Goal: Obtain resource: Download file/media

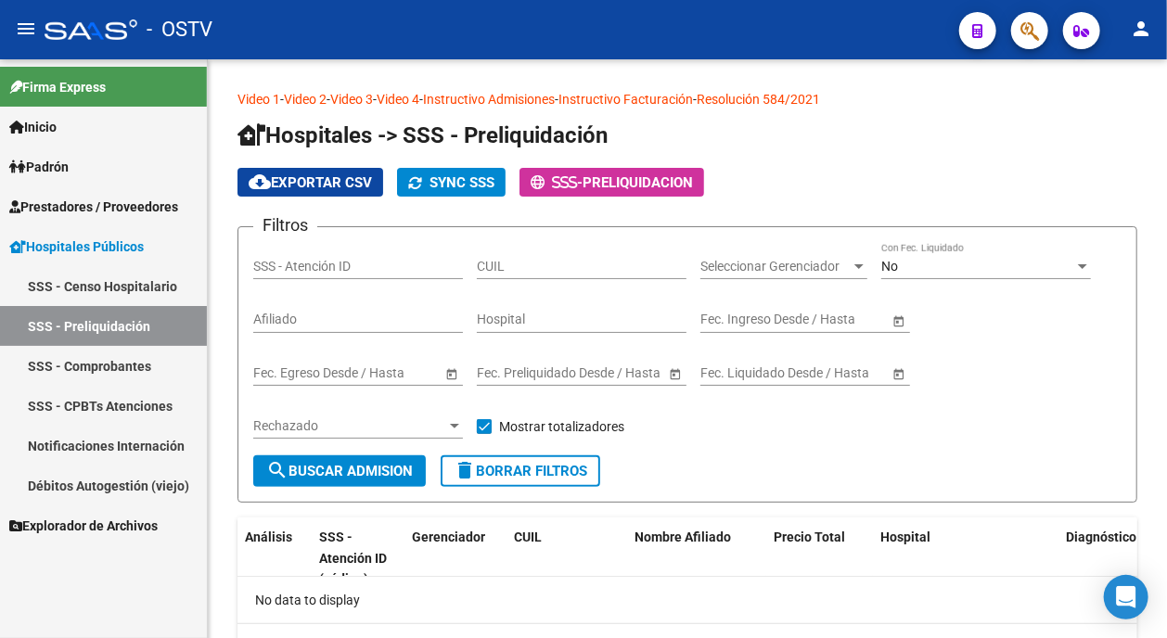
click at [100, 202] on span "Prestadores / Proveedores" at bounding box center [93, 207] width 169 height 20
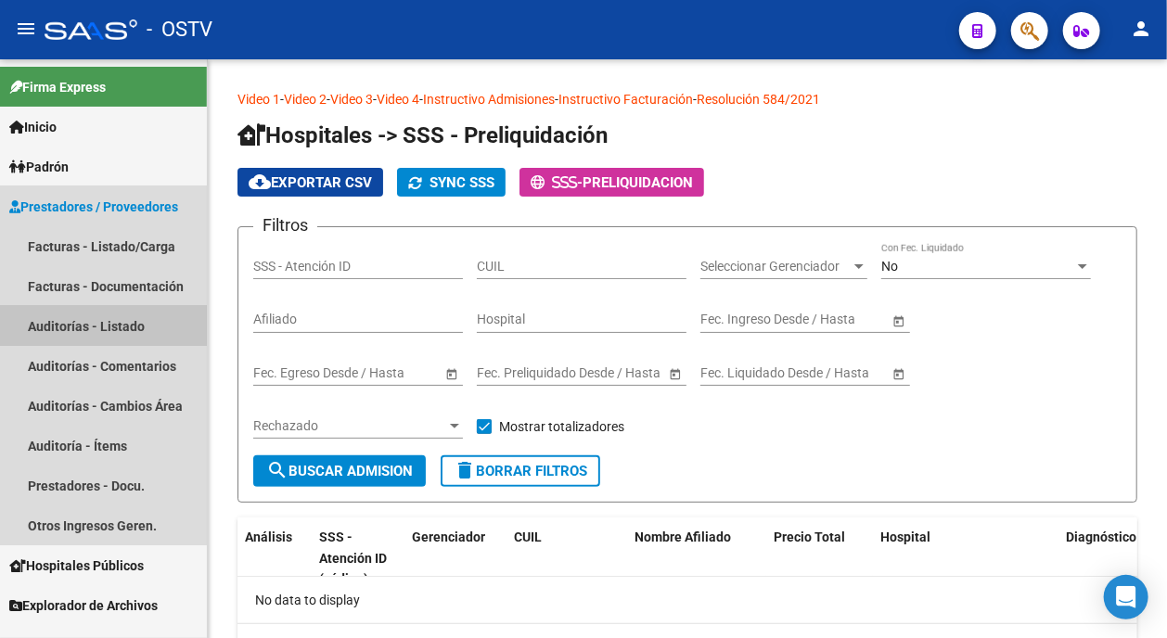
click at [98, 322] on link "Auditorías - Listado" at bounding box center [103, 326] width 207 height 40
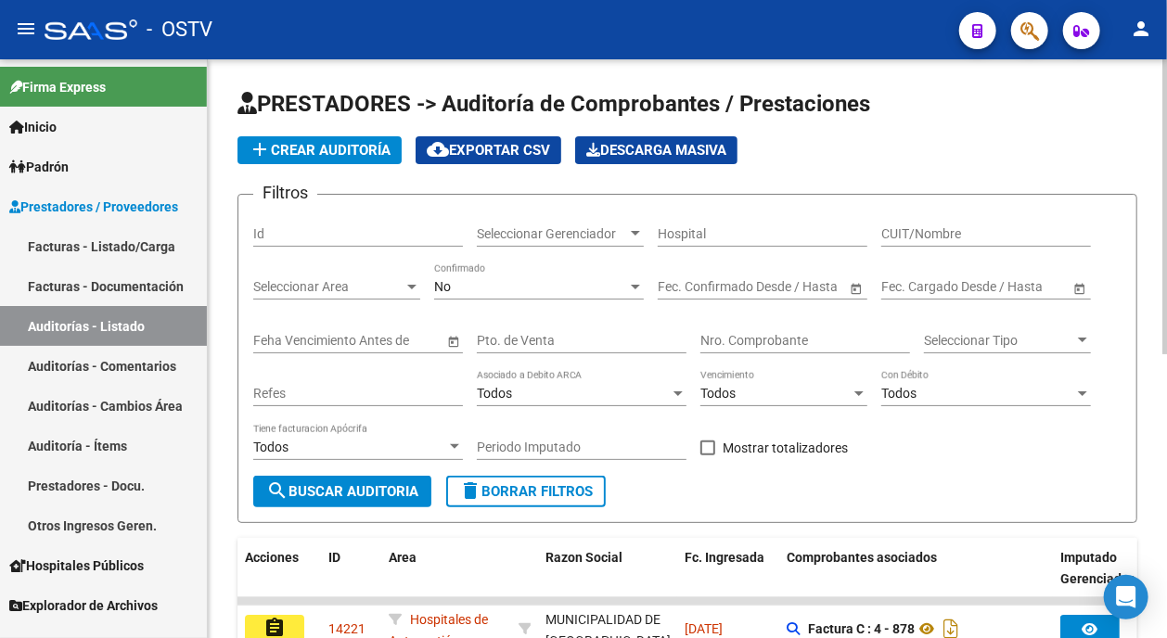
click at [539, 294] on div "No Confirmado" at bounding box center [539, 280] width 210 height 37
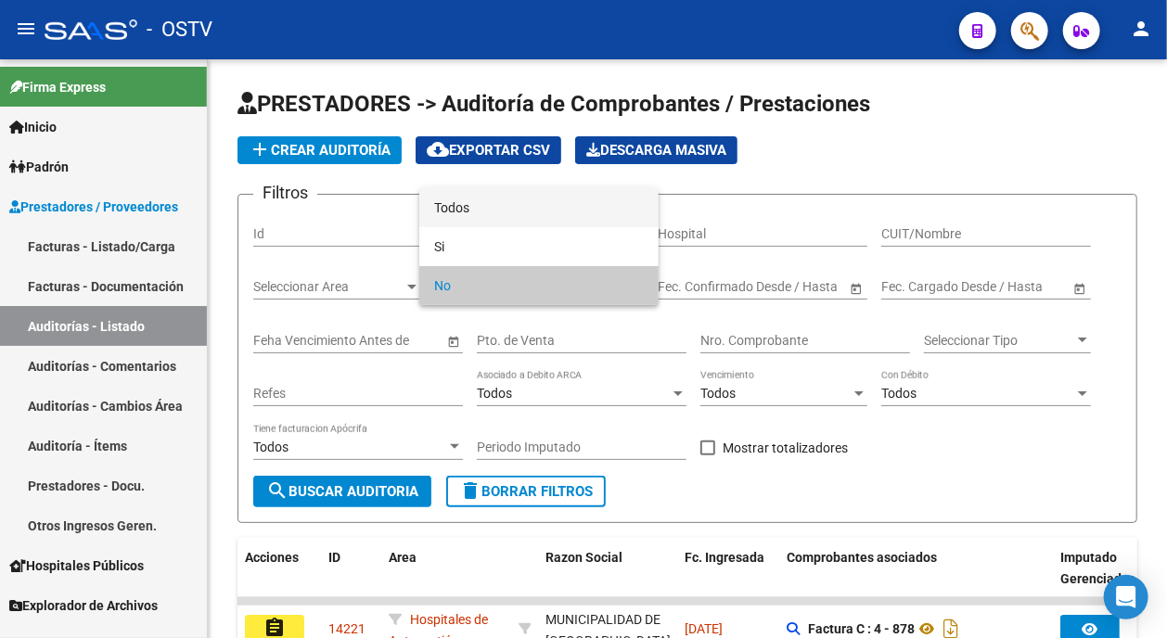
click at [532, 210] on span "Todos" at bounding box center [539, 207] width 210 height 39
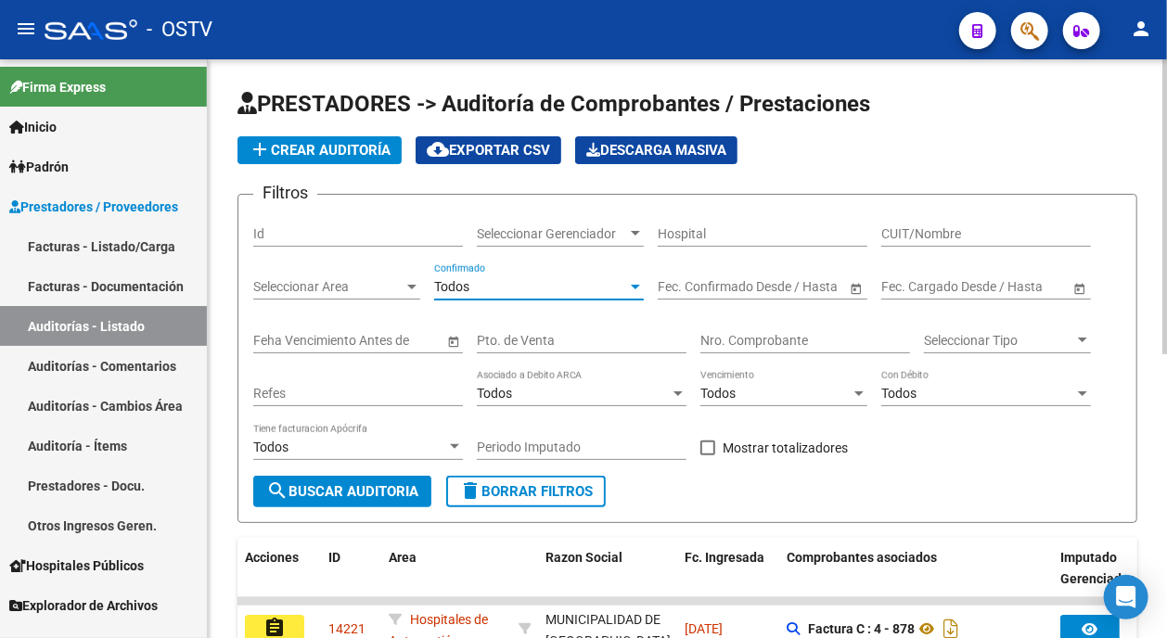
click at [563, 336] on input "Pto. de Venta" at bounding box center [582, 341] width 210 height 16
type input "1"
click at [745, 338] on input "Nro. Comprobante" at bounding box center [805, 341] width 210 height 16
type input "1"
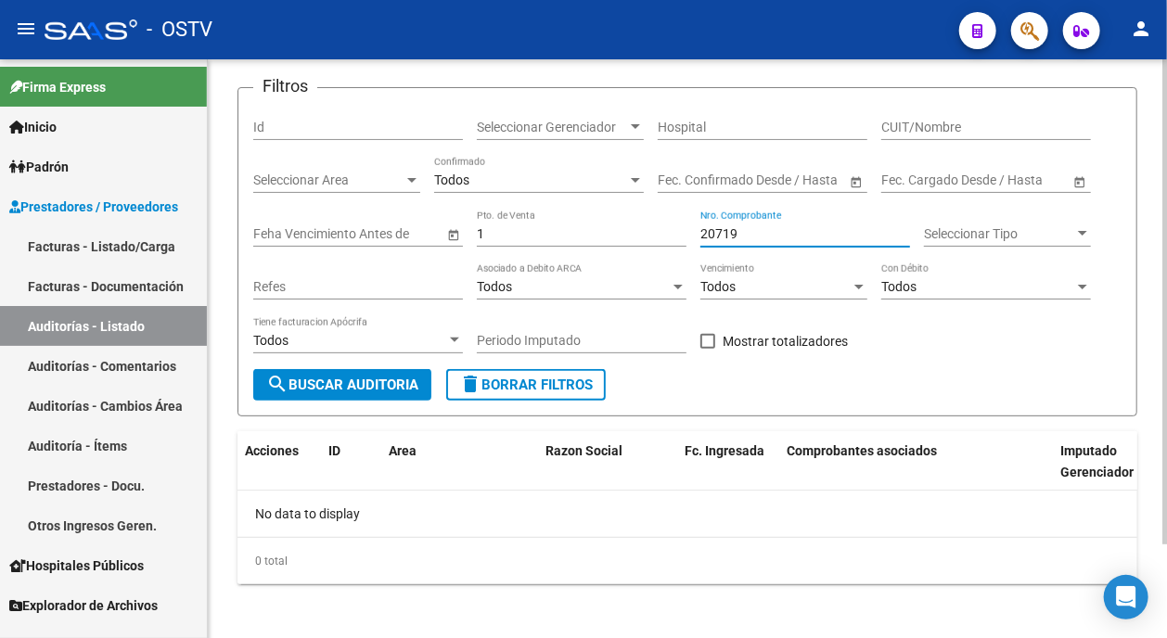
scroll to position [110, 0]
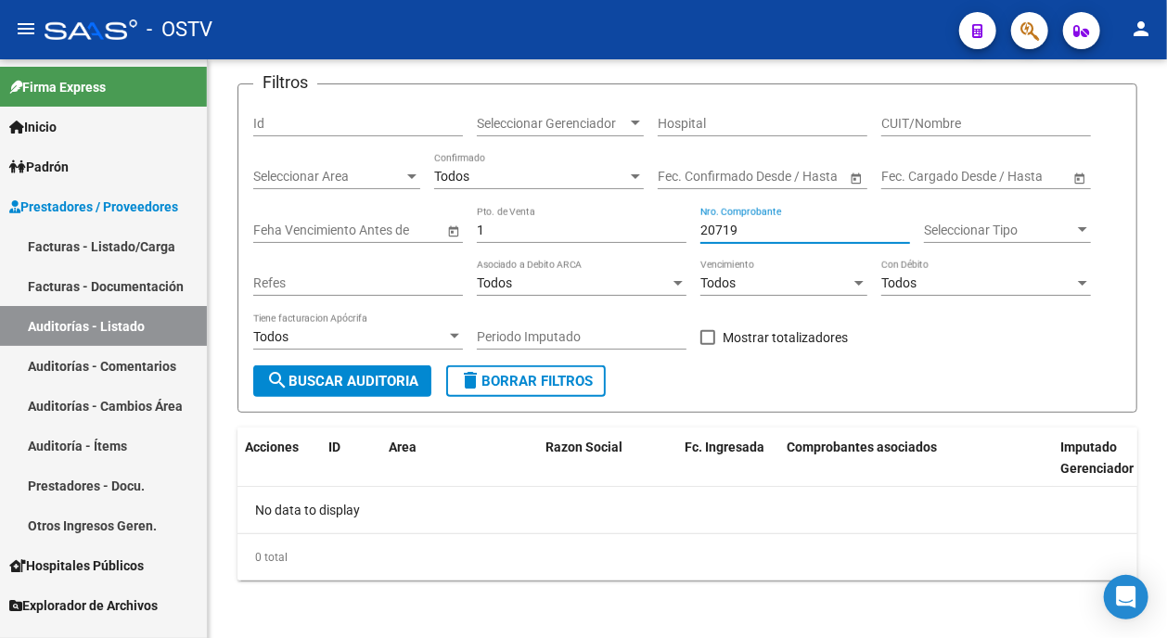
type input "20719"
click at [122, 248] on link "Facturas - Listado/Carga" at bounding box center [103, 246] width 207 height 40
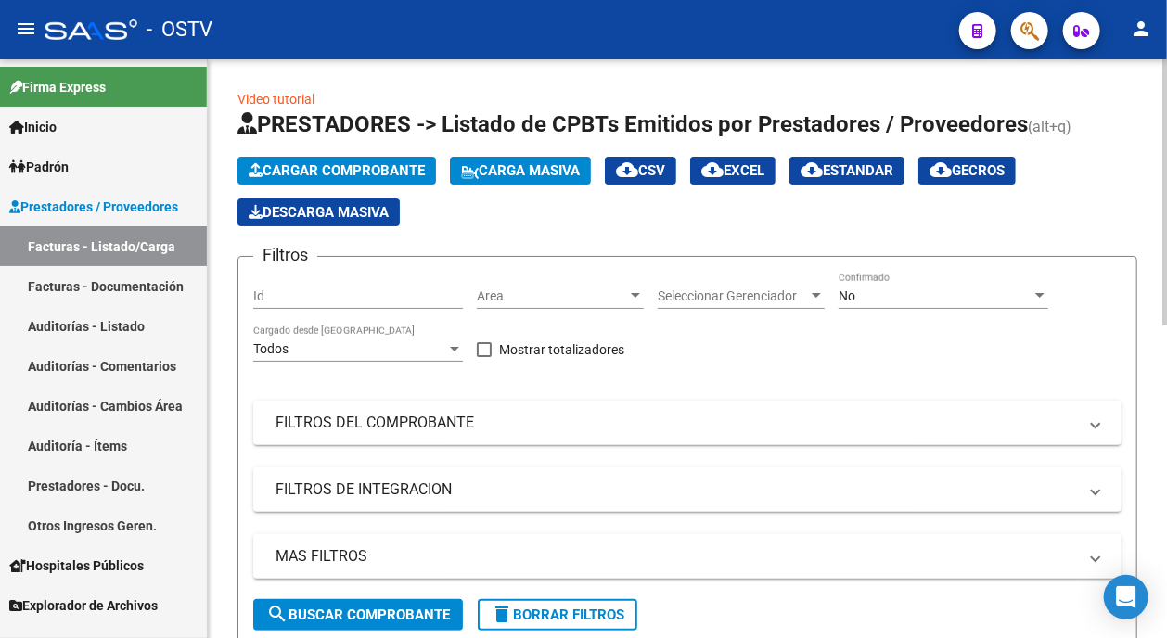
click at [846, 292] on span "No" at bounding box center [846, 295] width 17 height 15
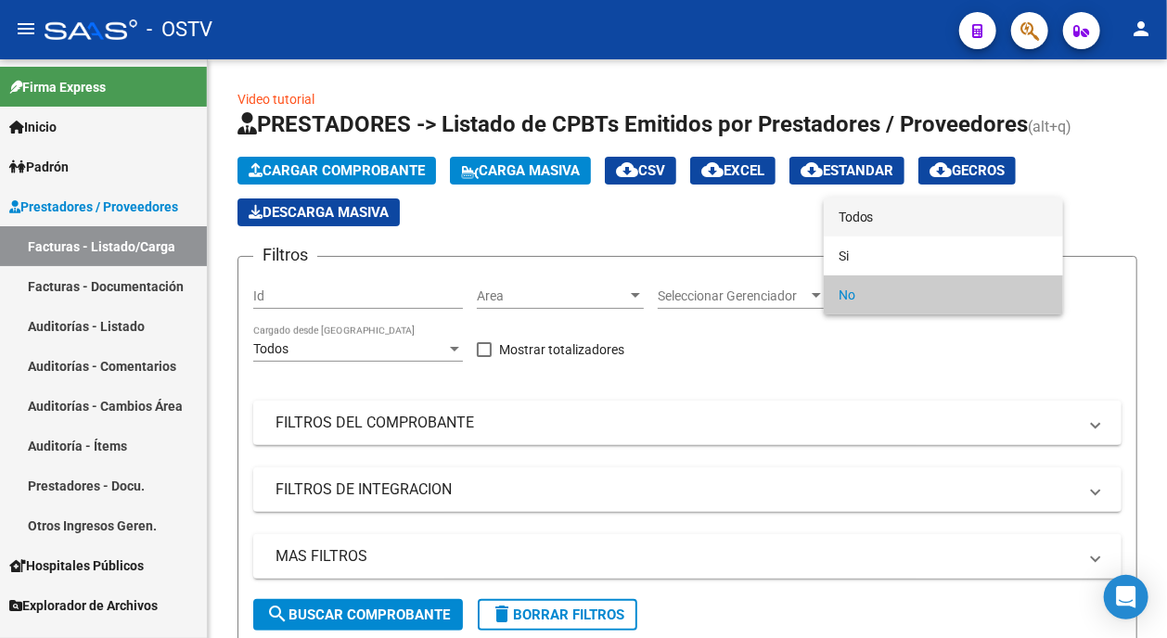
click at [865, 224] on span "Todos" at bounding box center [943, 217] width 210 height 39
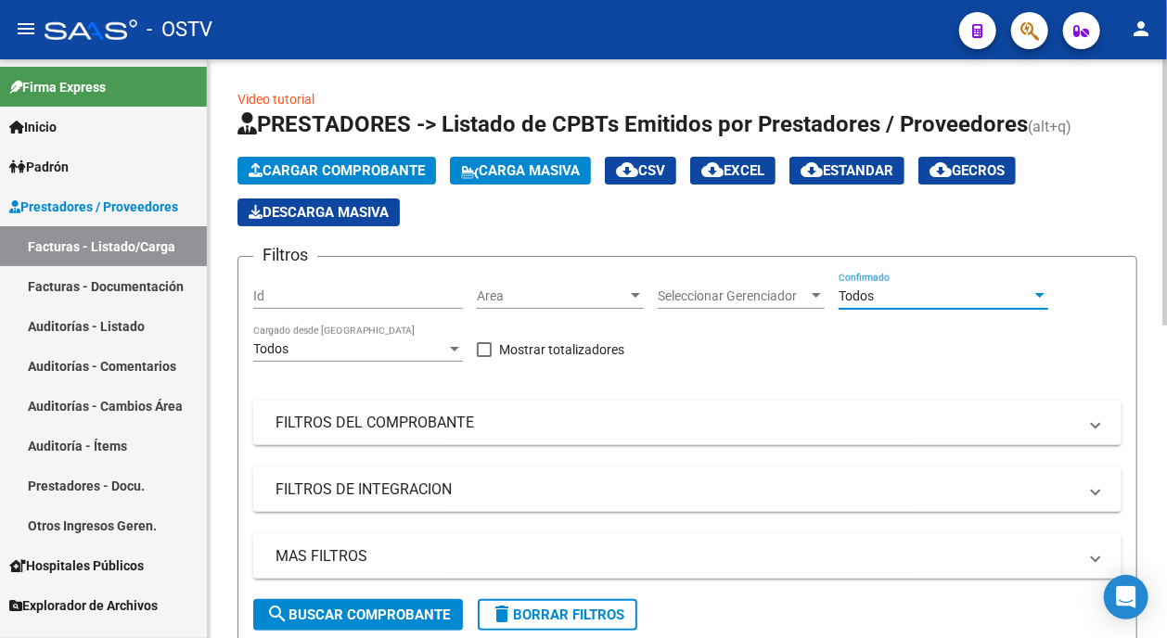
click at [352, 448] on div "Filtros Id Area Area Seleccionar Gerenciador Seleccionar Gerenciador Todos Conf…" at bounding box center [687, 435] width 868 height 327
click at [352, 434] on mat-expansion-panel-header "FILTROS DEL COMPROBANTE" at bounding box center [687, 423] width 868 height 45
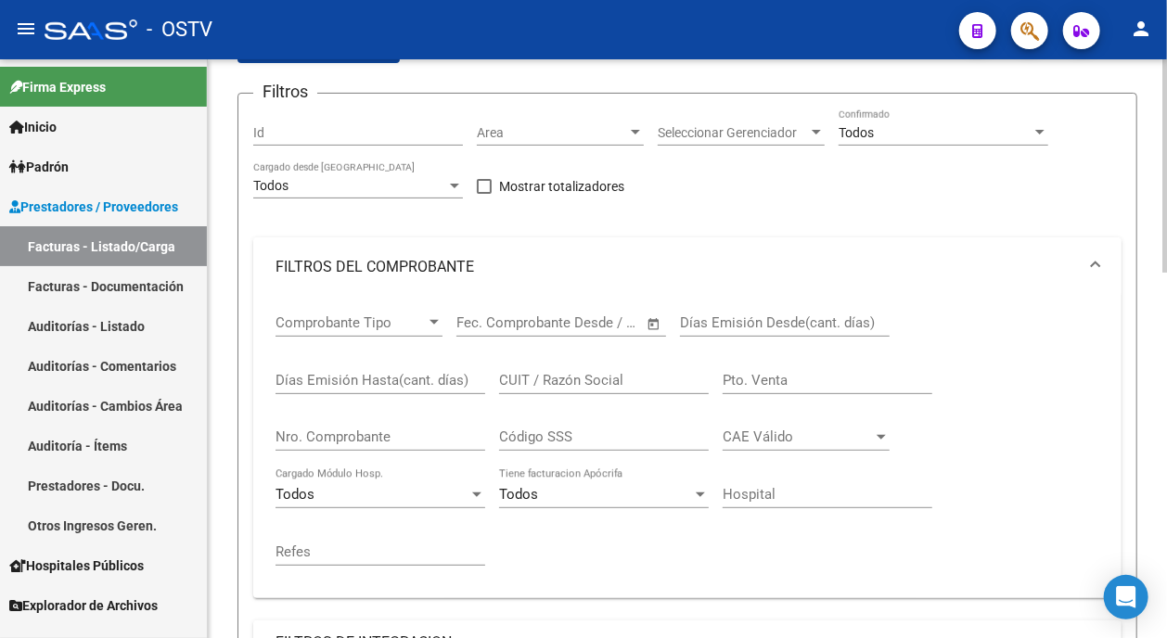
scroll to position [278, 0]
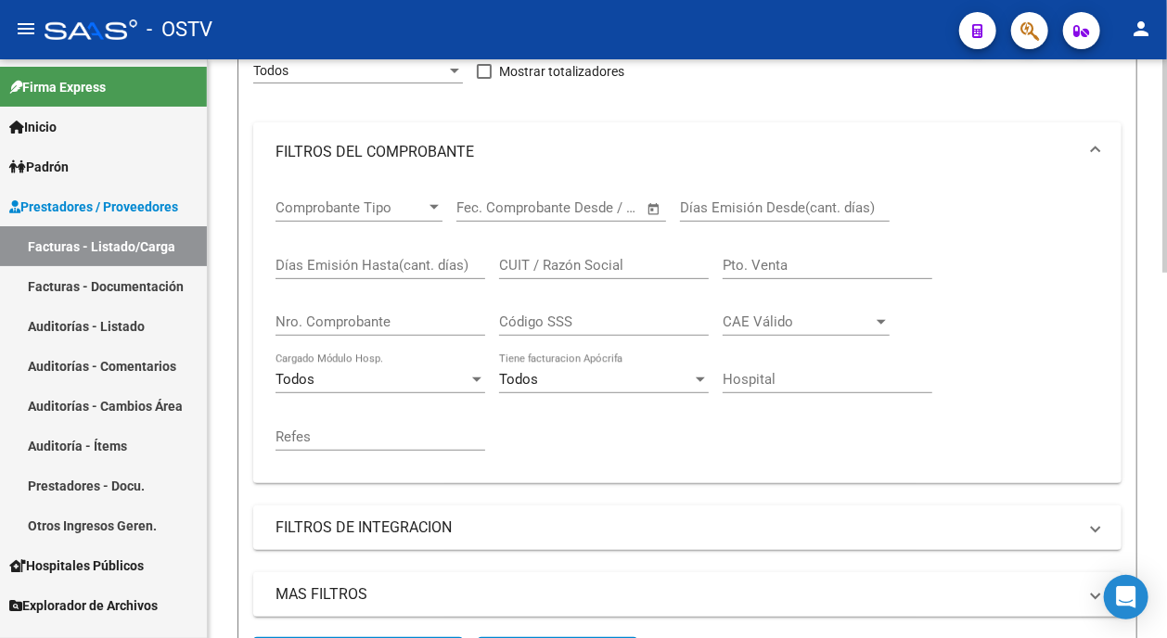
click at [786, 262] on input "Pto. Venta" at bounding box center [827, 265] width 210 height 17
type input "1"
click at [401, 315] on input "Nro. Comprobante" at bounding box center [380, 321] width 210 height 17
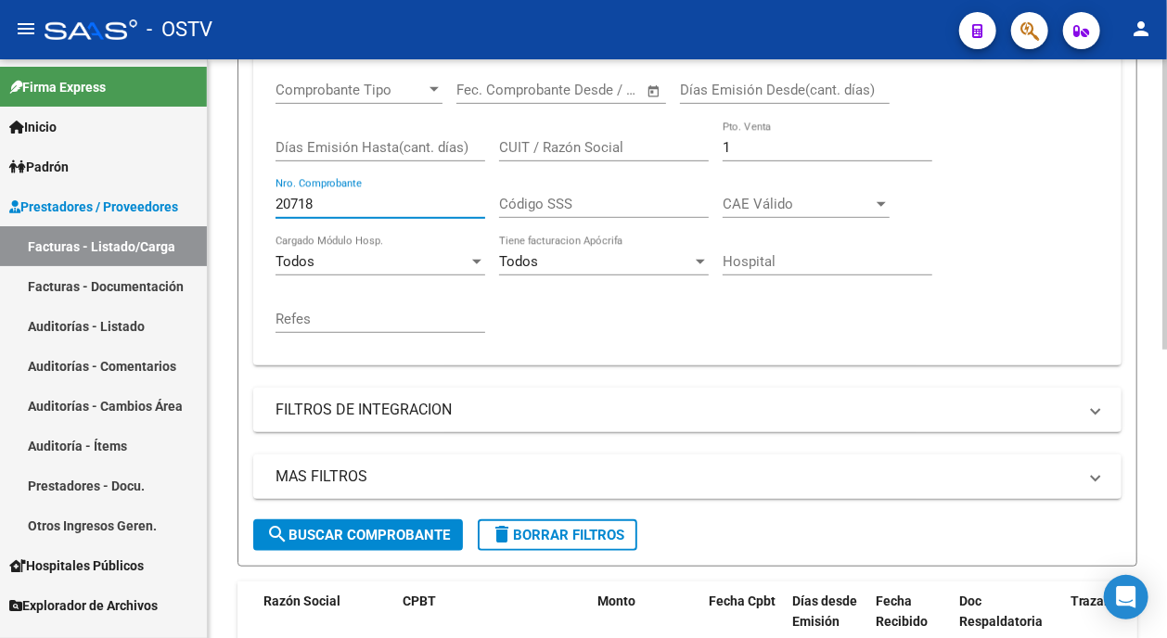
scroll to position [93, 0]
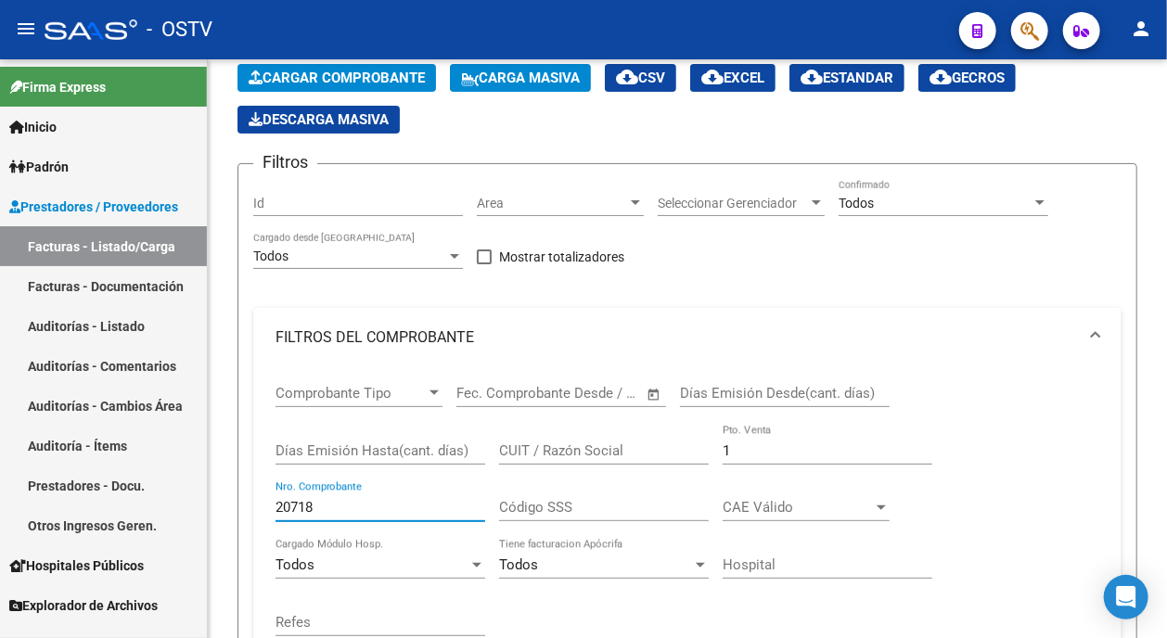
type input "20718"
click at [97, 329] on link "Auditorías - Listado" at bounding box center [103, 326] width 207 height 40
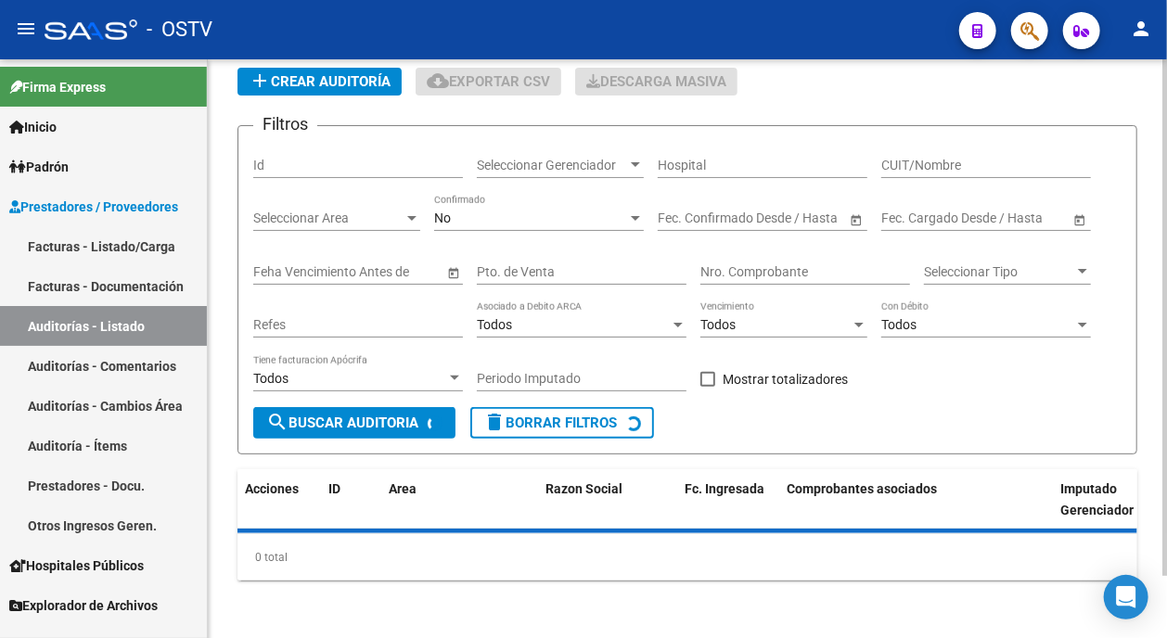
scroll to position [93, 0]
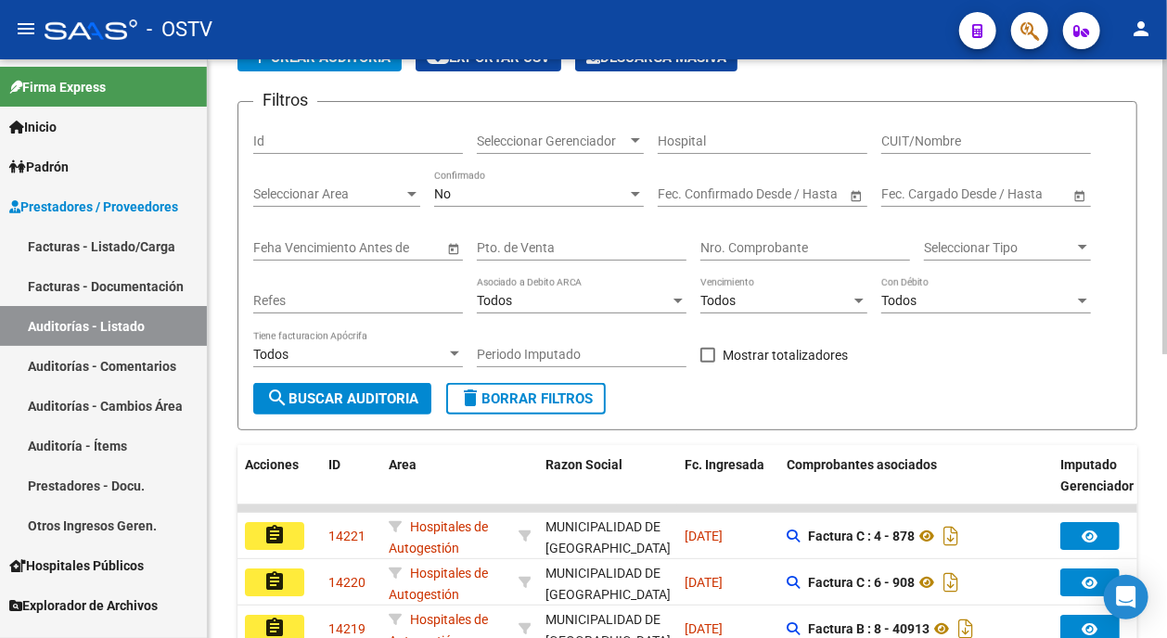
click at [497, 196] on div "No" at bounding box center [530, 194] width 193 height 16
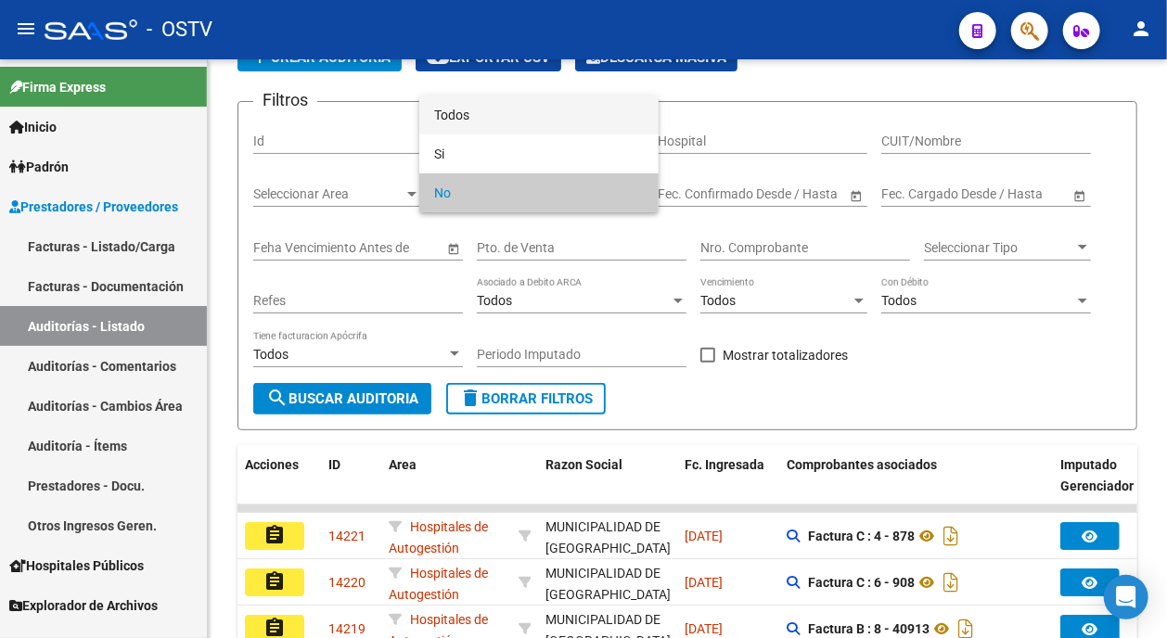
click at [493, 110] on span "Todos" at bounding box center [539, 115] width 210 height 39
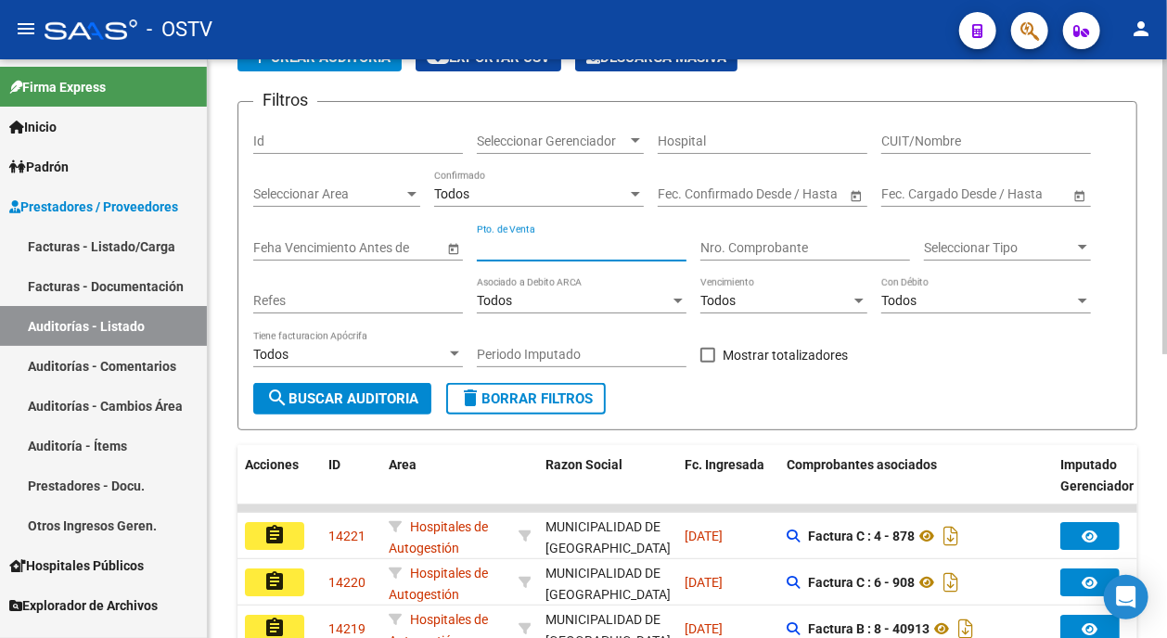
click at [617, 244] on input "Pto. de Venta" at bounding box center [582, 248] width 210 height 16
type input "114"
click at [727, 245] on input "Nro. Comprobante" at bounding box center [805, 248] width 210 height 16
type input "7009"
click at [391, 398] on span "search Buscar Auditoria" at bounding box center [342, 398] width 152 height 17
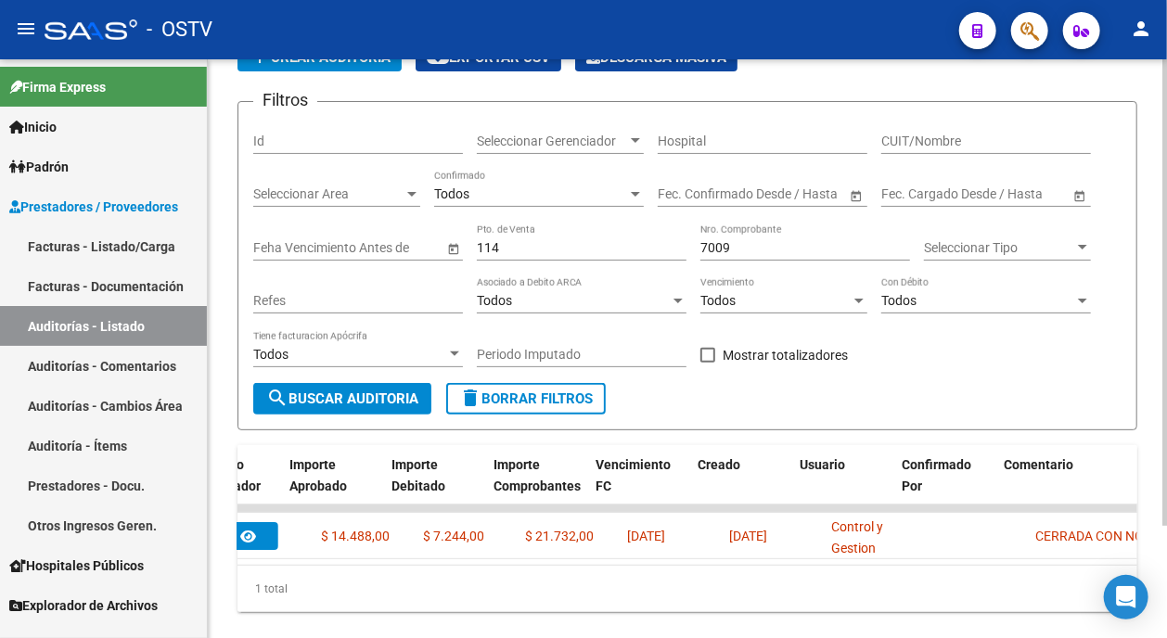
scroll to position [0, 1177]
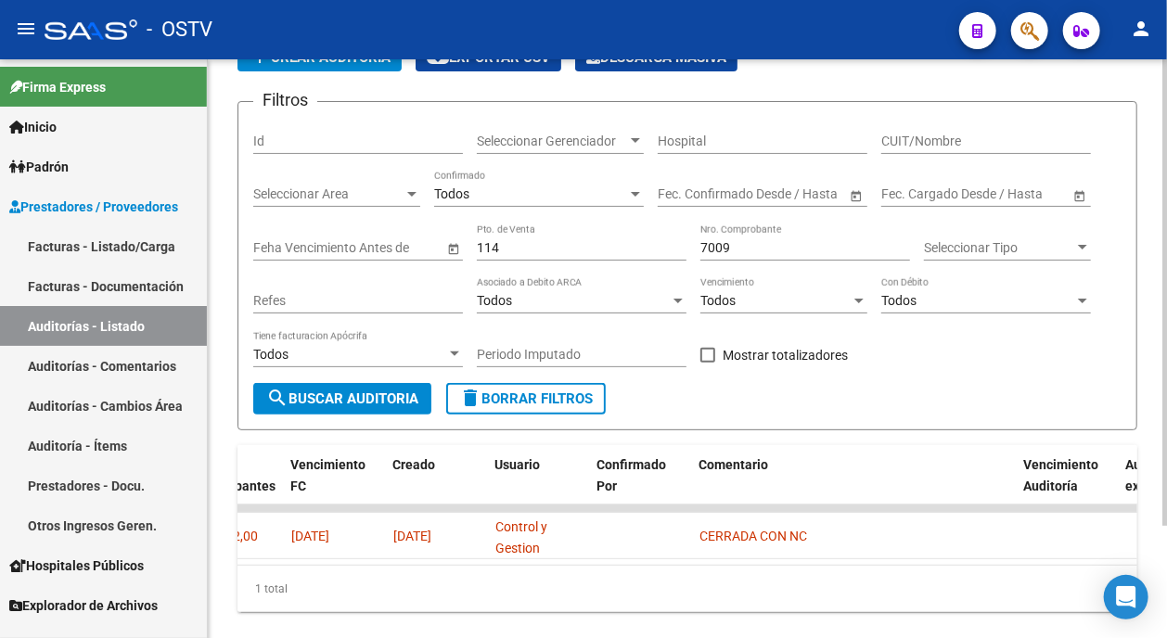
click at [517, 248] on input "114" at bounding box center [582, 248] width 210 height 16
type input "1"
drag, startPoint x: 752, startPoint y: 249, endPoint x: 629, endPoint y: 245, distance: 123.4
click at [629, 245] on div "Filtros Id Seleccionar Gerenciador Seleccionar Gerenciador Hospital CUIT/Nombre…" at bounding box center [687, 250] width 868 height 266
type input "1607"
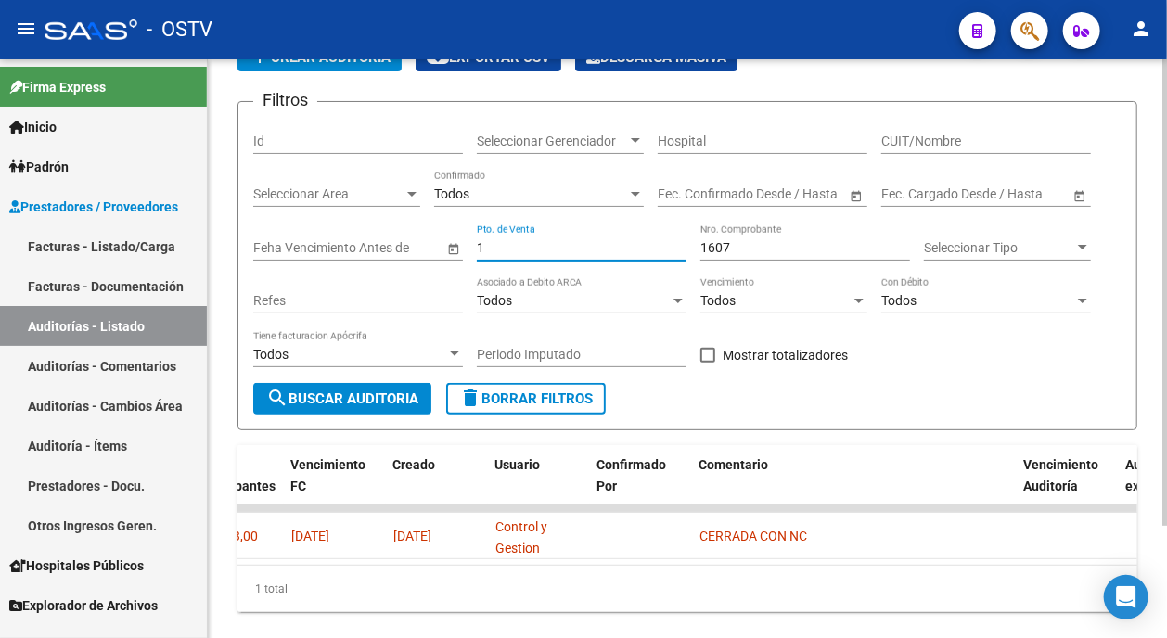
click at [448, 249] on div "Filtros Id Seleccionar Gerenciador Seleccionar Gerenciador Hospital CUIT/Nombre…" at bounding box center [687, 250] width 868 height 266
type input "3"
drag, startPoint x: 698, startPoint y: 246, endPoint x: 679, endPoint y: 246, distance: 19.5
click at [679, 246] on div "Filtros Id Seleccionar Gerenciador Seleccionar Gerenciador Hospital CUIT/Nombre…" at bounding box center [687, 250] width 868 height 266
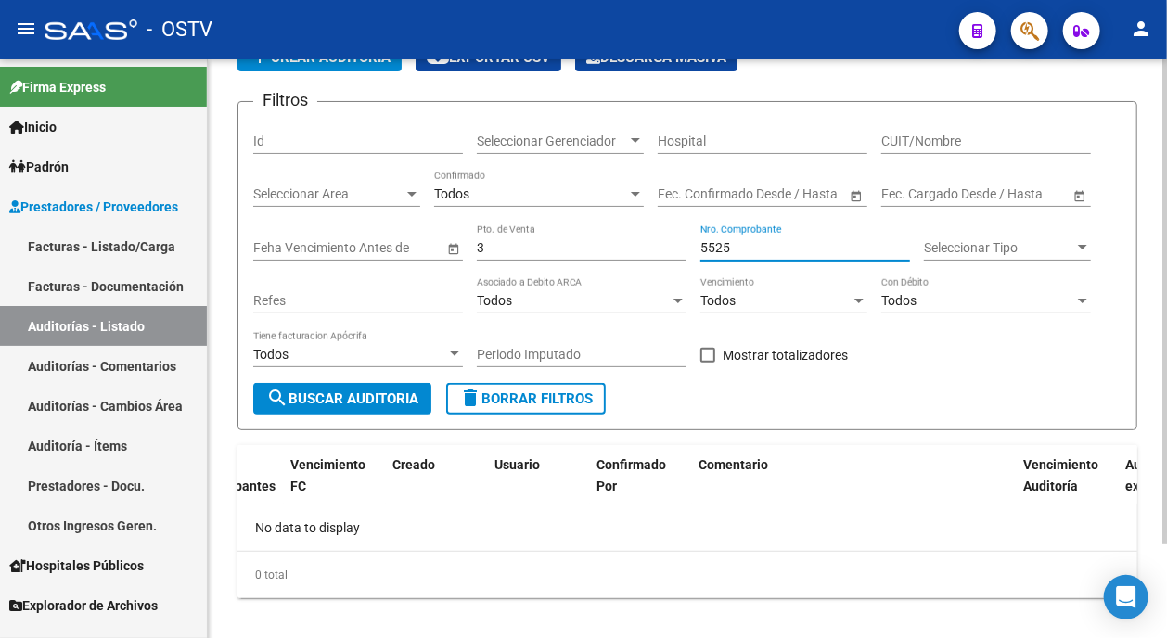
scroll to position [0, 0]
type input "5525"
click at [114, 242] on link "Facturas - Listado/Carga" at bounding box center [103, 246] width 207 height 40
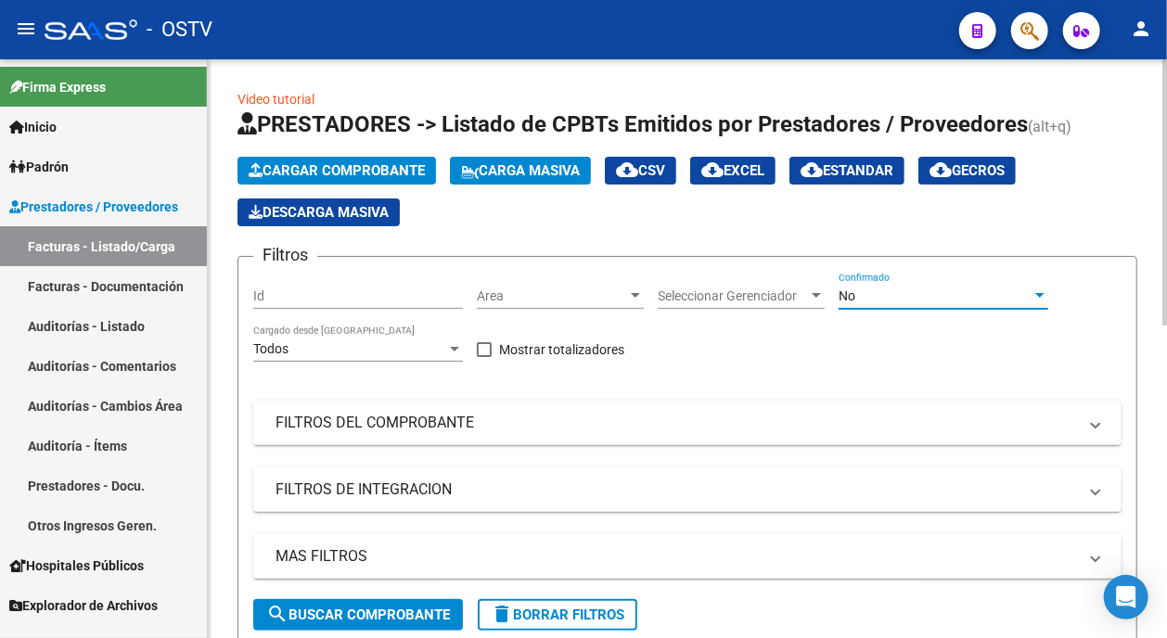
click at [870, 300] on div "No" at bounding box center [934, 296] width 193 height 16
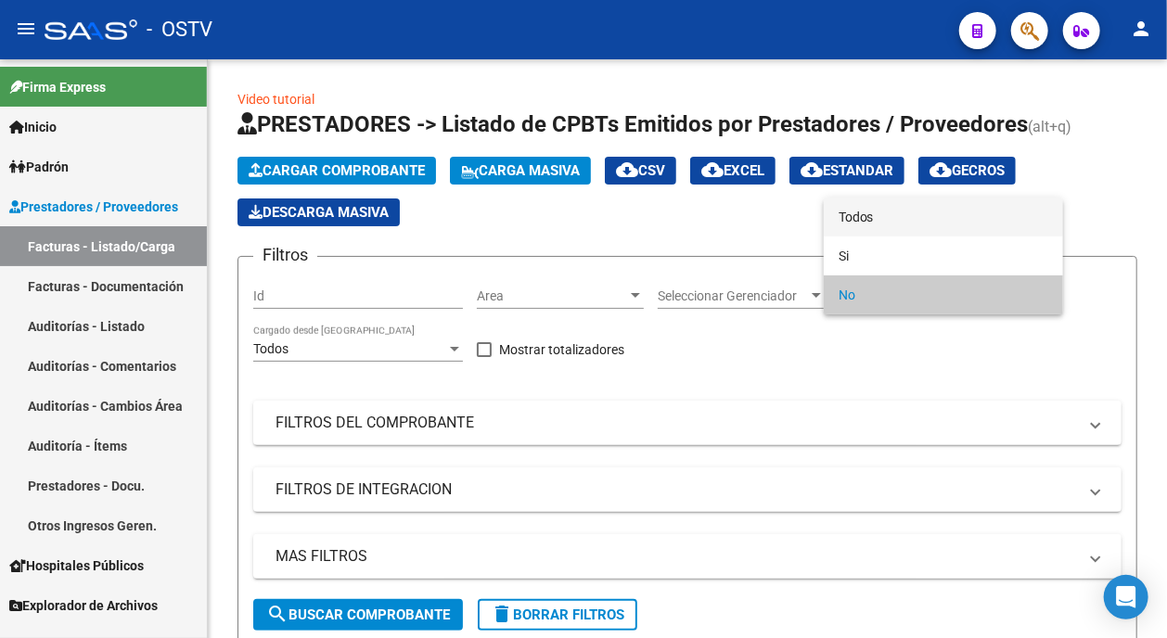
click at [873, 207] on span "Todos" at bounding box center [943, 217] width 210 height 39
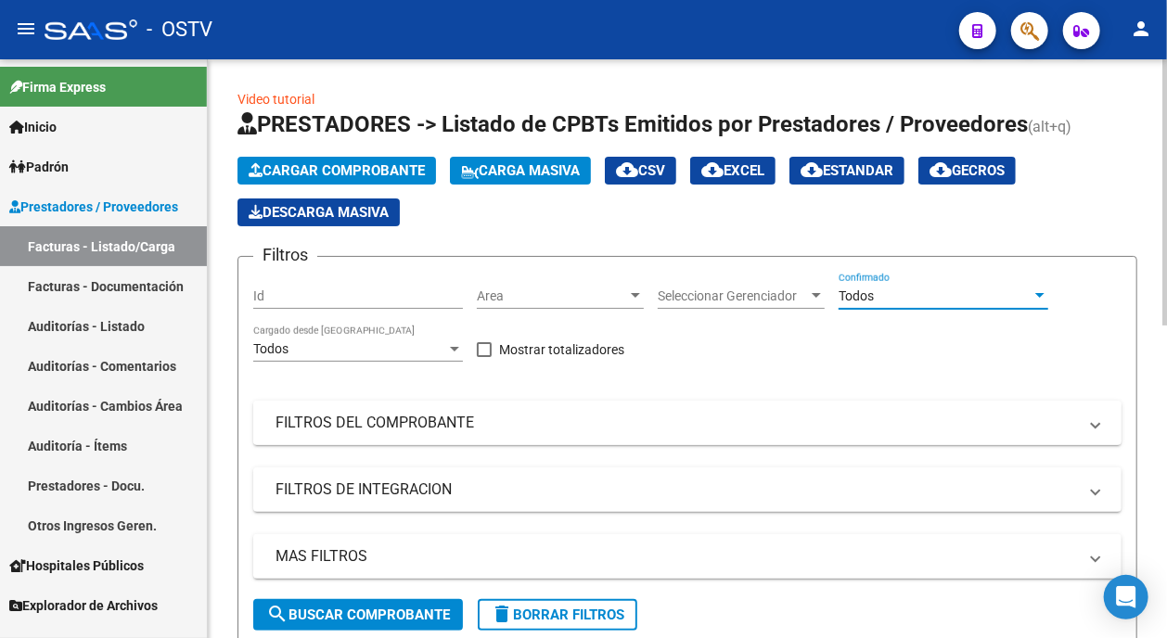
click at [652, 428] on mat-panel-title "FILTROS DEL COMPROBANTE" at bounding box center [675, 423] width 801 height 20
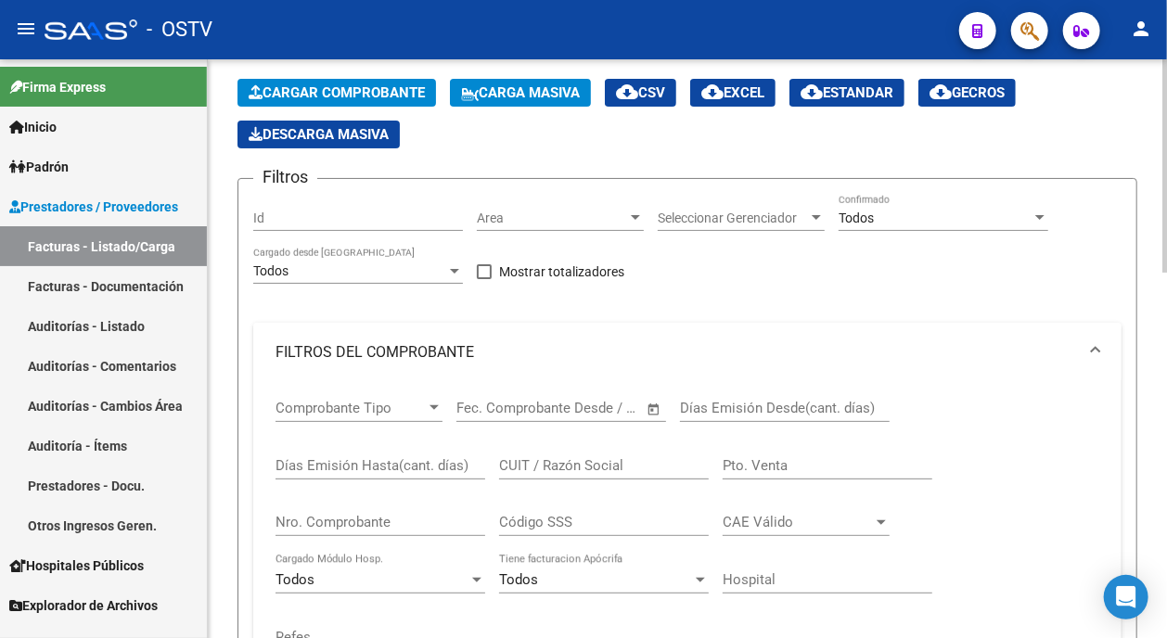
scroll to position [185, 0]
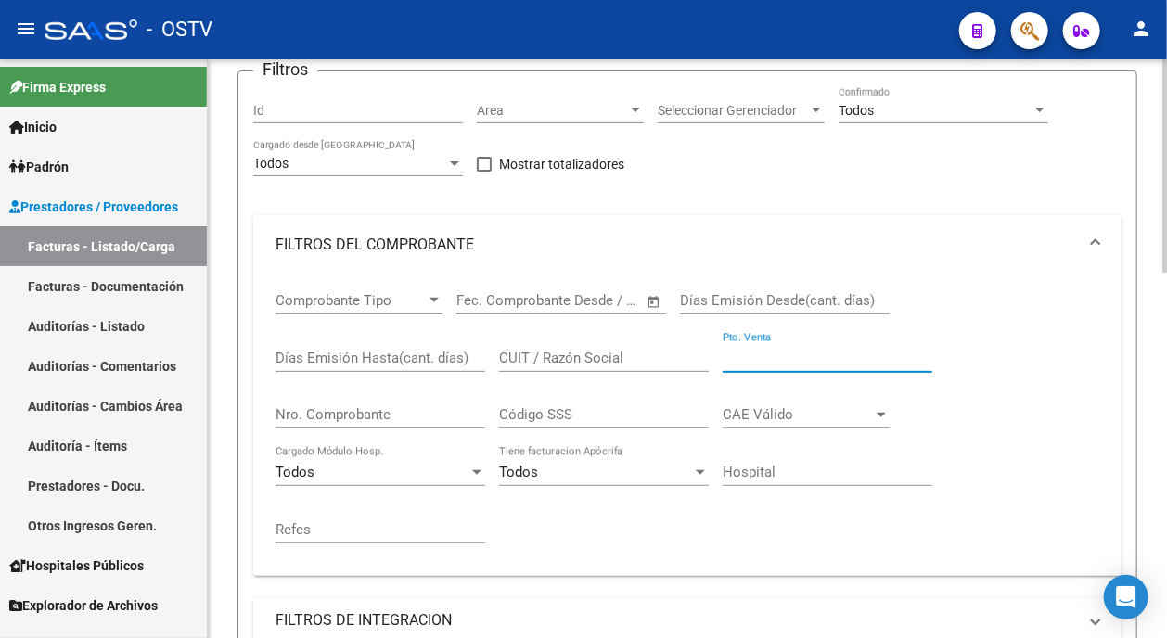
click at [739, 358] on input "Pto. Venta" at bounding box center [827, 358] width 210 height 17
type input "3"
click at [339, 407] on input "Nro. Comprobante" at bounding box center [380, 414] width 210 height 17
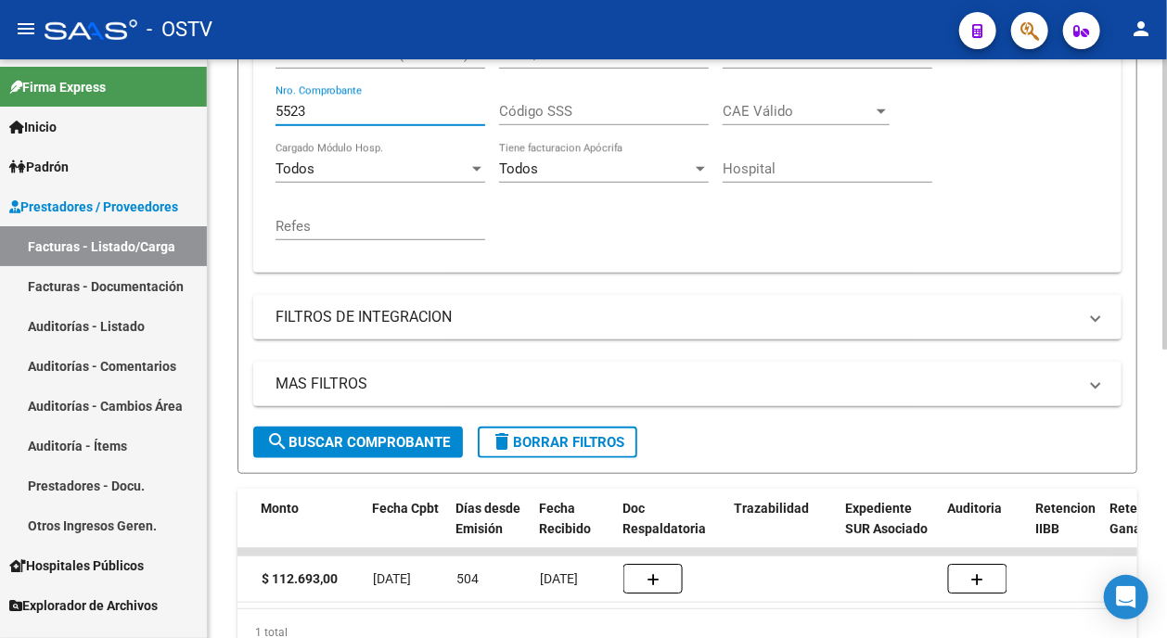
scroll to position [464, 0]
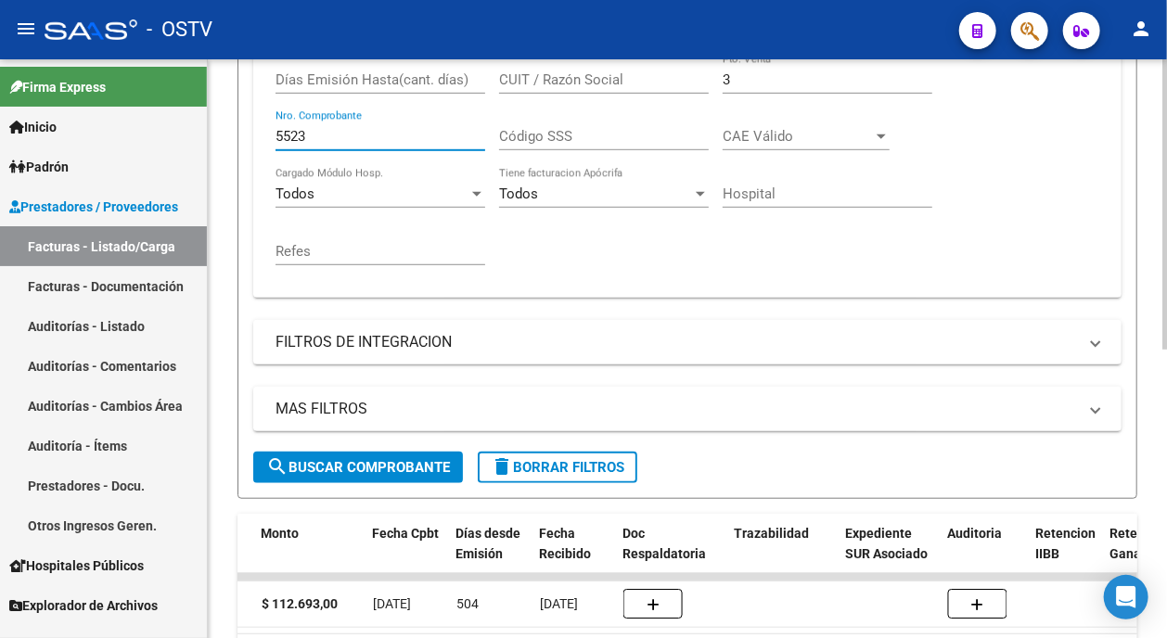
drag, startPoint x: 305, startPoint y: 134, endPoint x: 287, endPoint y: 134, distance: 18.6
click at [287, 134] on input "5523" at bounding box center [380, 136] width 210 height 17
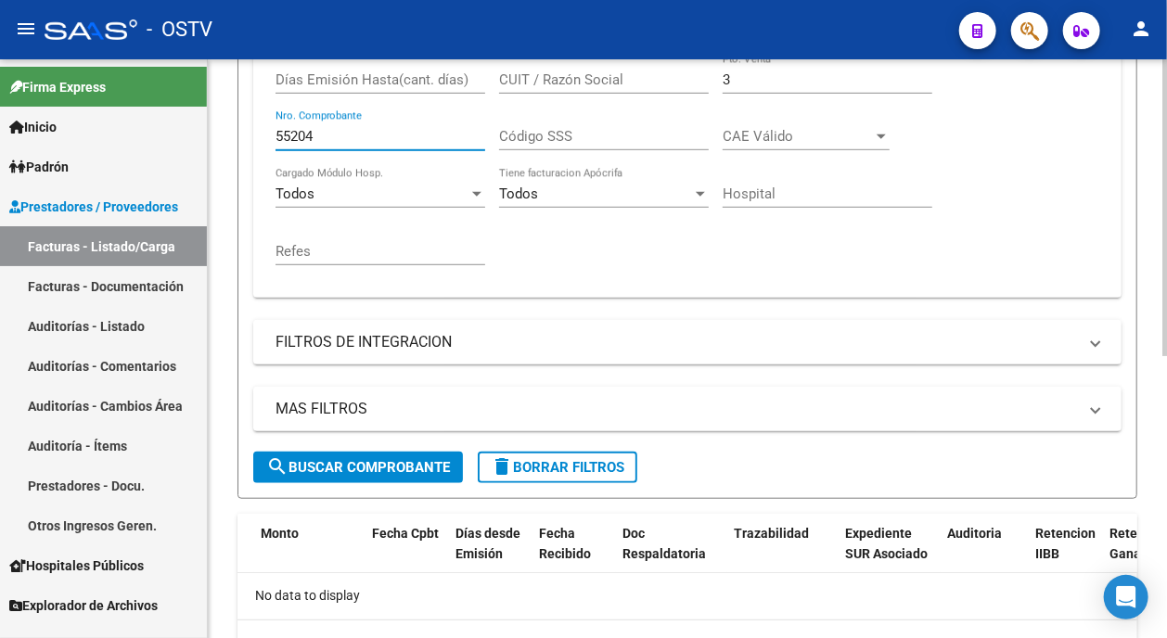
scroll to position [0, 0]
click at [289, 136] on input "55204" at bounding box center [380, 136] width 210 height 17
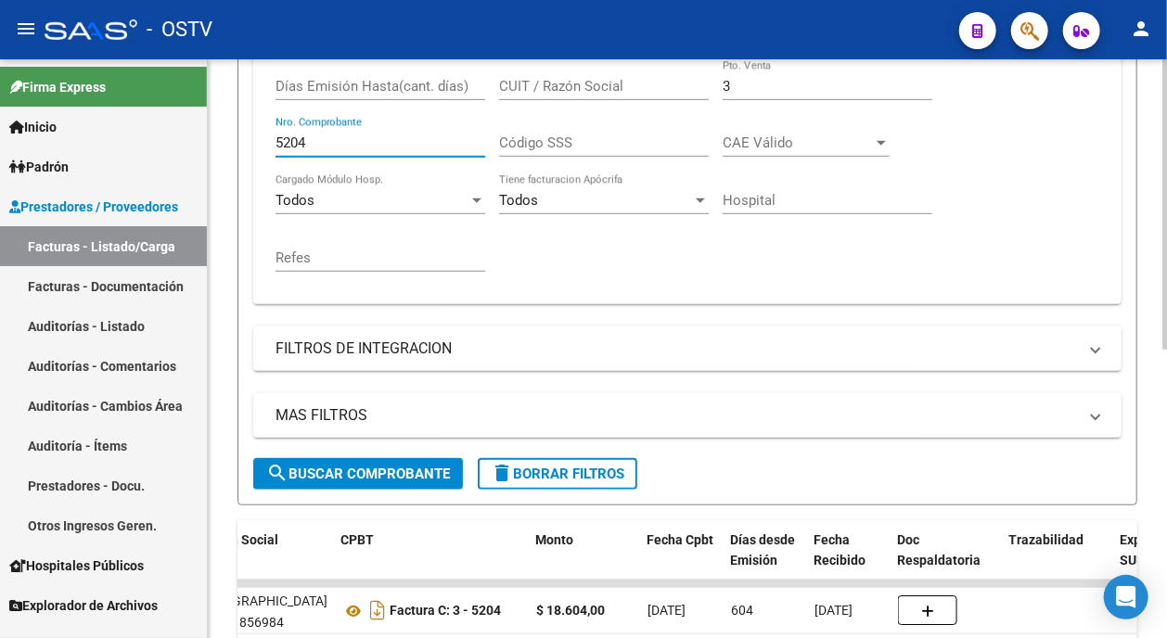
scroll to position [371, 0]
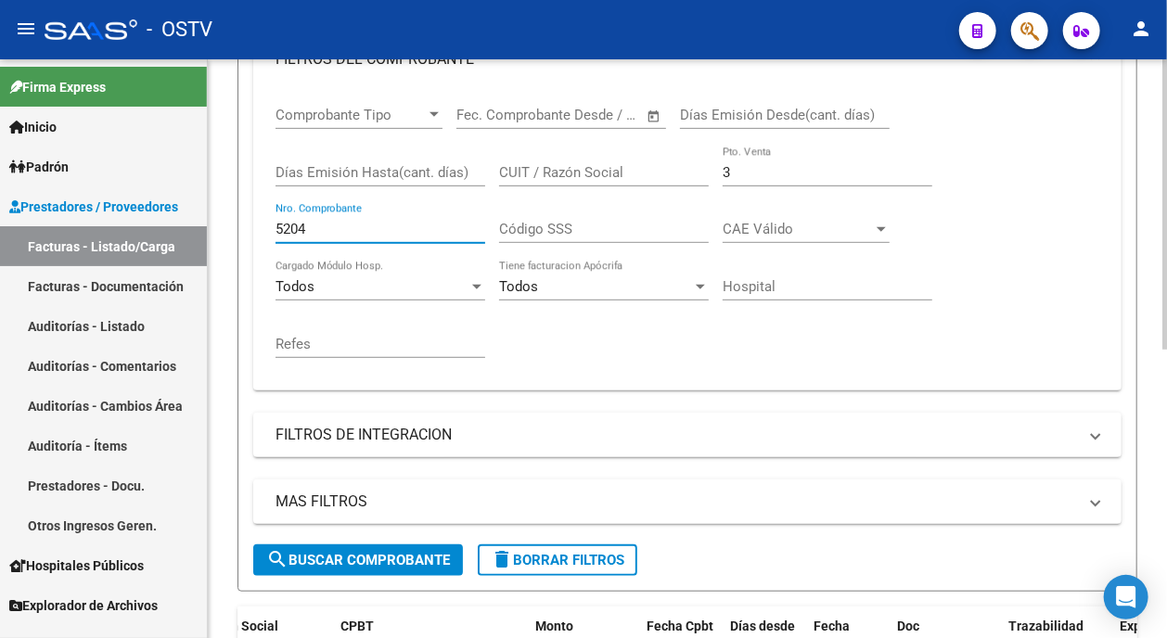
drag, startPoint x: 324, startPoint y: 226, endPoint x: 286, endPoint y: 226, distance: 38.0
click at [286, 226] on input "5204" at bounding box center [380, 229] width 210 height 17
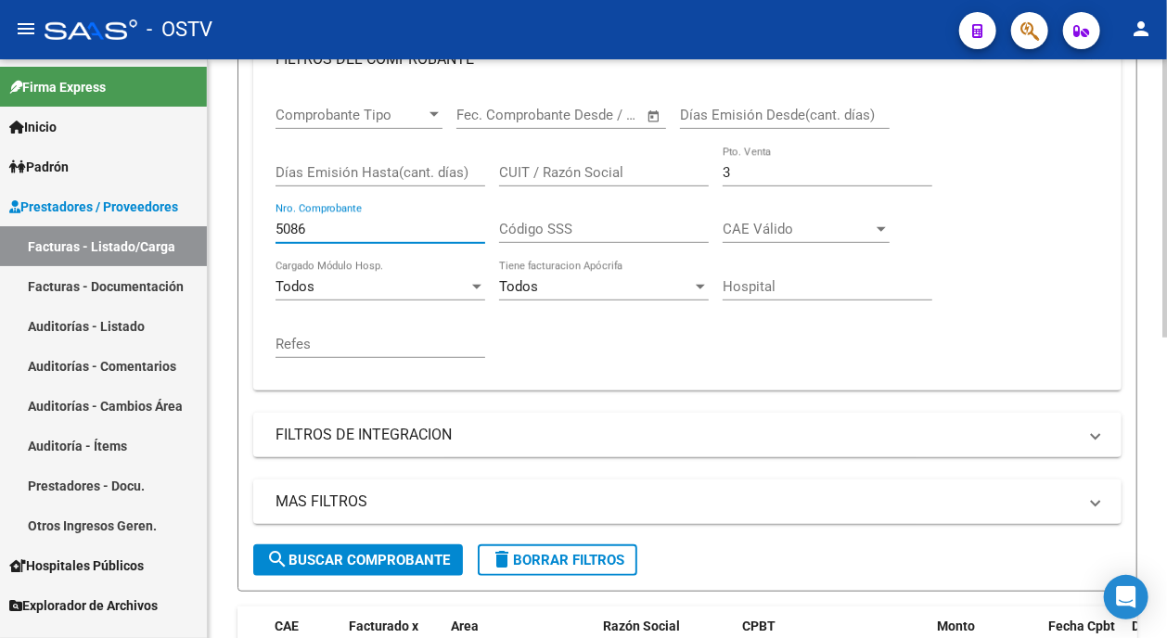
drag, startPoint x: 300, startPoint y: 223, endPoint x: 252, endPoint y: 223, distance: 48.2
click at [252, 223] on form "Filtros Id Area Area Seleccionar Gerenciador Seleccionar Gerenciador Todos Conf…" at bounding box center [687, 238] width 900 height 707
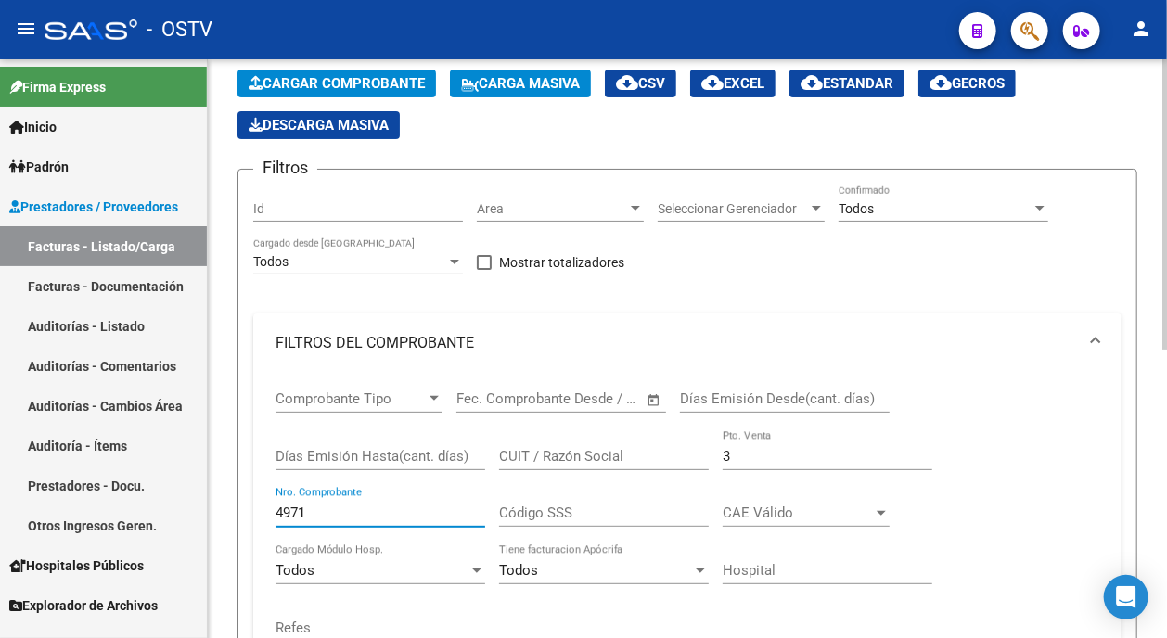
scroll to position [112, 0]
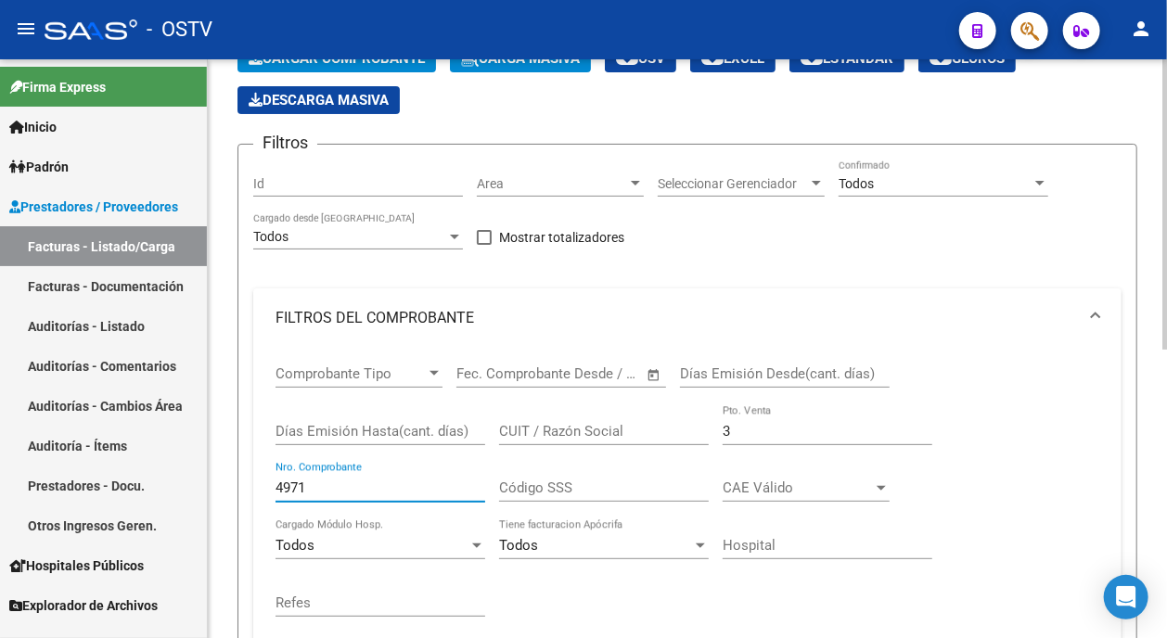
drag, startPoint x: 295, startPoint y: 488, endPoint x: 239, endPoint y: 488, distance: 55.6
click at [239, 488] on form "Filtros Id Area Area Seleccionar Gerenciador Seleccionar Gerenciador Todos Conf…" at bounding box center [687, 497] width 900 height 707
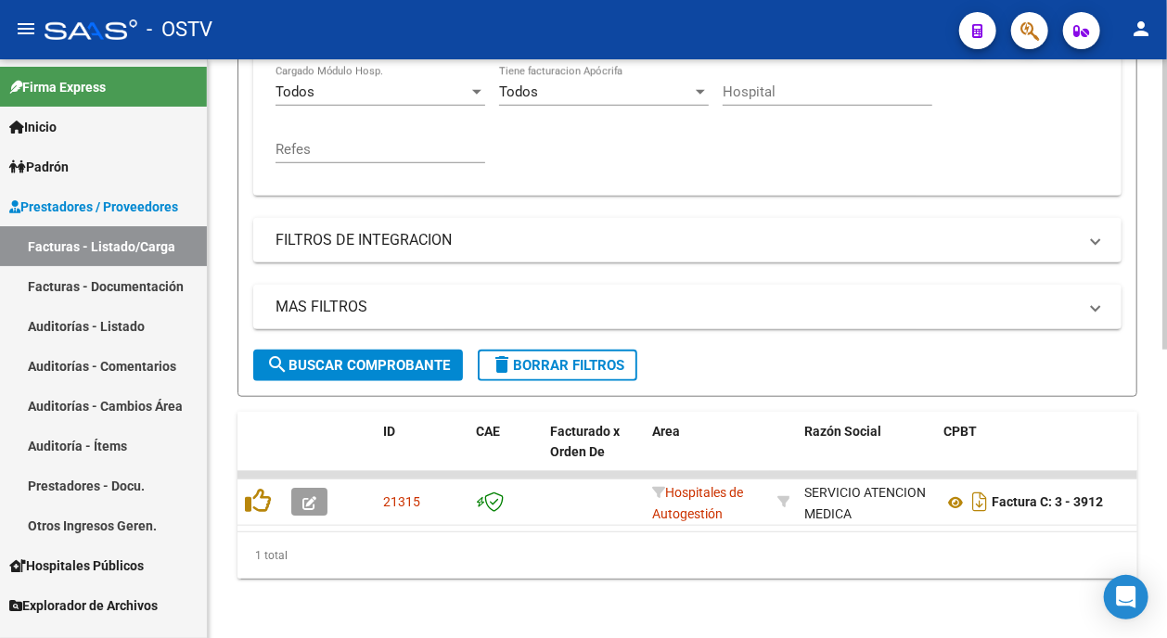
scroll to position [483, 0]
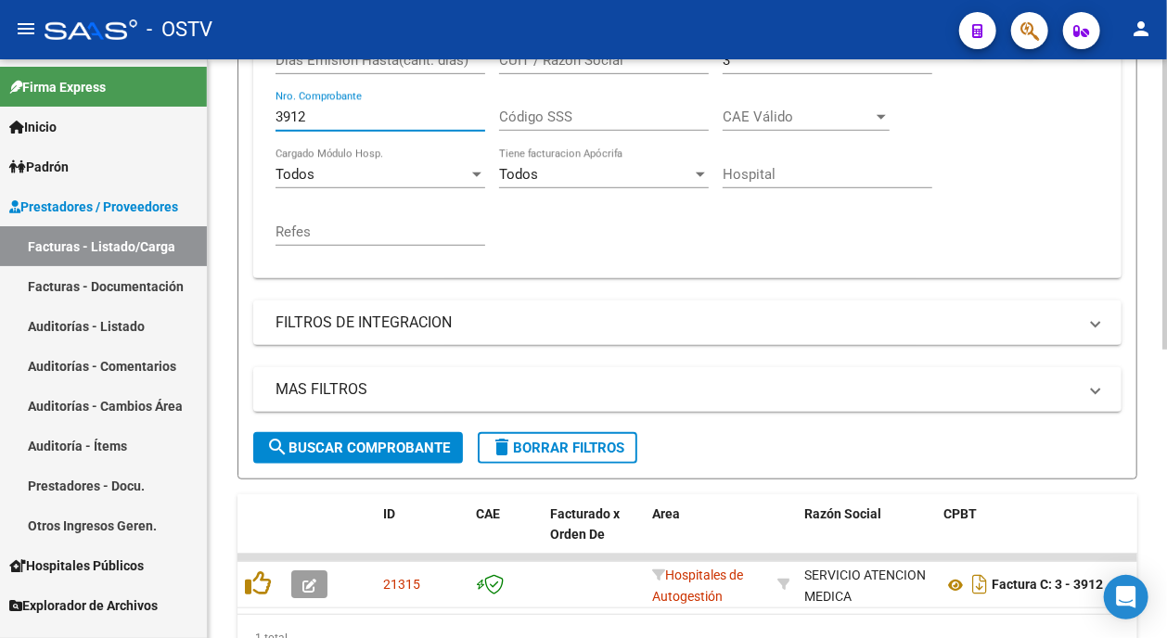
drag, startPoint x: 323, startPoint y: 117, endPoint x: 279, endPoint y: 112, distance: 43.8
click at [279, 112] on input "3912" at bounding box center [380, 117] width 210 height 17
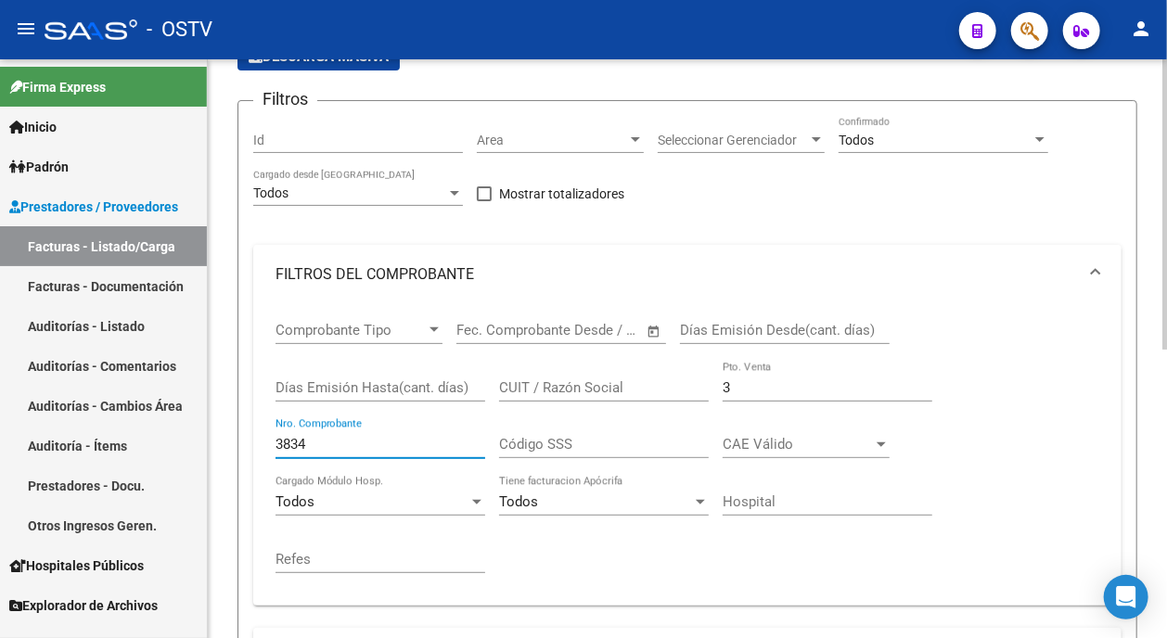
scroll to position [185, 0]
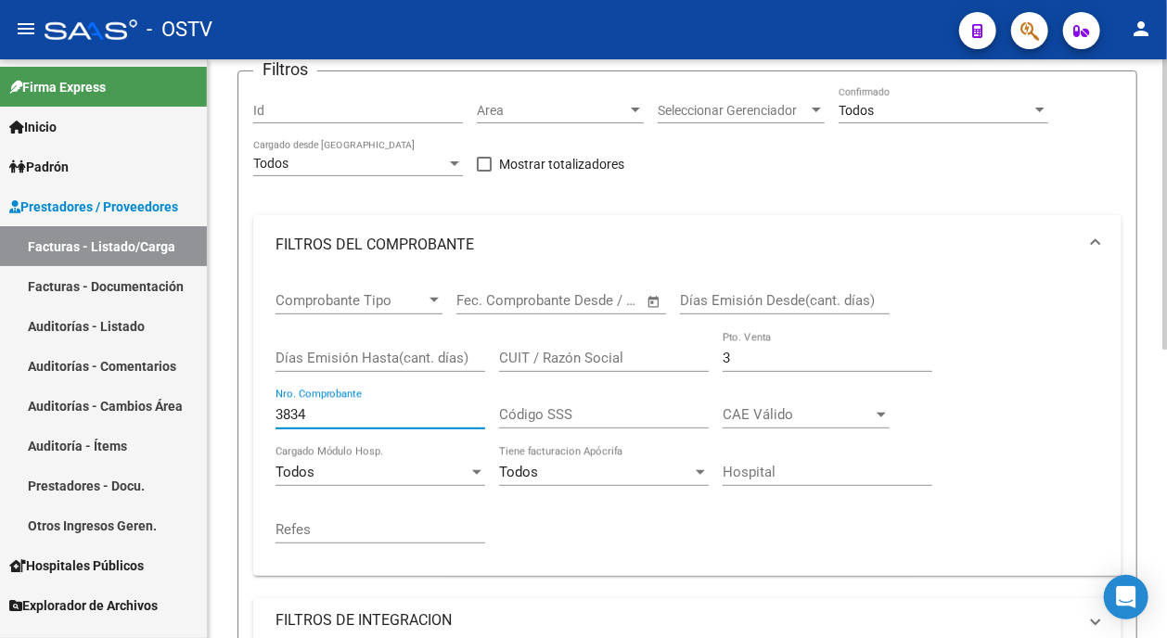
drag, startPoint x: 319, startPoint y: 411, endPoint x: 265, endPoint y: 408, distance: 53.9
click at [265, 408] on div "Comprobante Tipo Comprobante Tipo Fecha inicio – Fecha fin Fec. Comprobante Des…" at bounding box center [687, 425] width 868 height 301
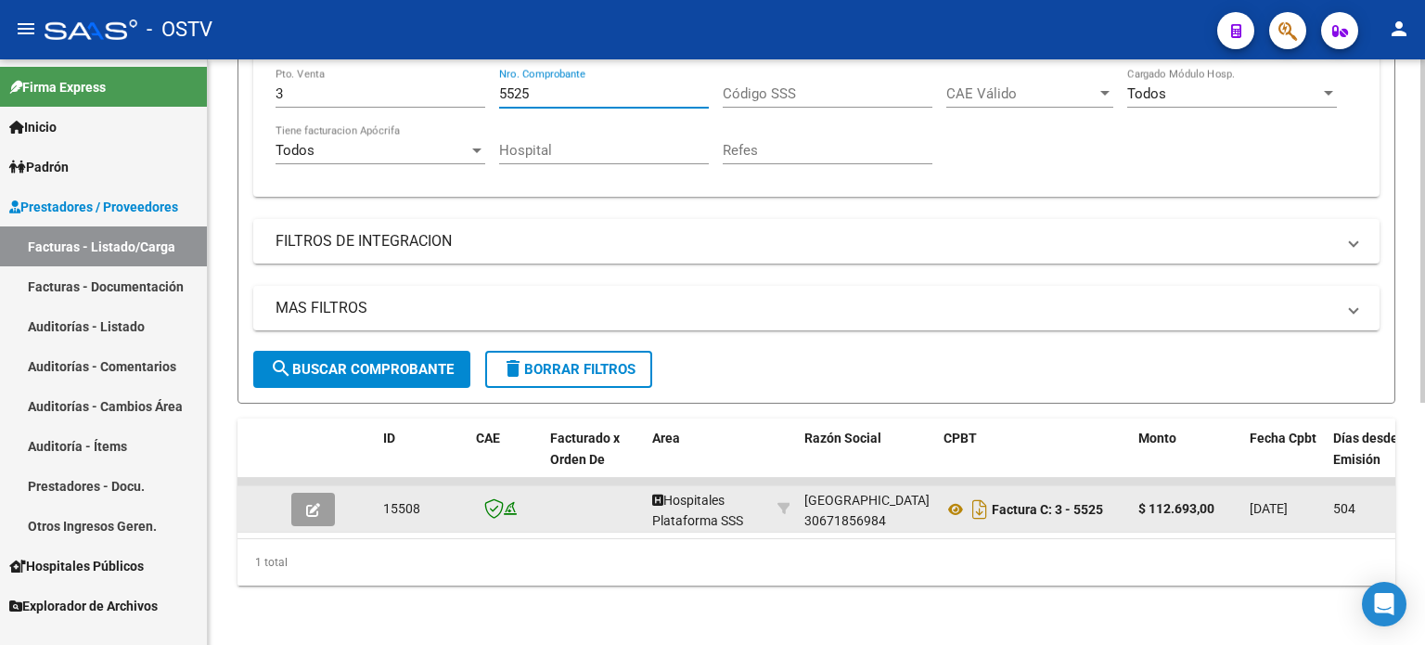
scroll to position [45, 0]
click at [958, 498] on icon at bounding box center [955, 509] width 24 height 22
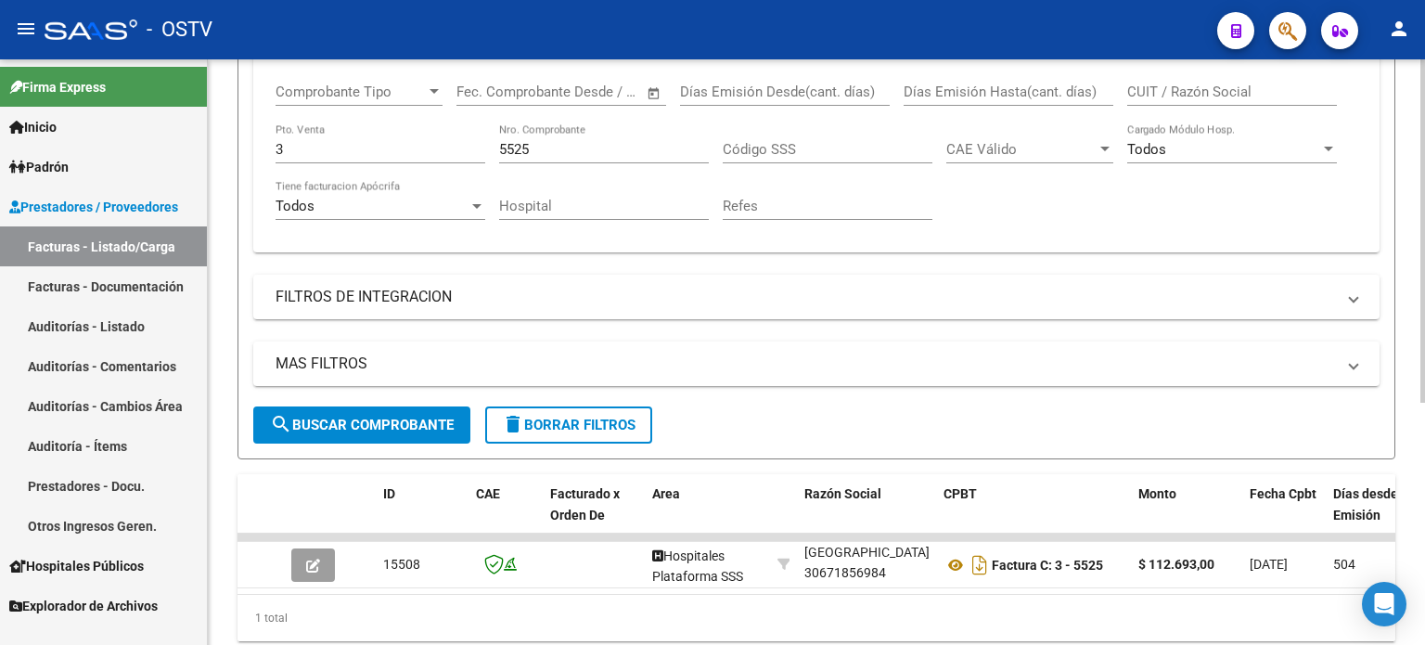
scroll to position [319, 0]
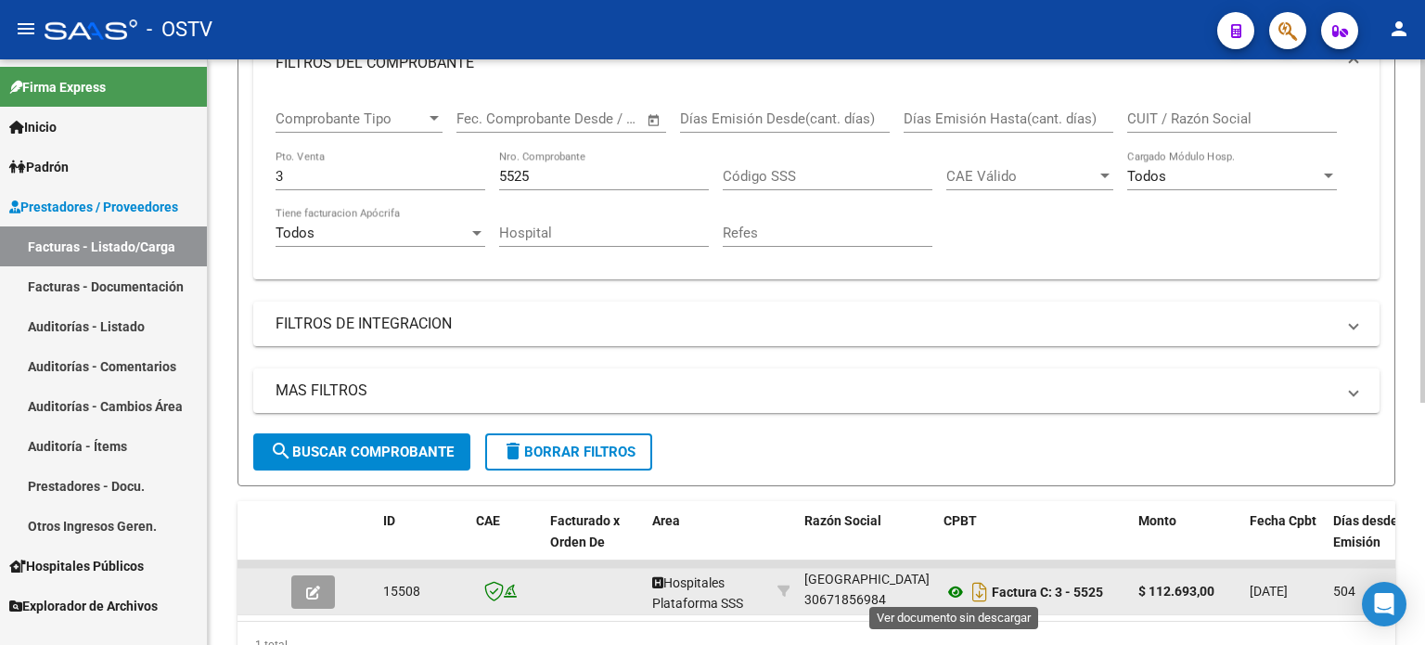
click at [953, 586] on icon at bounding box center [955, 592] width 24 height 22
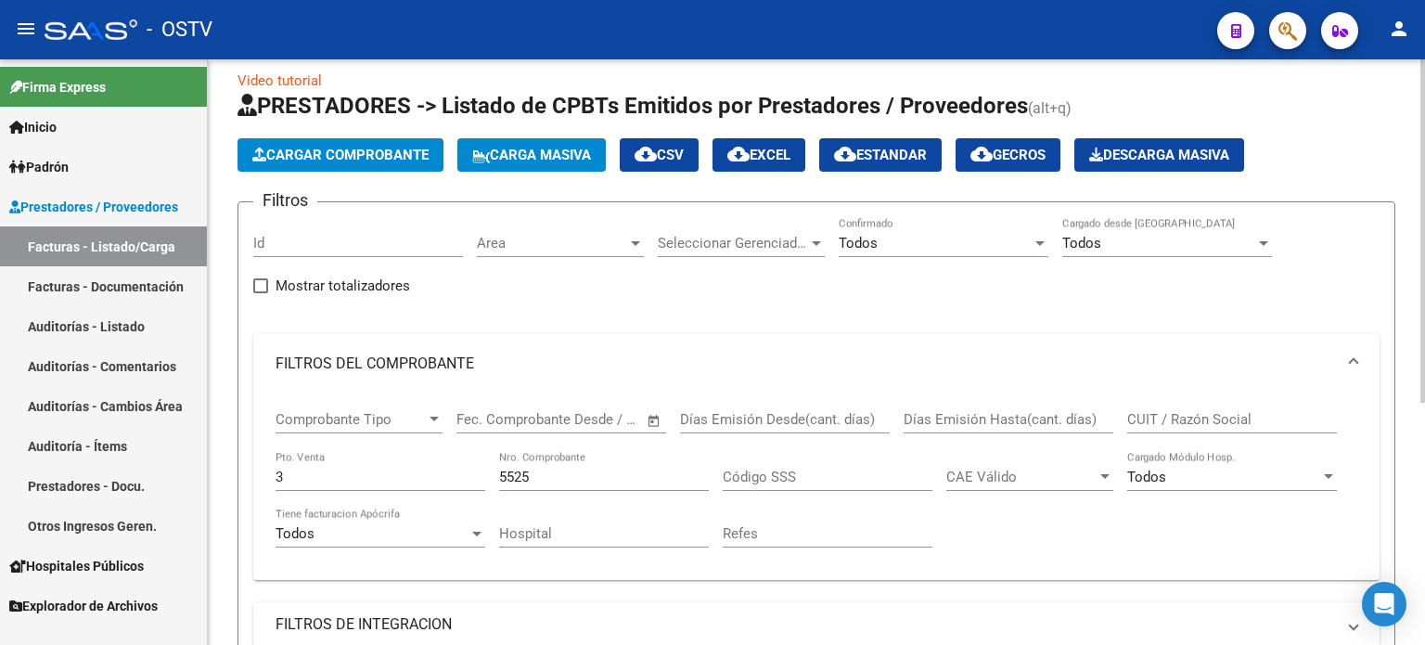
scroll to position [0, 0]
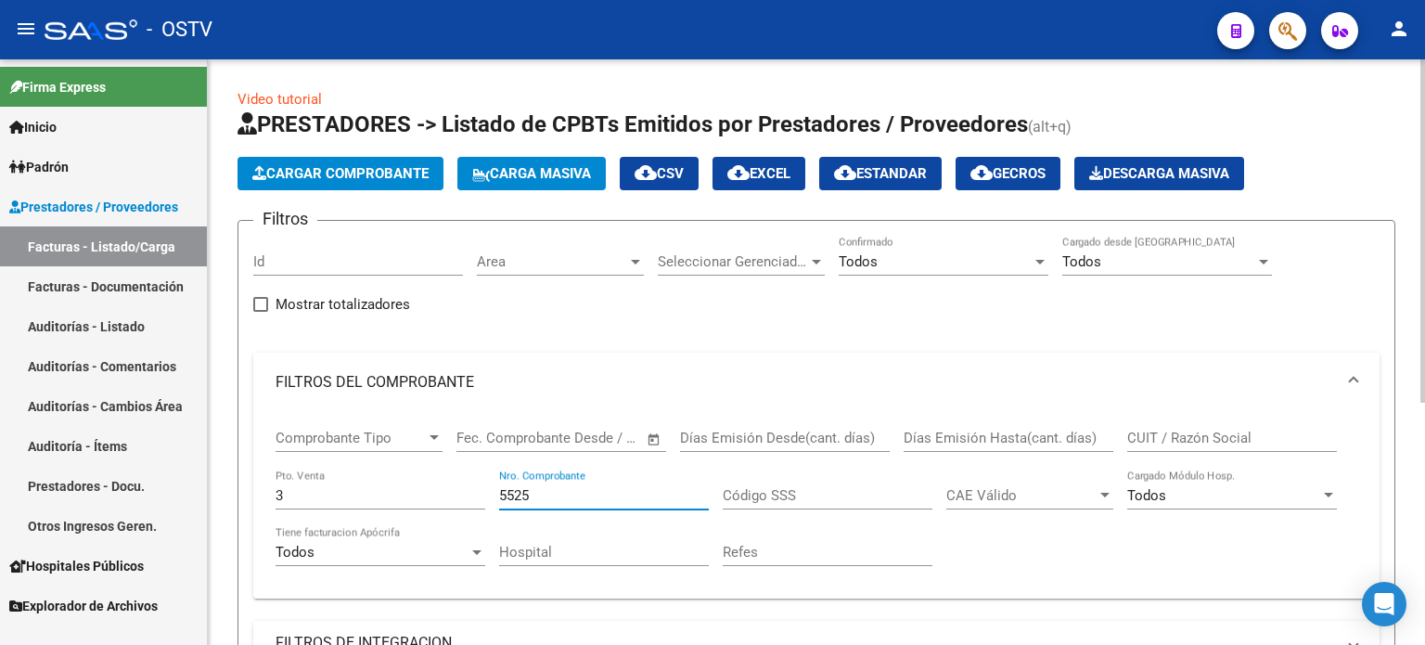
drag, startPoint x: 547, startPoint y: 489, endPoint x: 492, endPoint y: 492, distance: 54.8
click at [492, 492] on div "Comprobante Tipo Comprobante Tipo Fecha inicio – Fecha fin Fec. Comprobante Des…" at bounding box center [815, 498] width 1081 height 172
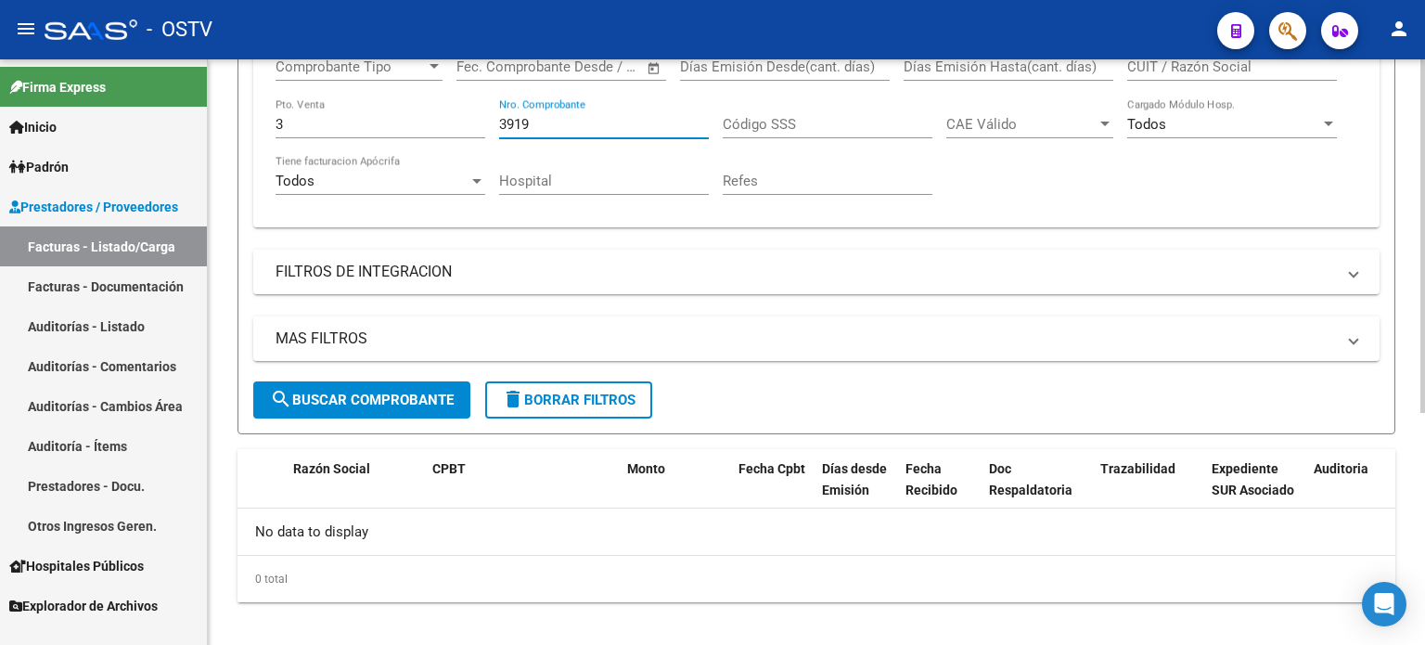
drag, startPoint x: 538, startPoint y: 121, endPoint x: 522, endPoint y: 123, distance: 16.0
click at [522, 123] on input "3919" at bounding box center [604, 124] width 210 height 17
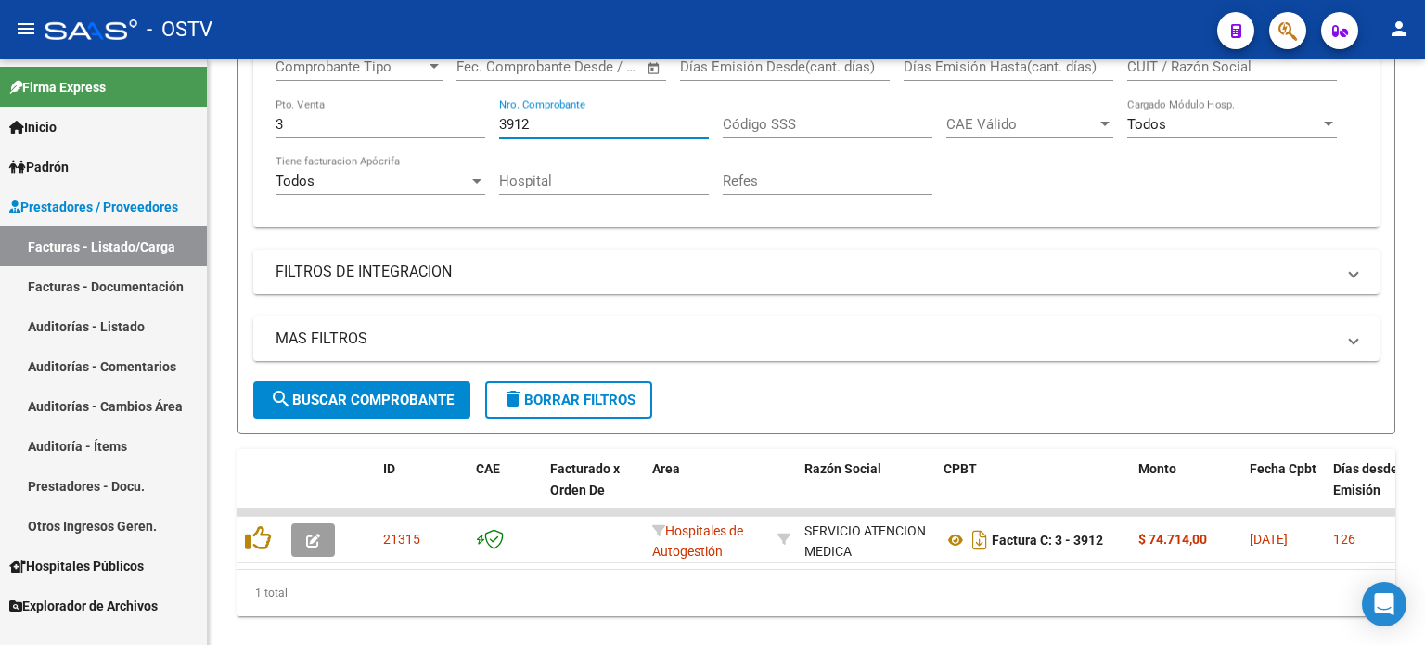
type input "3912"
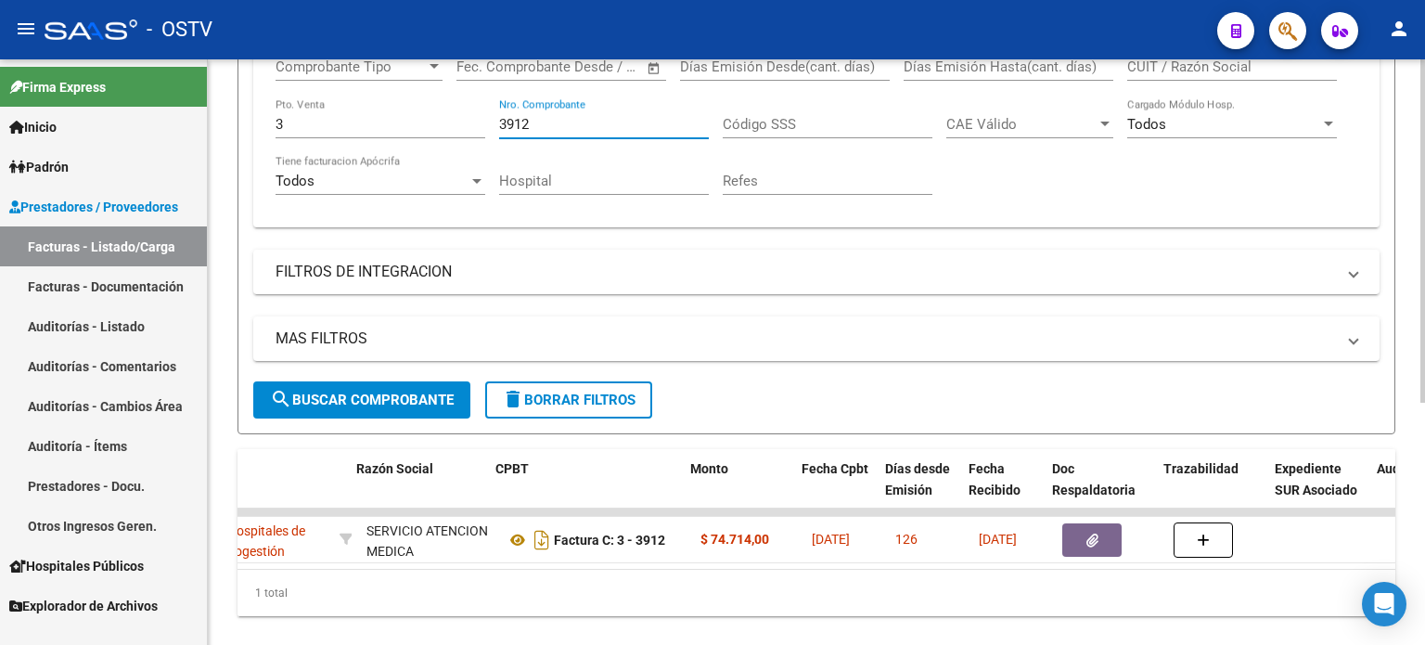
scroll to position [0, 448]
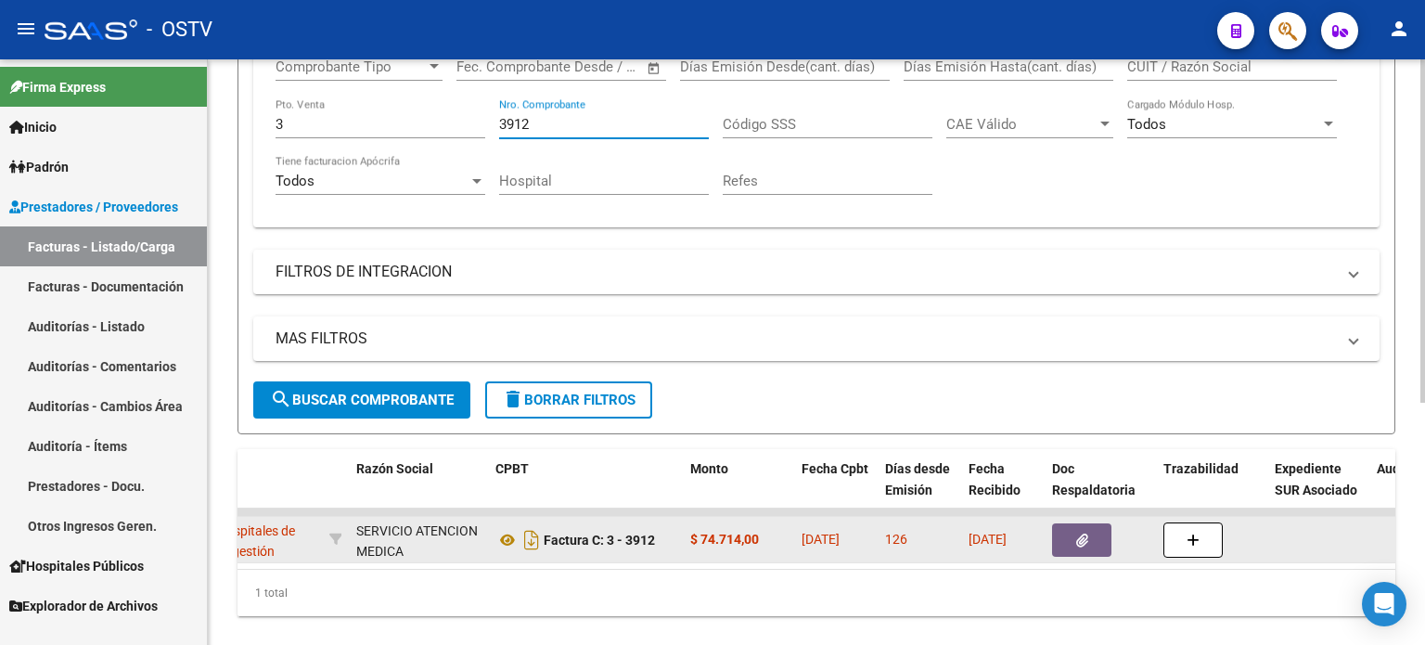
click at [1089, 540] on button "button" at bounding box center [1081, 539] width 59 height 33
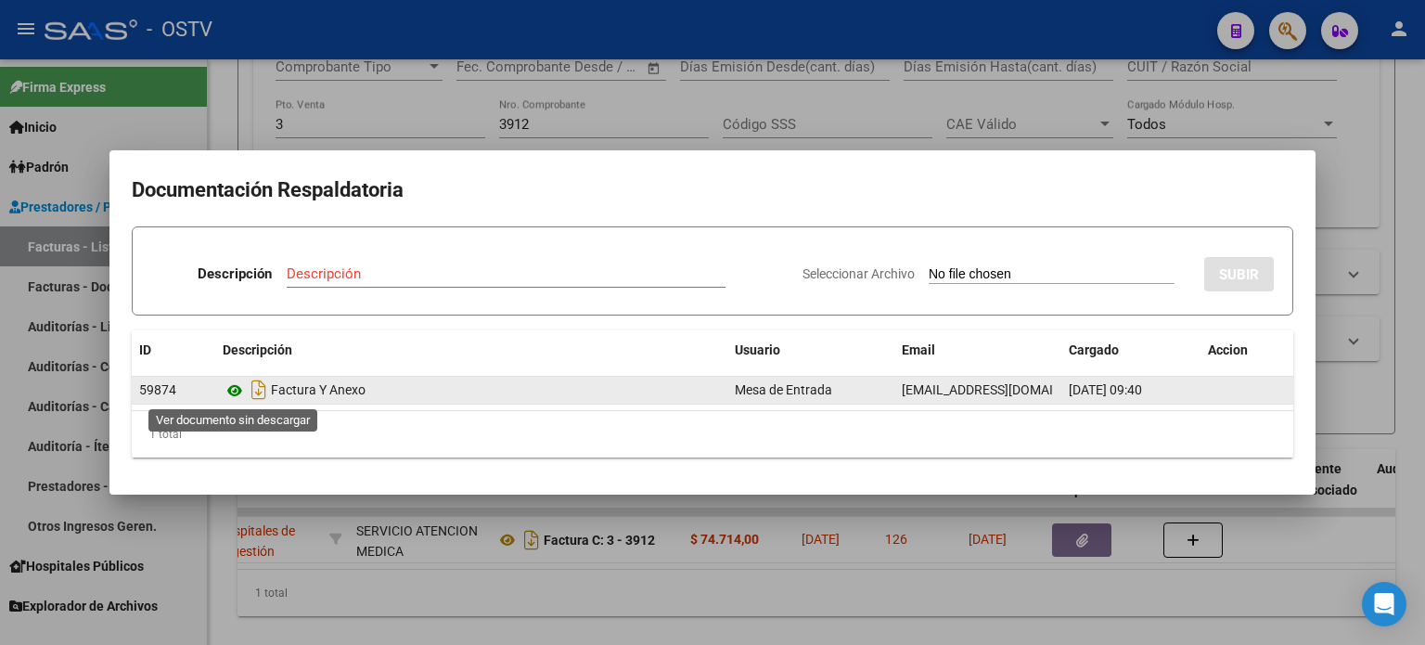
click at [236, 390] on icon at bounding box center [235, 390] width 24 height 22
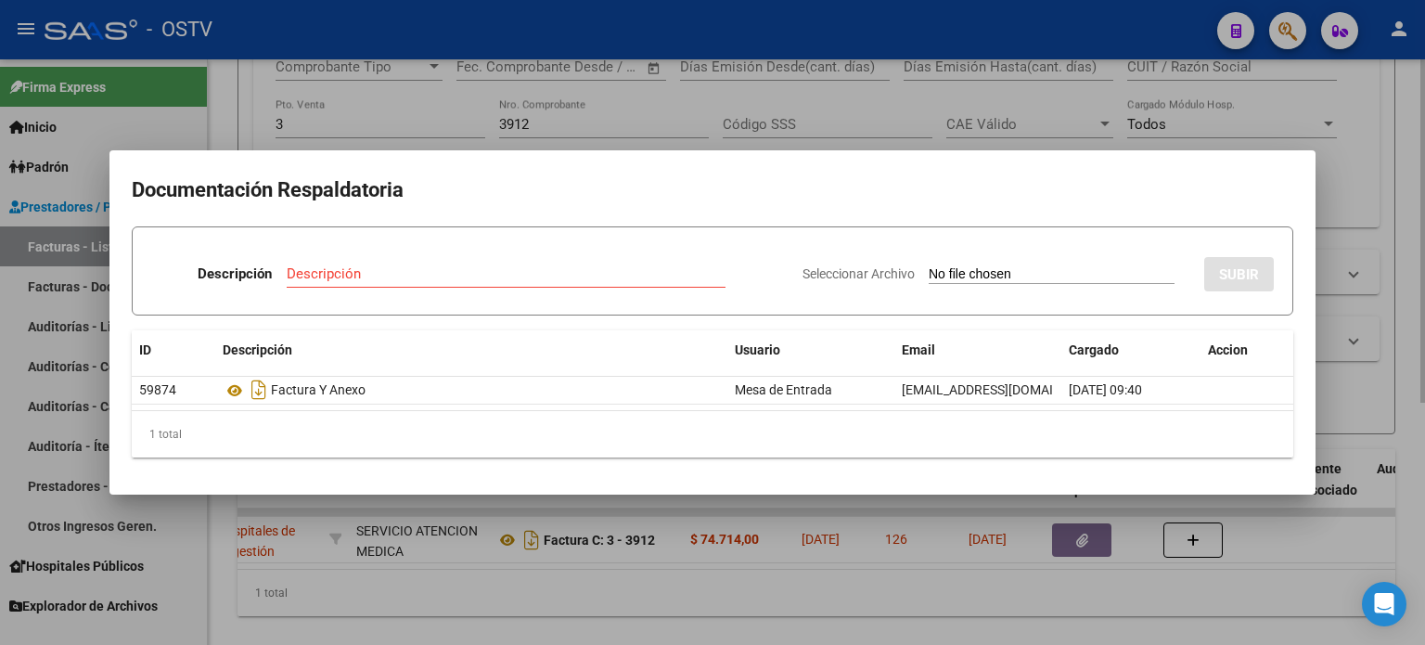
click at [444, 606] on div at bounding box center [712, 322] width 1425 height 645
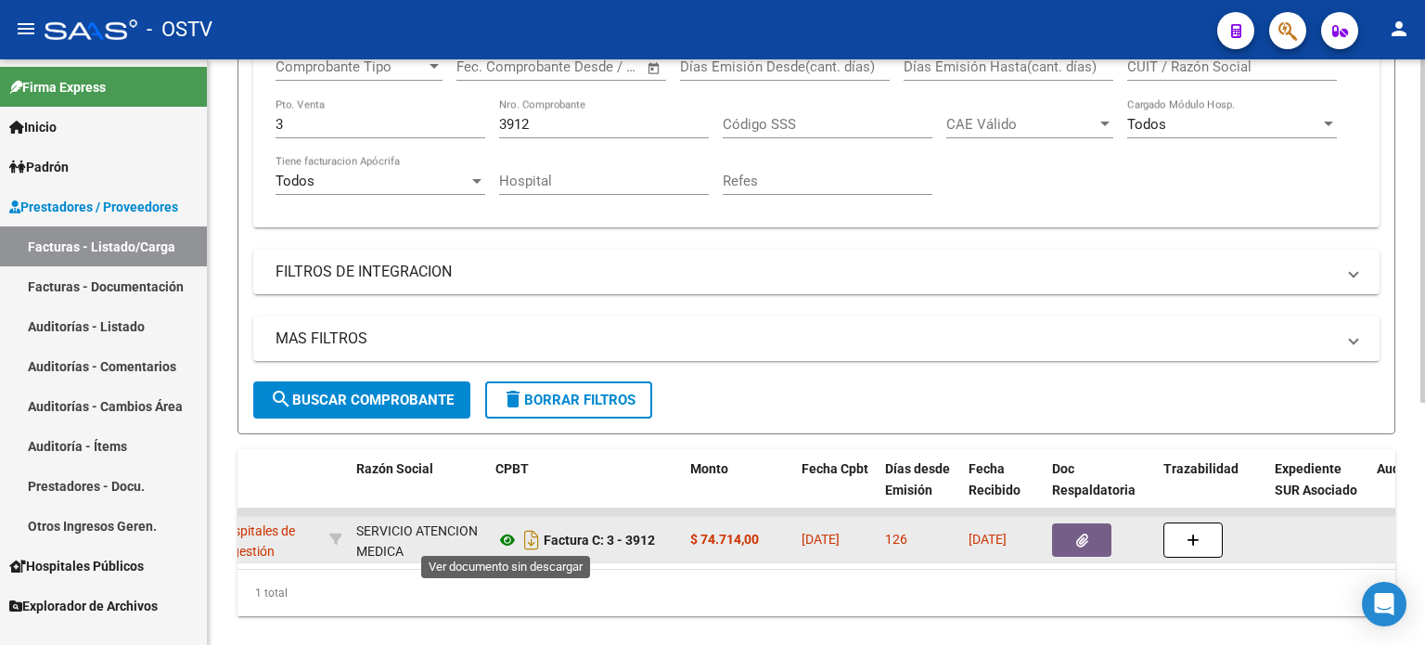
click at [506, 535] on icon at bounding box center [507, 540] width 24 height 22
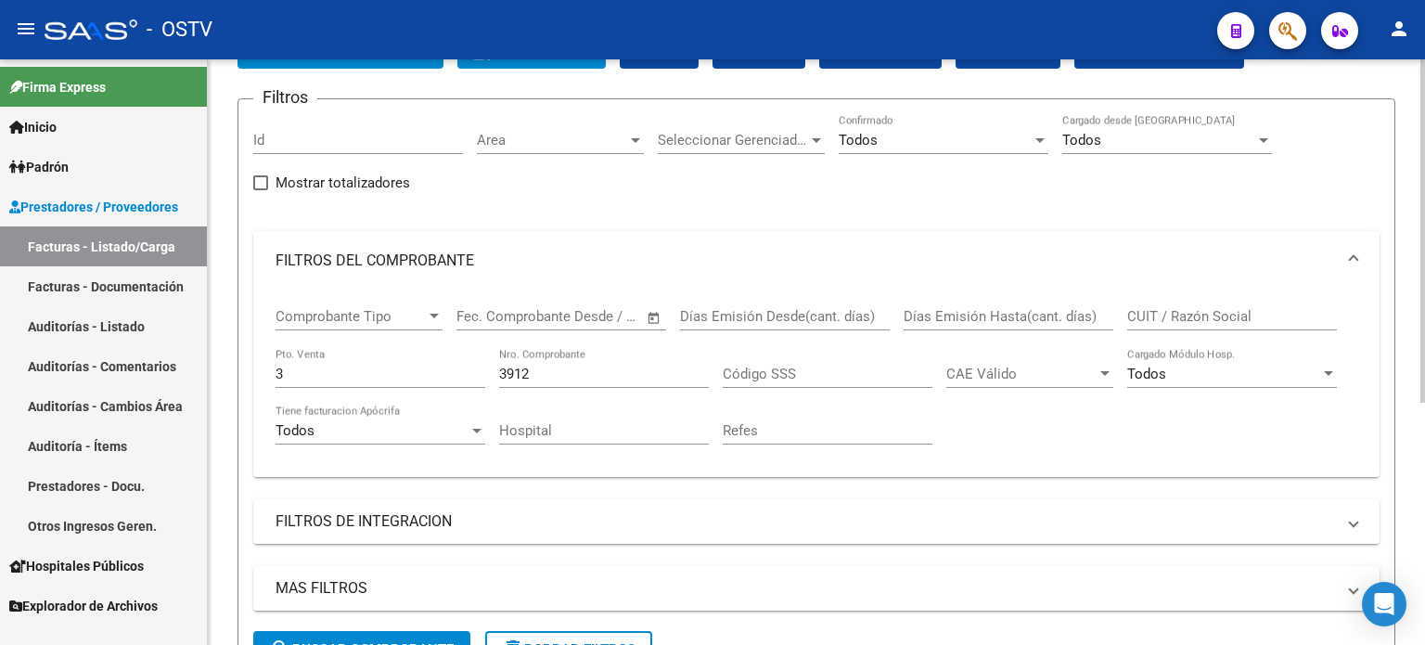
scroll to position [0, 0]
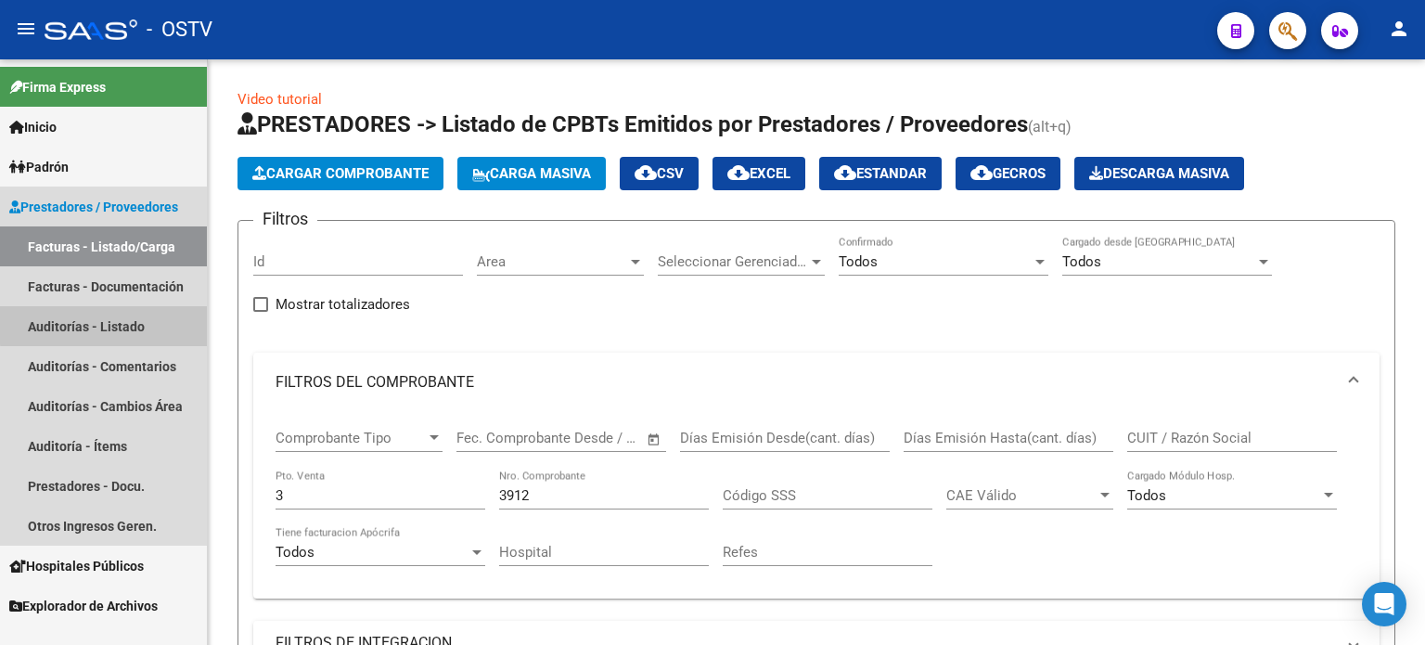
click at [128, 324] on link "Auditorías - Listado" at bounding box center [103, 326] width 207 height 40
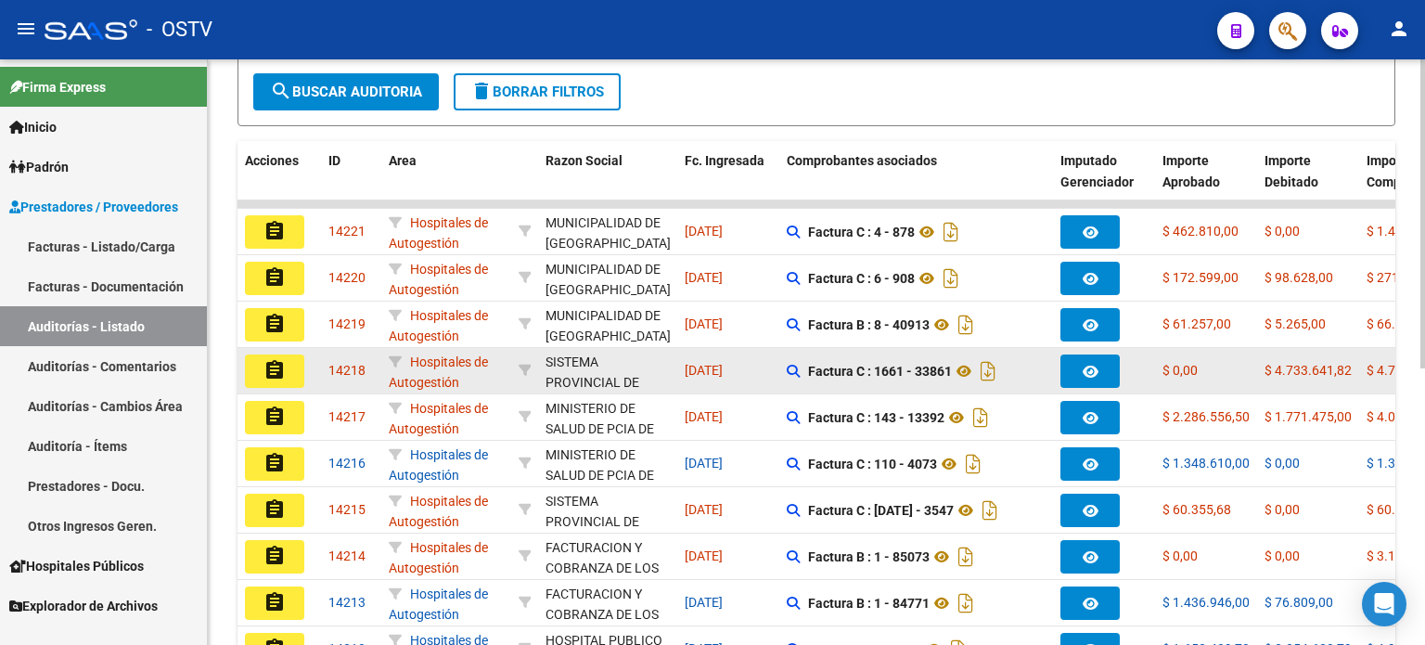
scroll to position [45, 0]
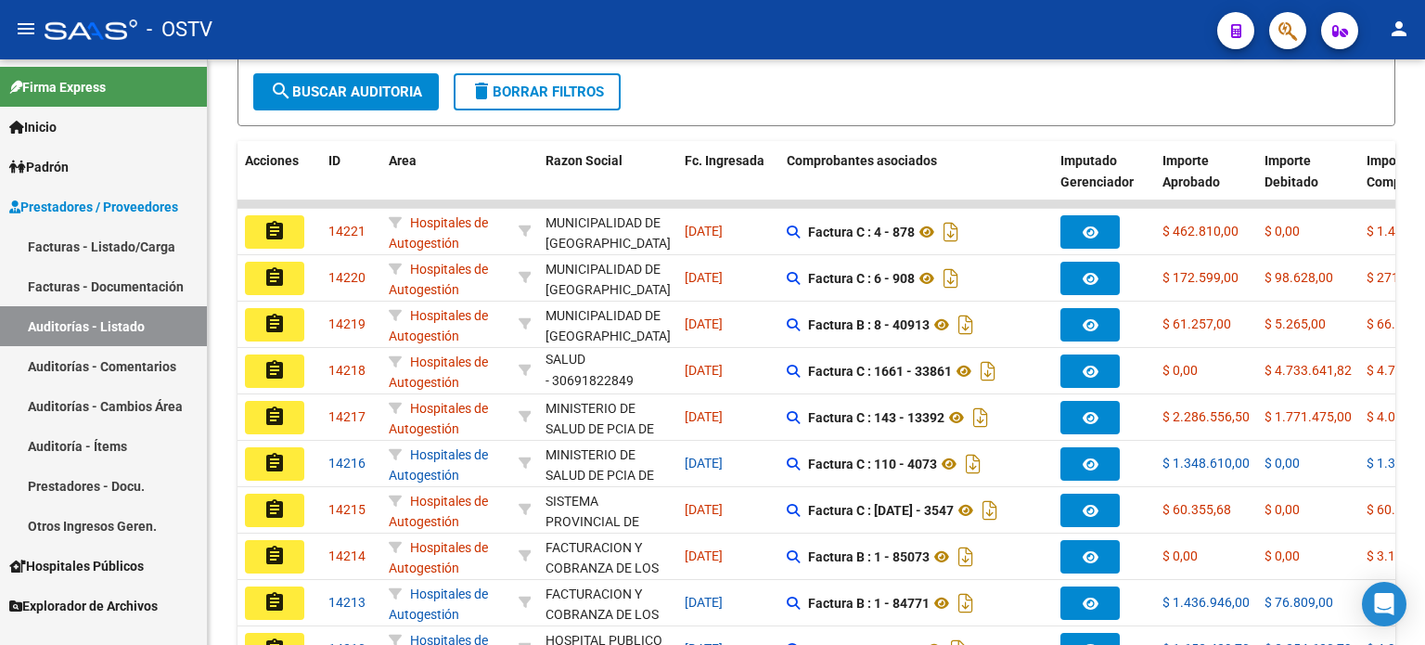
click at [134, 259] on link "Facturas - Listado/Carga" at bounding box center [103, 246] width 207 height 40
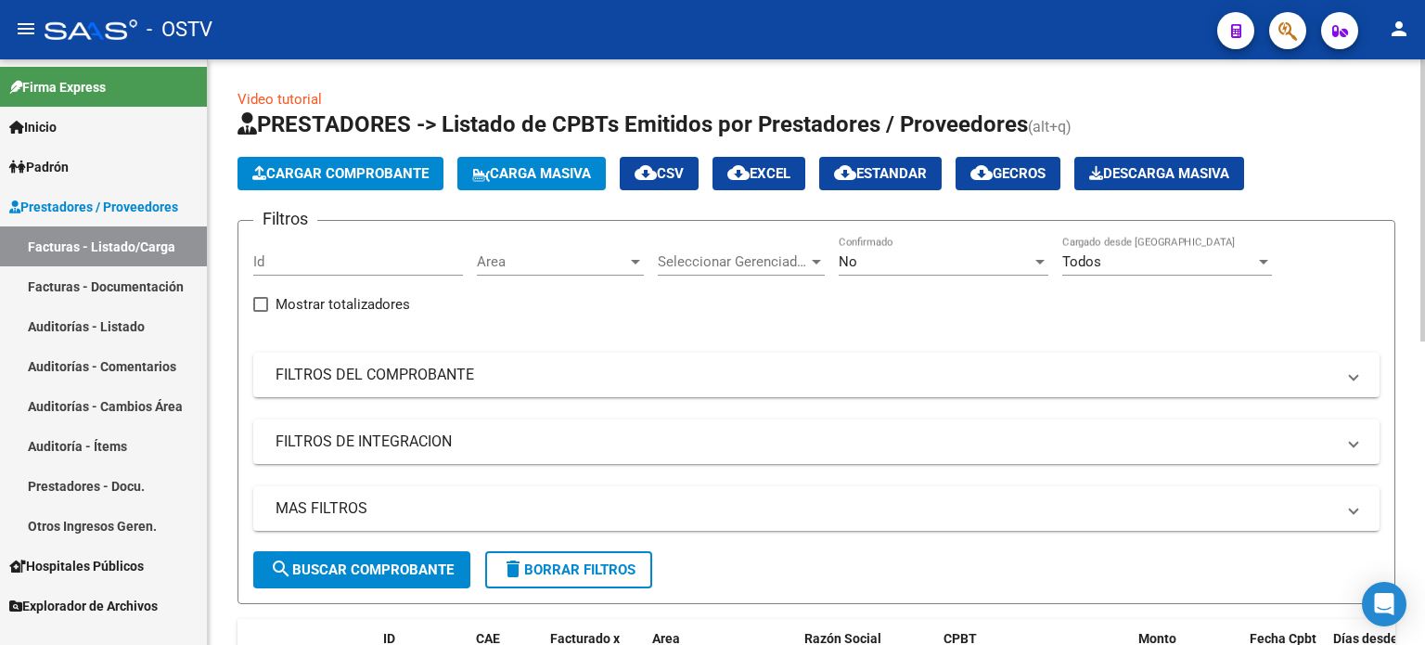
click at [554, 261] on span "Area" at bounding box center [552, 261] width 150 height 17
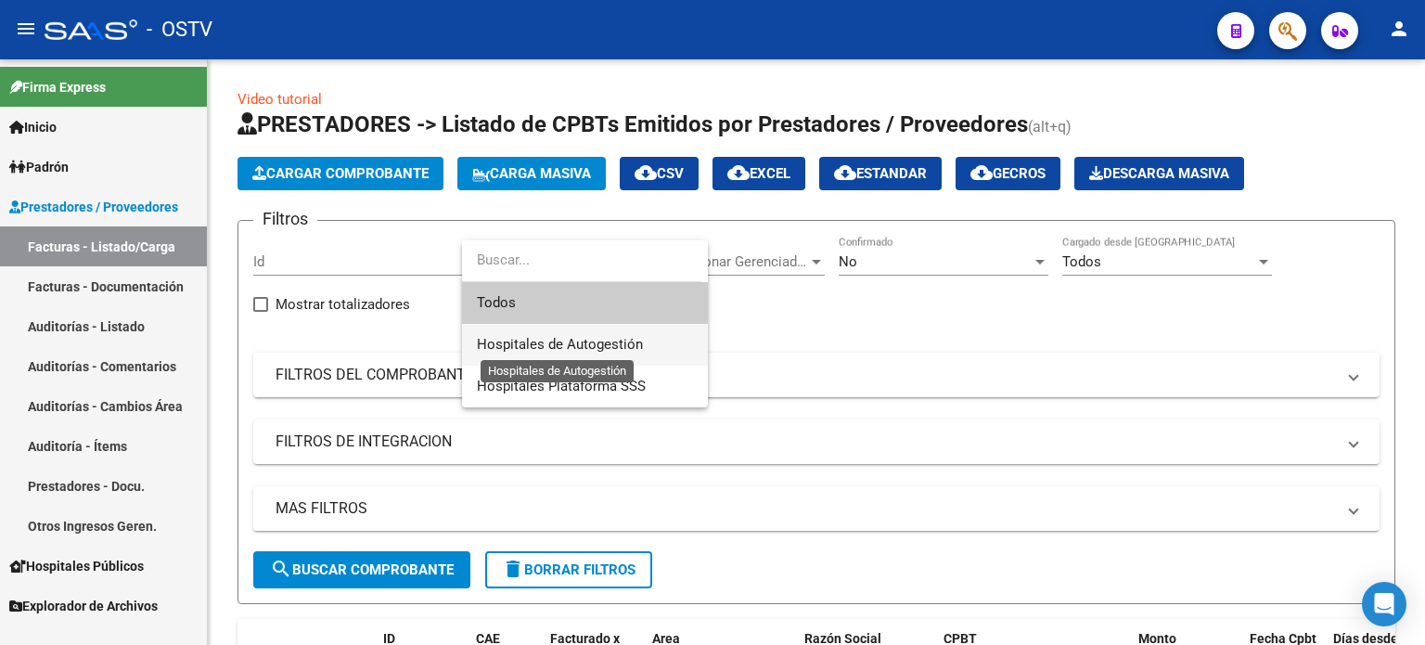
click at [564, 341] on span "Hospitales de Autogestión" at bounding box center [560, 344] width 166 height 17
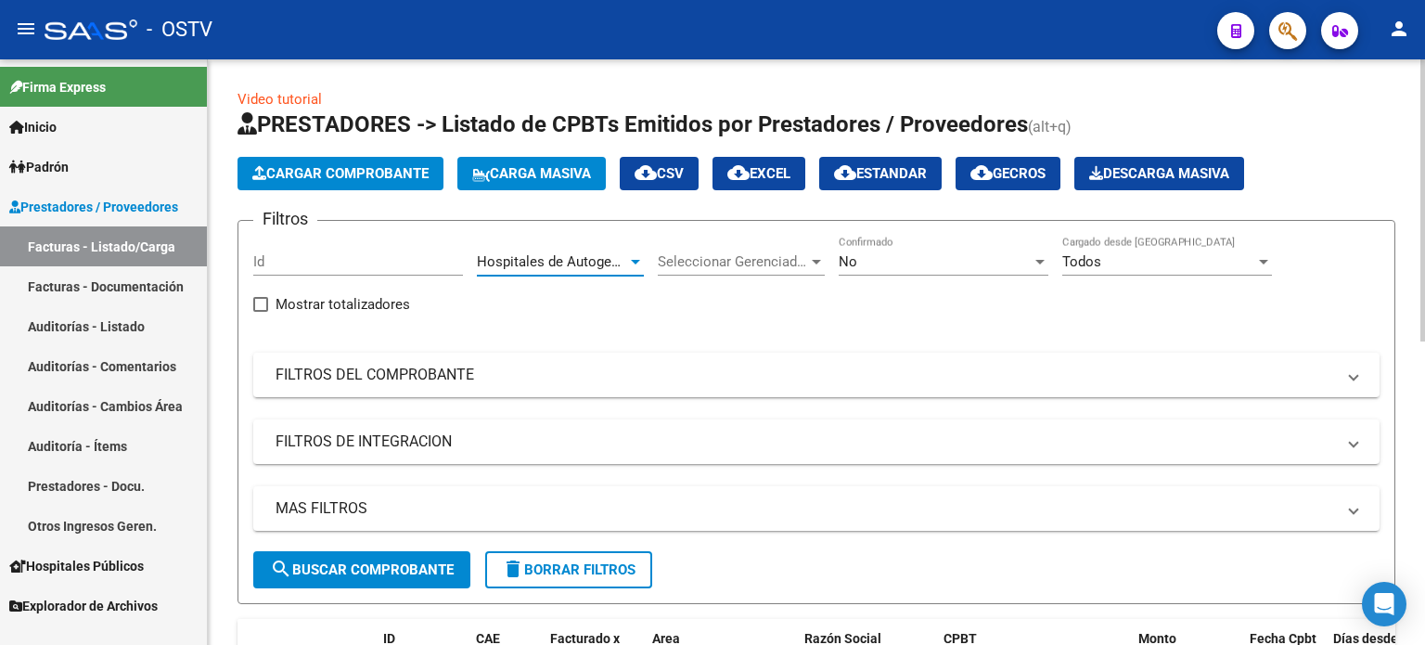
click at [419, 563] on span "search Buscar Comprobante" at bounding box center [362, 569] width 184 height 17
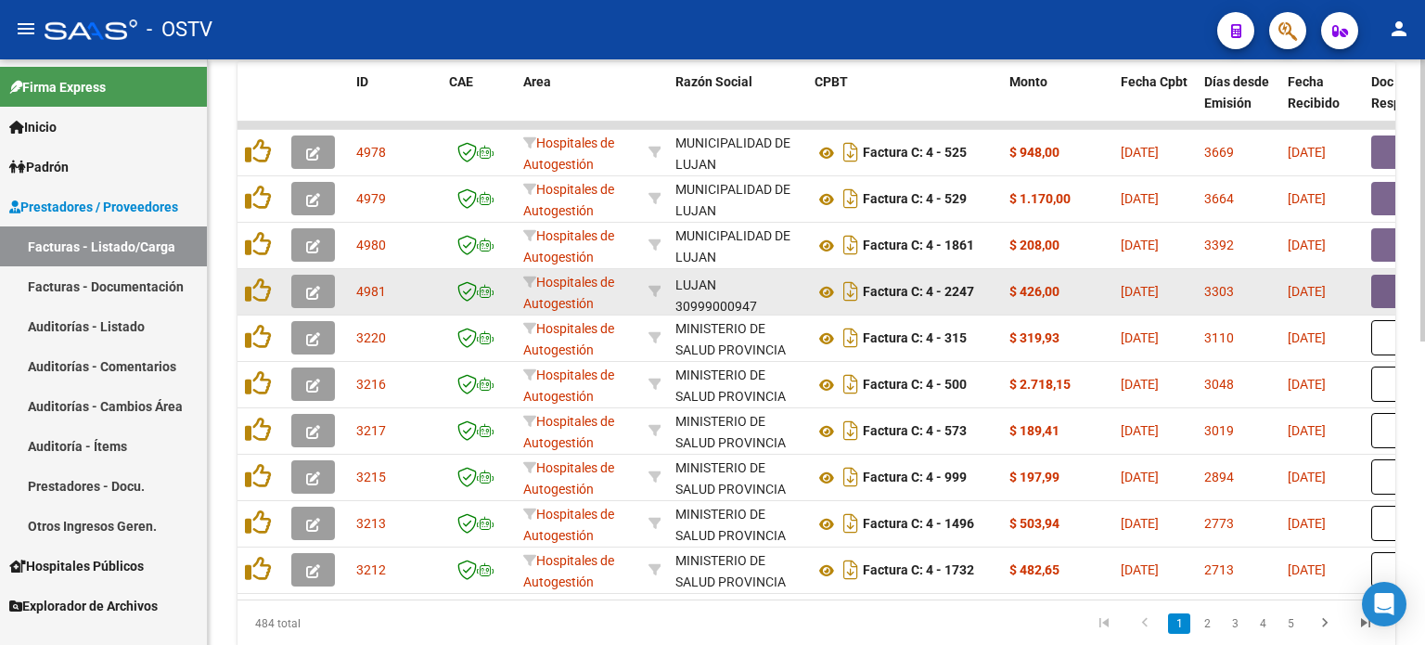
scroll to position [23, 0]
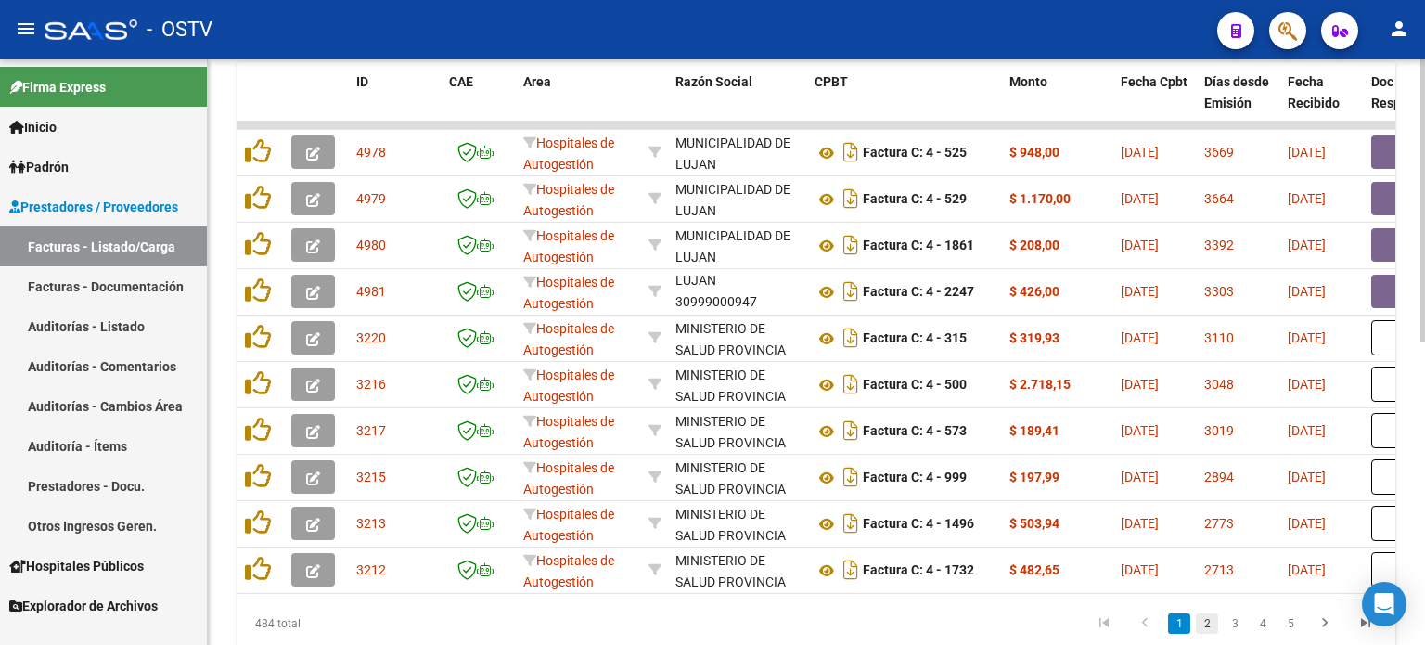
click at [1166, 630] on link "2" at bounding box center [1206, 623] width 22 height 20
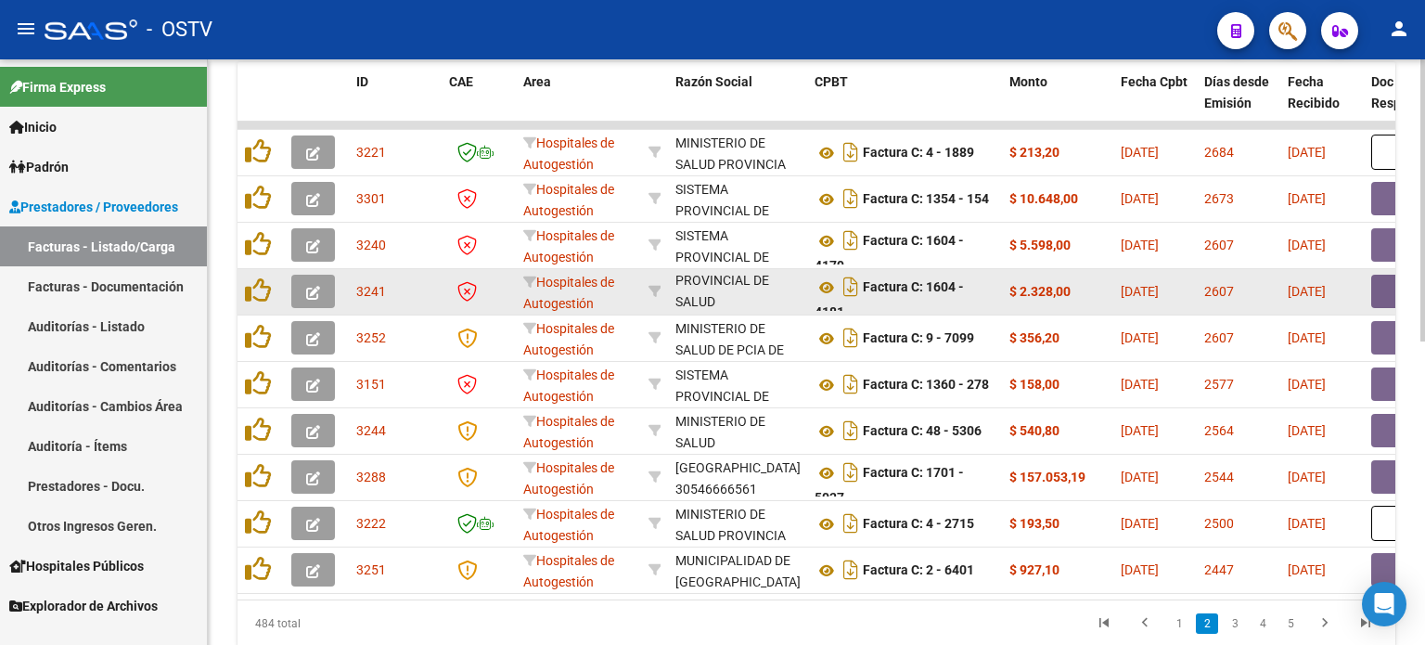
scroll to position [629, 0]
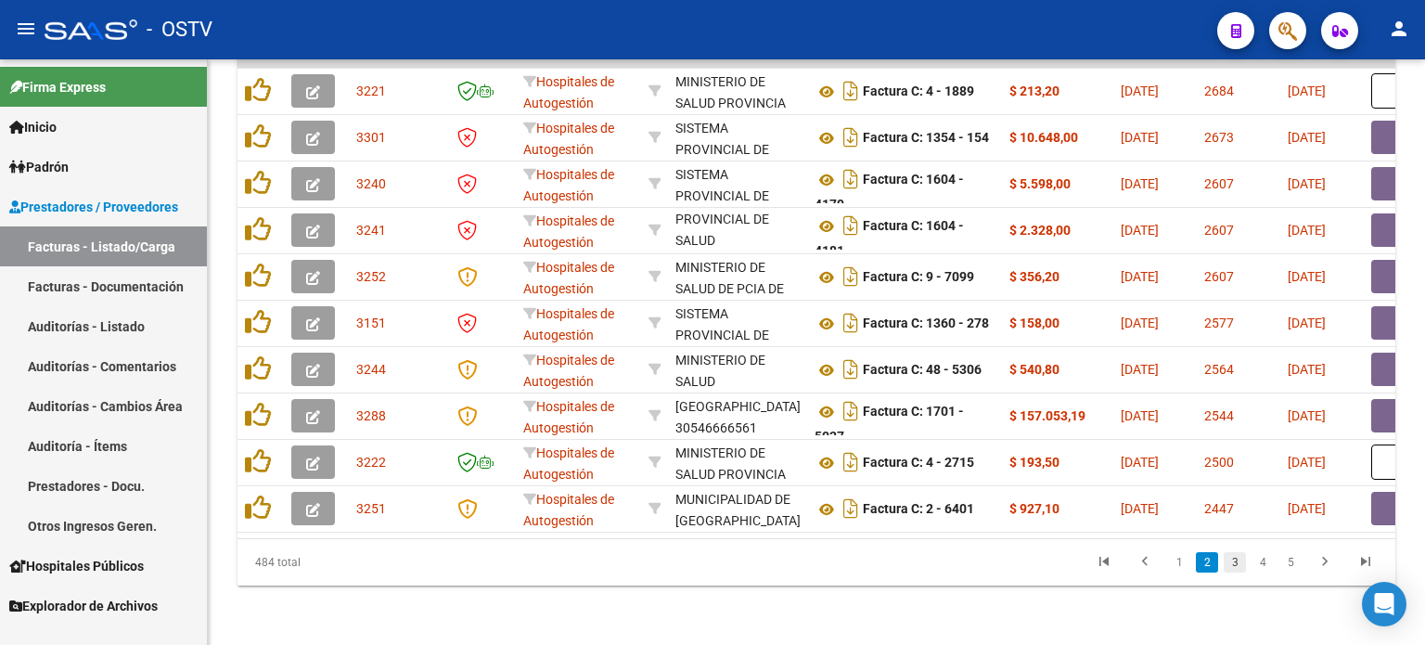
click at [1166, 559] on link "3" at bounding box center [1234, 562] width 22 height 20
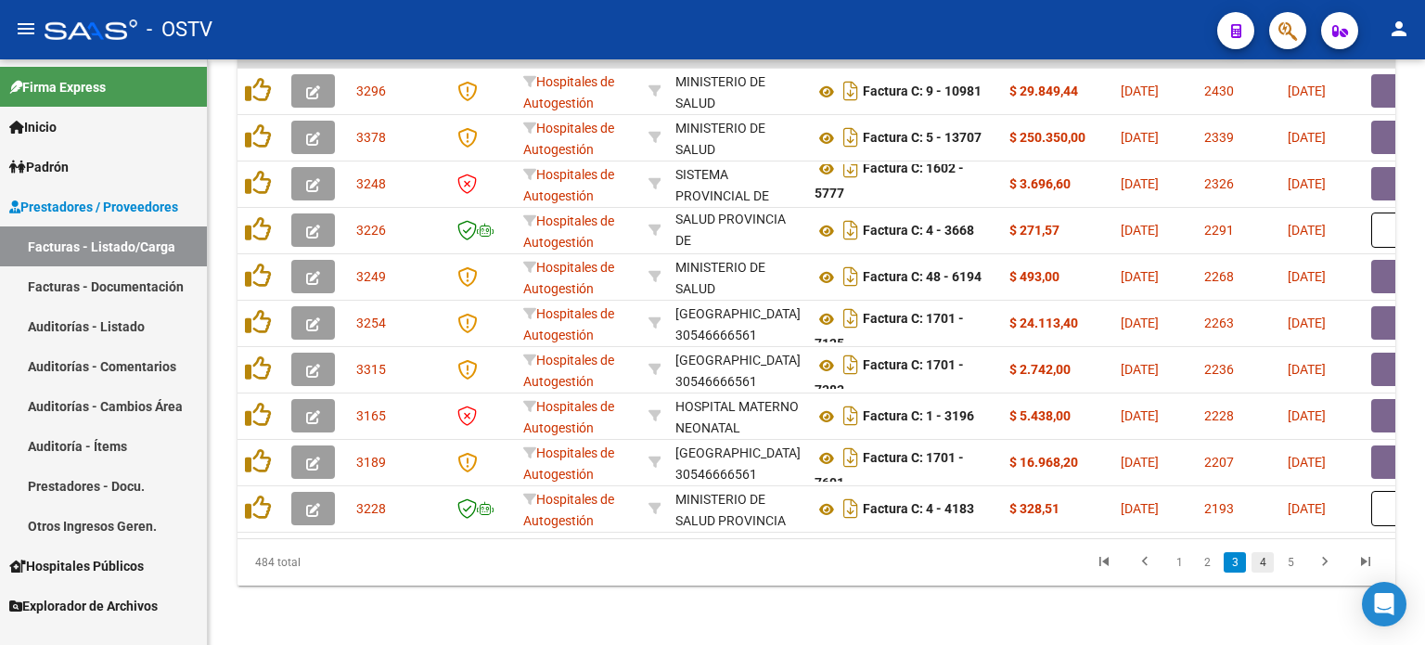
click at [1166, 559] on link "4" at bounding box center [1262, 562] width 22 height 20
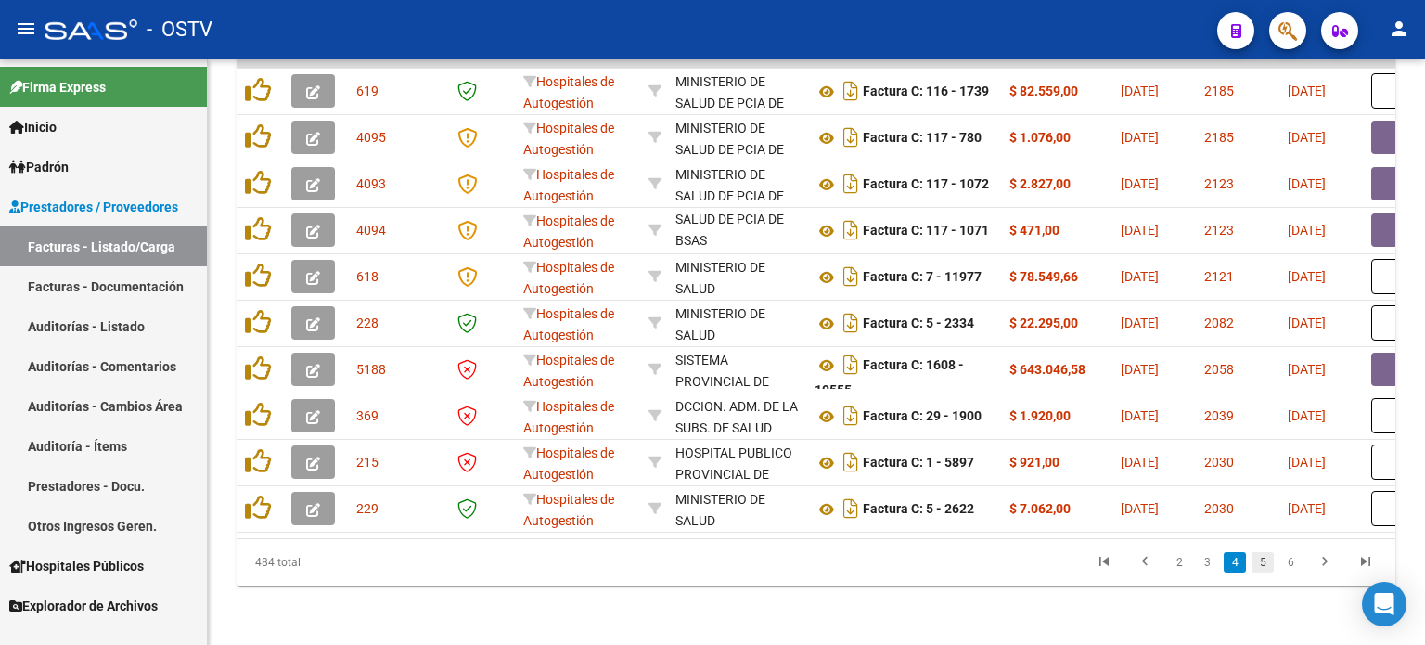
click at [1166, 563] on link "5" at bounding box center [1262, 562] width 22 height 20
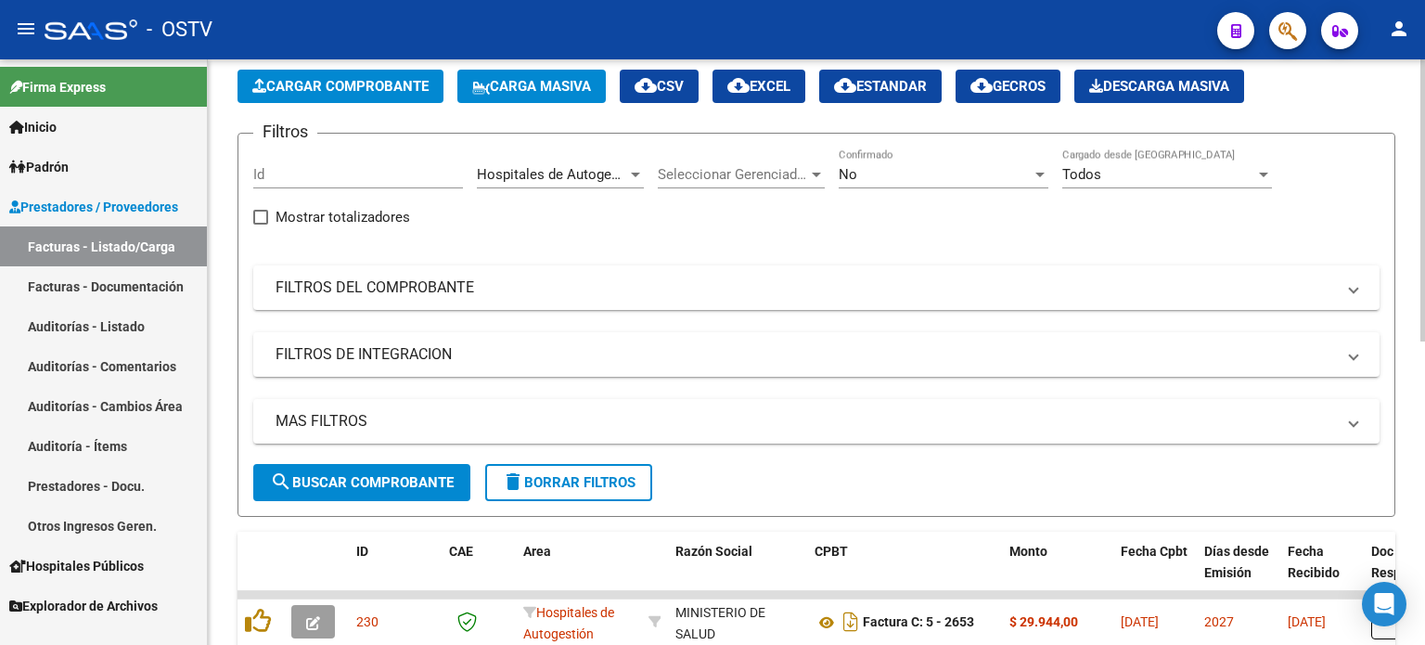
scroll to position [72, 0]
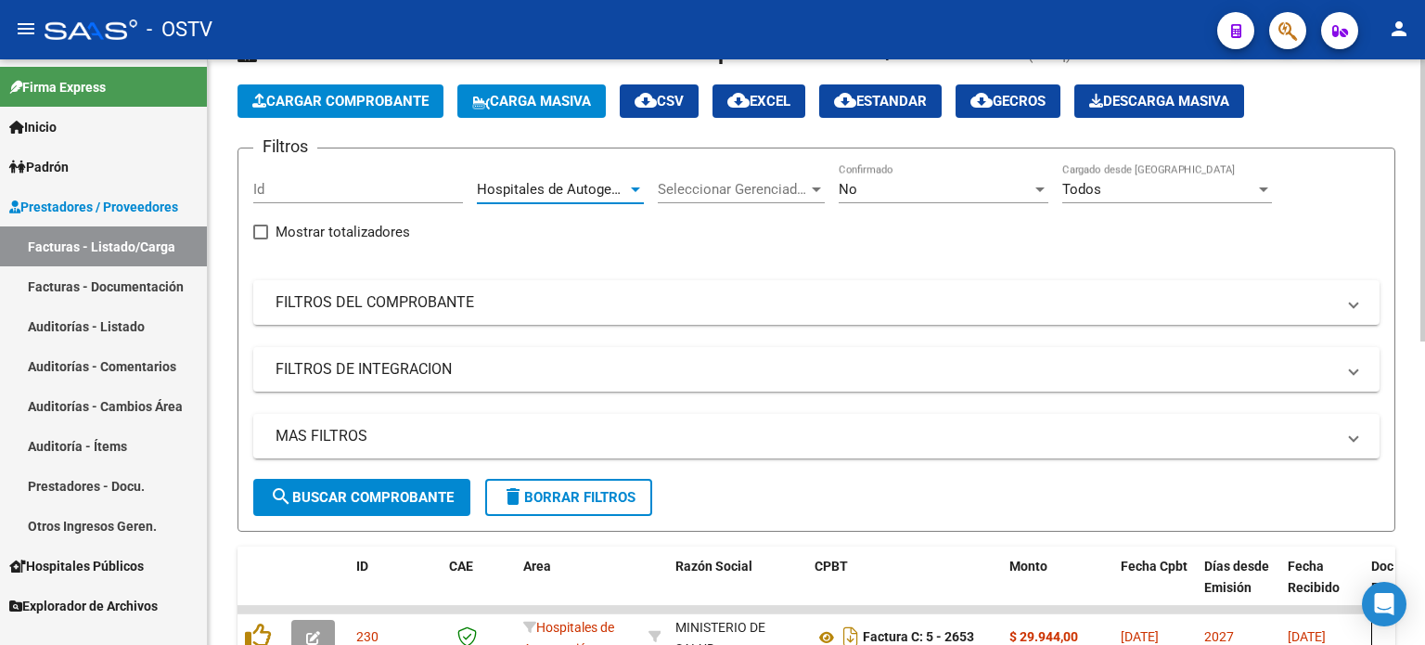
click at [608, 185] on span "Hospitales de Autogestión" at bounding box center [560, 189] width 166 height 17
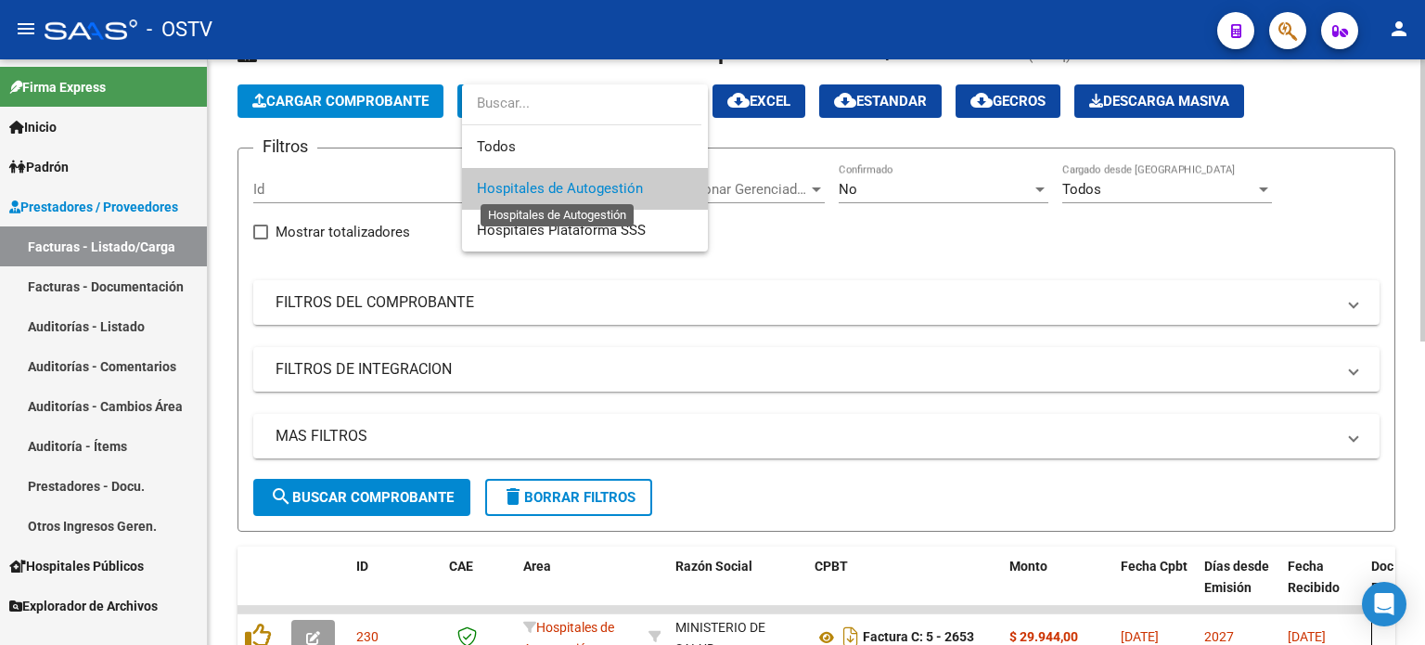
click at [608, 185] on span "Hospitales de Autogestión" at bounding box center [560, 188] width 166 height 17
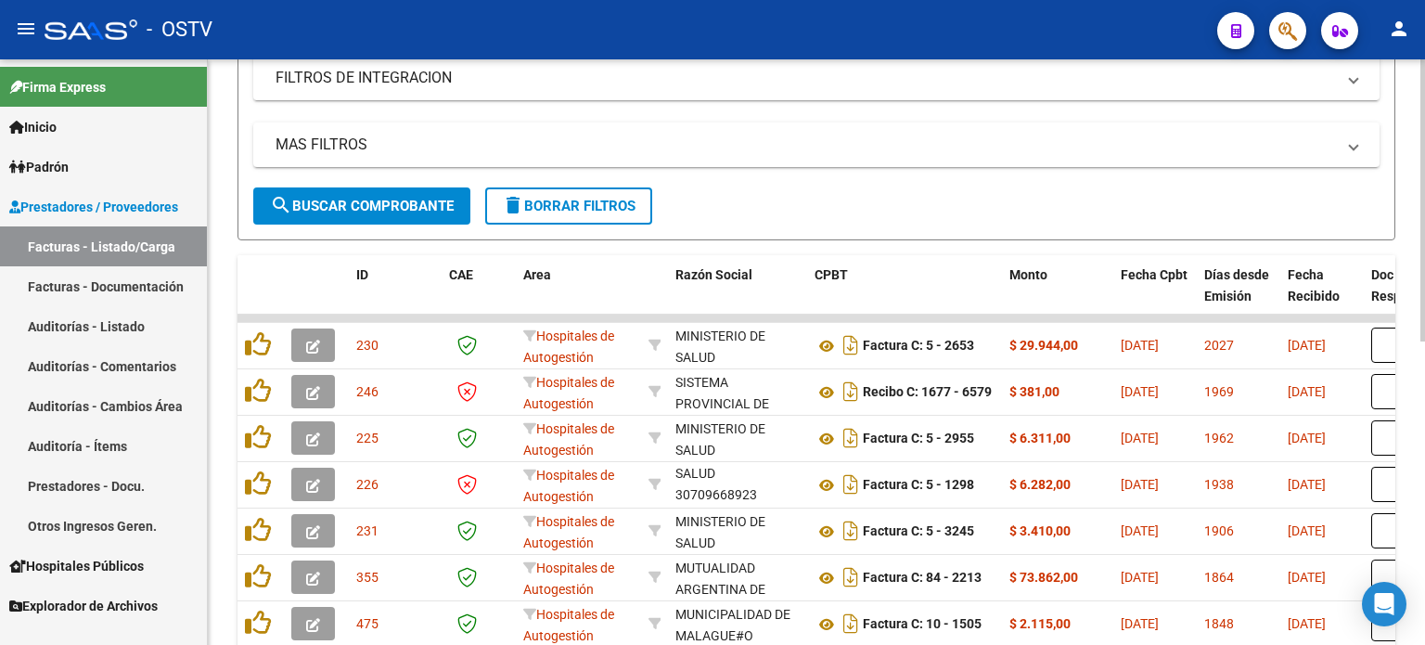
scroll to position [443, 0]
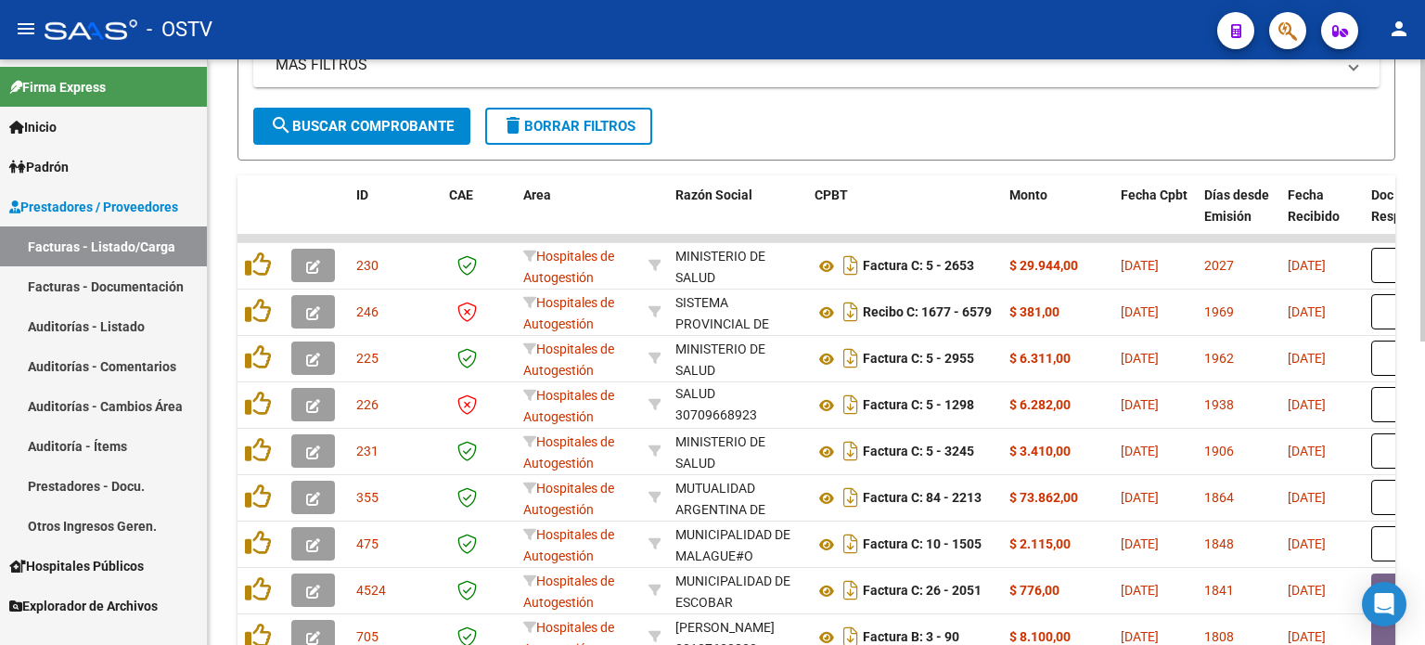
click at [451, 124] on span "search Buscar Comprobante" at bounding box center [362, 126] width 184 height 17
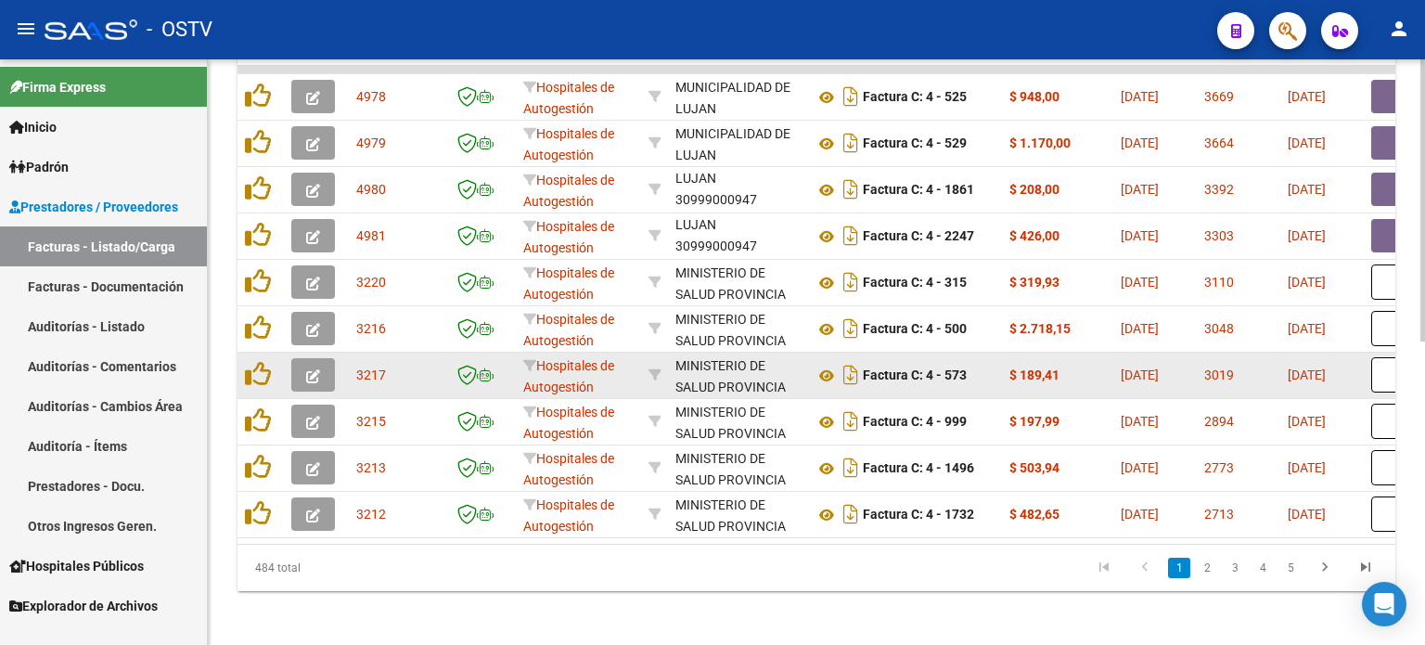
scroll to position [629, 0]
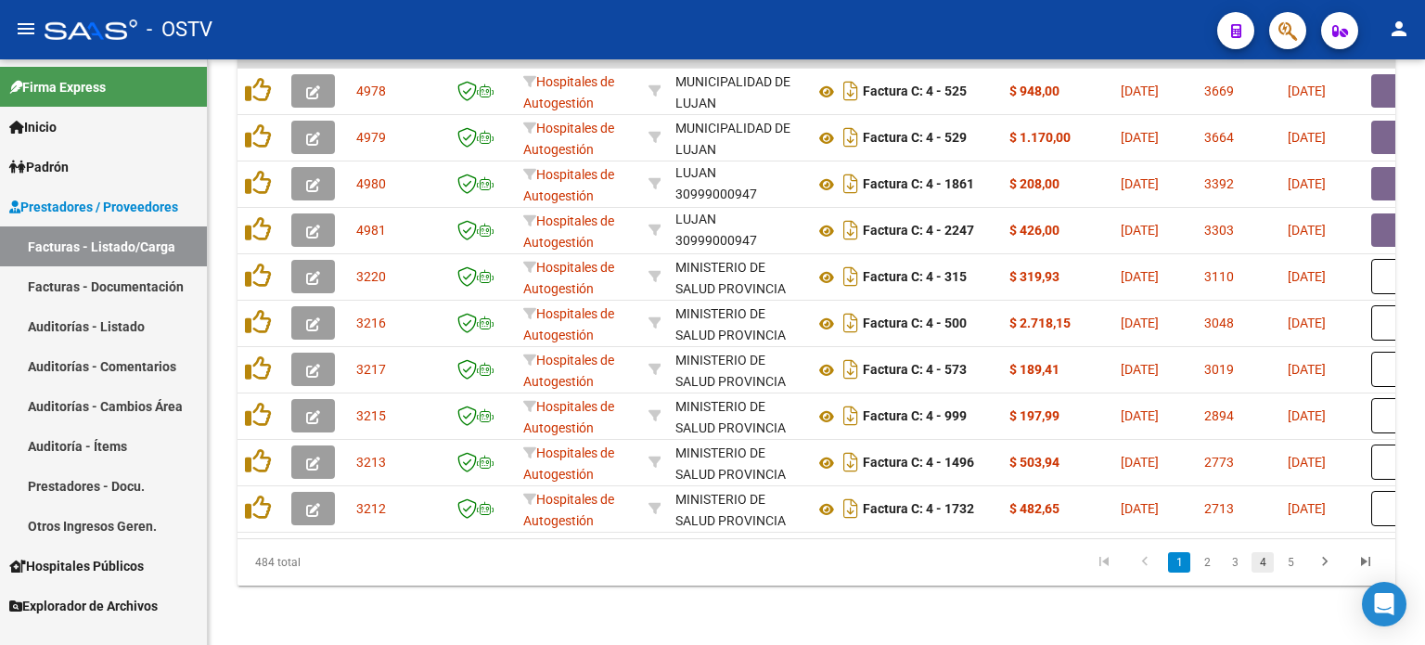
click at [1166, 556] on link "4" at bounding box center [1262, 562] width 22 height 20
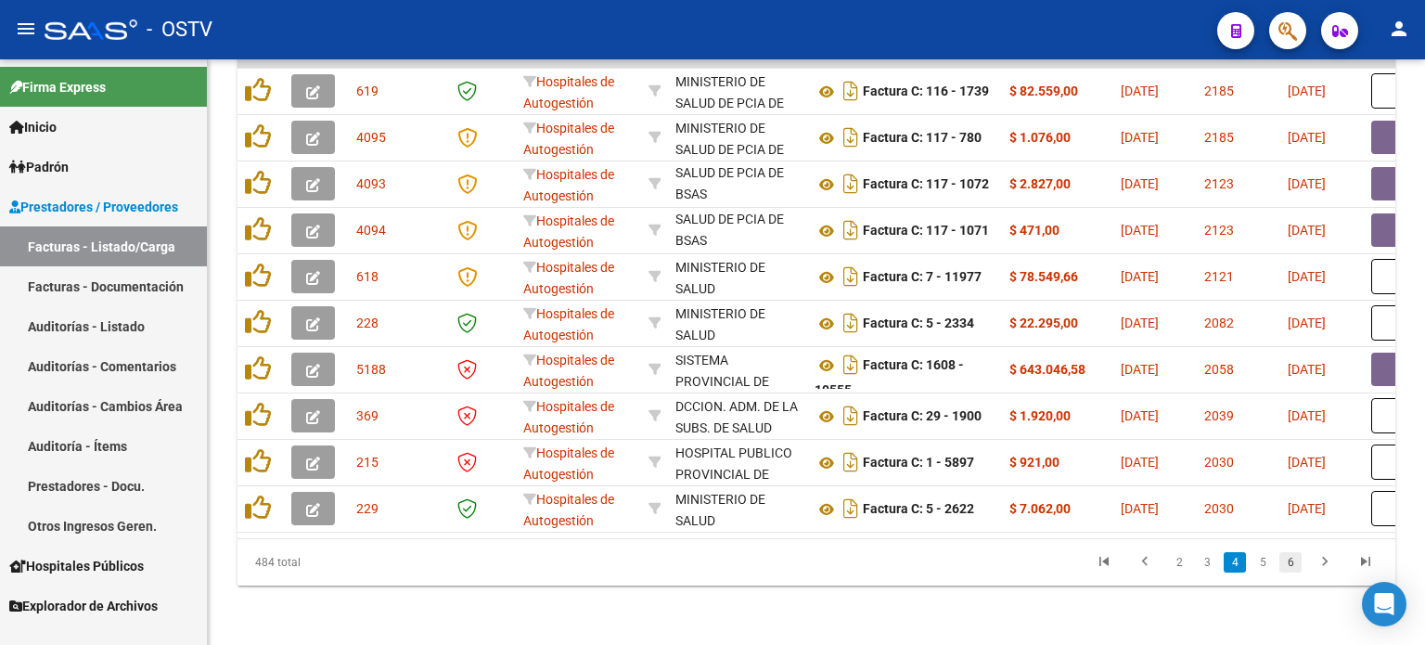
click at [1166, 566] on link "6" at bounding box center [1290, 562] width 22 height 20
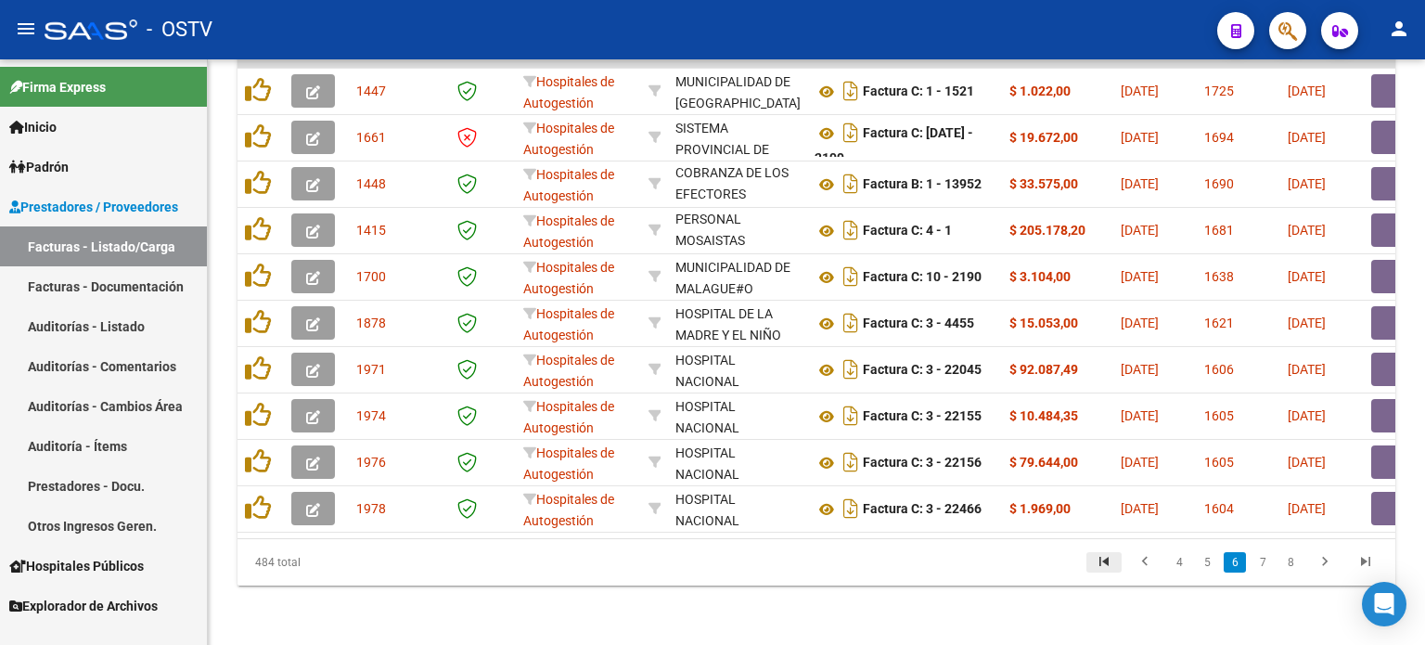
click at [1103, 559] on icon "go to first page" at bounding box center [1104, 564] width 24 height 22
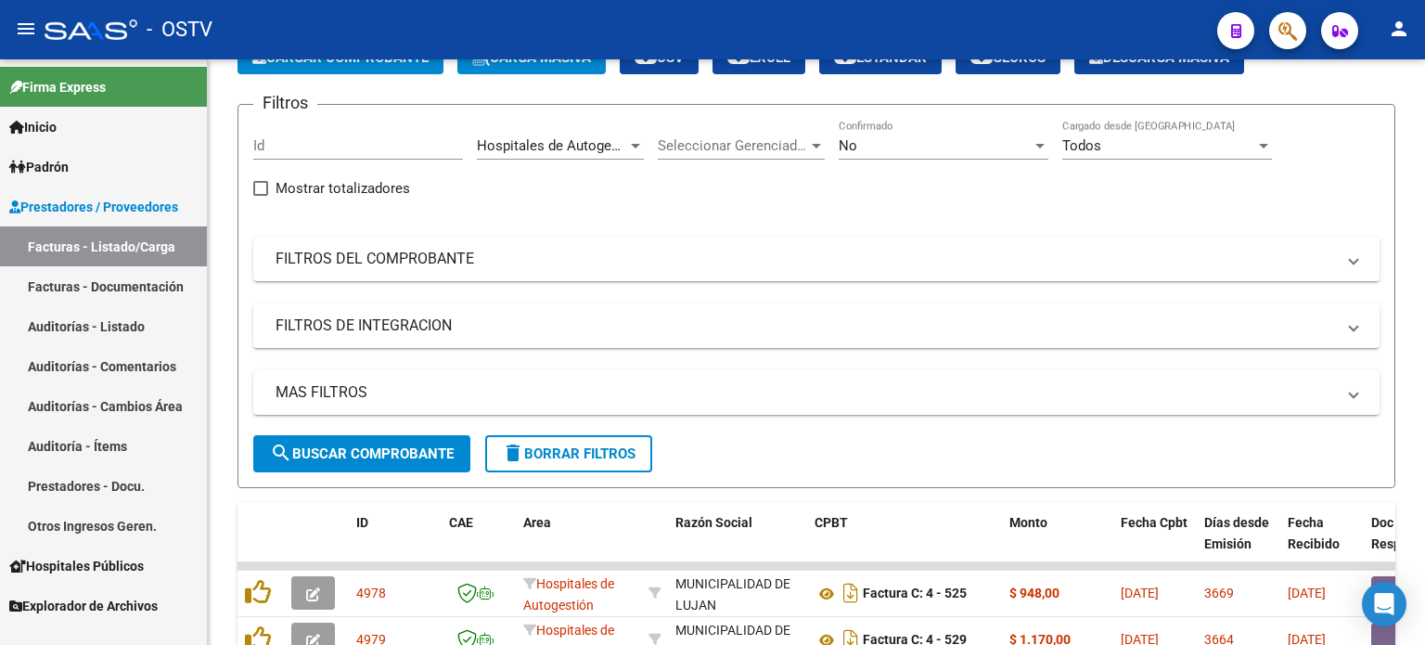
scroll to position [278, 0]
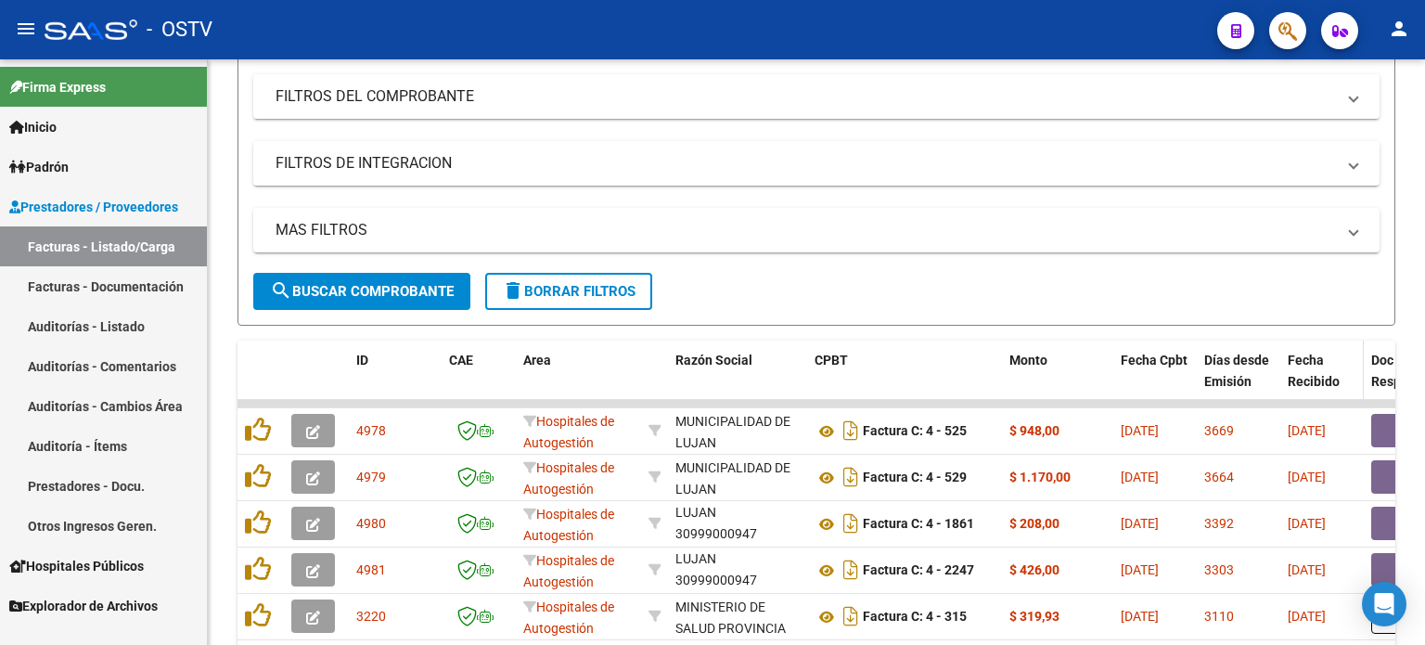
click at [1166, 365] on span "Fecha Recibido" at bounding box center [1313, 370] width 52 height 36
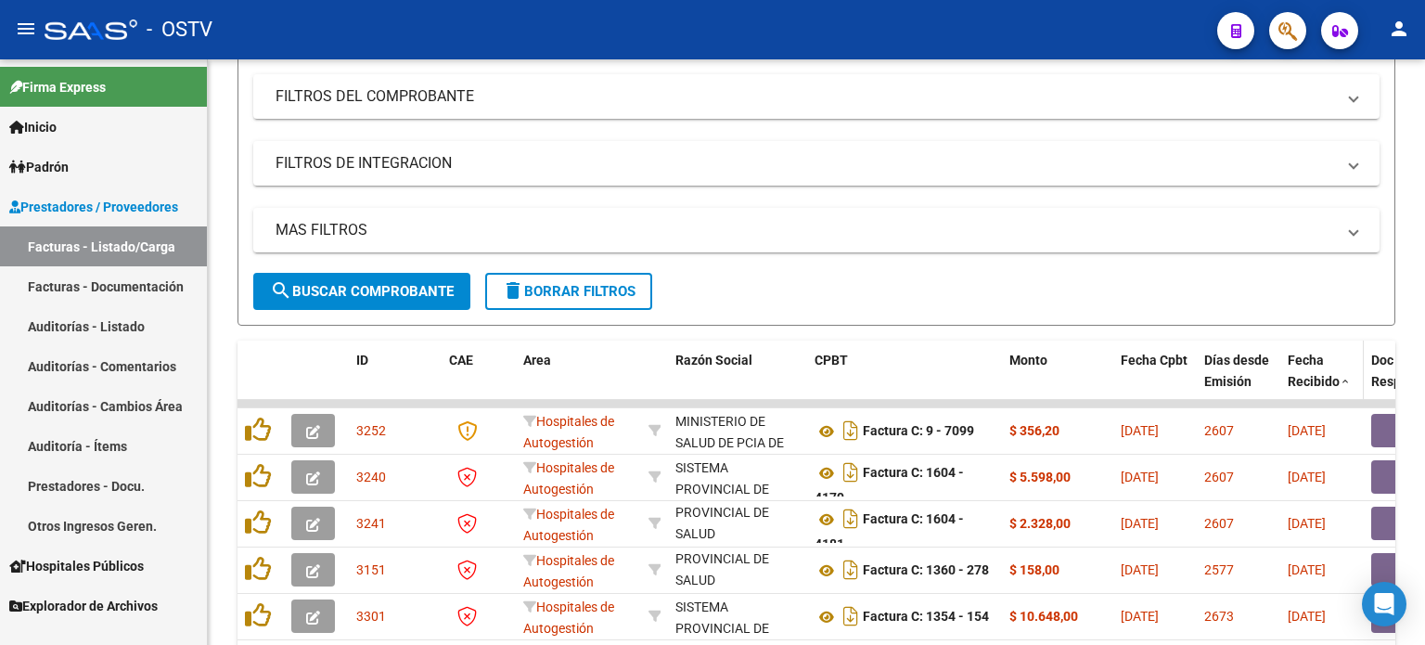
click at [1166, 366] on div "Fecha Recibido" at bounding box center [1321, 371] width 69 height 43
click at [1166, 377] on span "Fecha Recibido" at bounding box center [1313, 370] width 52 height 36
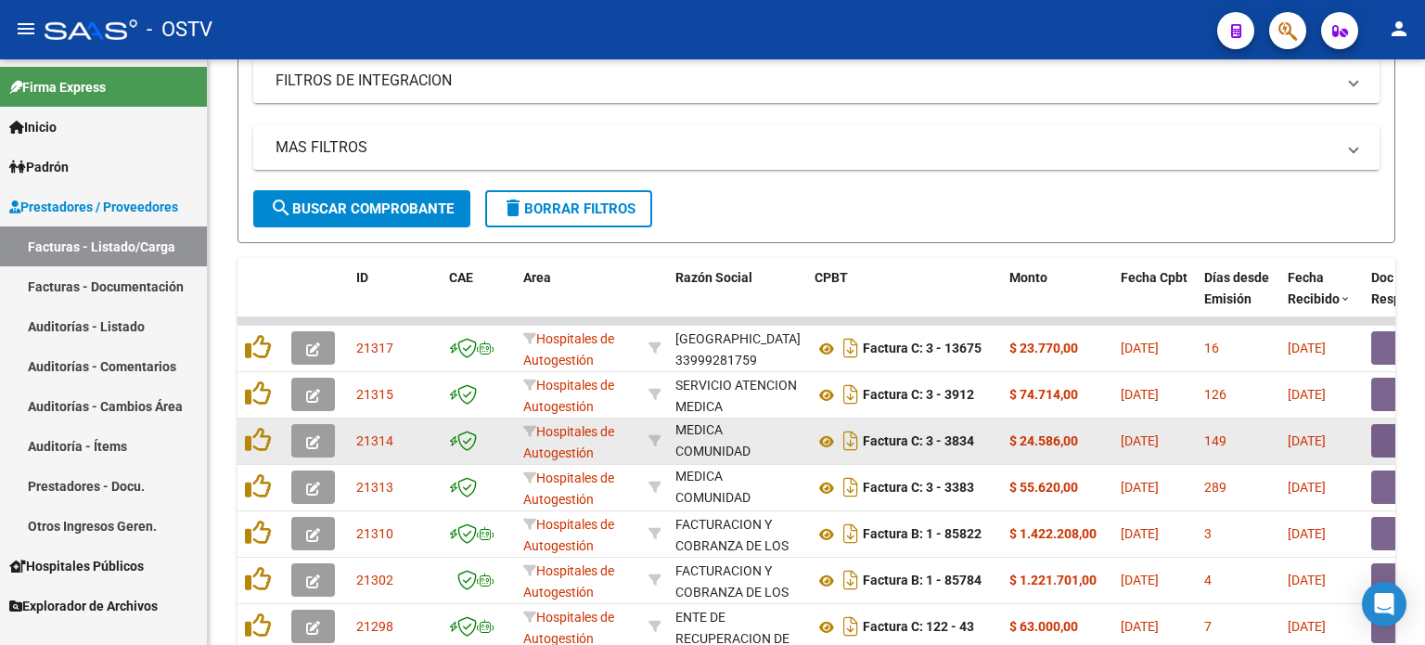
scroll to position [629, 0]
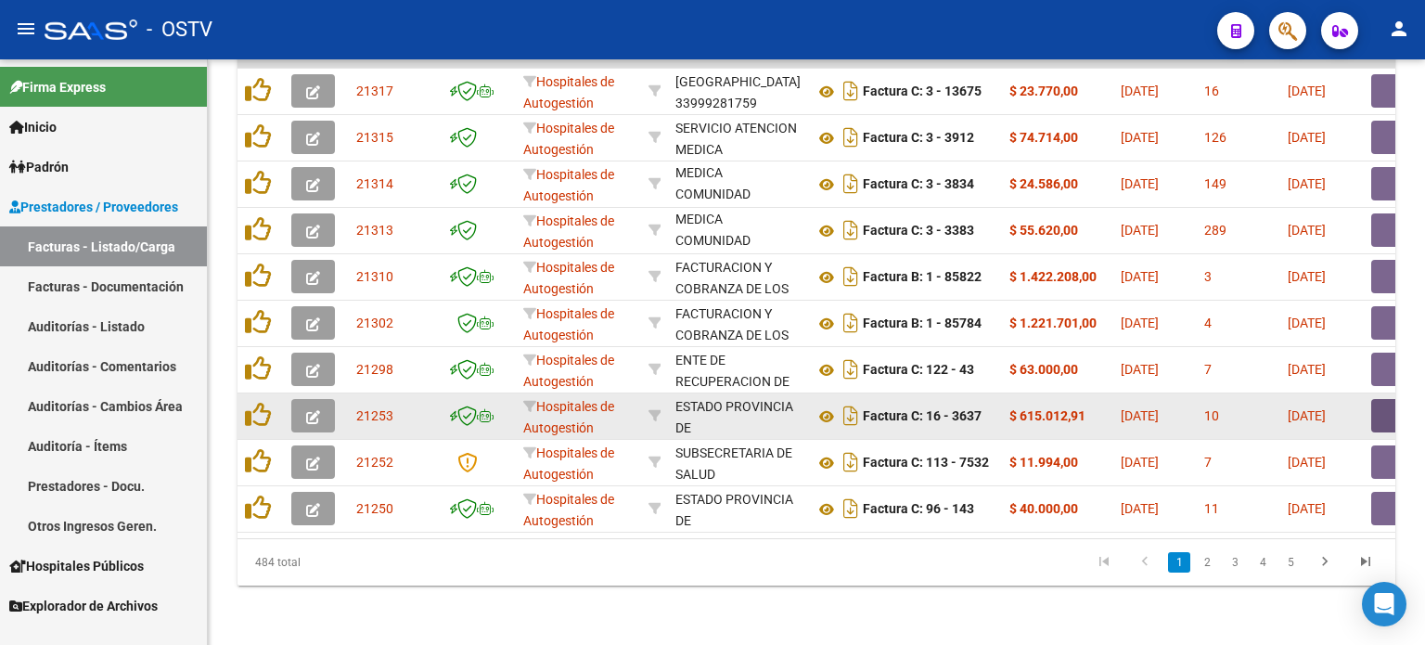
click at [1166, 401] on button "button" at bounding box center [1400, 415] width 59 height 33
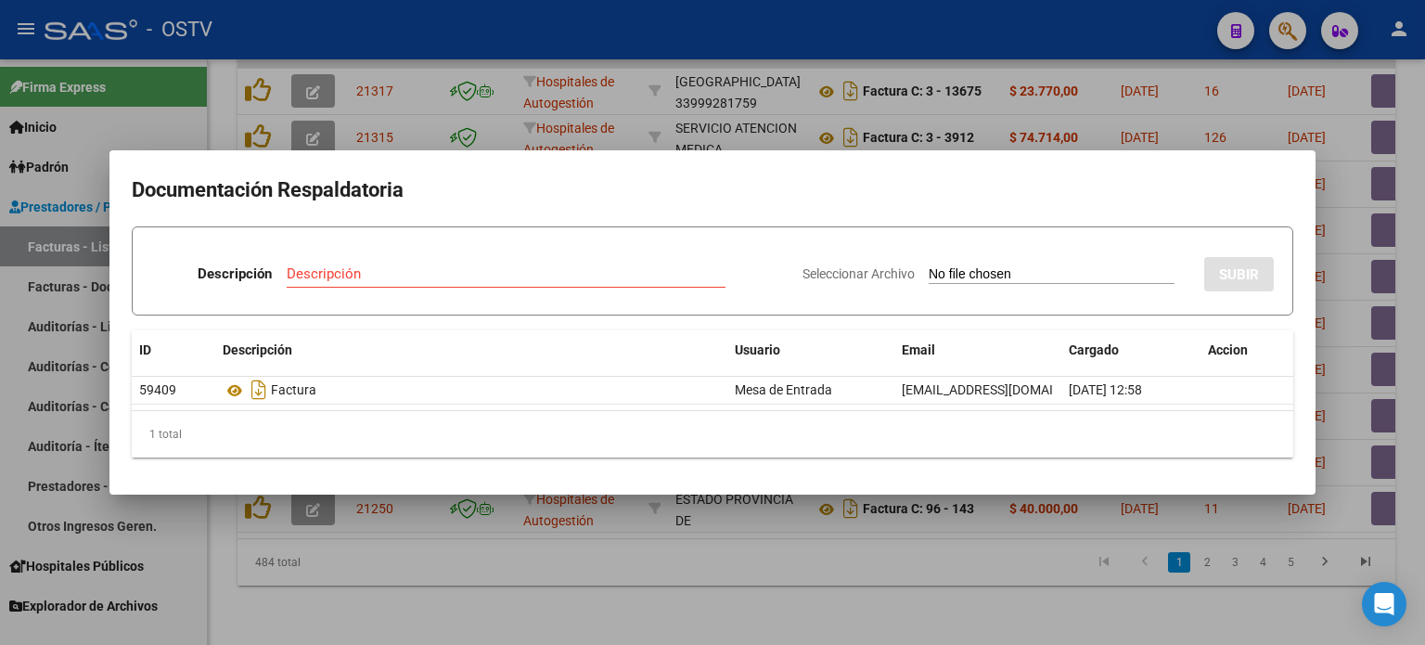
click at [788, 570] on div at bounding box center [712, 322] width 1425 height 645
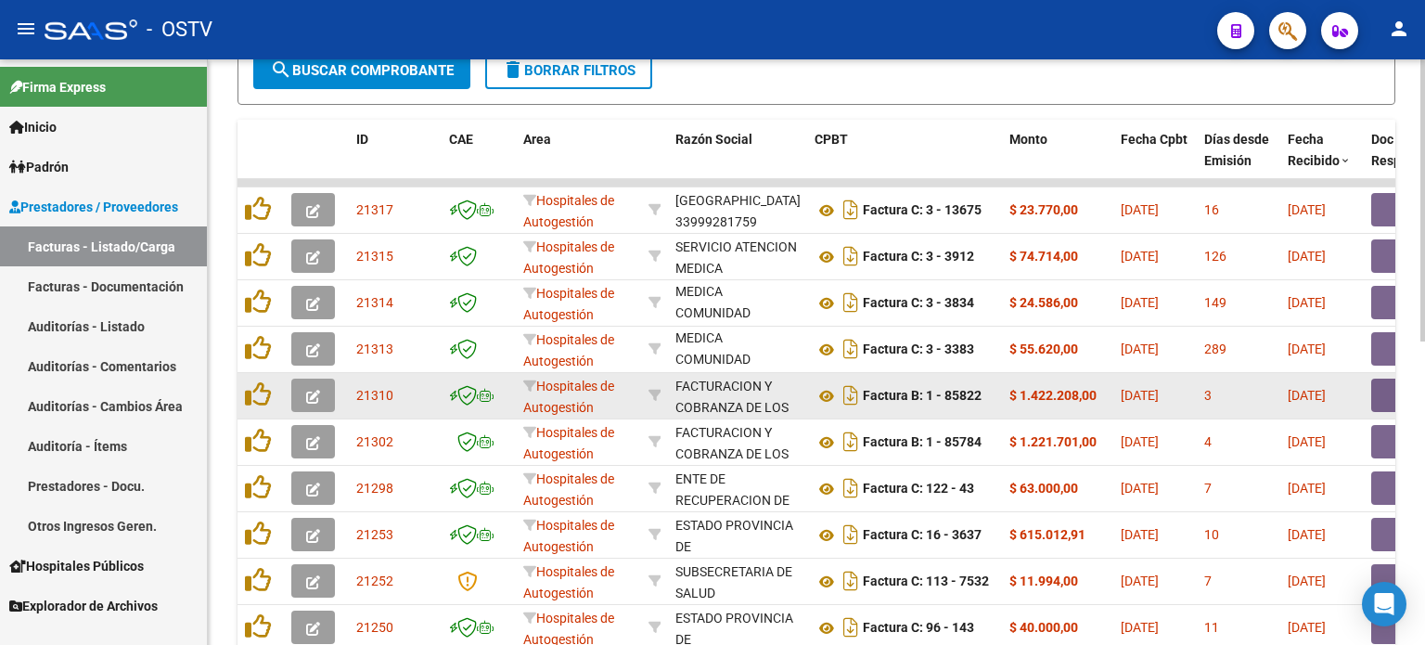
scroll to position [443, 0]
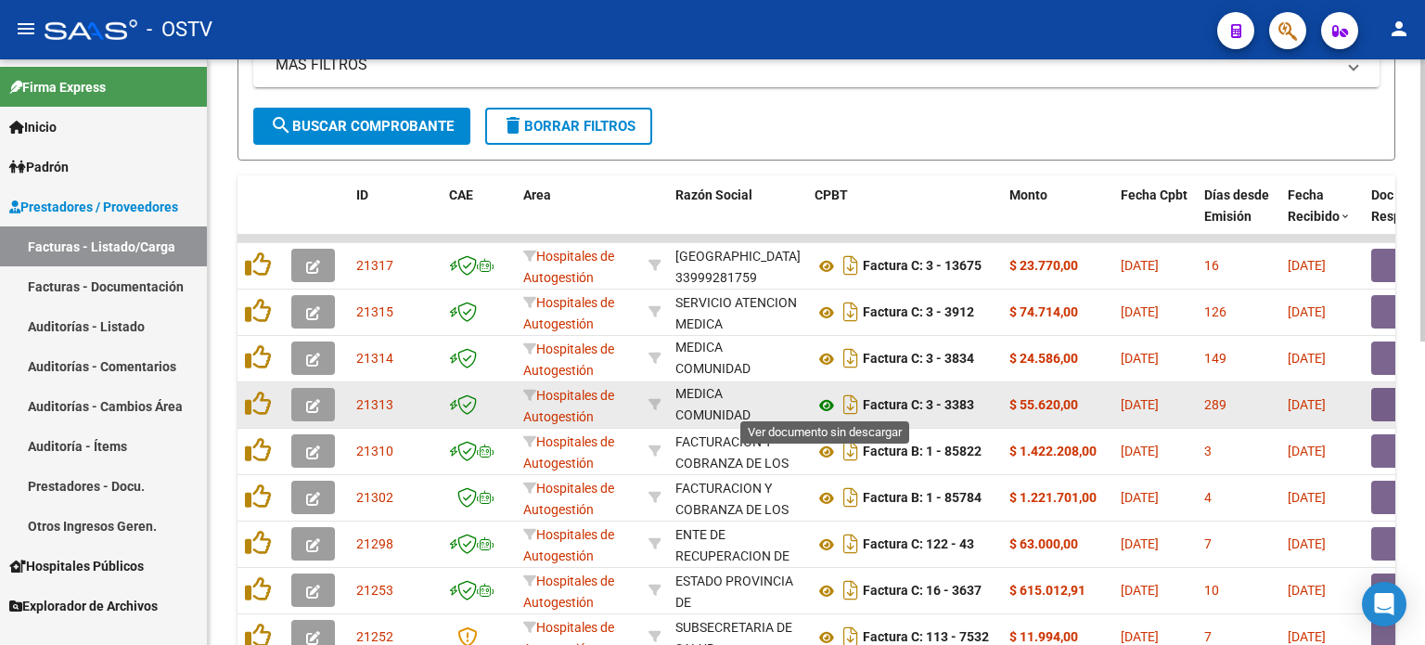
click at [823, 400] on icon at bounding box center [826, 405] width 24 height 22
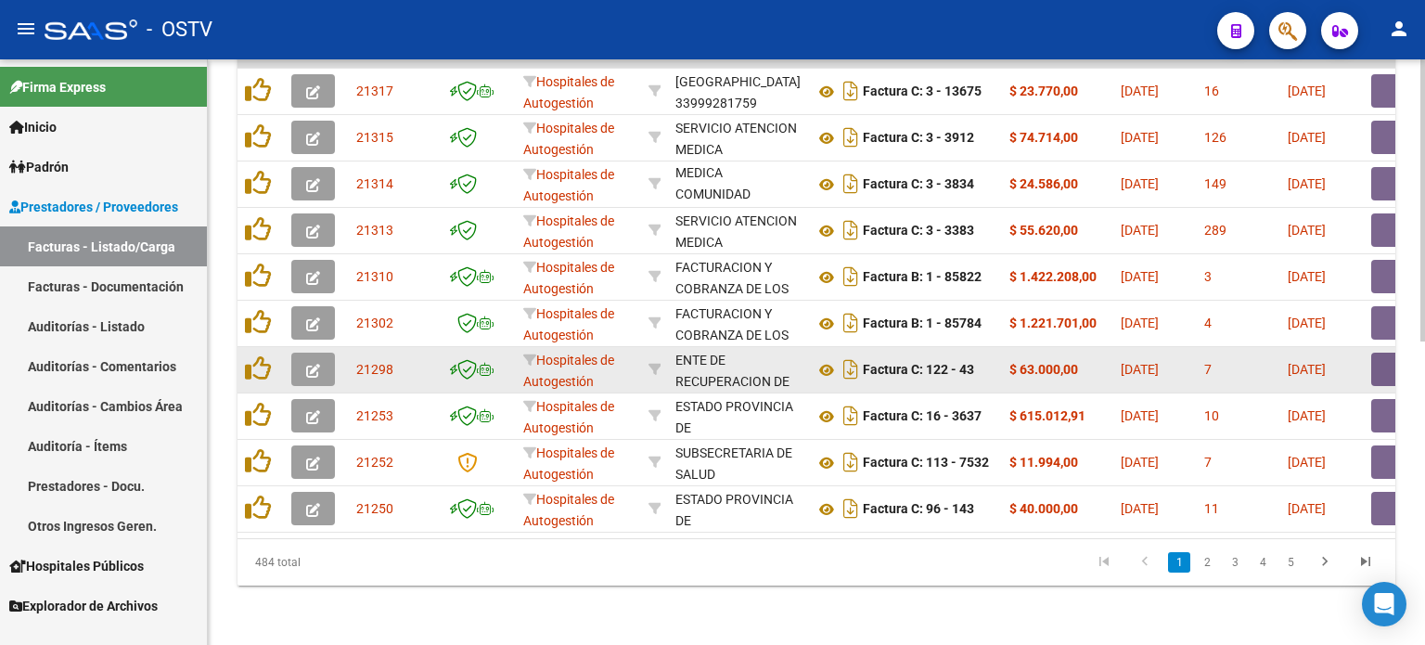
scroll to position [536, 0]
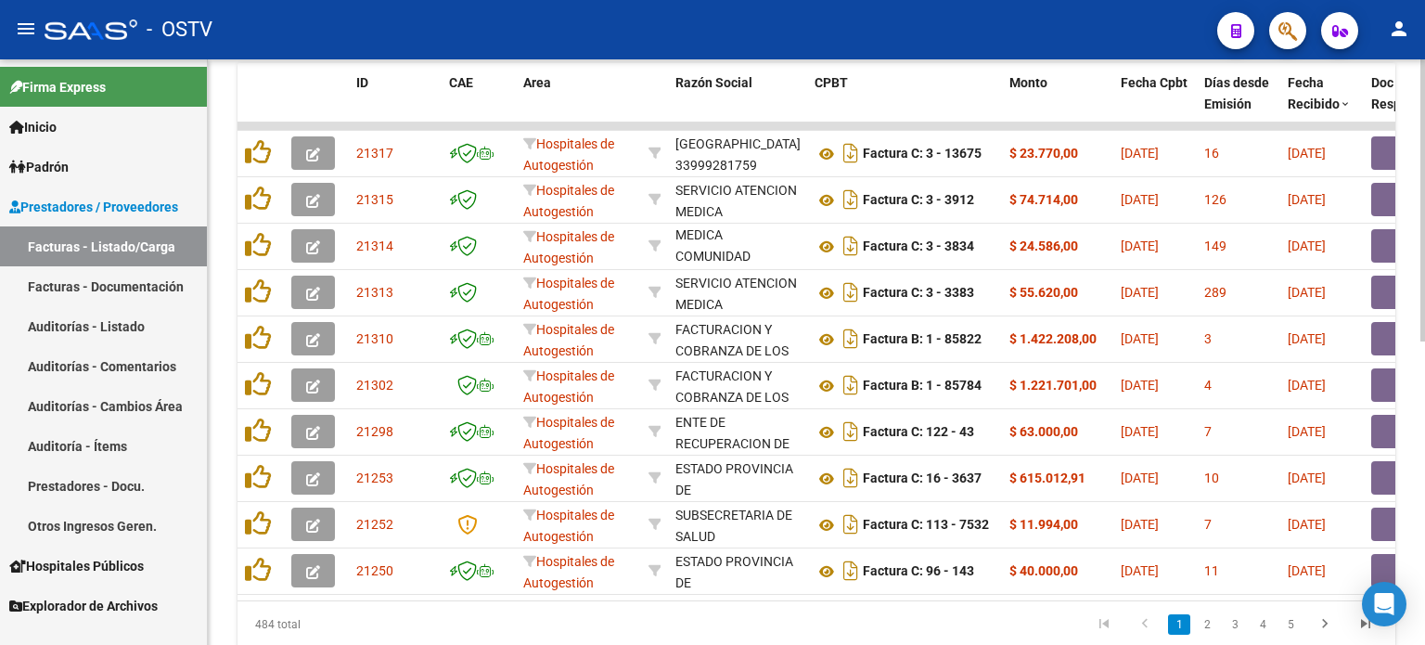
click at [1166, 378] on div at bounding box center [1422, 473] width 5 height 282
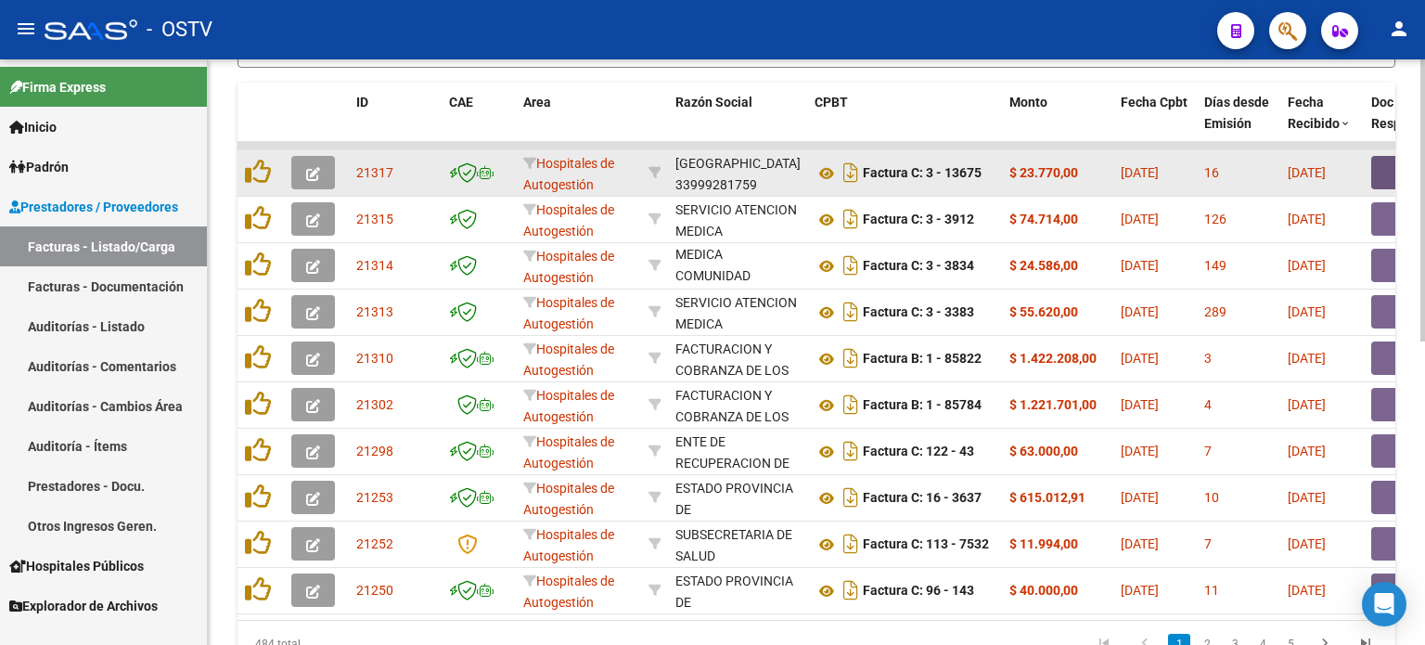
click at [1166, 174] on button "button" at bounding box center [1400, 172] width 59 height 33
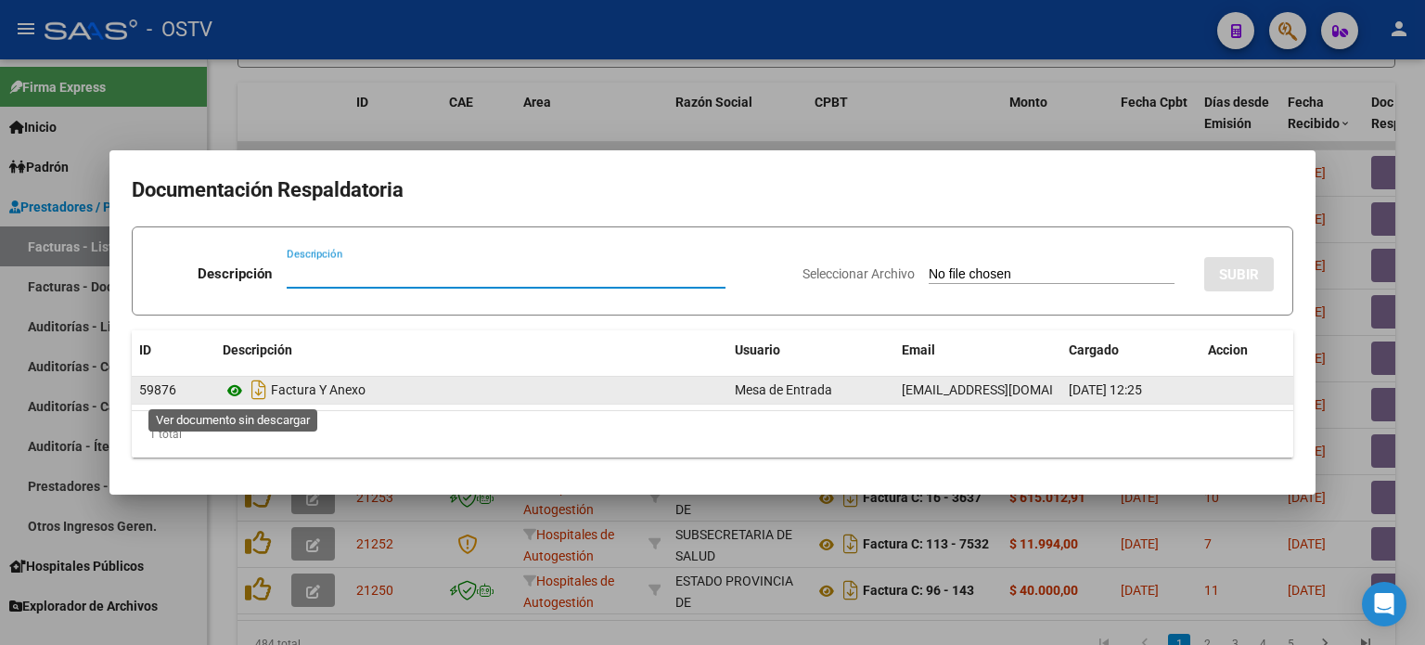
click at [233, 389] on icon at bounding box center [235, 390] width 24 height 22
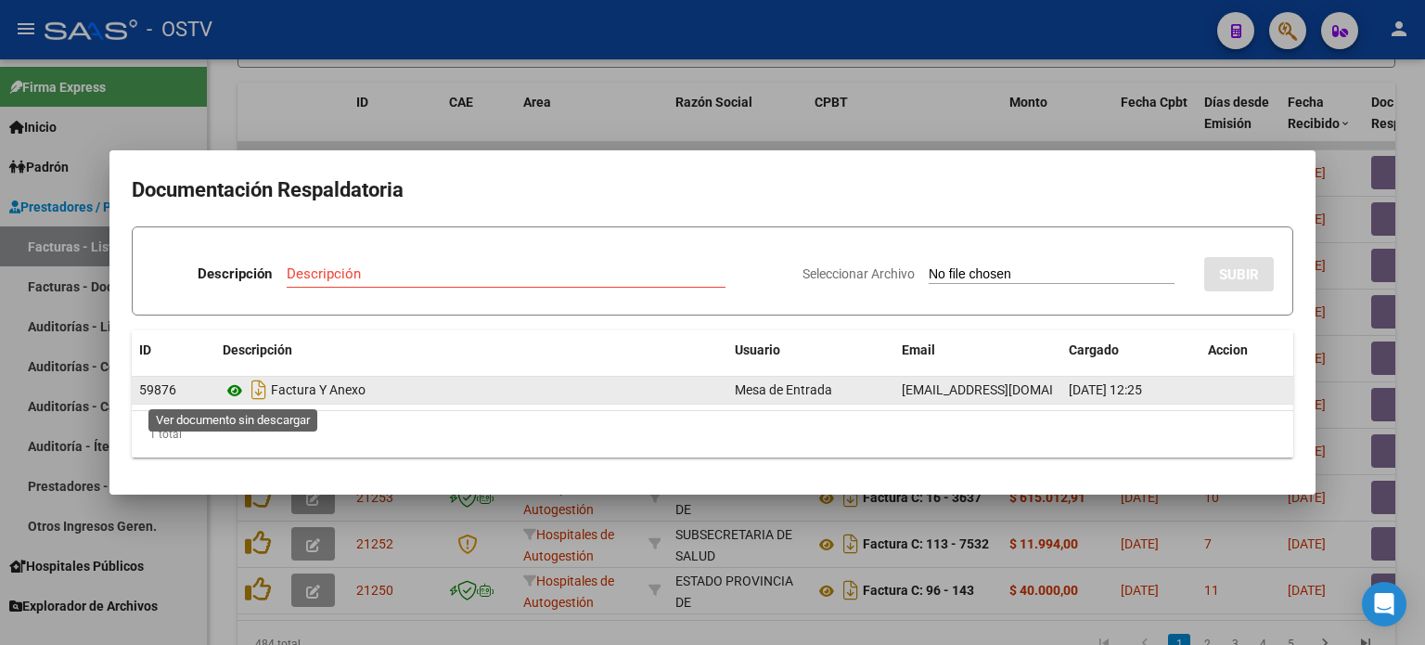
click at [236, 392] on icon at bounding box center [235, 390] width 24 height 22
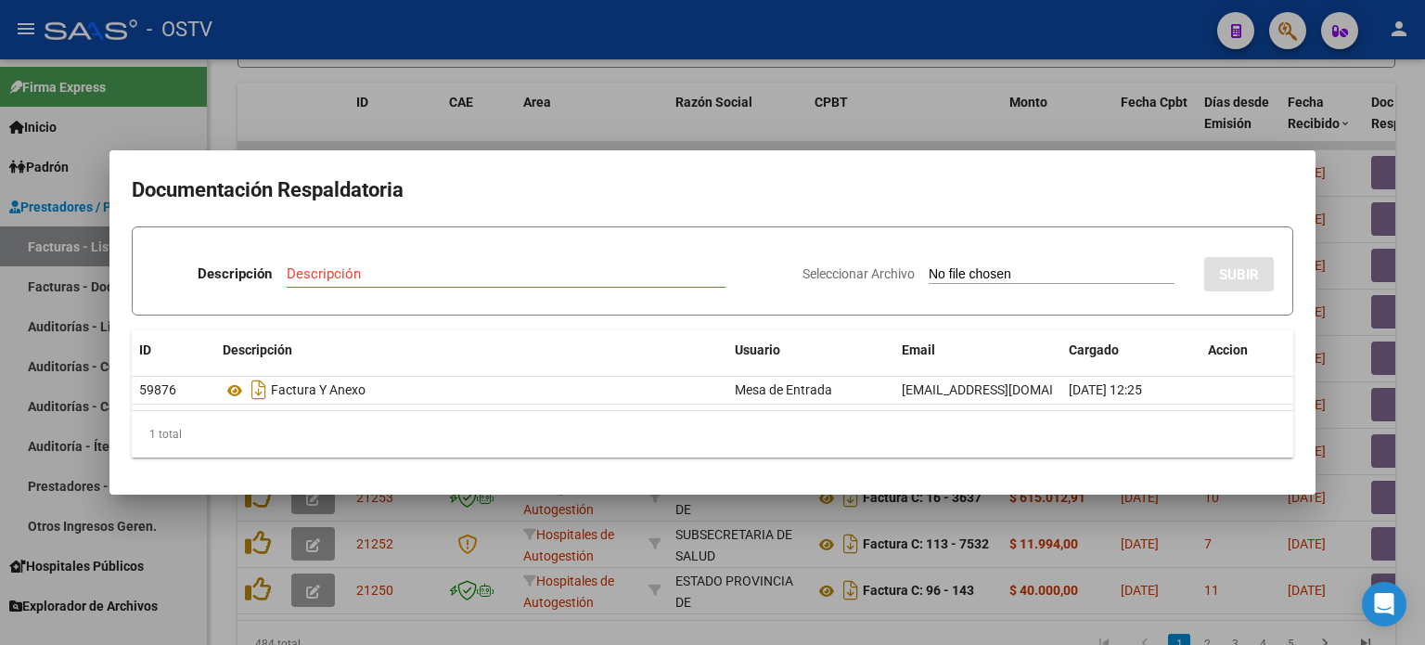
click at [585, 141] on div at bounding box center [712, 322] width 1425 height 645
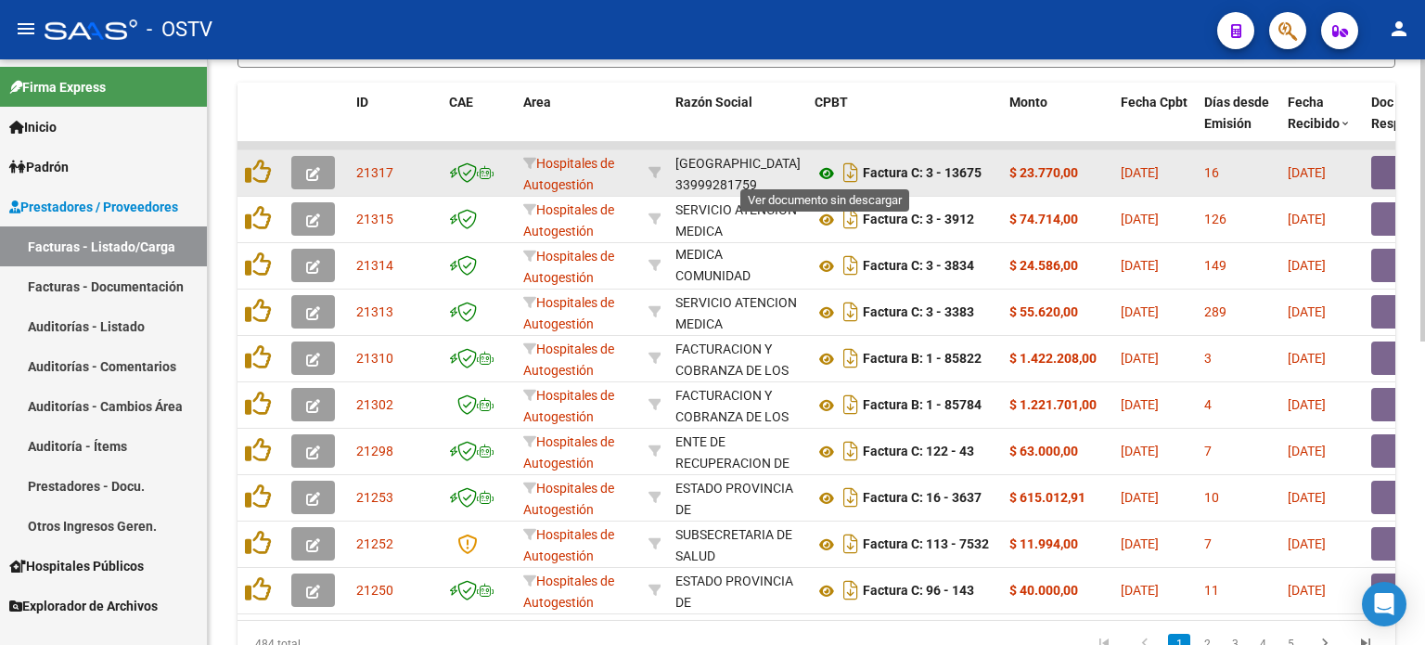
click at [827, 167] on icon at bounding box center [826, 173] width 24 height 22
drag, startPoint x: 993, startPoint y: 171, endPoint x: 1041, endPoint y: 169, distance: 47.3
click at [1166, 172] on button "button" at bounding box center [1400, 172] width 59 height 33
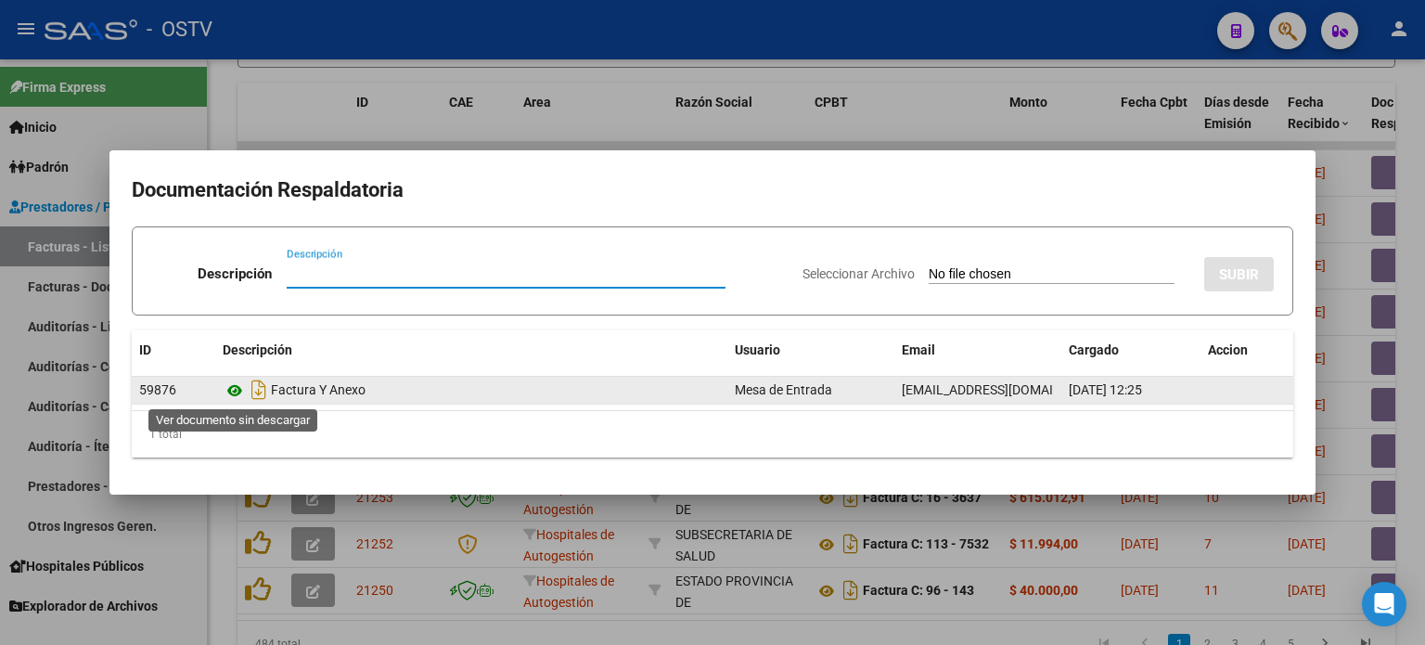
click at [238, 387] on icon at bounding box center [235, 390] width 24 height 22
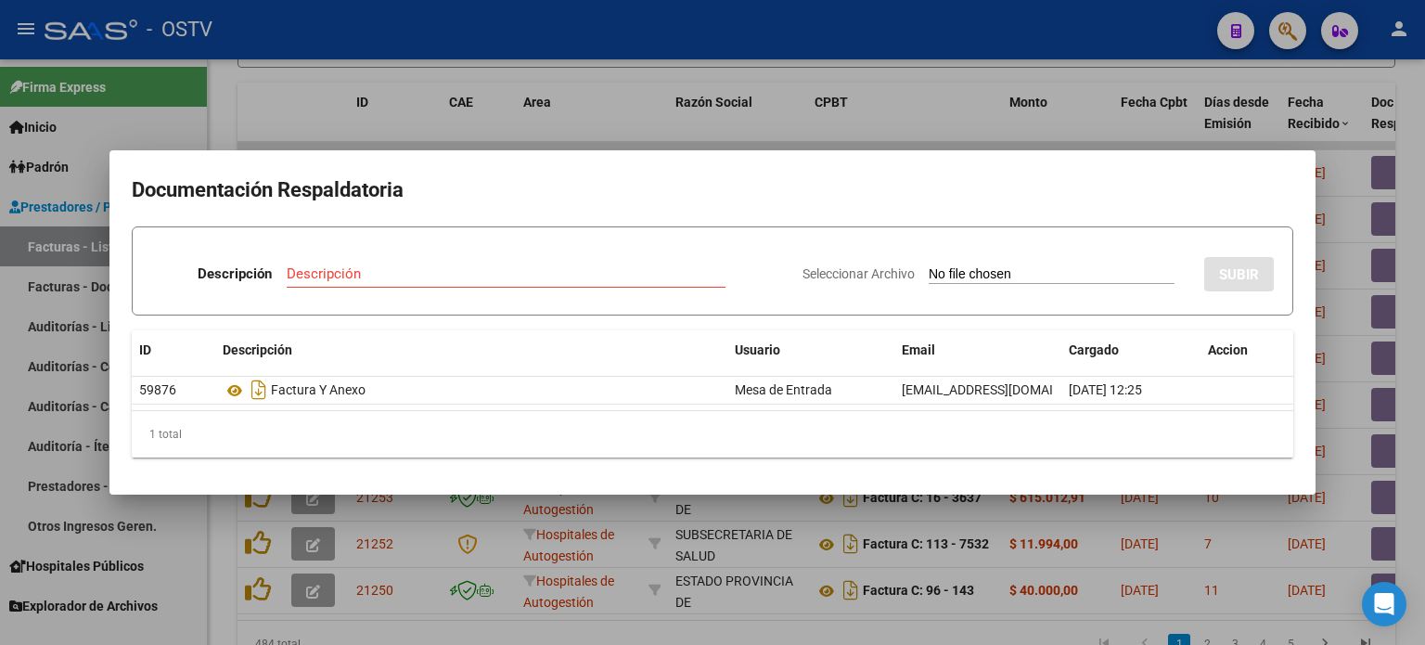
click at [439, 71] on div at bounding box center [712, 322] width 1425 height 645
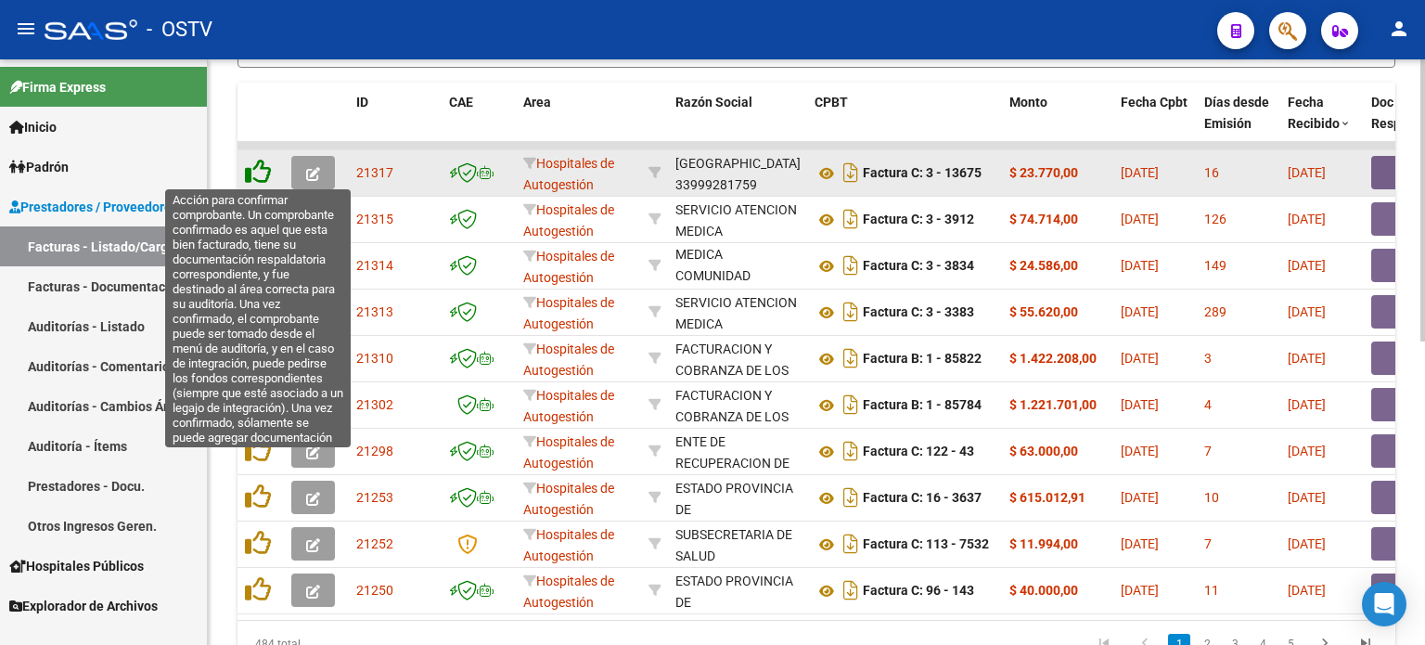
click at [260, 170] on icon at bounding box center [258, 172] width 26 height 26
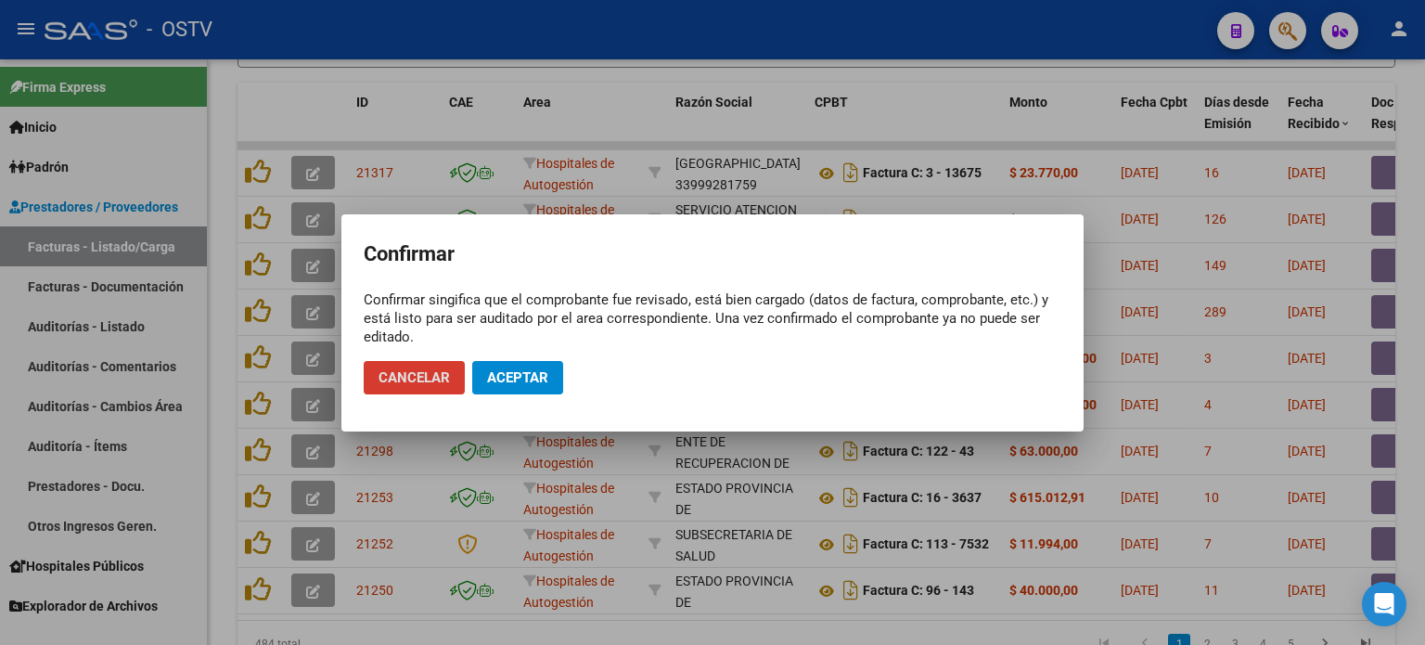
click at [499, 370] on span "Aceptar" at bounding box center [517, 377] width 61 height 17
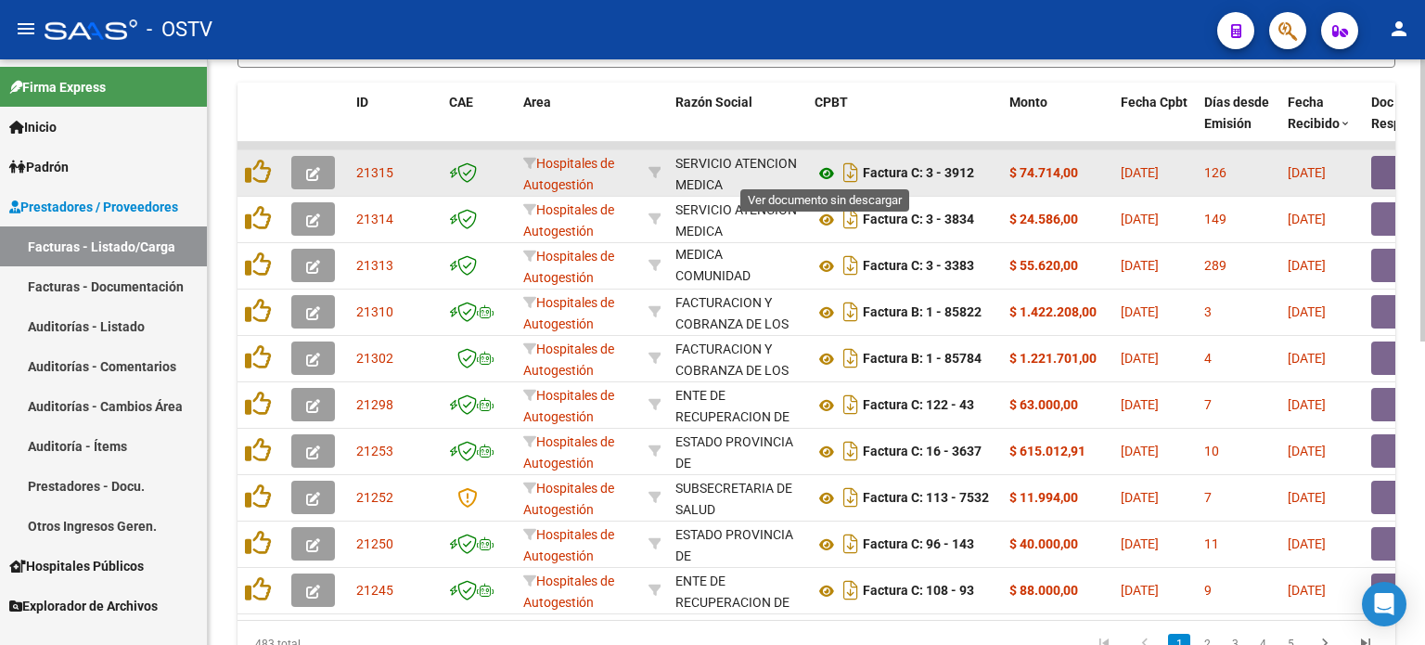
click at [825, 173] on icon at bounding box center [826, 173] width 24 height 22
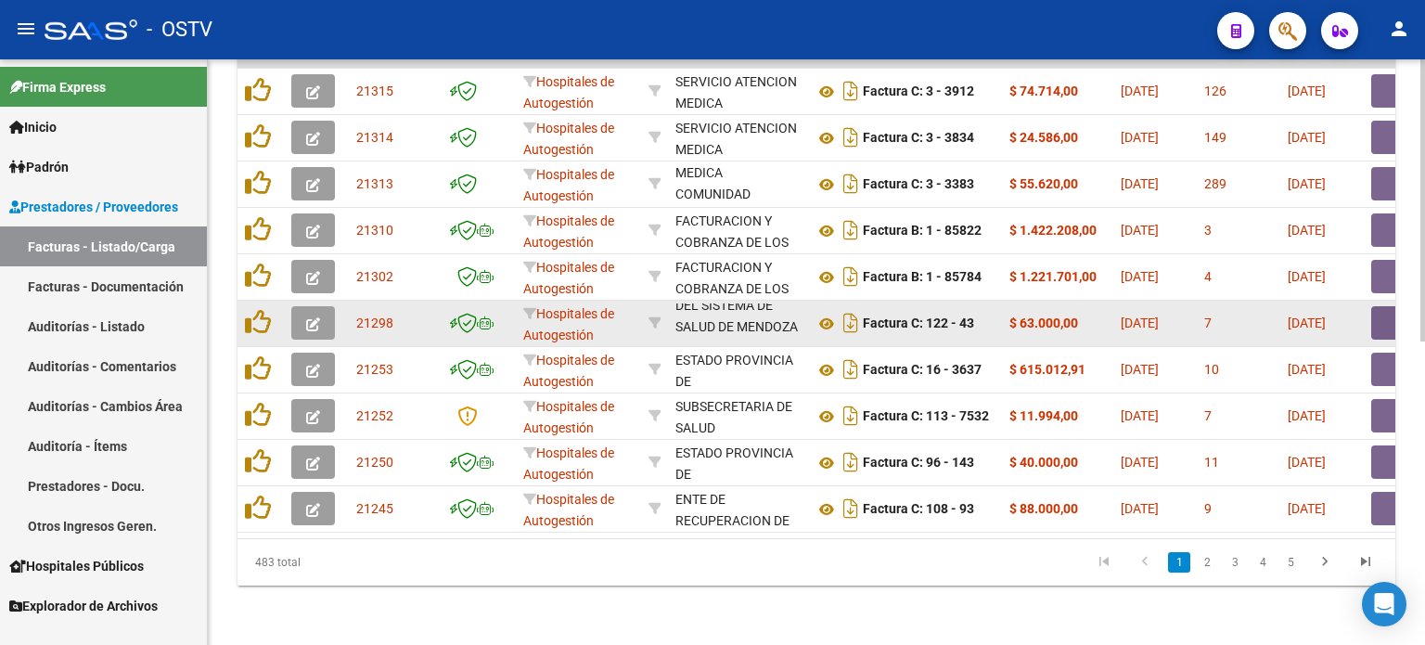
scroll to position [130, 0]
click at [824, 313] on icon at bounding box center [826, 324] width 24 height 22
click at [1166, 311] on button "button" at bounding box center [1400, 322] width 59 height 33
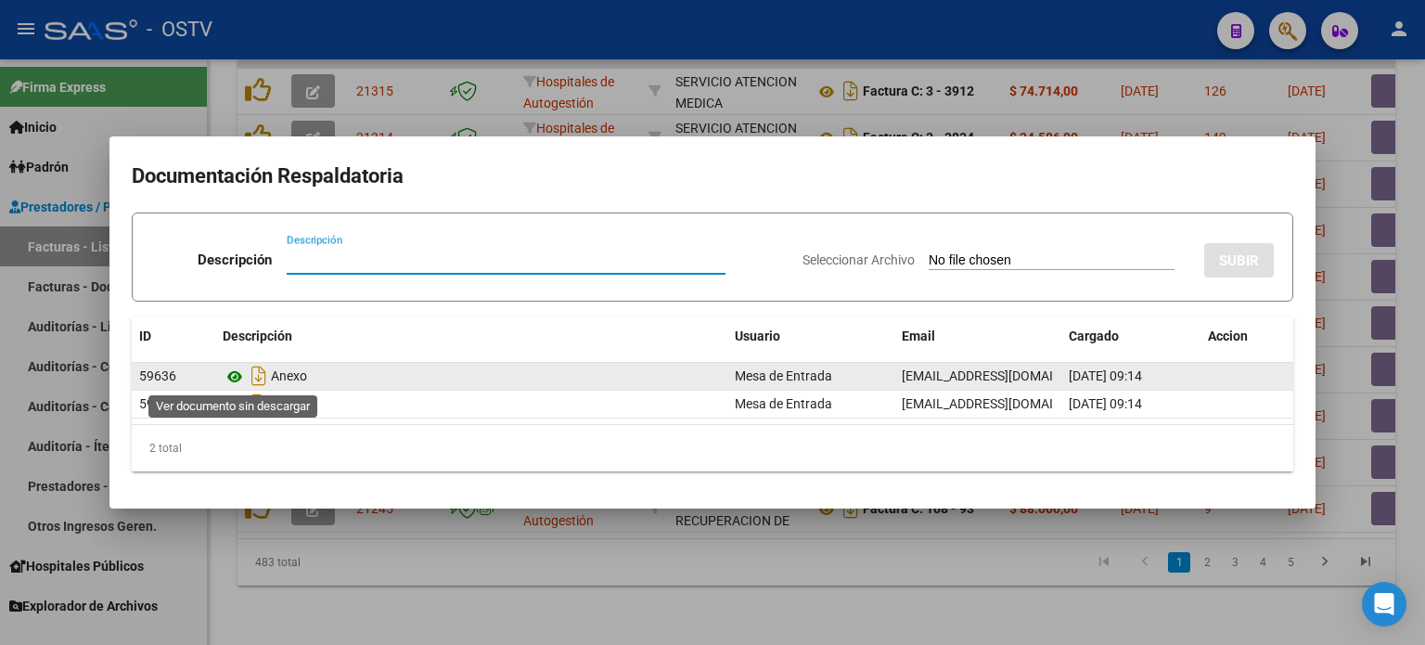
click at [237, 375] on icon at bounding box center [235, 376] width 24 height 22
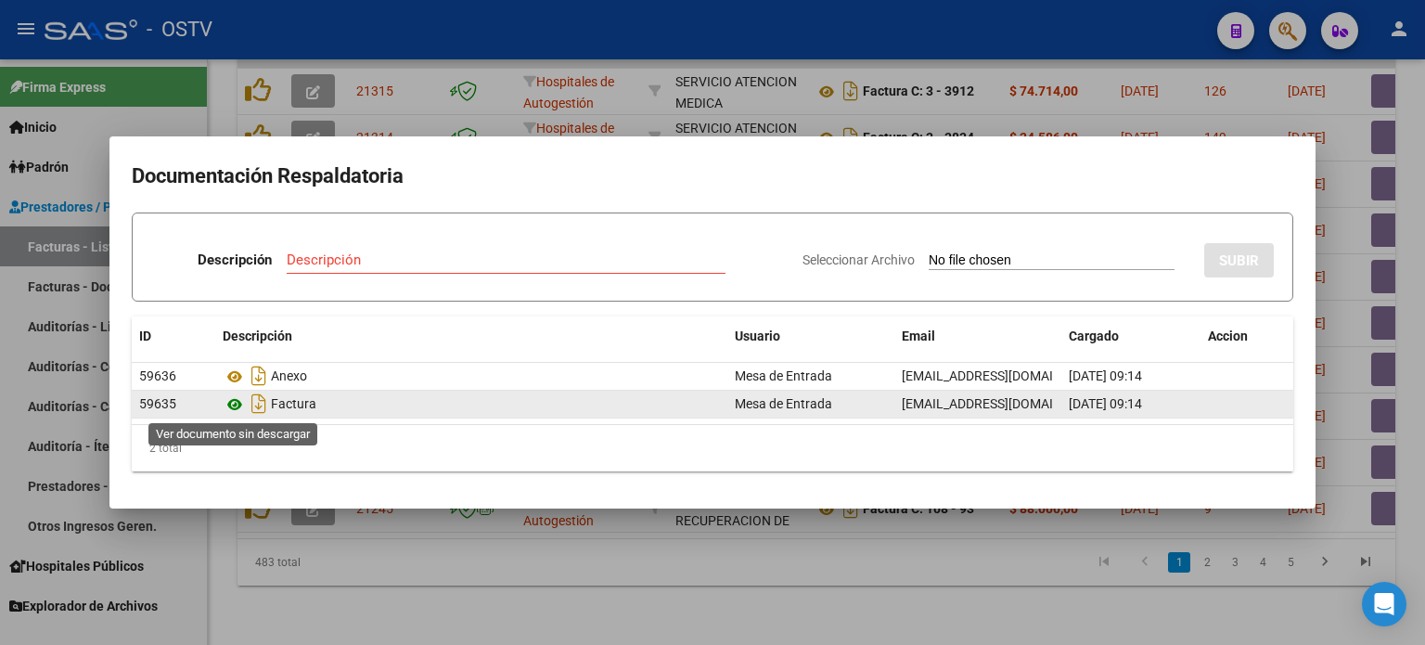
click at [236, 407] on icon at bounding box center [235, 404] width 24 height 22
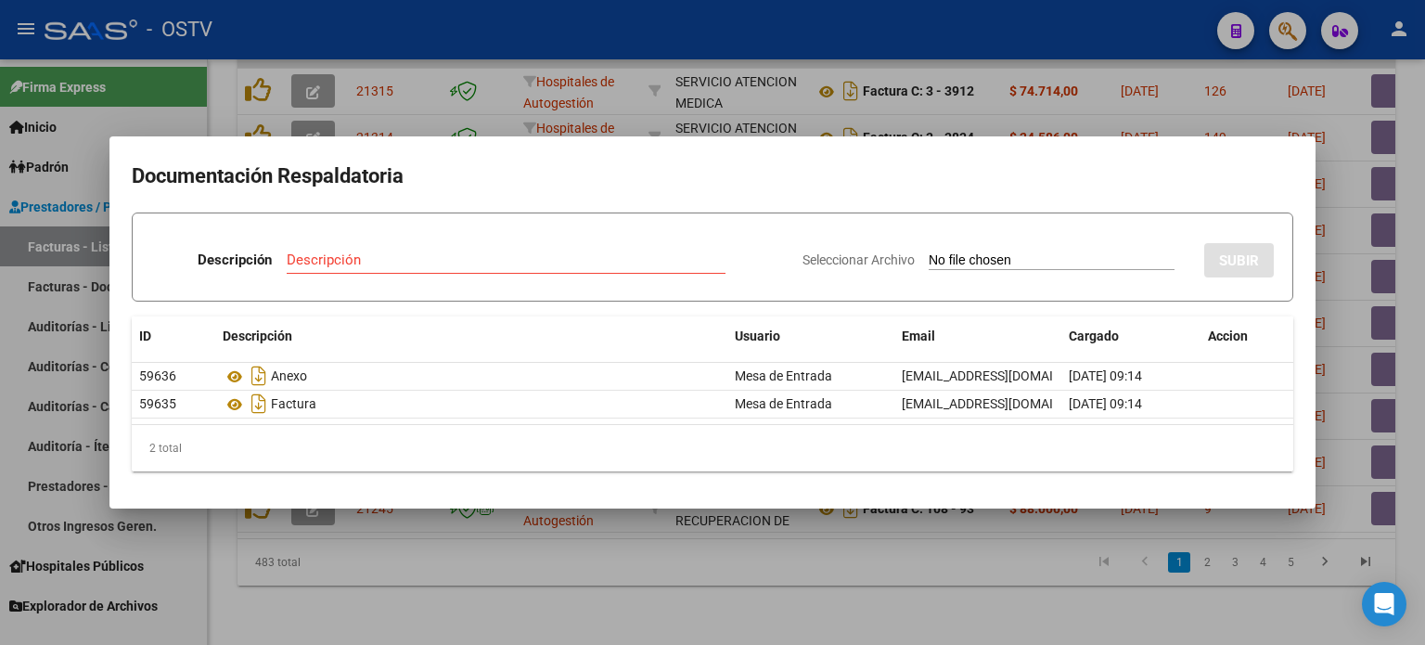
click at [586, 554] on div at bounding box center [712, 322] width 1425 height 645
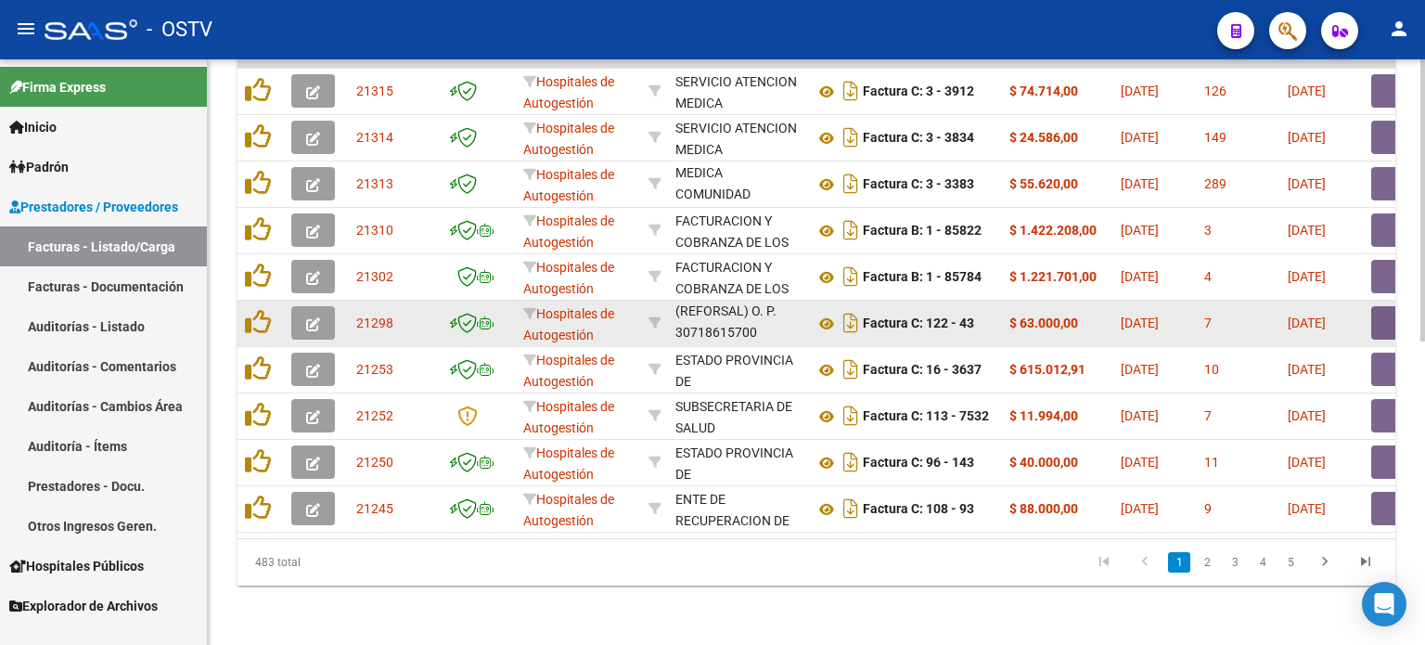
drag, startPoint x: 937, startPoint y: 307, endPoint x: 1062, endPoint y: 313, distance: 125.3
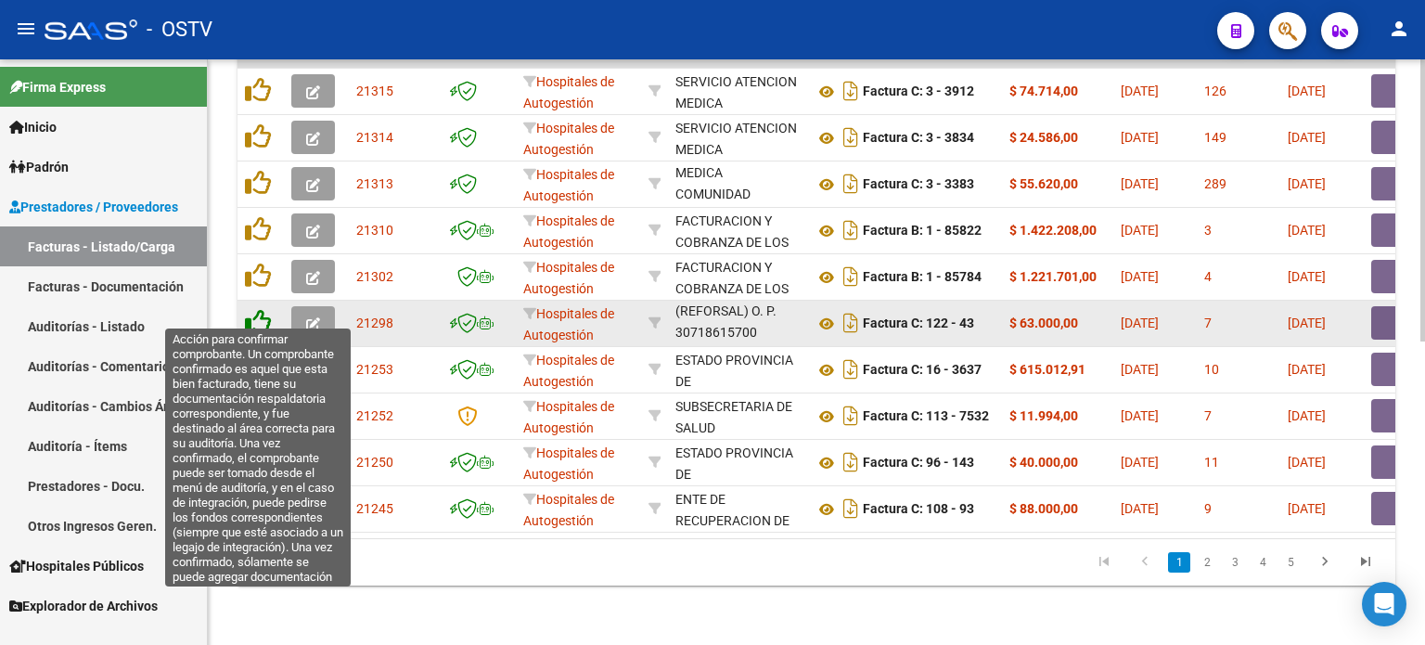
click at [263, 309] on icon at bounding box center [258, 322] width 26 height 26
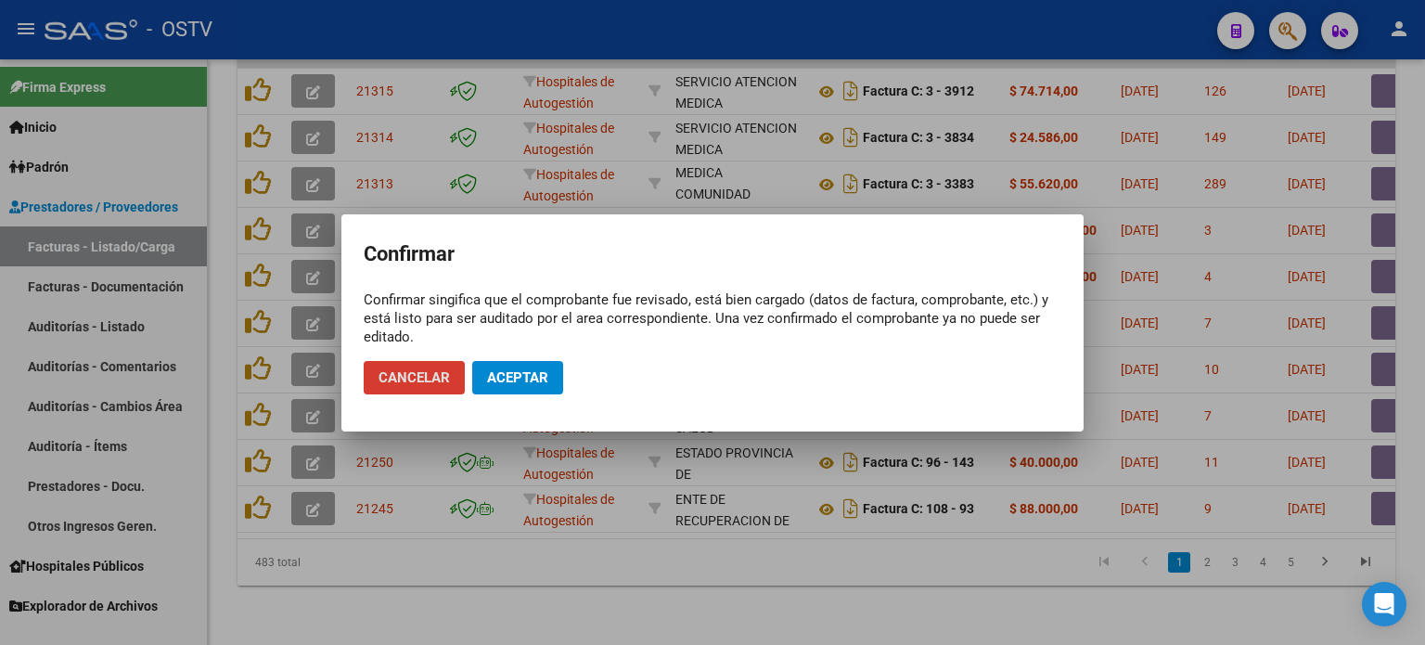
click at [500, 380] on span "Aceptar" at bounding box center [517, 377] width 61 height 17
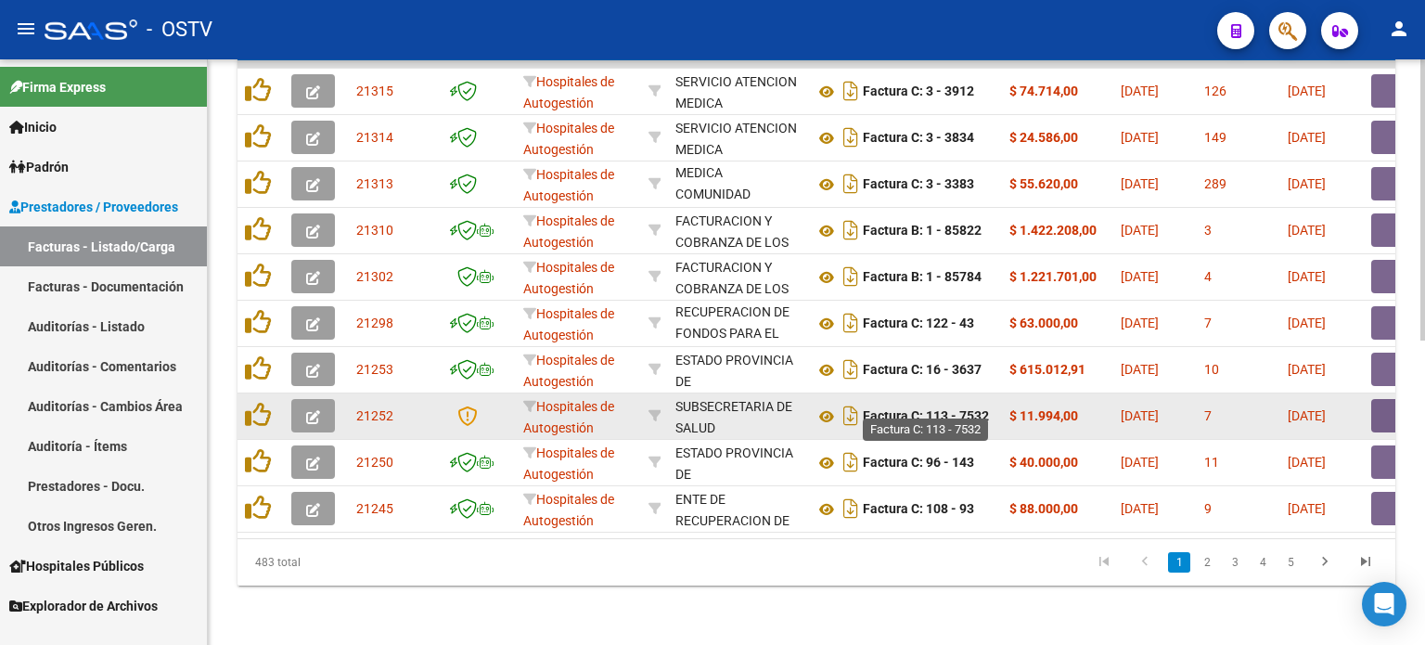
scroll to position [629, 0]
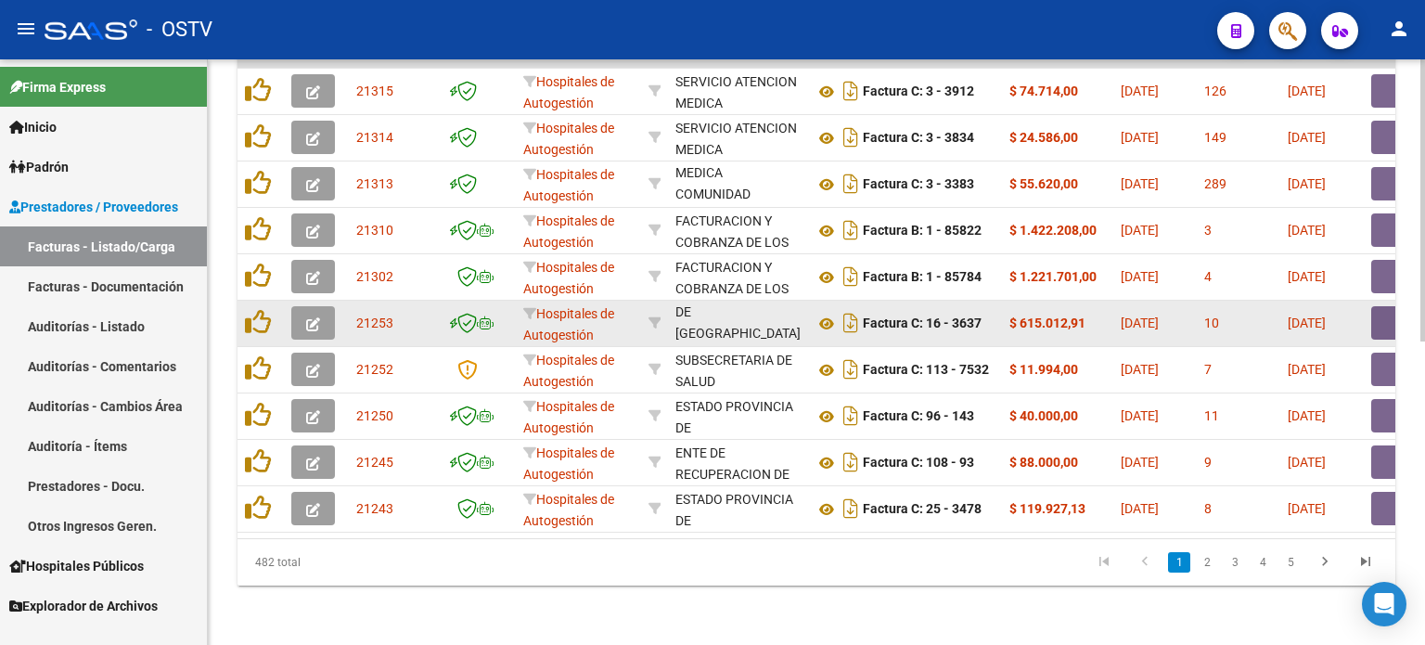
click at [1166, 312] on button "button" at bounding box center [1400, 322] width 59 height 33
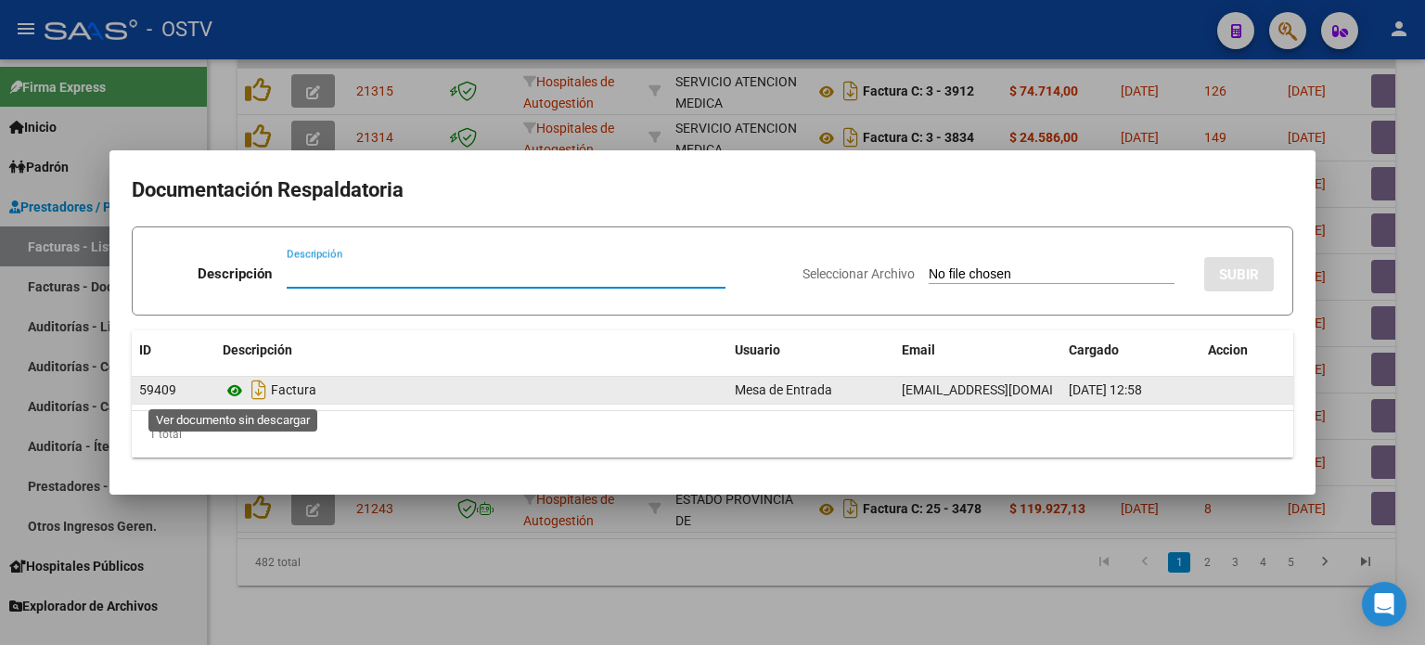
click at [231, 392] on icon at bounding box center [235, 390] width 24 height 22
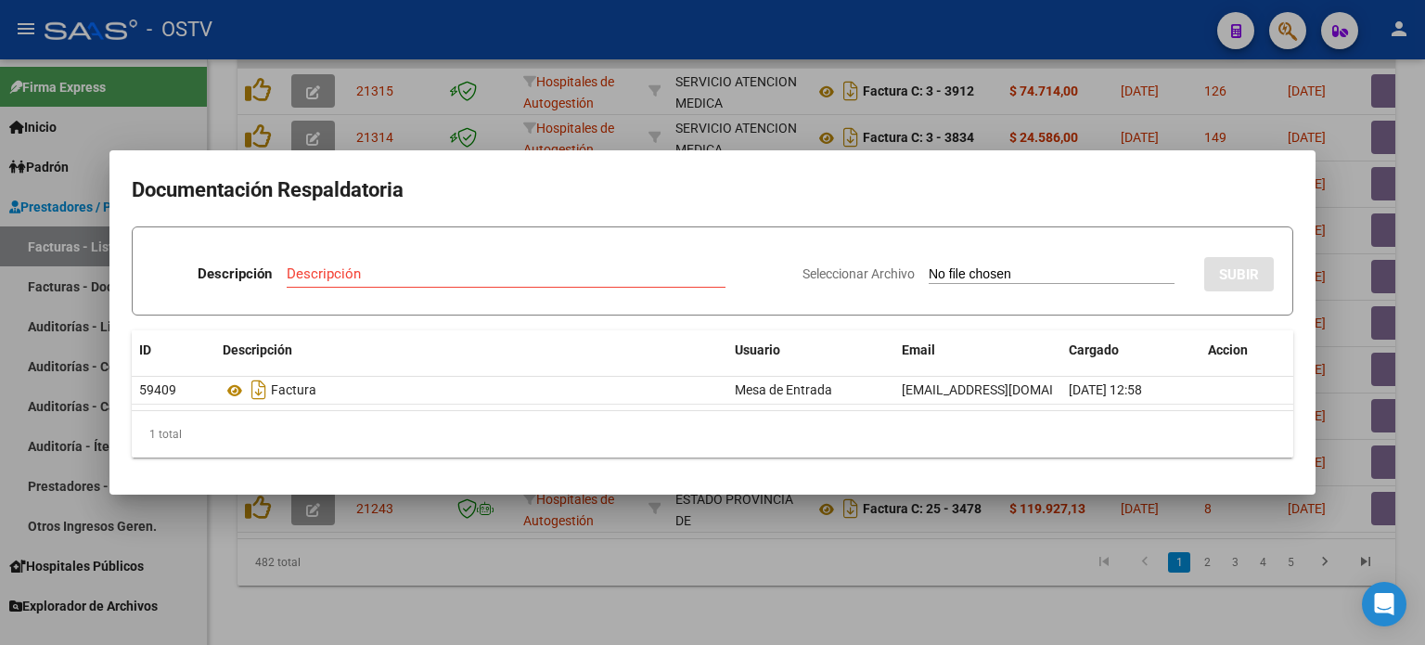
click at [799, 538] on div at bounding box center [712, 322] width 1425 height 645
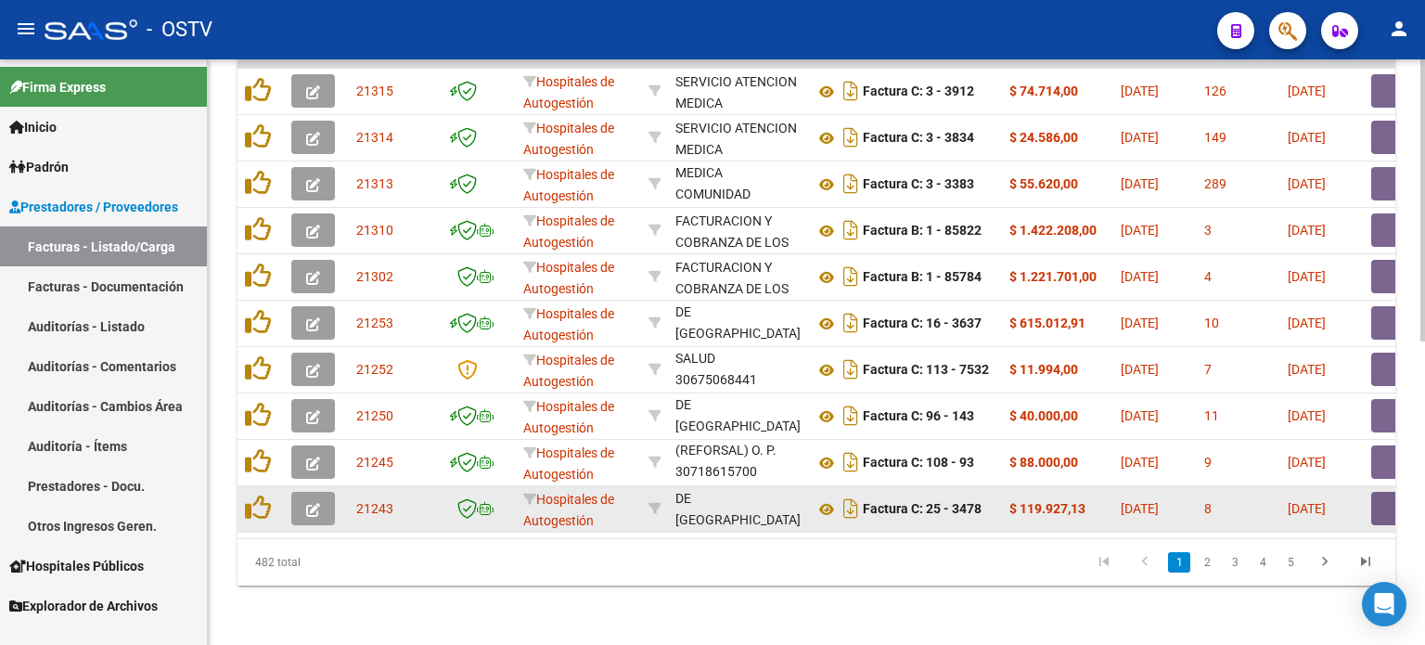
scroll to position [23, 0]
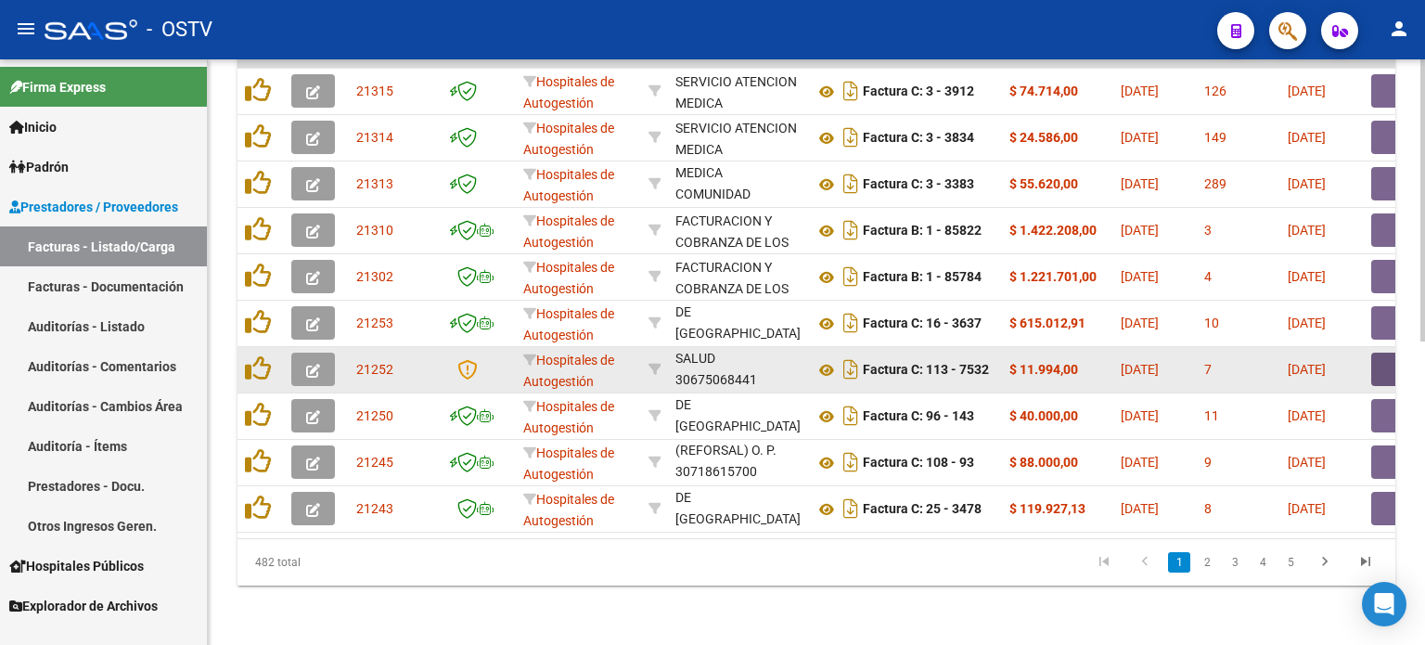
click at [1166, 362] on button "button" at bounding box center [1400, 368] width 59 height 33
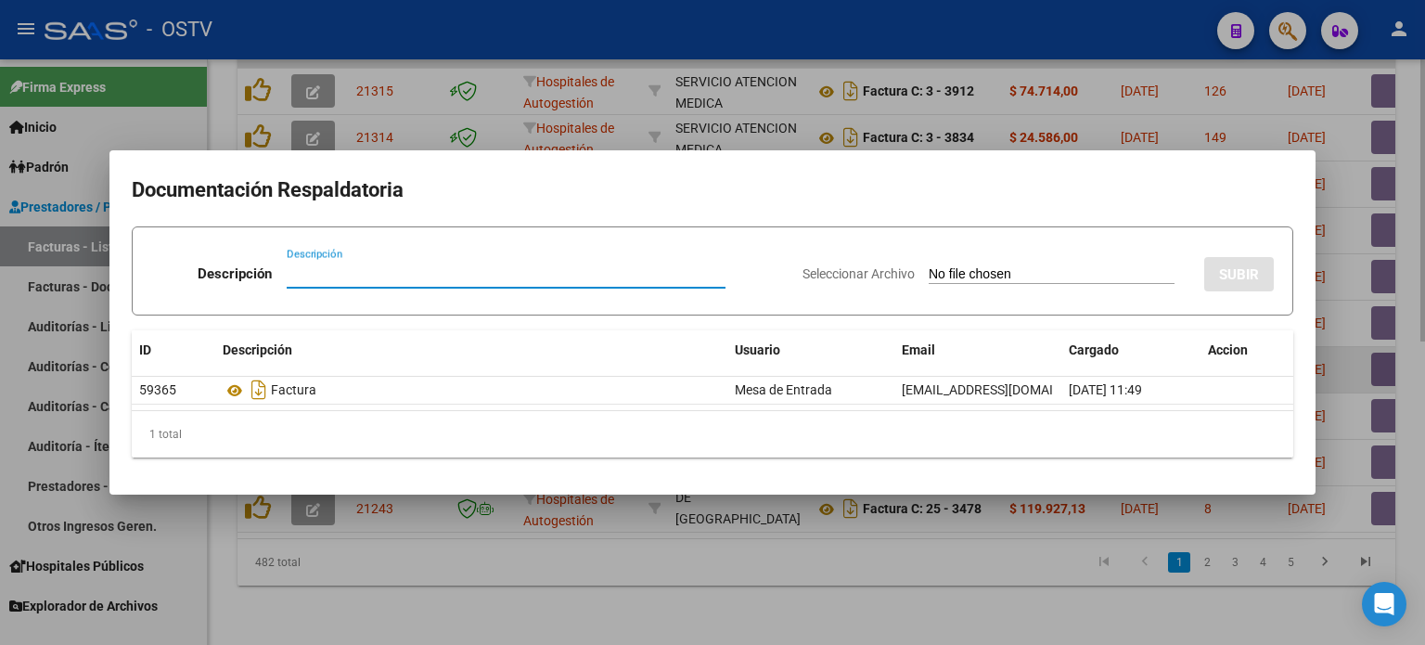
click at [1166, 362] on div at bounding box center [712, 322] width 1425 height 645
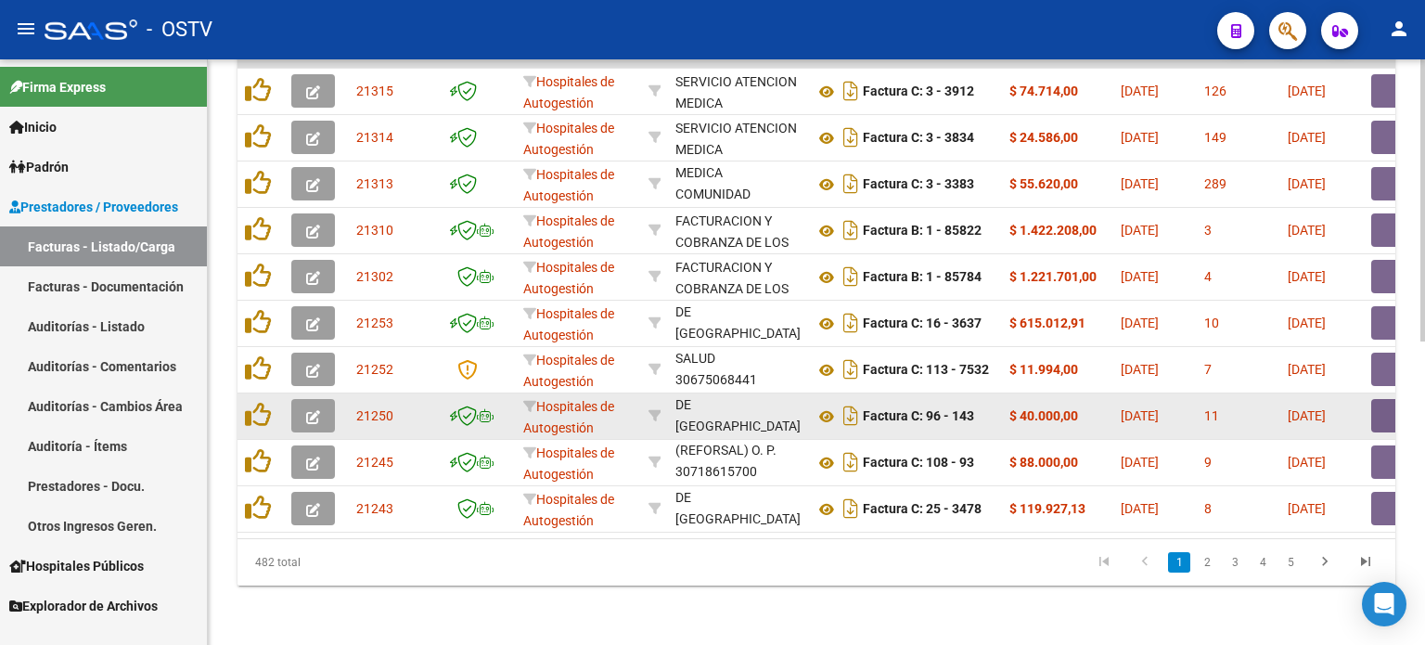
click at [1166, 403] on button "button" at bounding box center [1400, 415] width 59 height 33
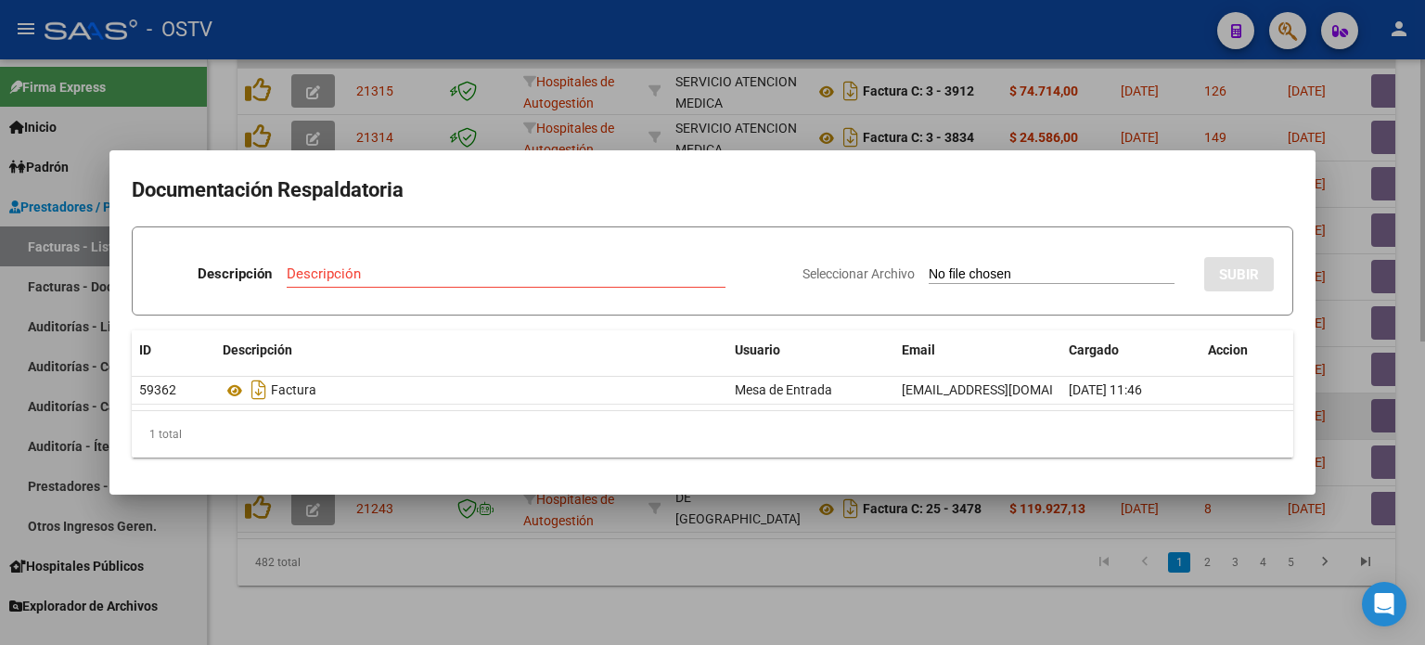
click at [1166, 403] on div at bounding box center [712, 322] width 1425 height 645
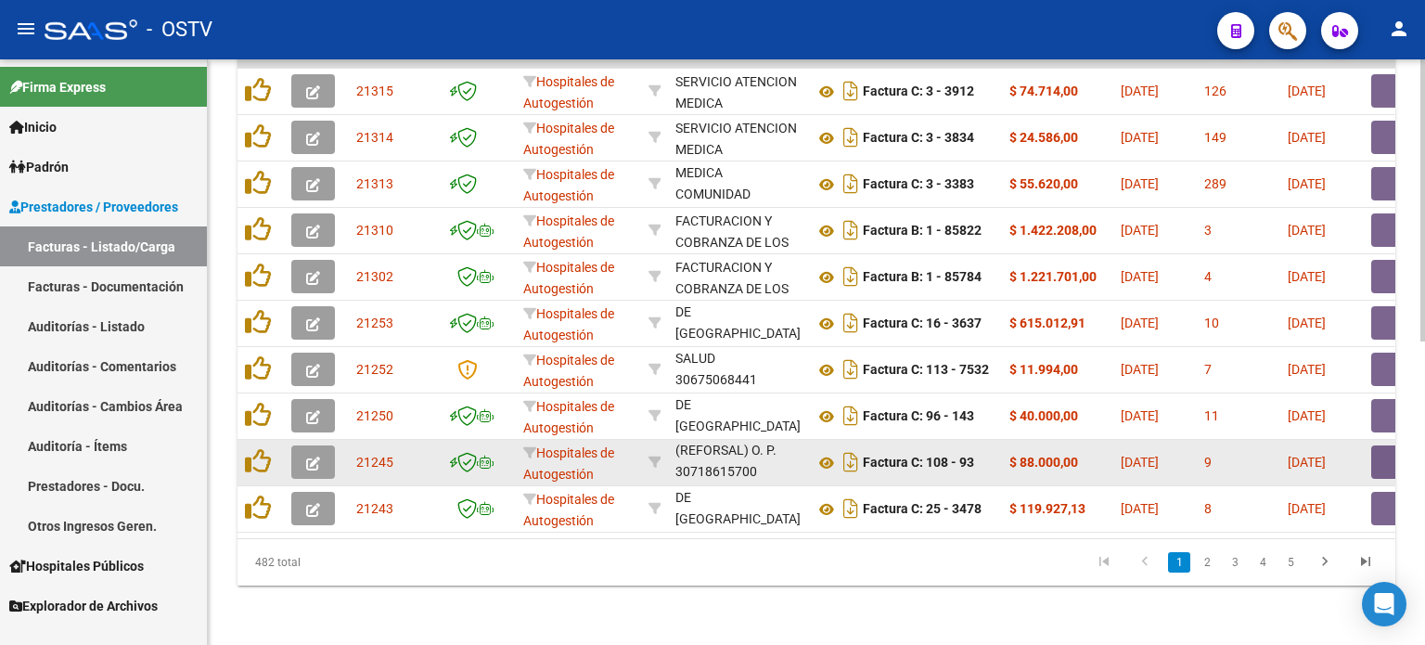
click at [1166, 445] on button "button" at bounding box center [1400, 461] width 59 height 33
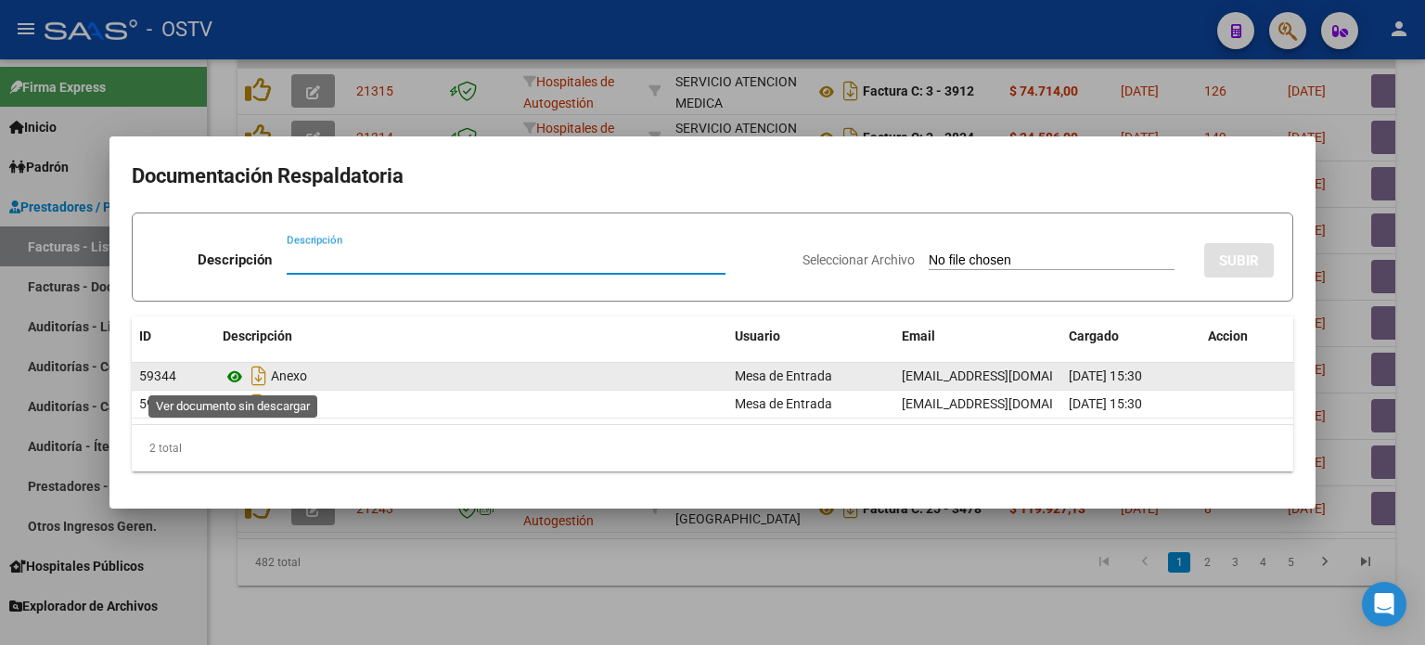
click at [234, 377] on icon at bounding box center [235, 376] width 24 height 22
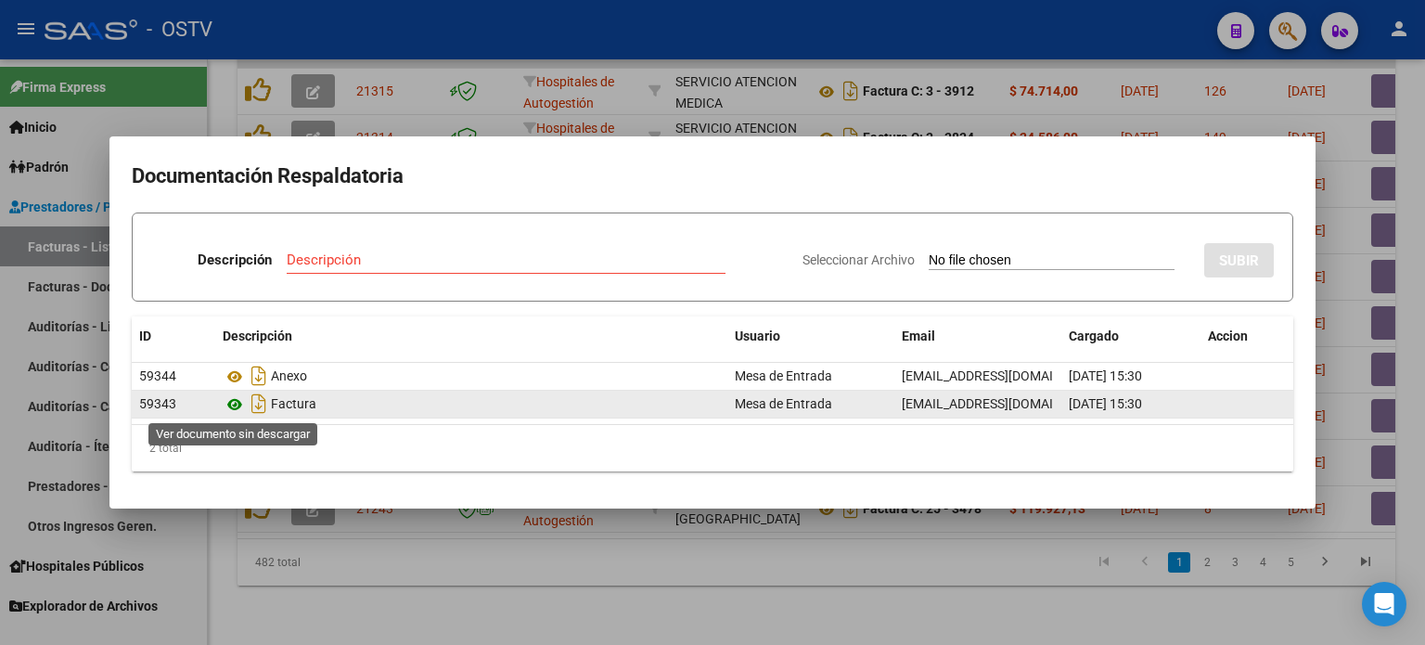
click at [236, 403] on icon at bounding box center [235, 404] width 24 height 22
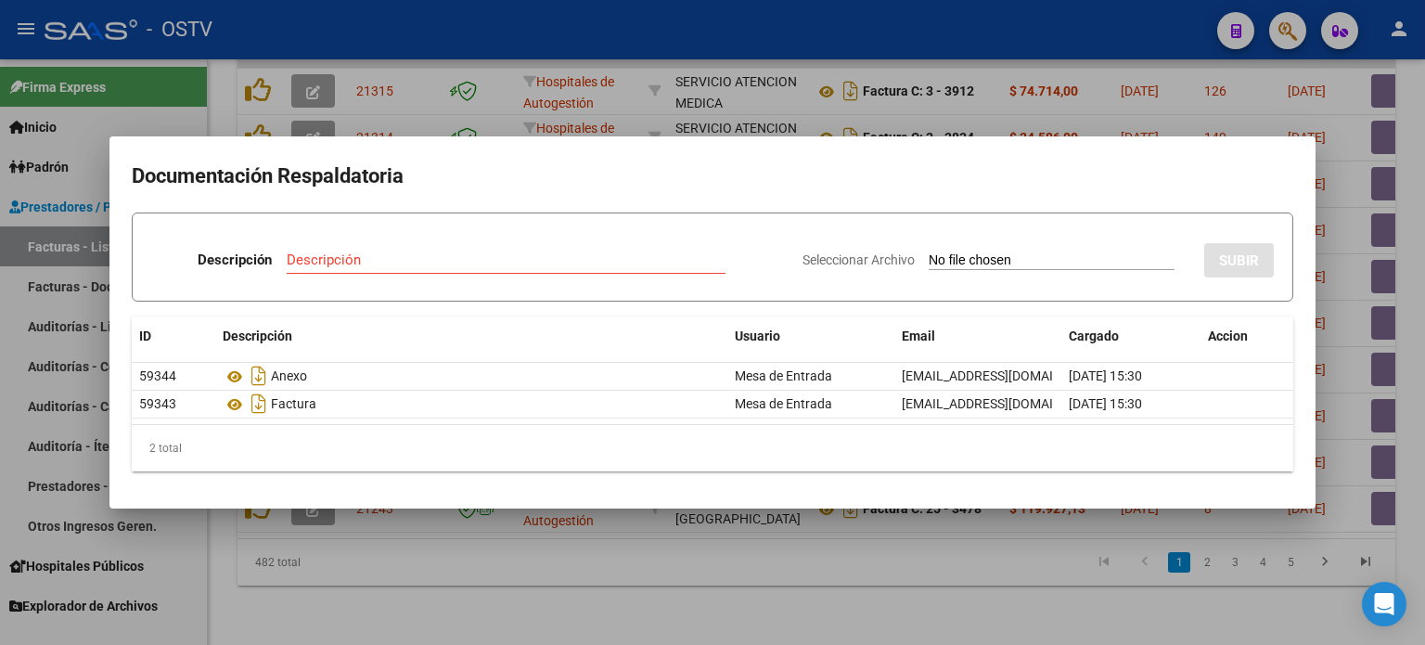
click at [474, 544] on div at bounding box center [712, 322] width 1425 height 645
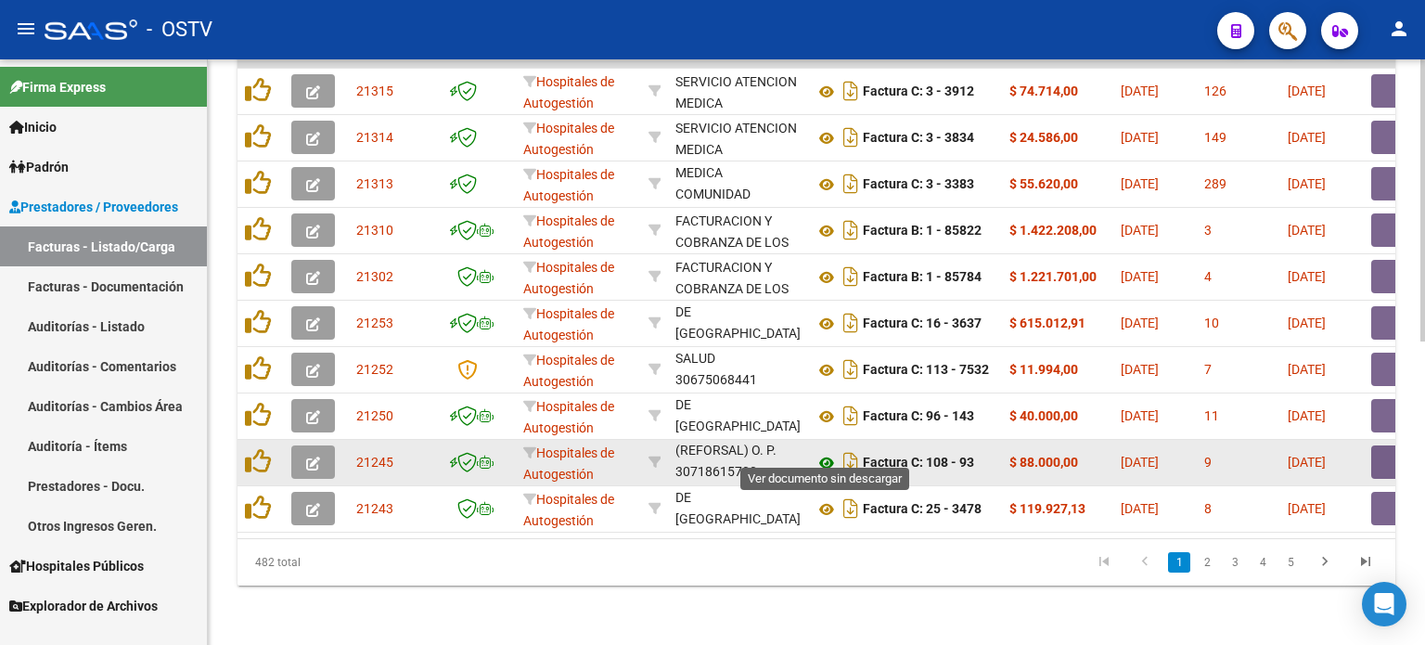
click at [831, 452] on icon at bounding box center [826, 463] width 24 height 22
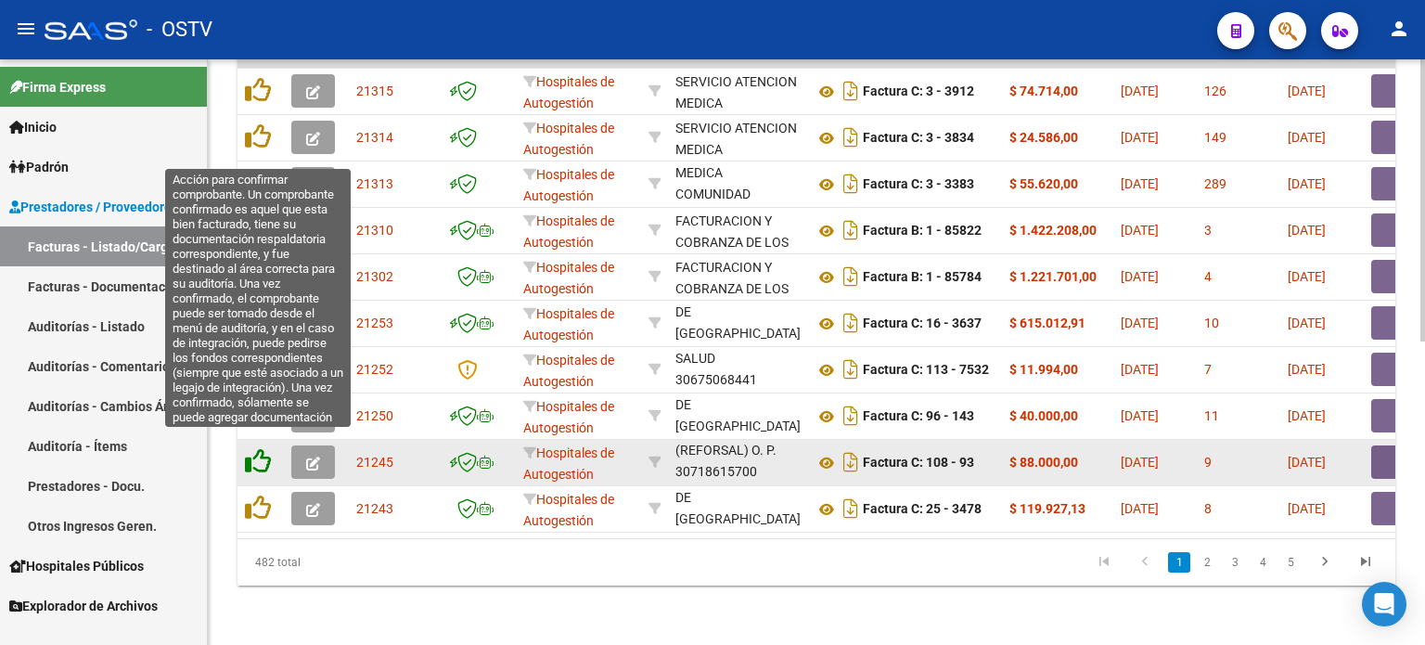
click at [263, 450] on icon at bounding box center [258, 461] width 26 height 26
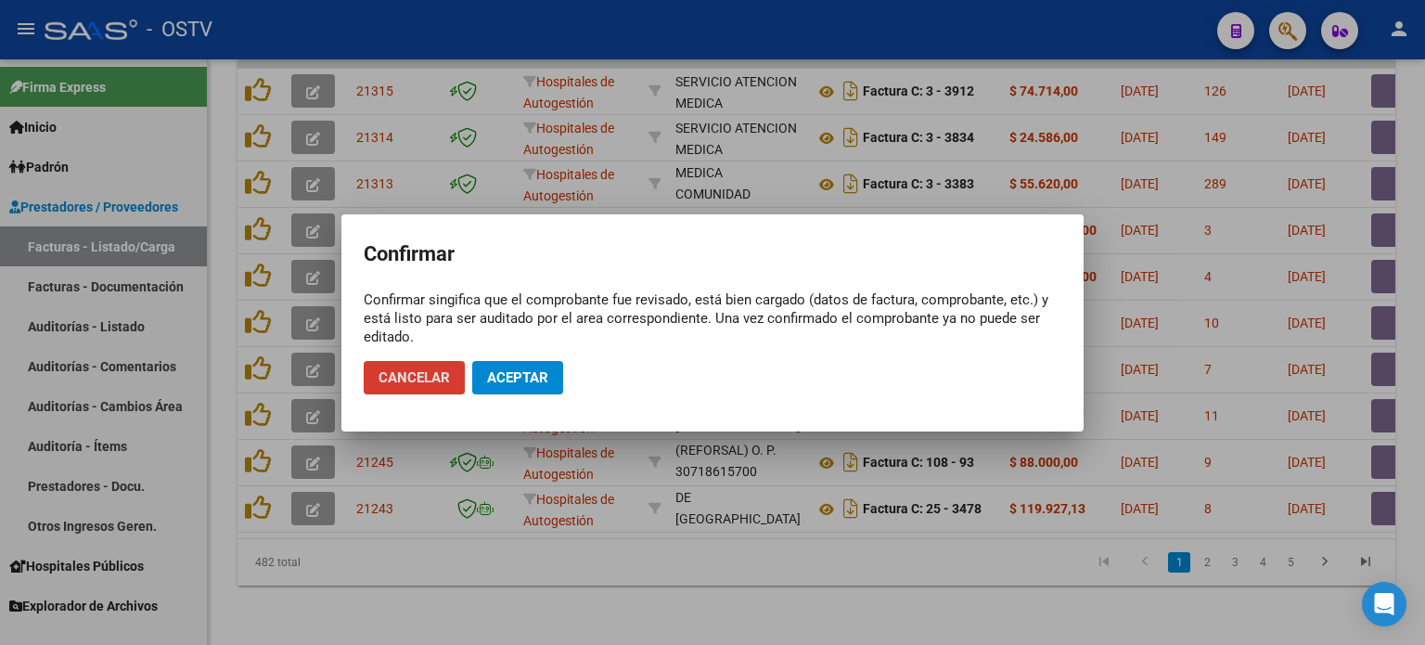
click at [529, 377] on span "Aceptar" at bounding box center [517, 377] width 61 height 17
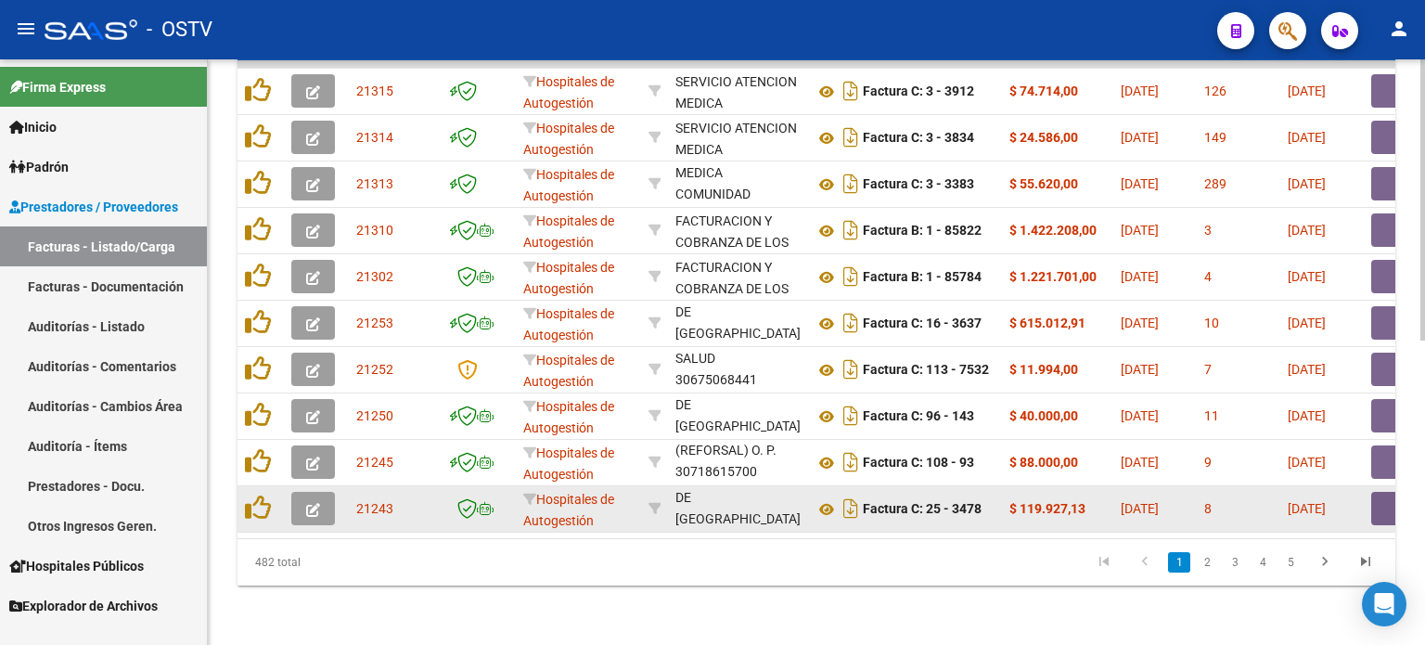
scroll to position [629, 0]
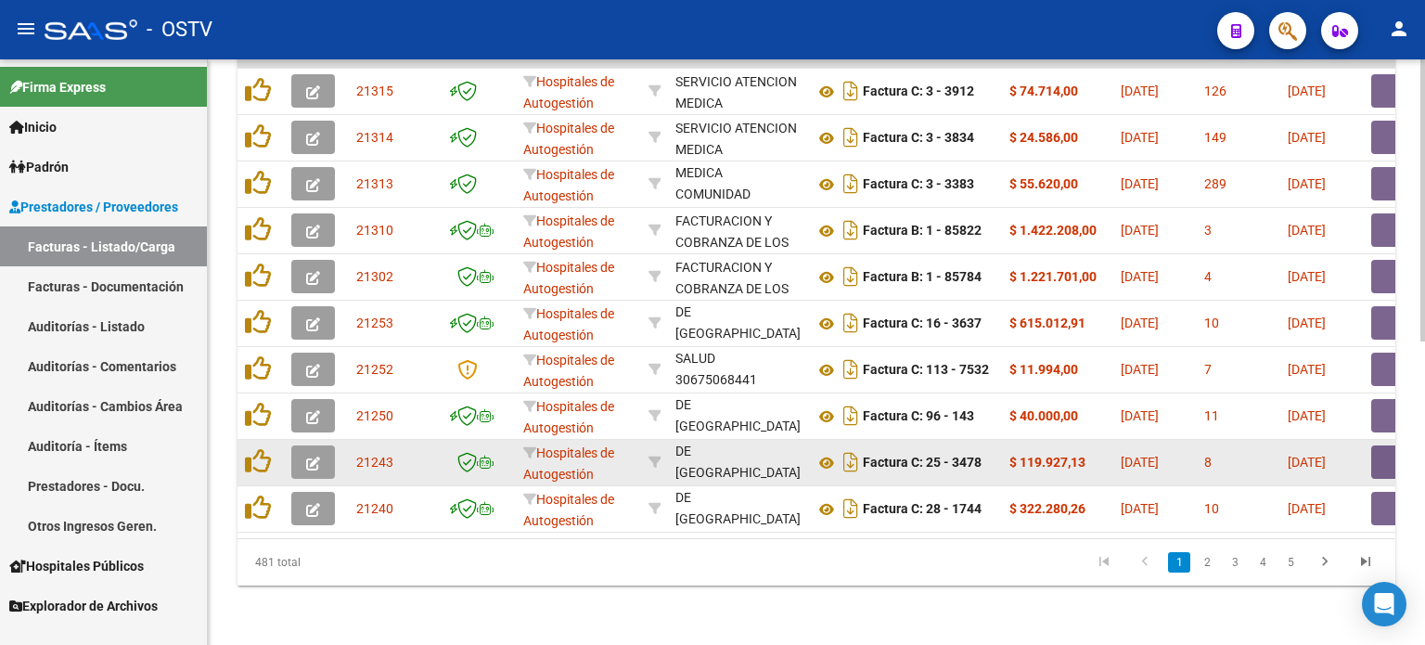
click at [1166, 450] on button "button" at bounding box center [1400, 461] width 59 height 33
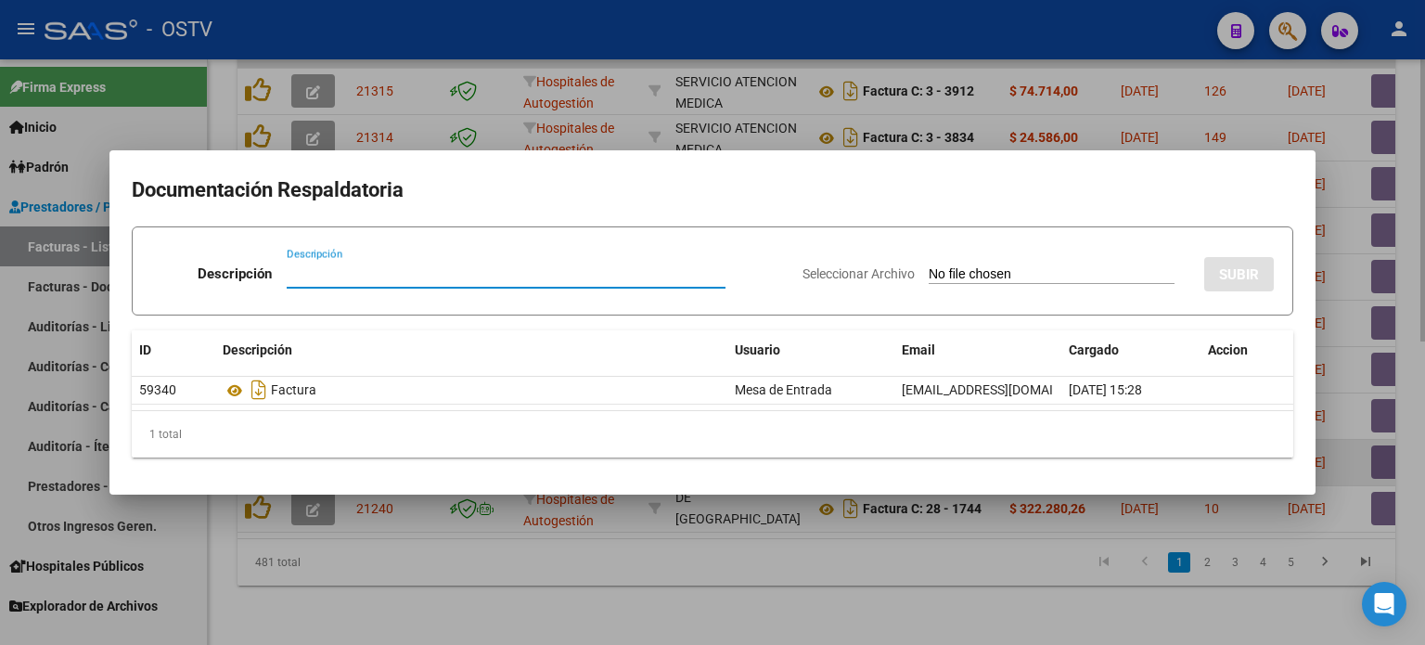
click at [1166, 450] on div at bounding box center [712, 322] width 1425 height 645
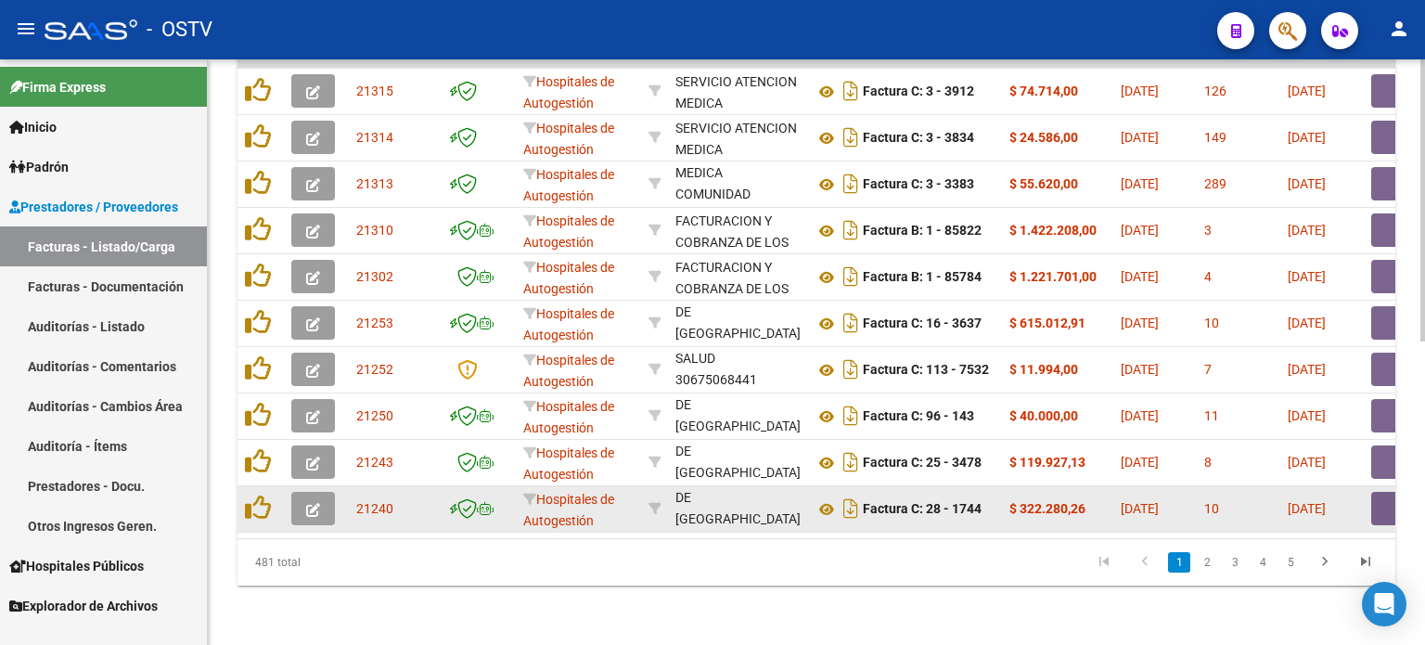
click at [1166, 494] on button "button" at bounding box center [1400, 508] width 59 height 33
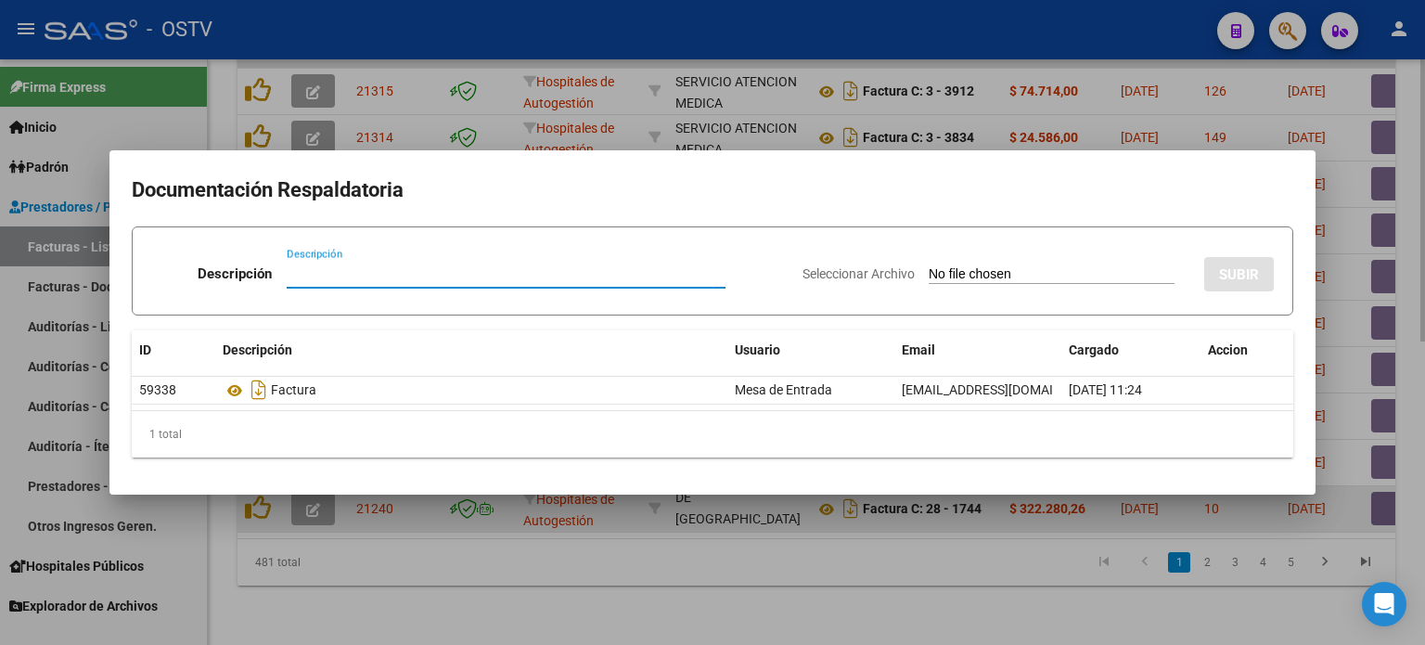
click at [1166, 494] on div at bounding box center [712, 322] width 1425 height 645
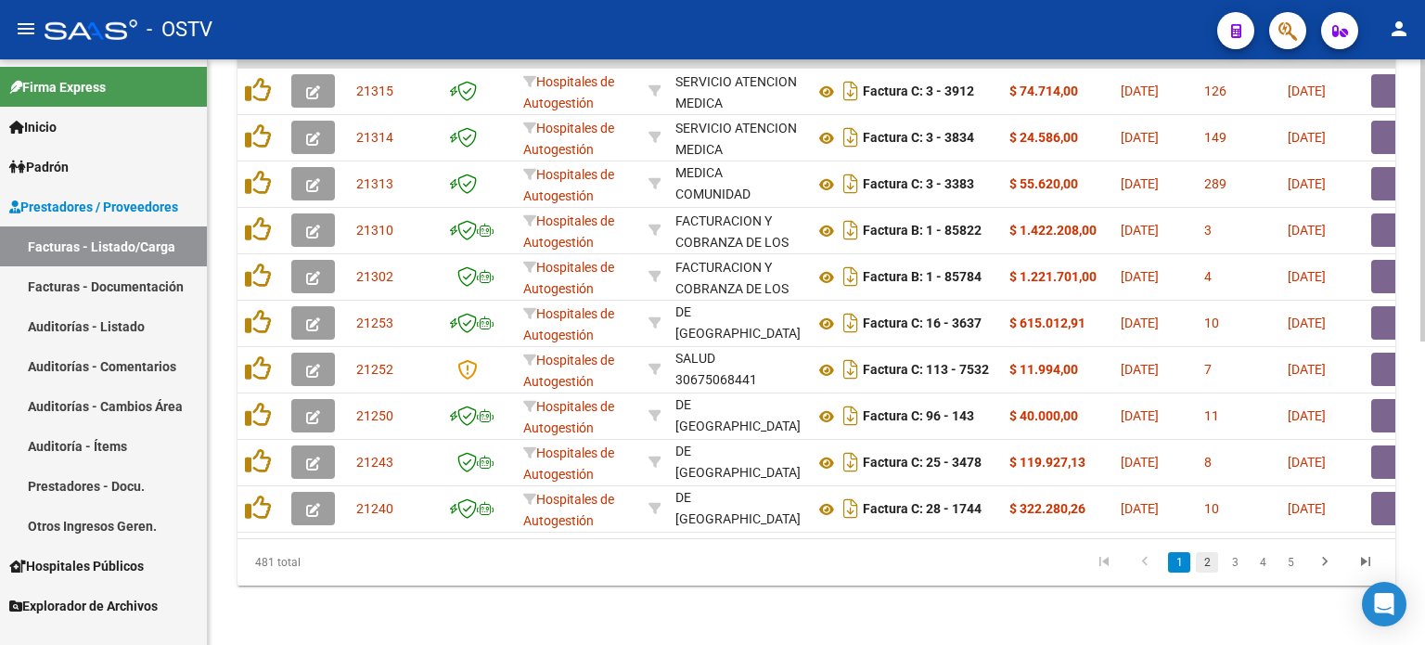
click at [1166, 563] on link "2" at bounding box center [1206, 562] width 22 height 20
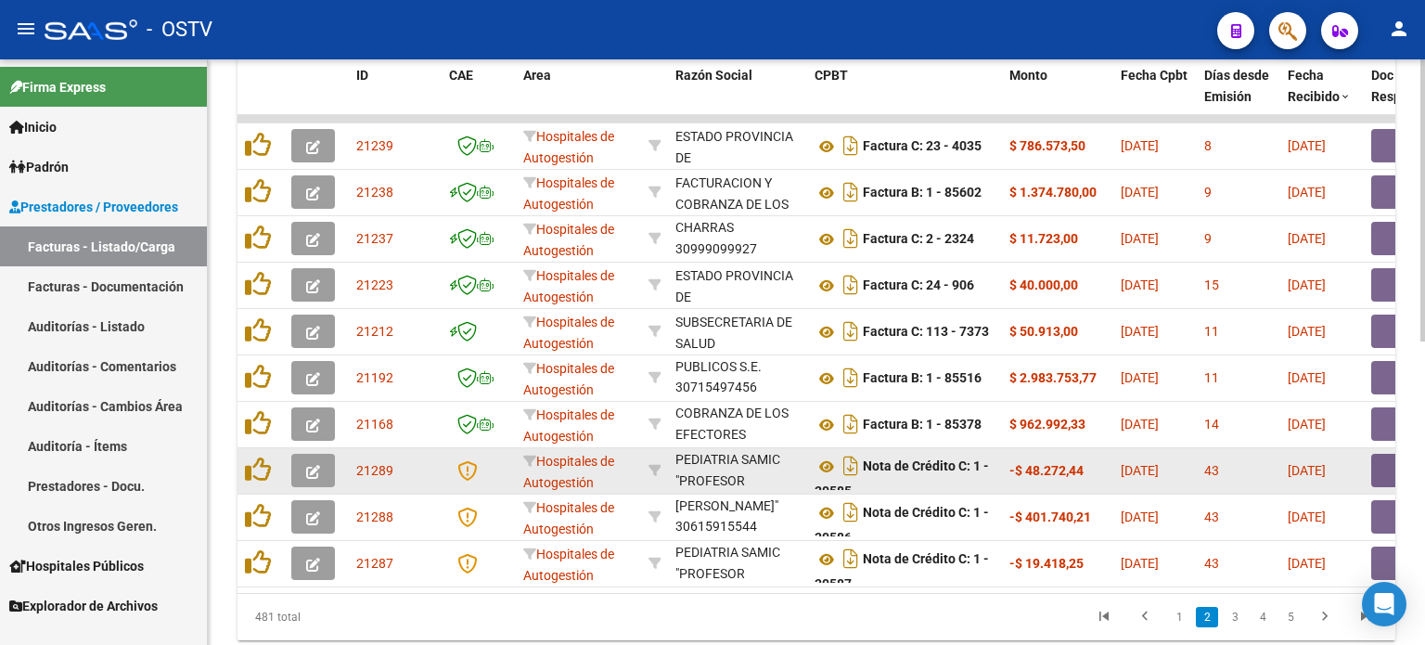
scroll to position [536, 0]
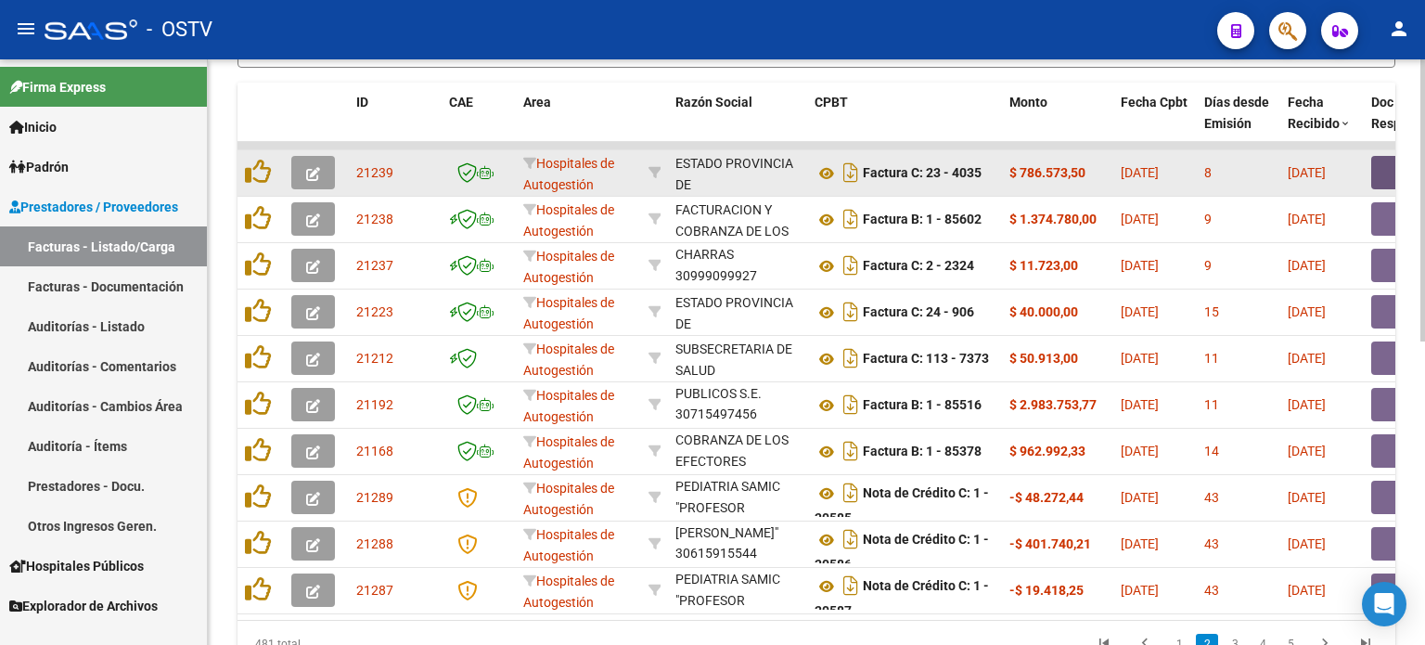
click at [1166, 165] on button "button" at bounding box center [1400, 172] width 59 height 33
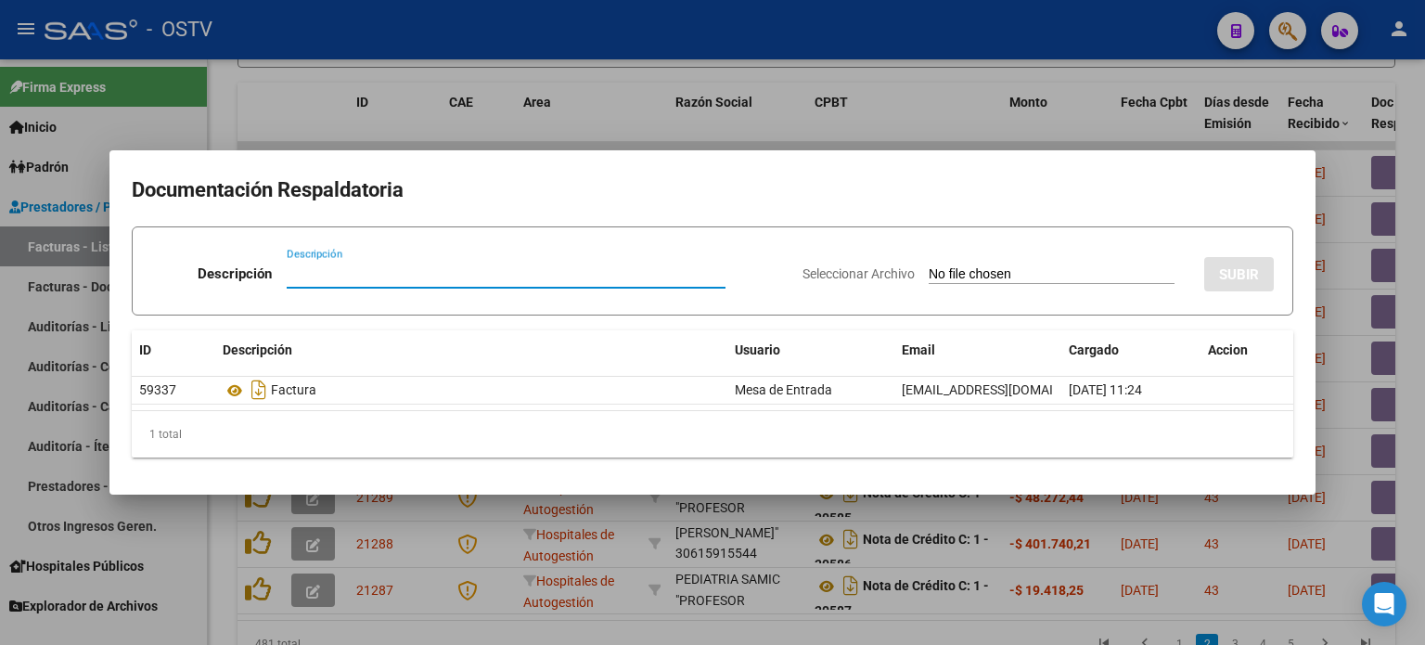
click at [1166, 164] on div at bounding box center [712, 322] width 1425 height 645
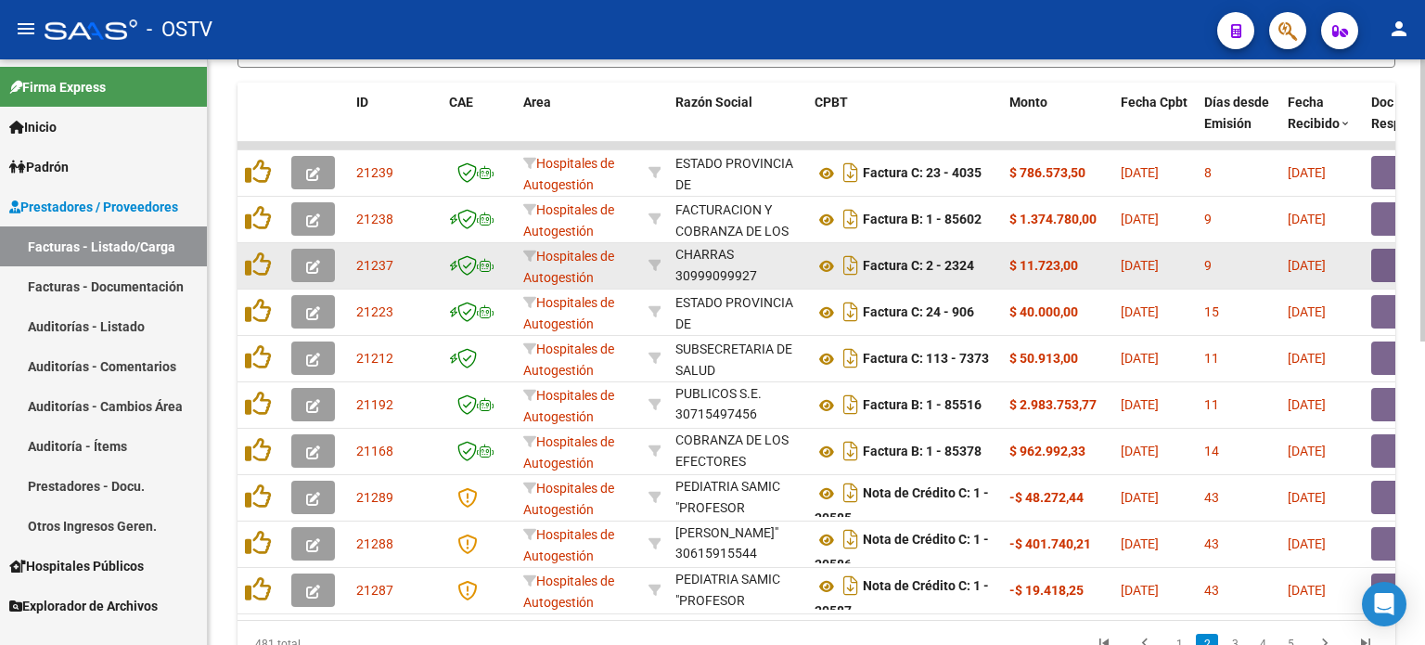
click at [1166, 270] on button "button" at bounding box center [1400, 265] width 59 height 33
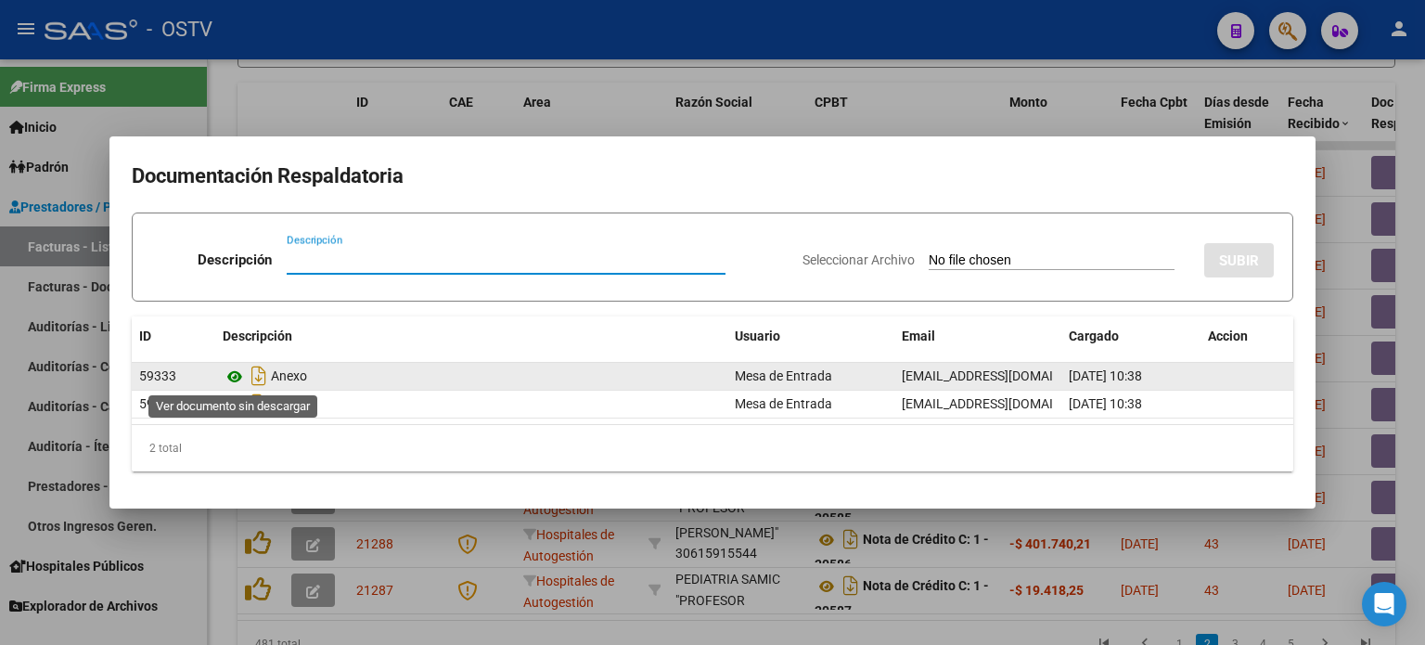
click at [234, 373] on icon at bounding box center [235, 376] width 24 height 22
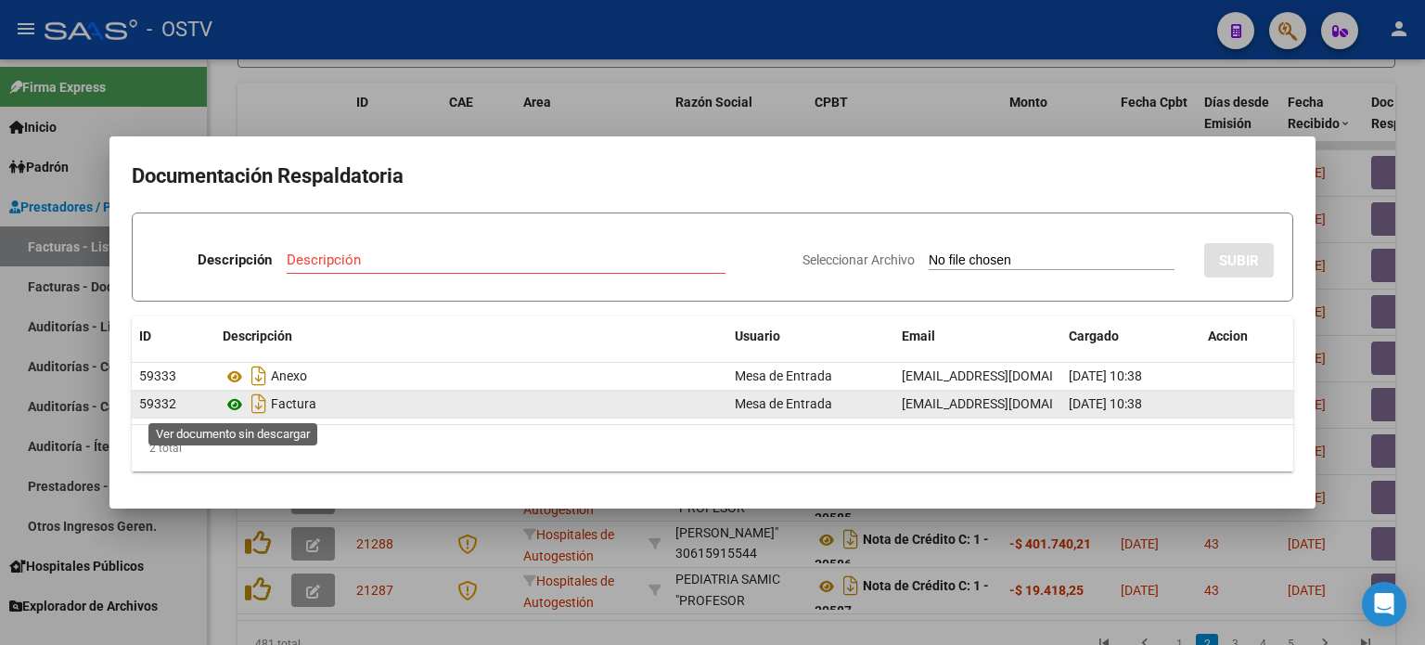
click at [231, 402] on icon at bounding box center [235, 404] width 24 height 22
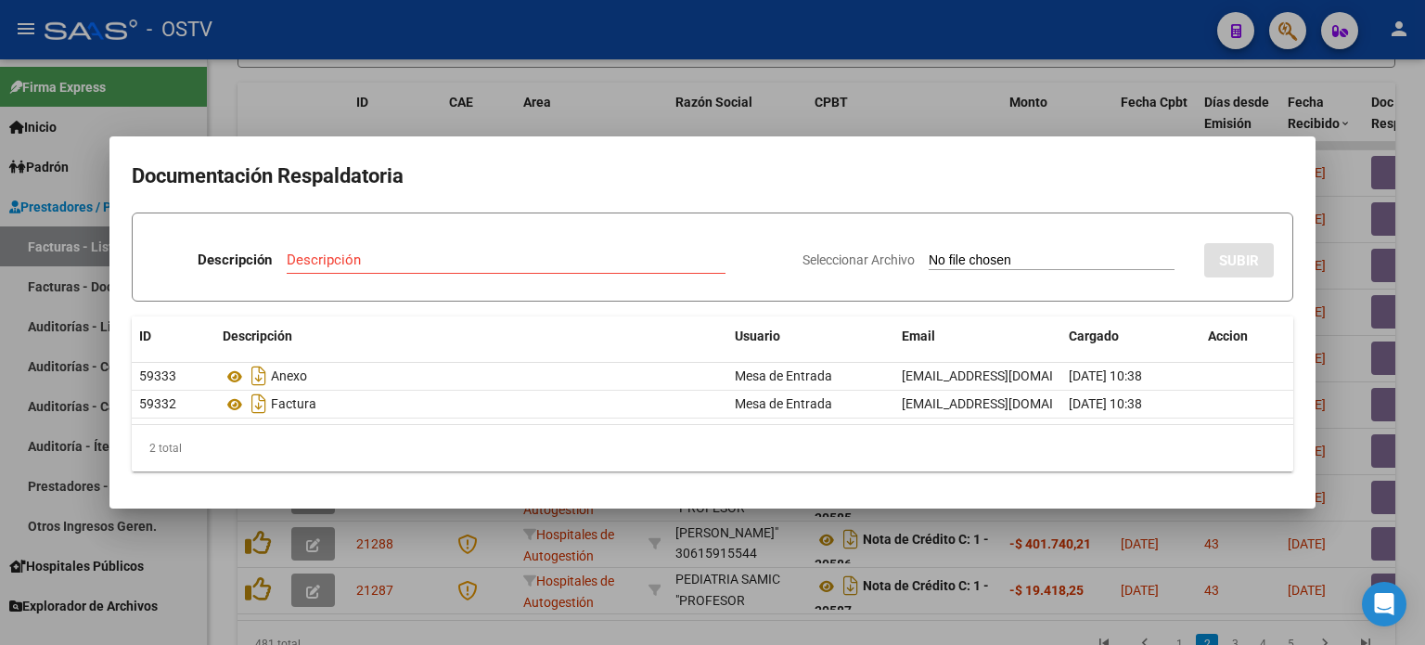
click at [492, 129] on div at bounding box center [712, 322] width 1425 height 645
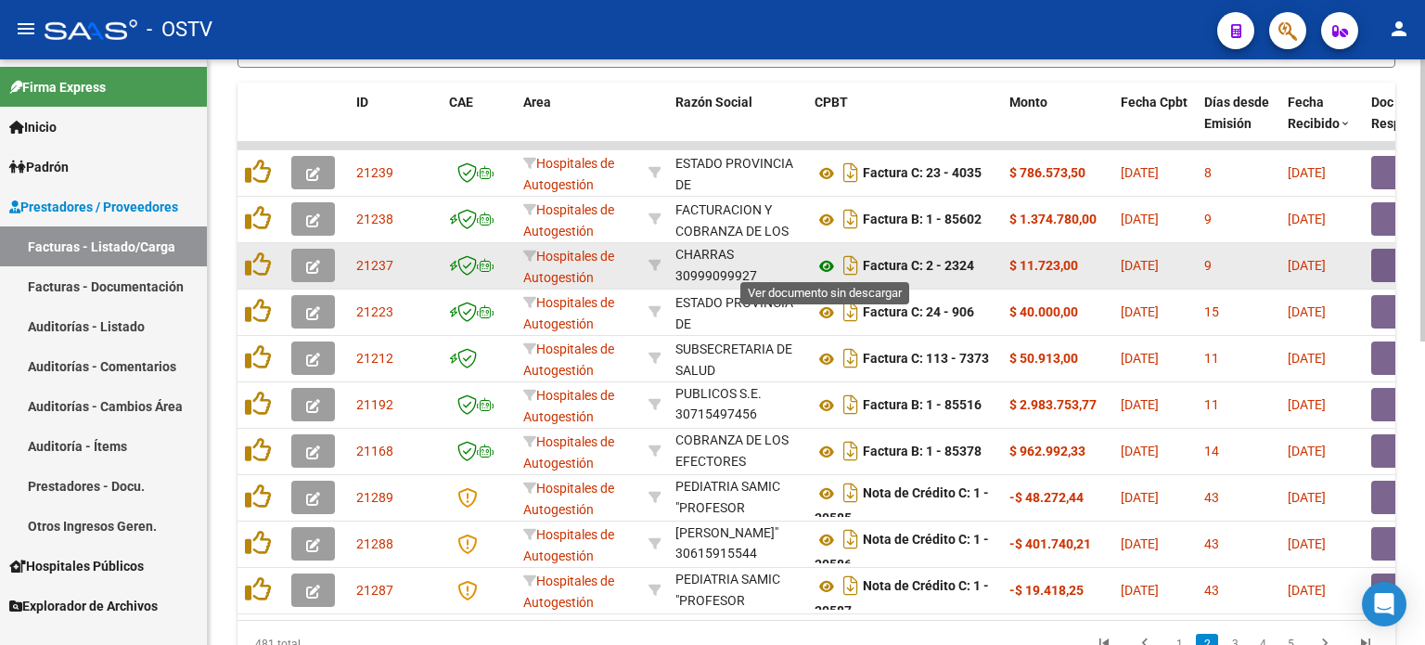
click at [827, 261] on icon at bounding box center [826, 266] width 24 height 22
drag, startPoint x: 995, startPoint y: 262, endPoint x: 1074, endPoint y: 263, distance: 78.9
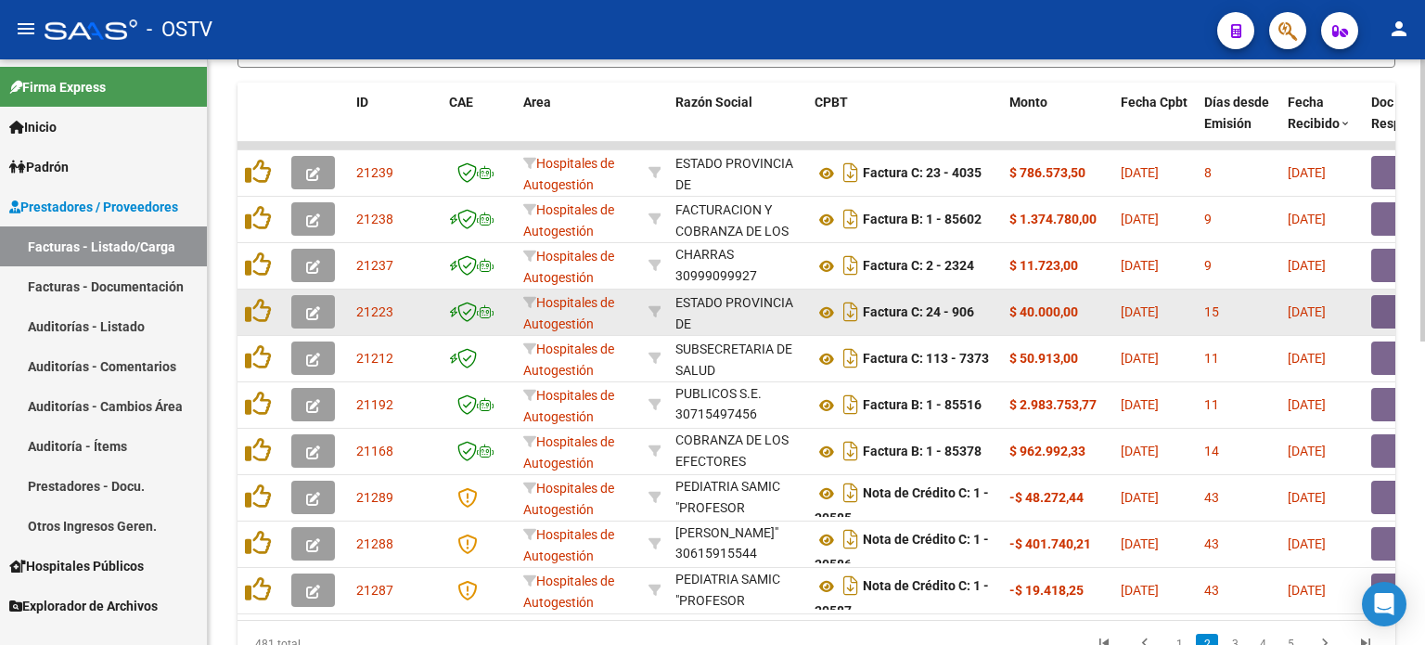
click at [1166, 309] on button "button" at bounding box center [1400, 311] width 59 height 33
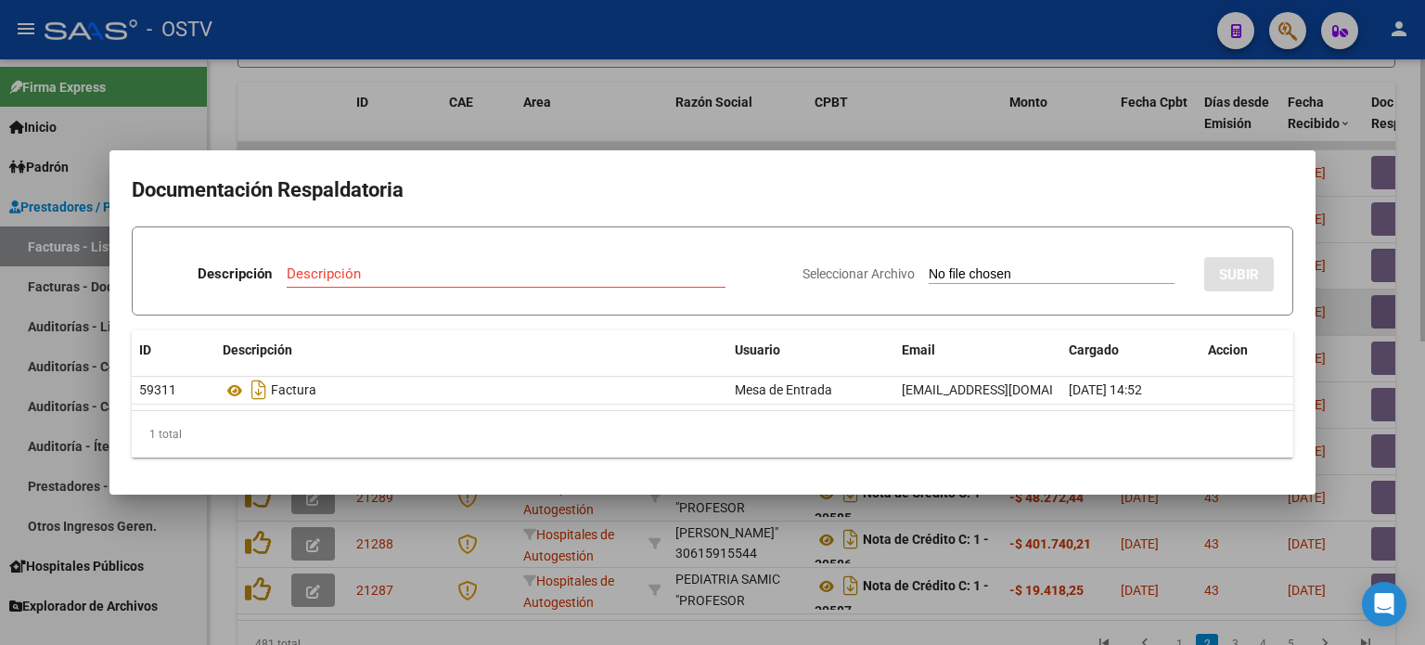
click at [1166, 309] on div at bounding box center [712, 322] width 1425 height 645
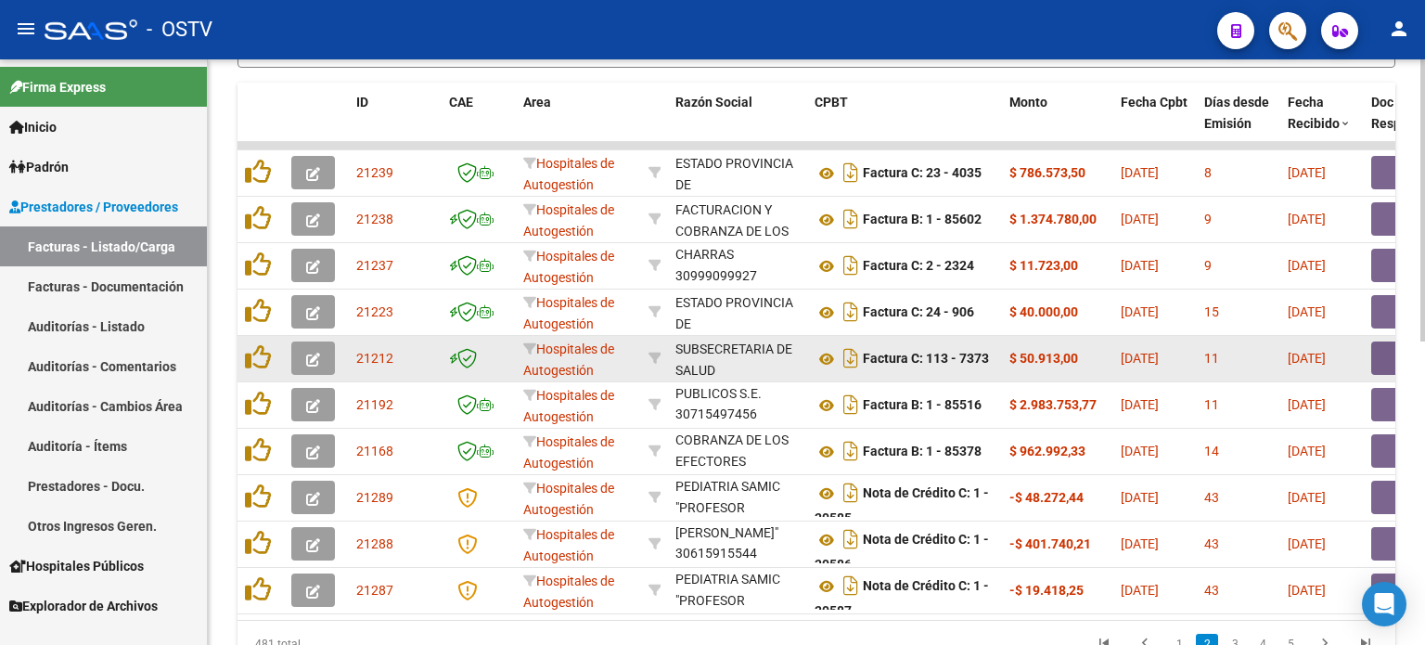
click at [1166, 351] on button "button" at bounding box center [1400, 357] width 59 height 33
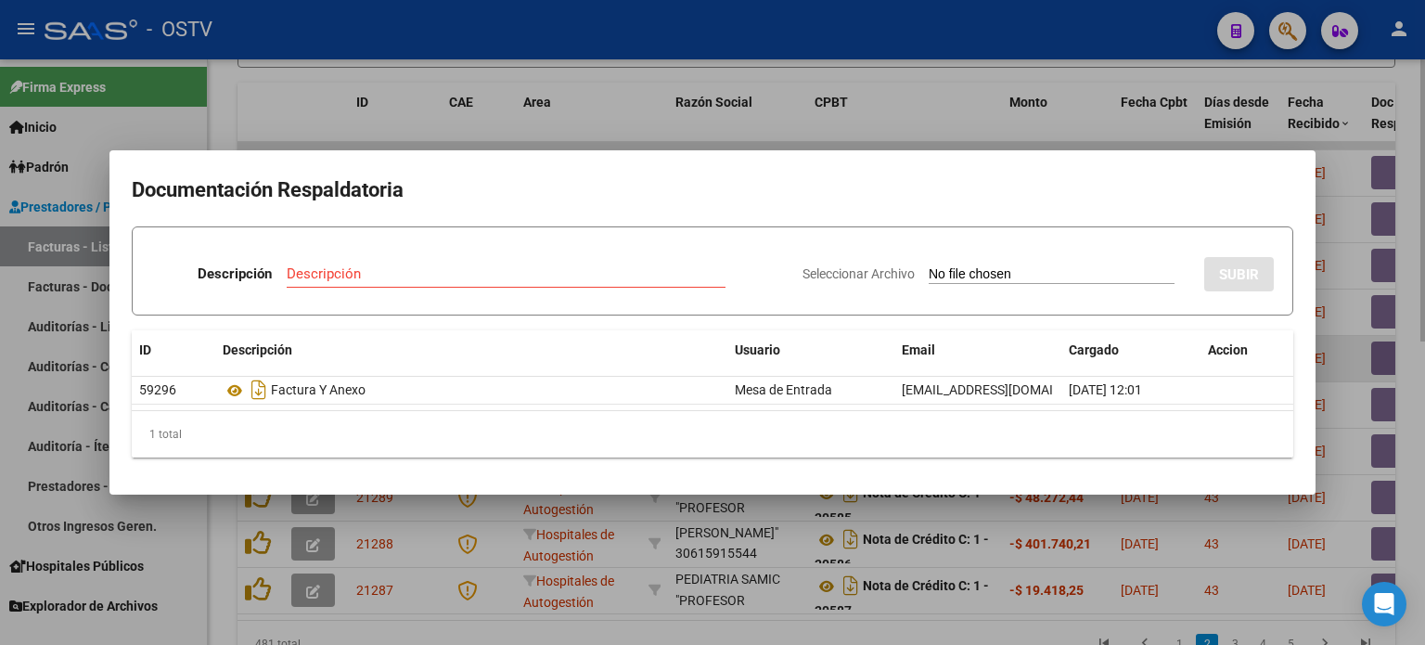
click at [1166, 351] on div at bounding box center [712, 322] width 1425 height 645
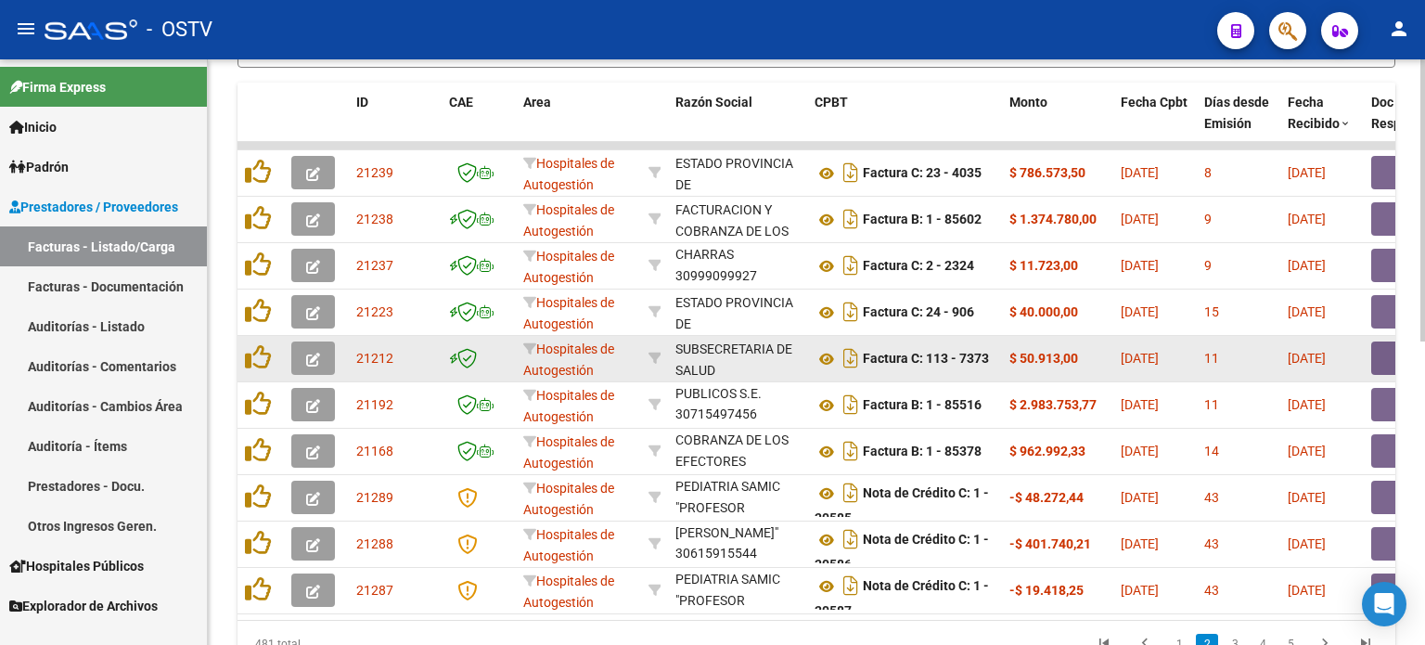
click at [1166, 351] on button "button" at bounding box center [1400, 357] width 59 height 33
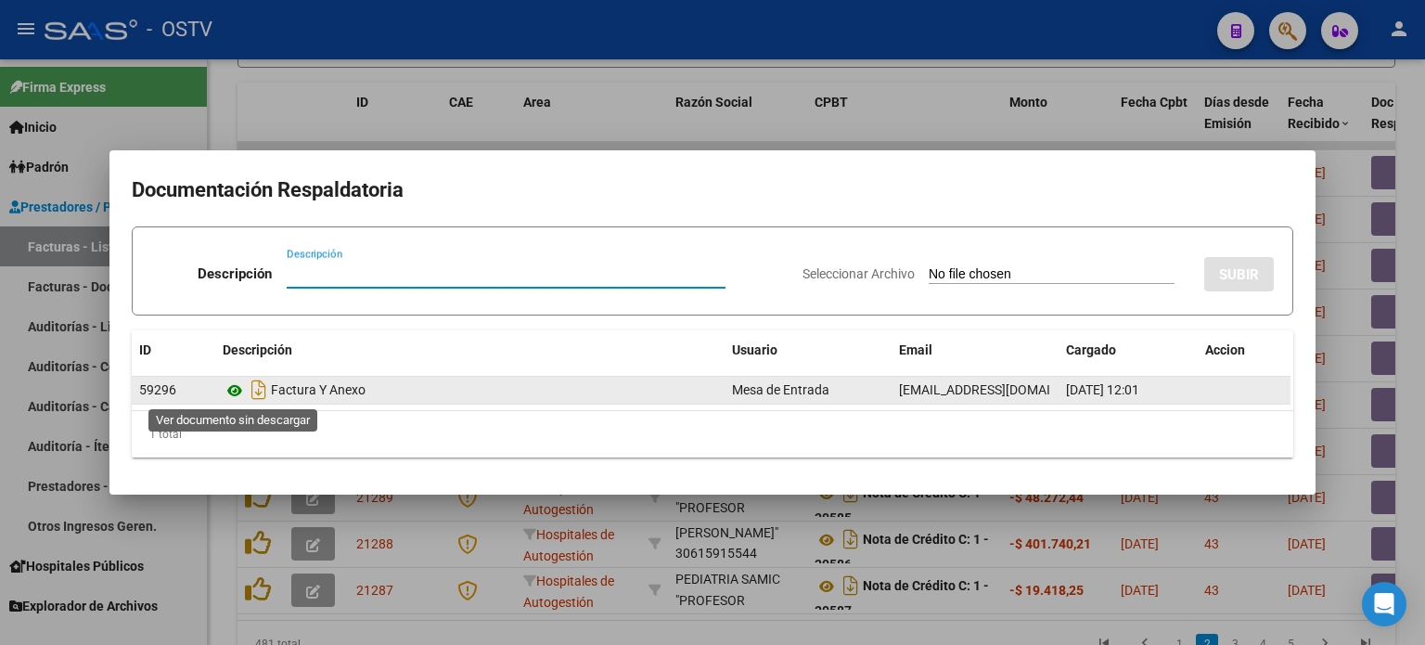
click at [236, 390] on icon at bounding box center [235, 390] width 24 height 22
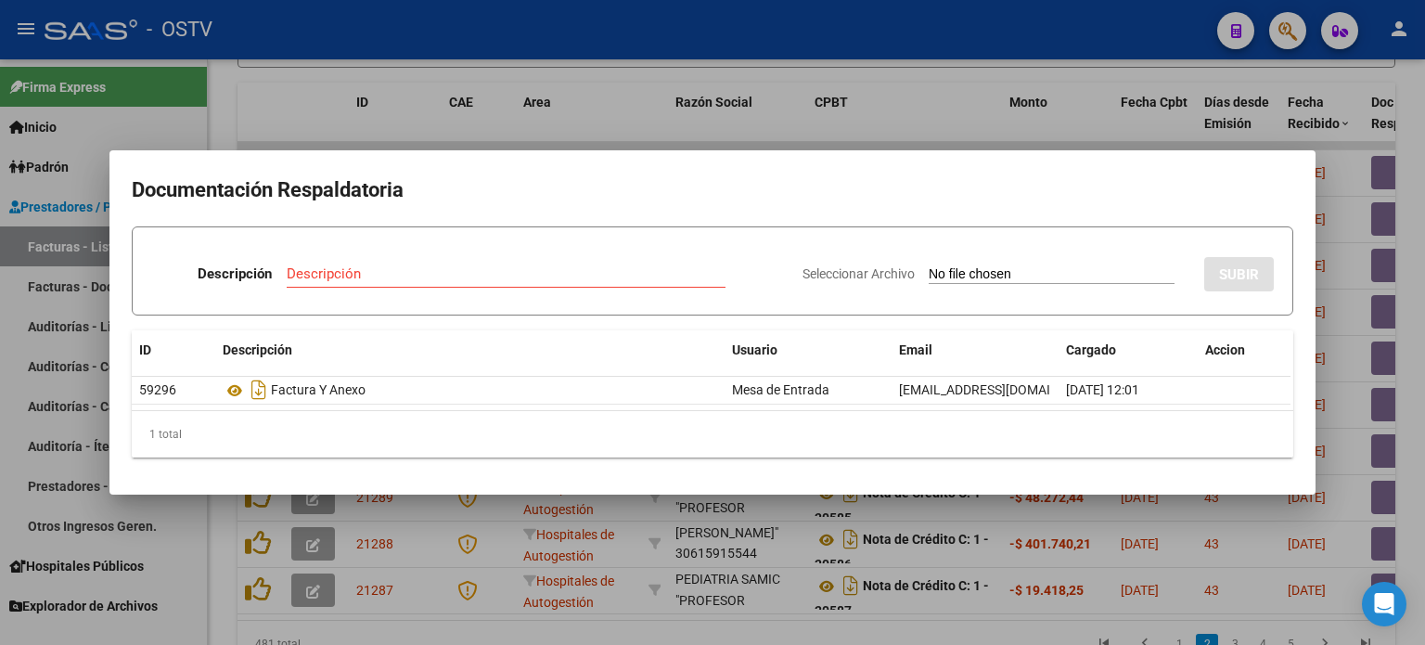
click at [586, 135] on div at bounding box center [712, 322] width 1425 height 645
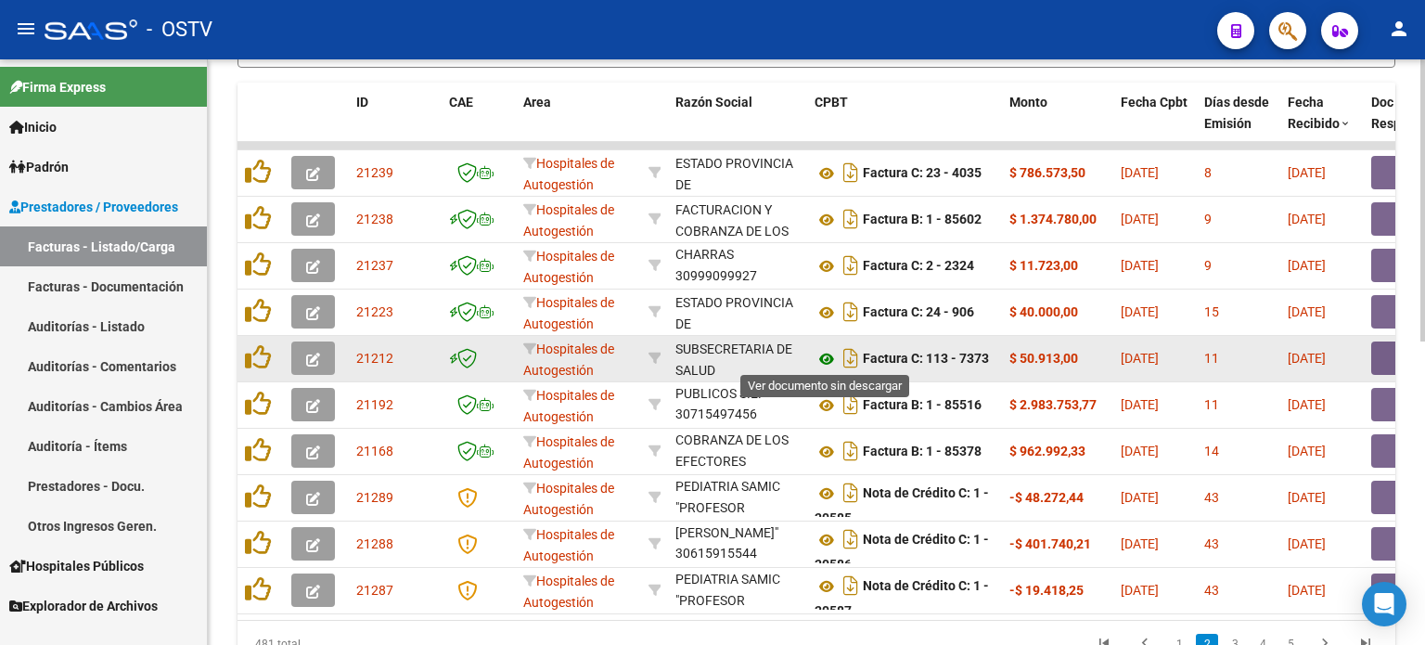
click at [827, 358] on icon at bounding box center [826, 359] width 24 height 22
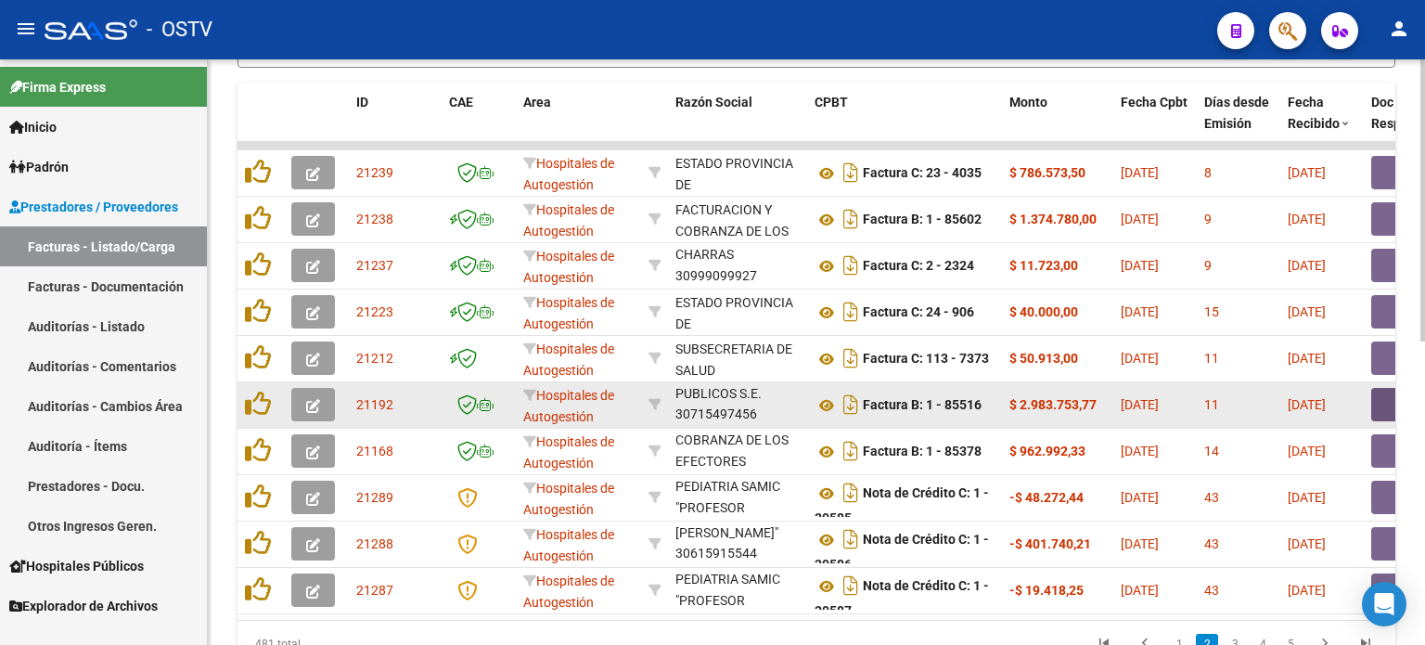
click at [1166, 399] on button "button" at bounding box center [1400, 404] width 59 height 33
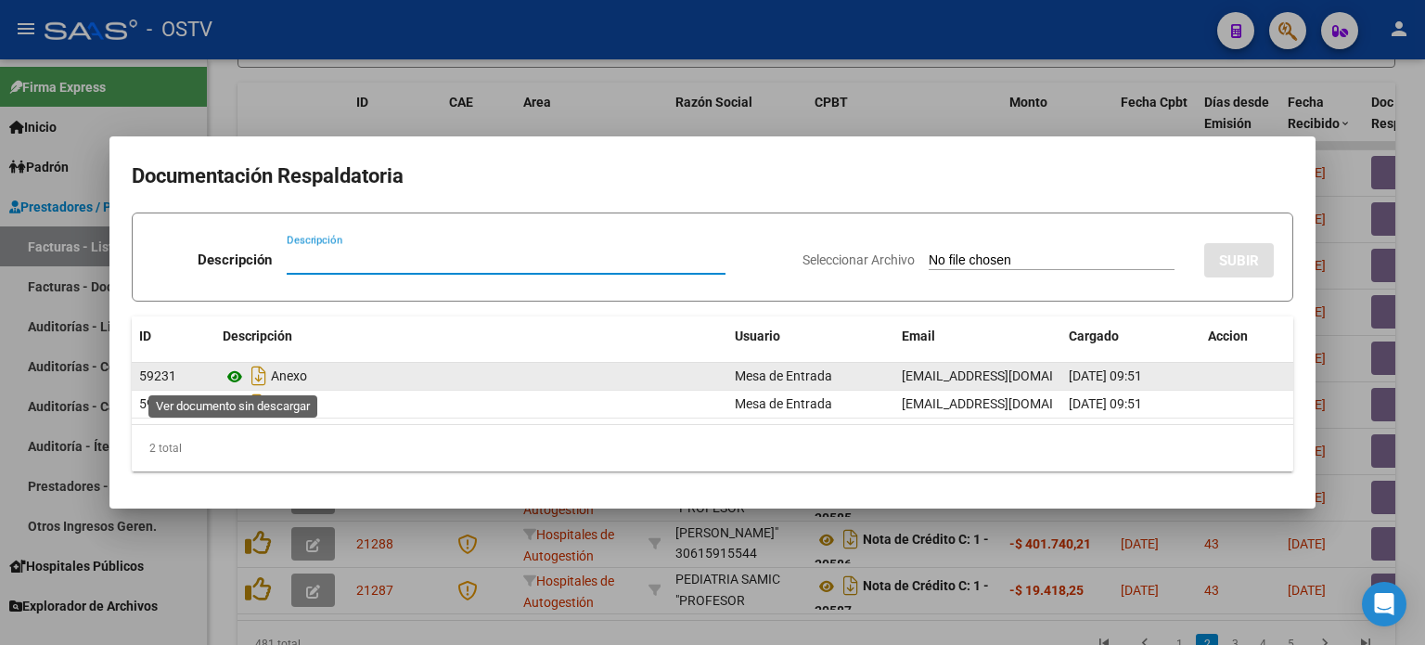
click at [236, 374] on icon at bounding box center [235, 376] width 24 height 22
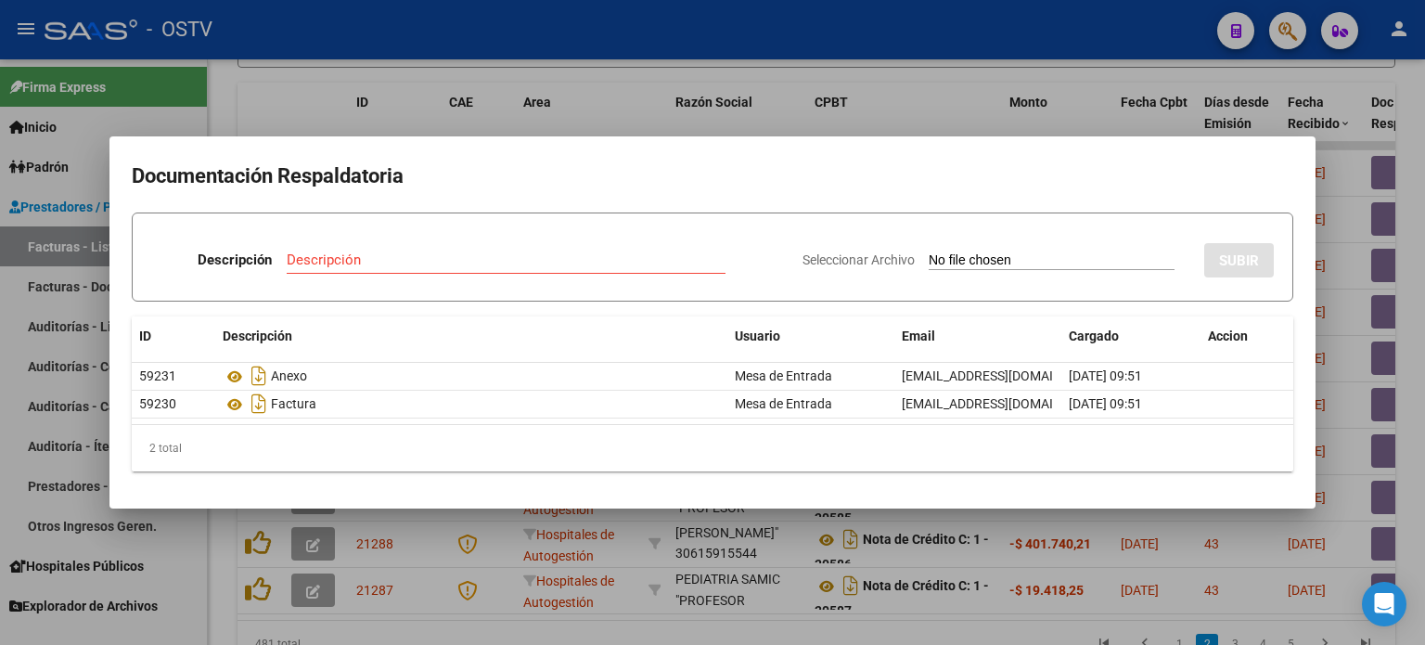
click at [1166, 470] on div at bounding box center [712, 322] width 1425 height 645
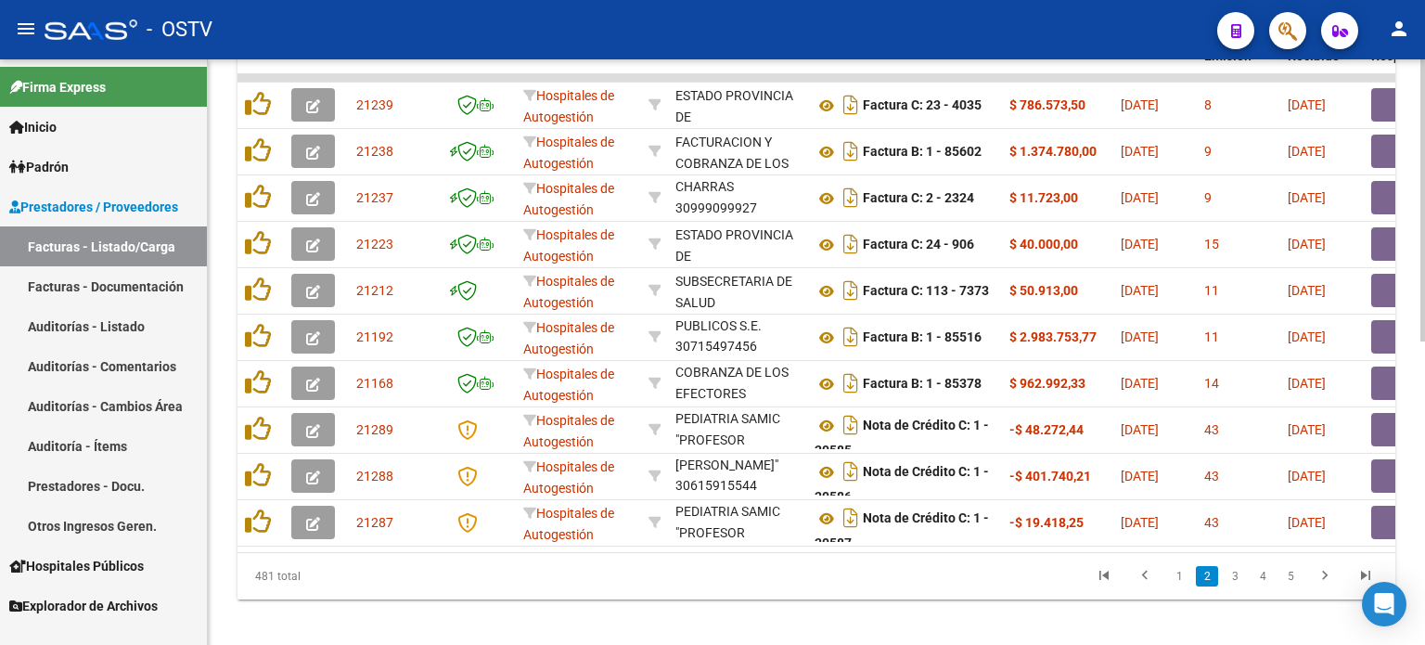
scroll to position [629, 0]
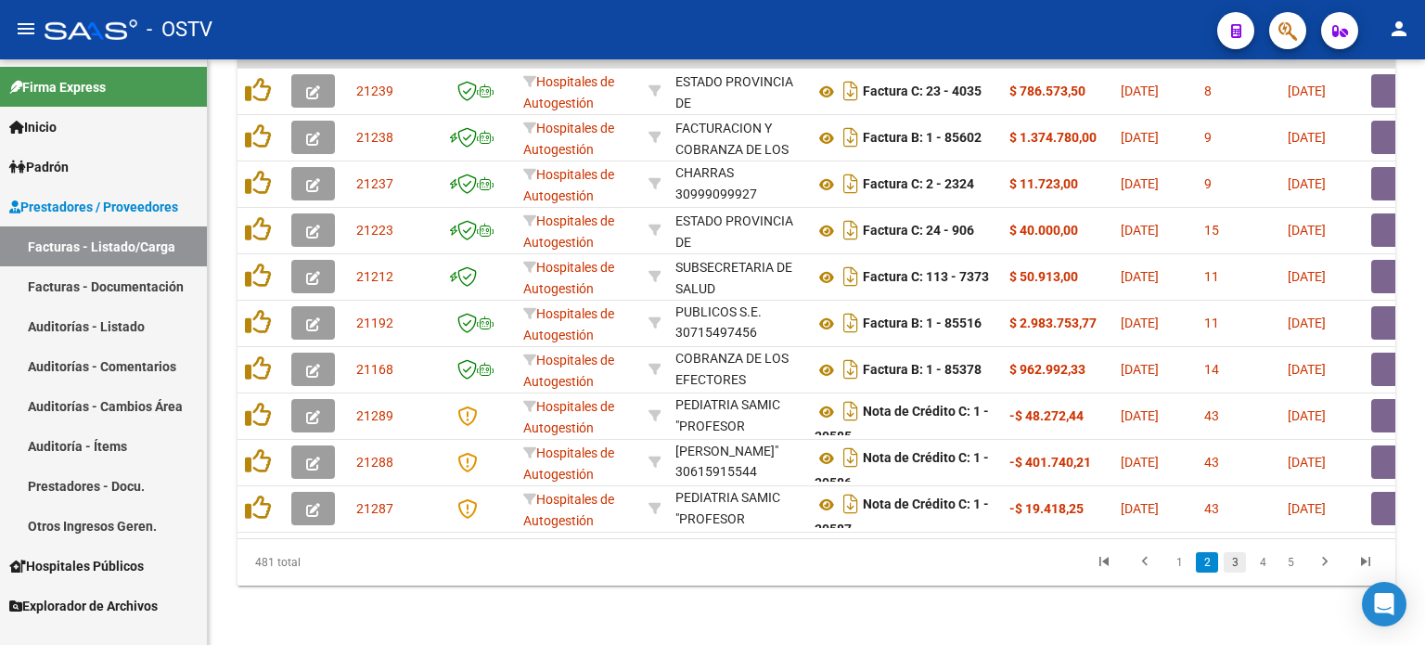
click at [1166, 559] on link "3" at bounding box center [1234, 562] width 22 height 20
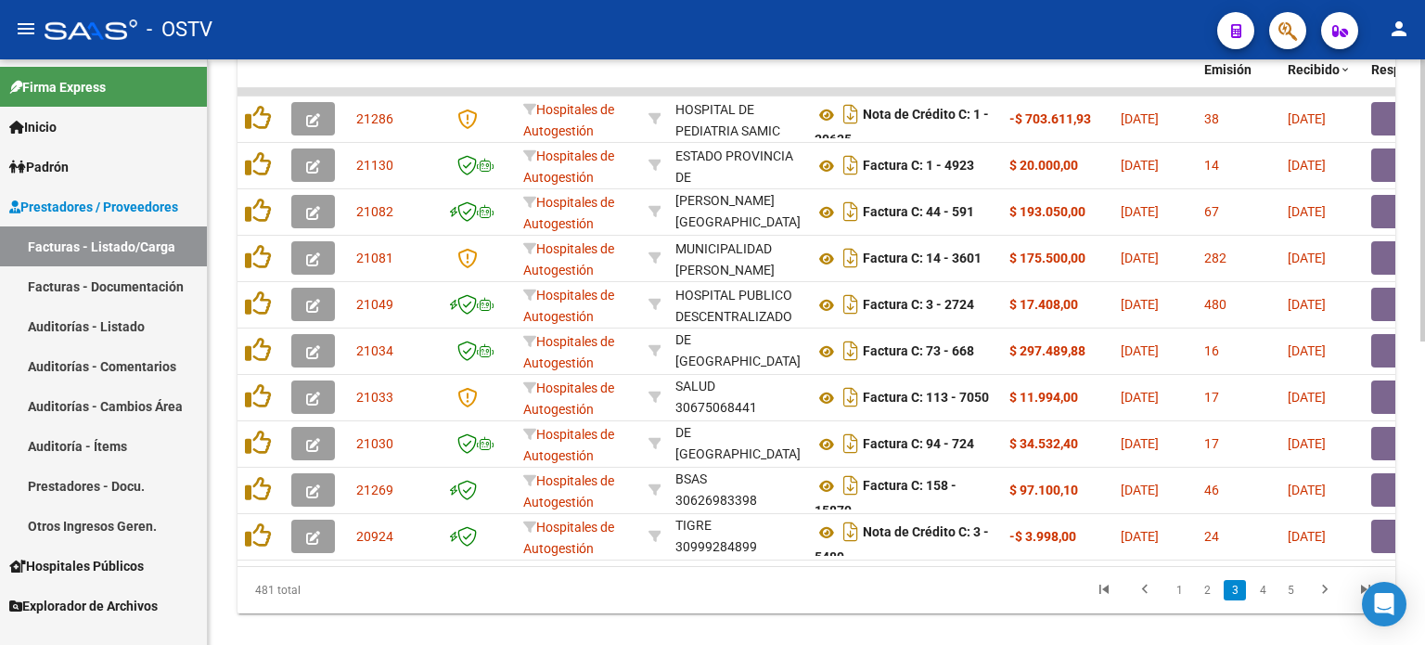
scroll to position [582, 0]
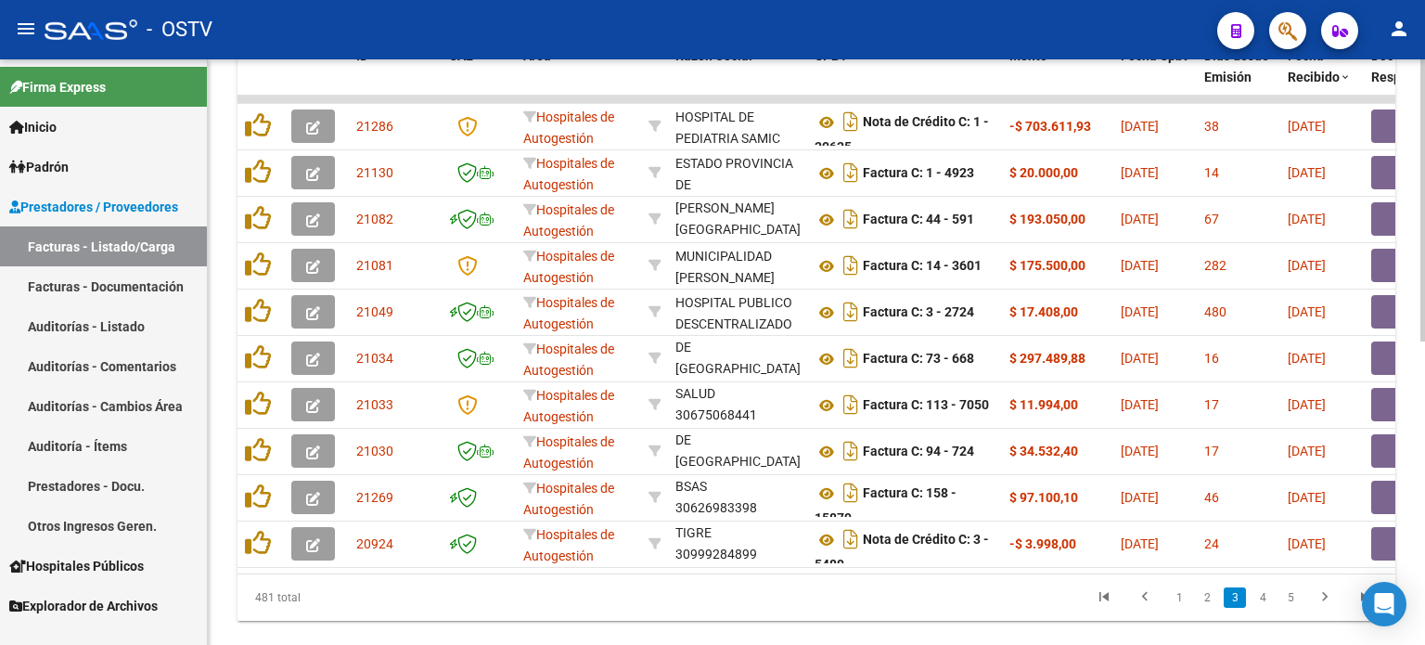
click at [1166, 467] on div at bounding box center [1422, 486] width 5 height 282
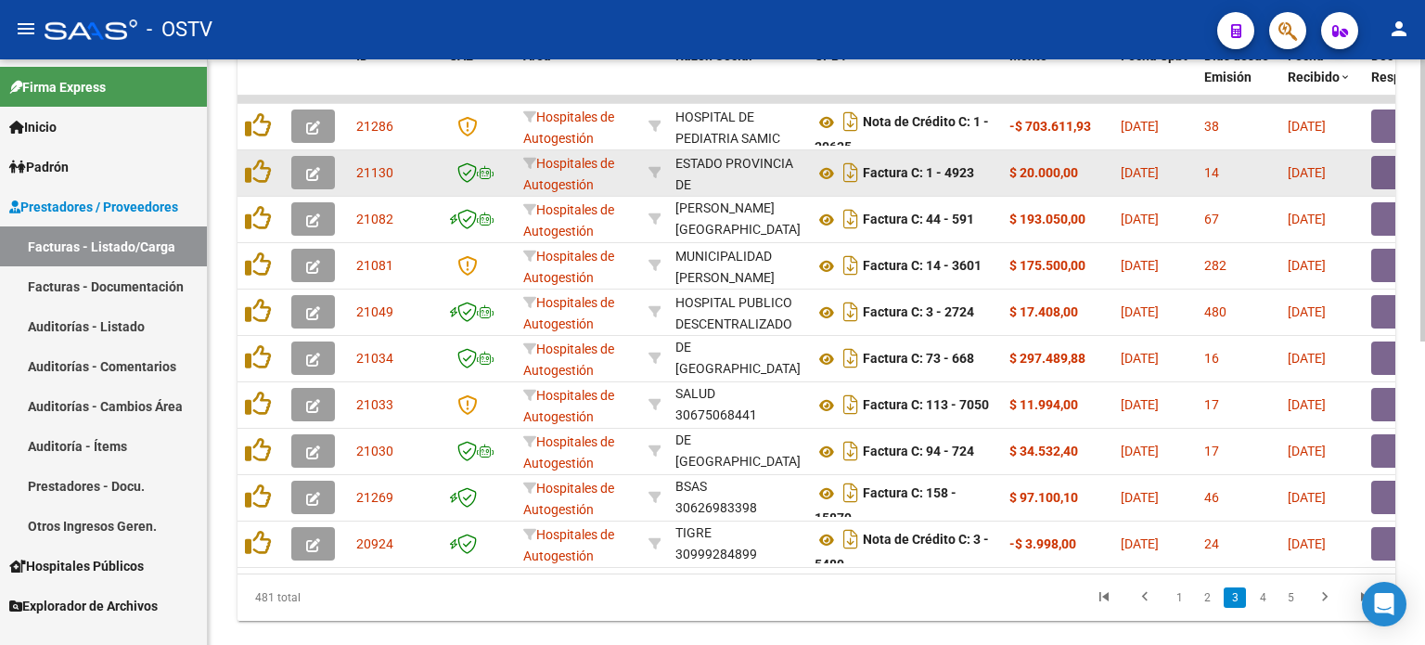
click at [1166, 170] on button "button" at bounding box center [1400, 172] width 59 height 33
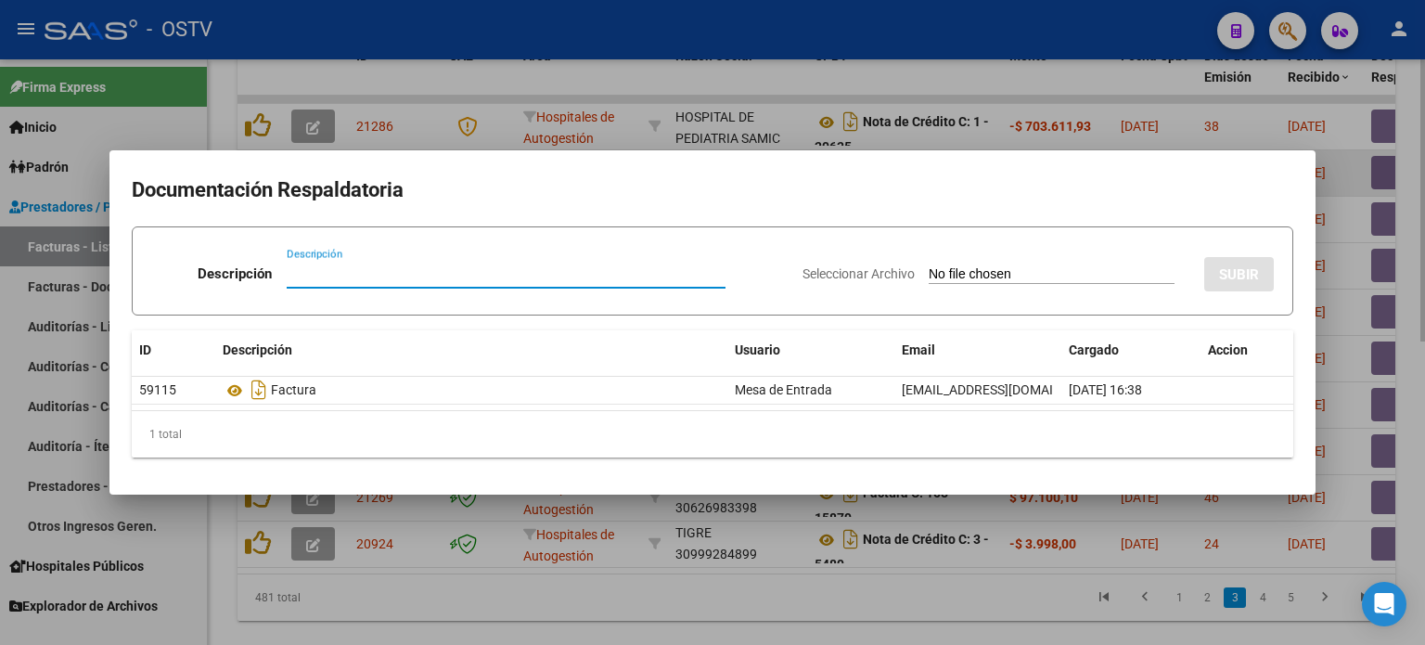
click at [1166, 170] on div at bounding box center [712, 322] width 1425 height 645
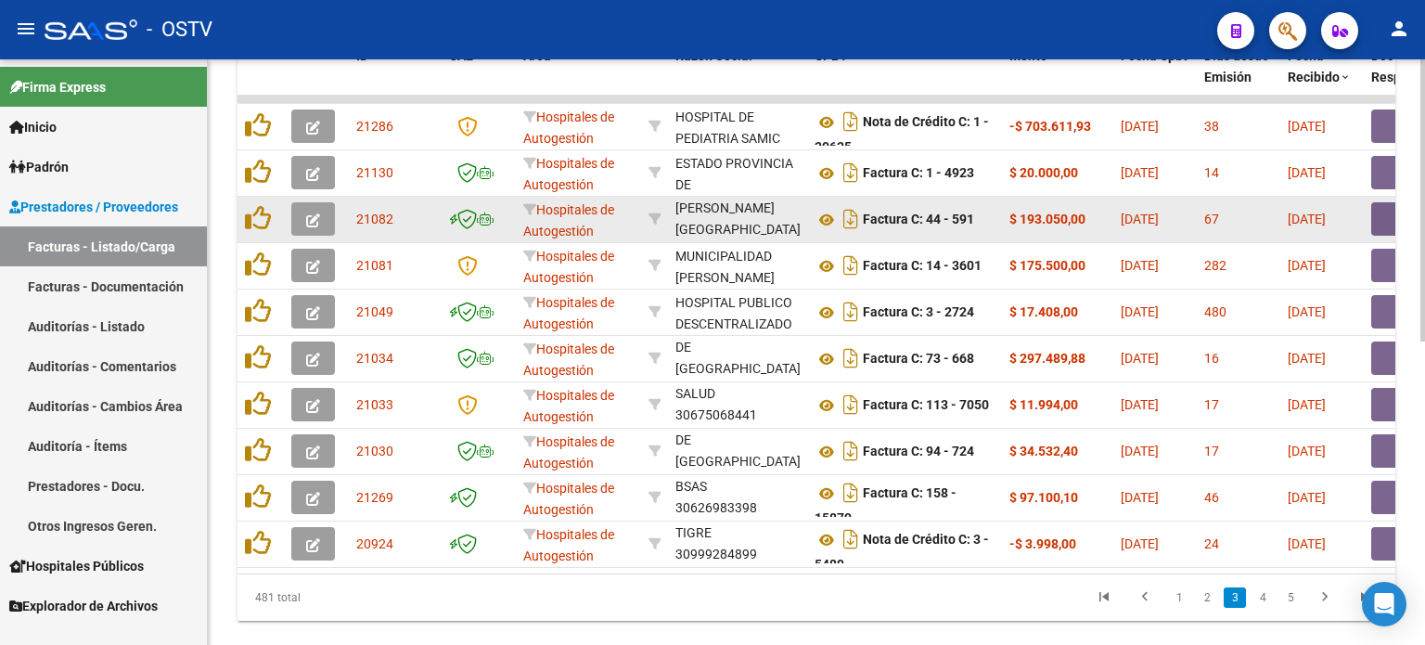
click at [1166, 211] on button "button" at bounding box center [1400, 218] width 59 height 33
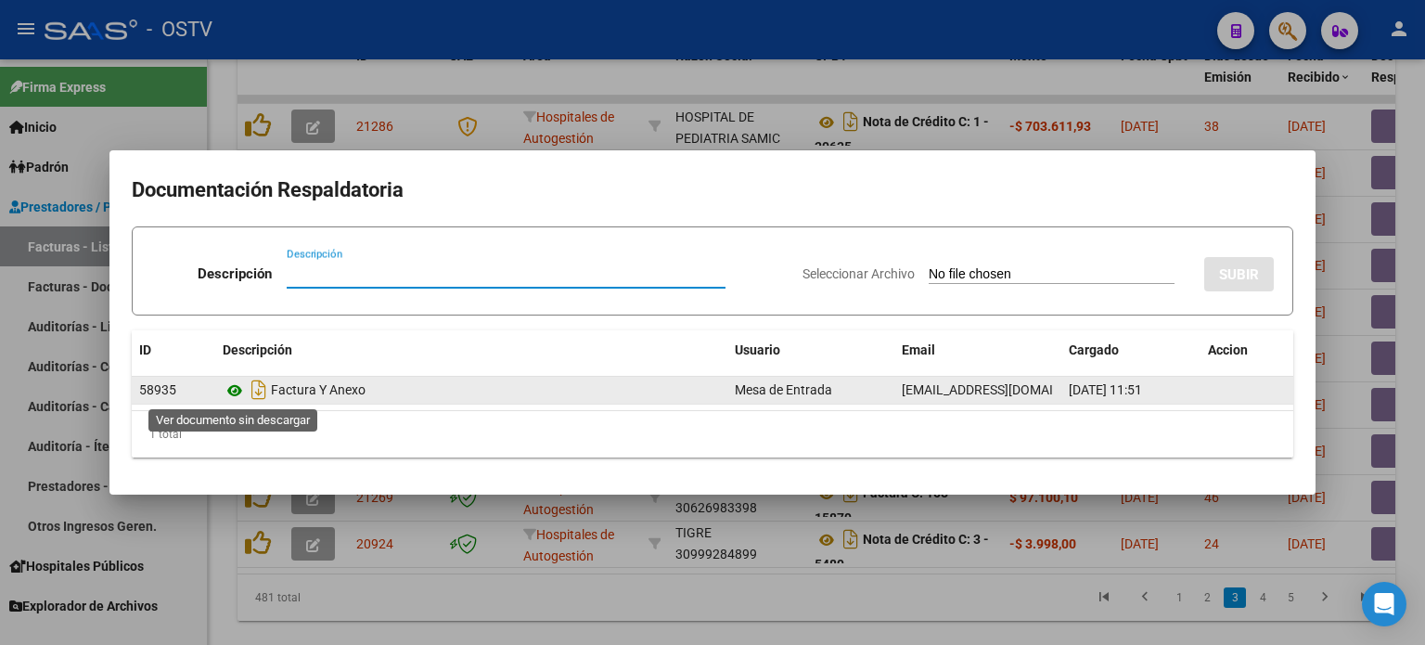
click at [236, 389] on icon at bounding box center [235, 390] width 24 height 22
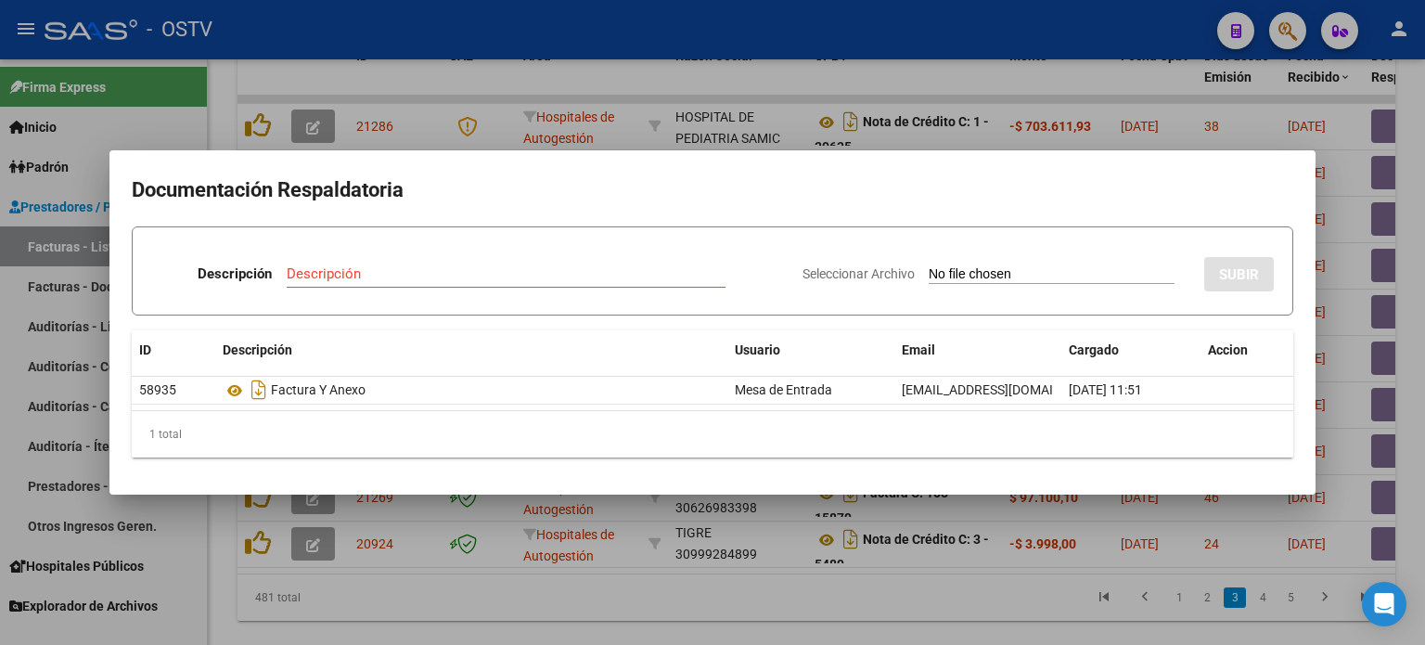
click at [645, 96] on div at bounding box center [712, 322] width 1425 height 645
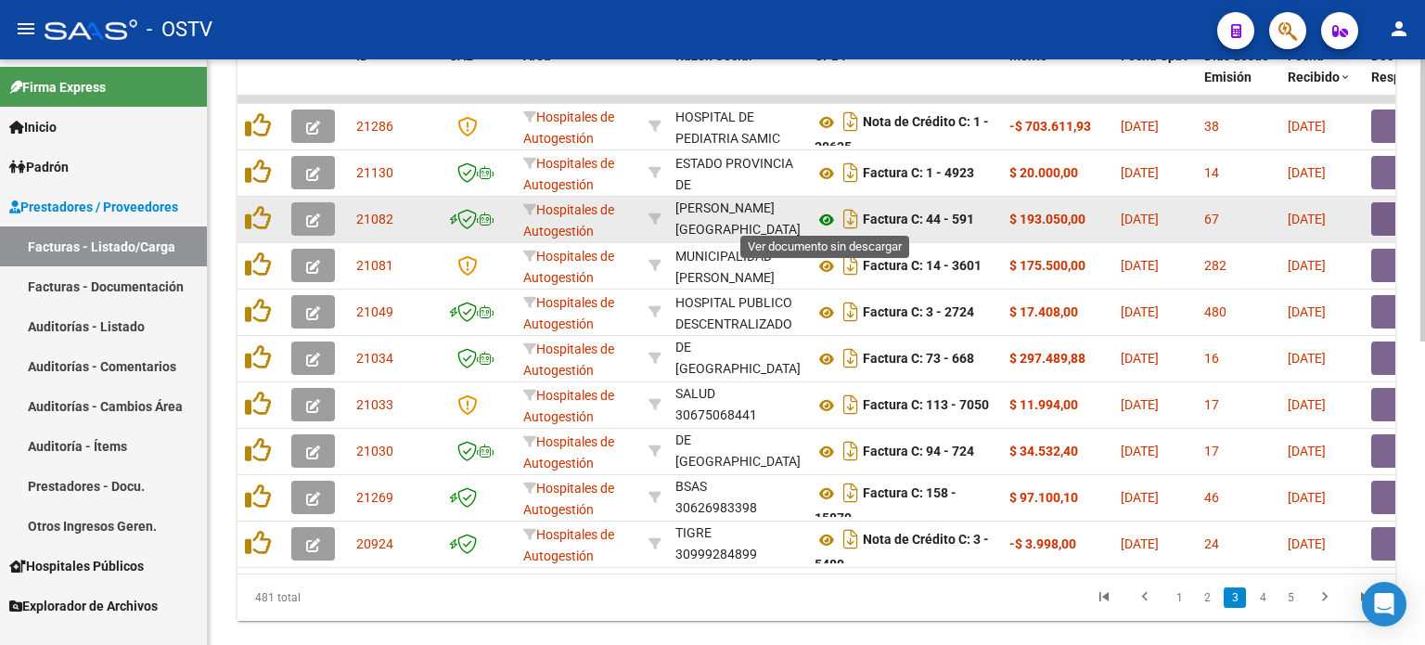
click at [827, 214] on icon at bounding box center [826, 220] width 24 height 22
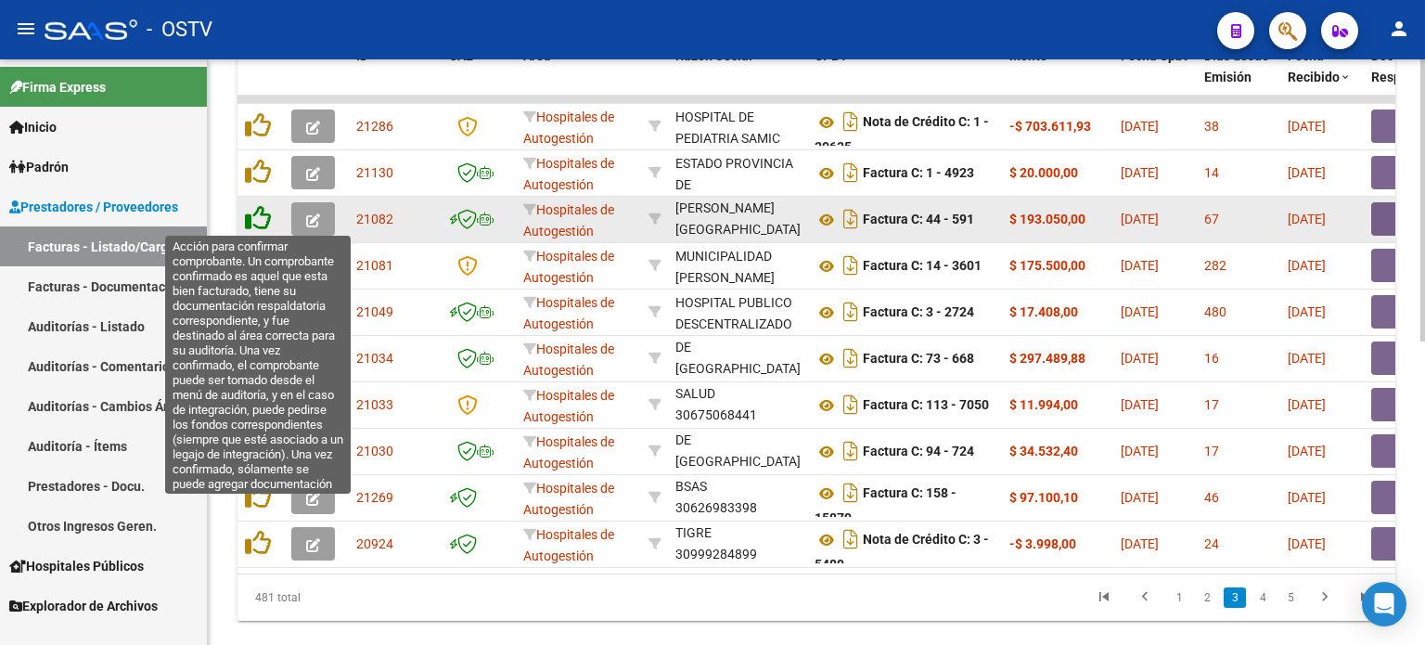
click at [259, 212] on icon at bounding box center [258, 218] width 26 height 26
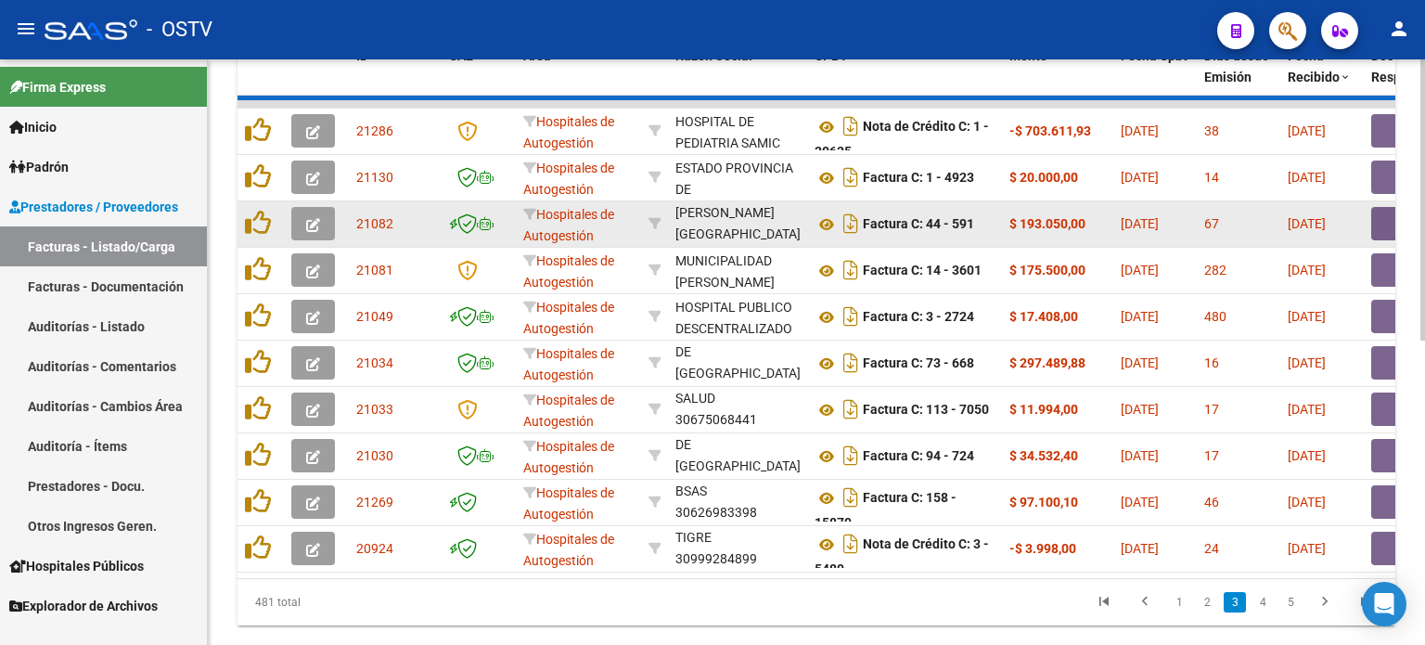
scroll to position [23, 0]
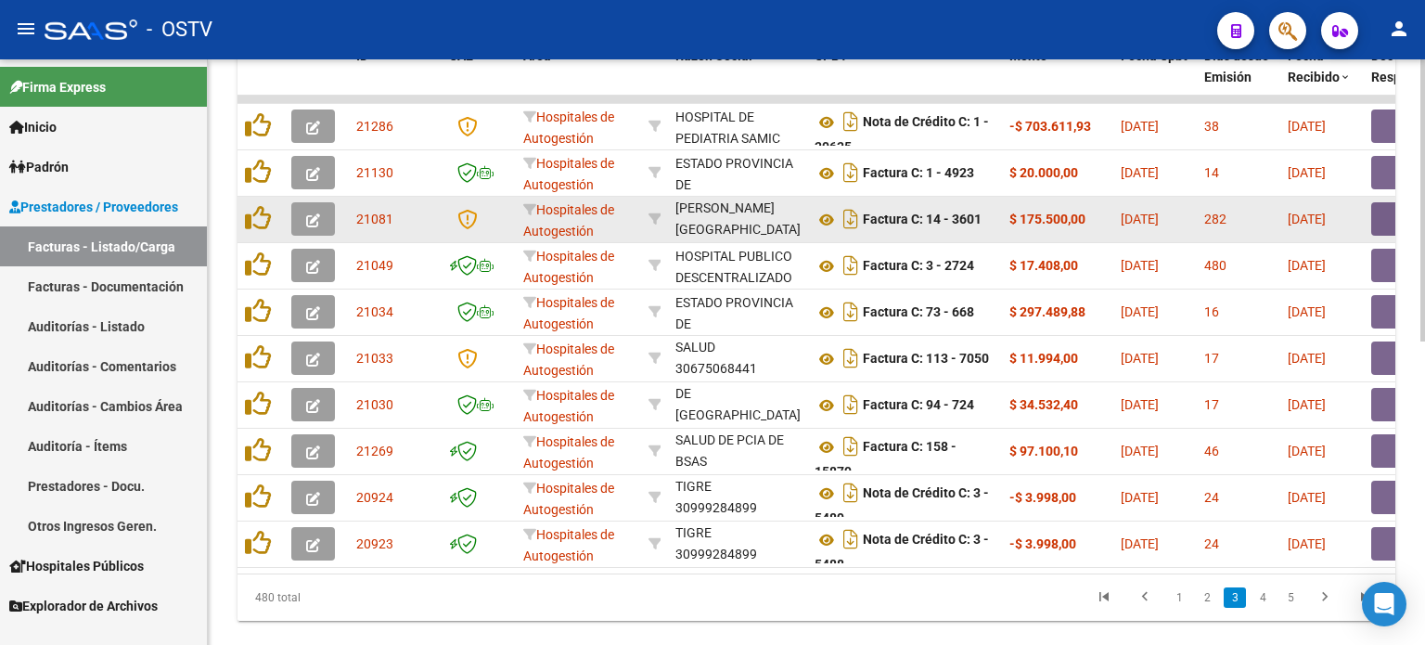
click at [1166, 212] on button "button" at bounding box center [1400, 218] width 59 height 33
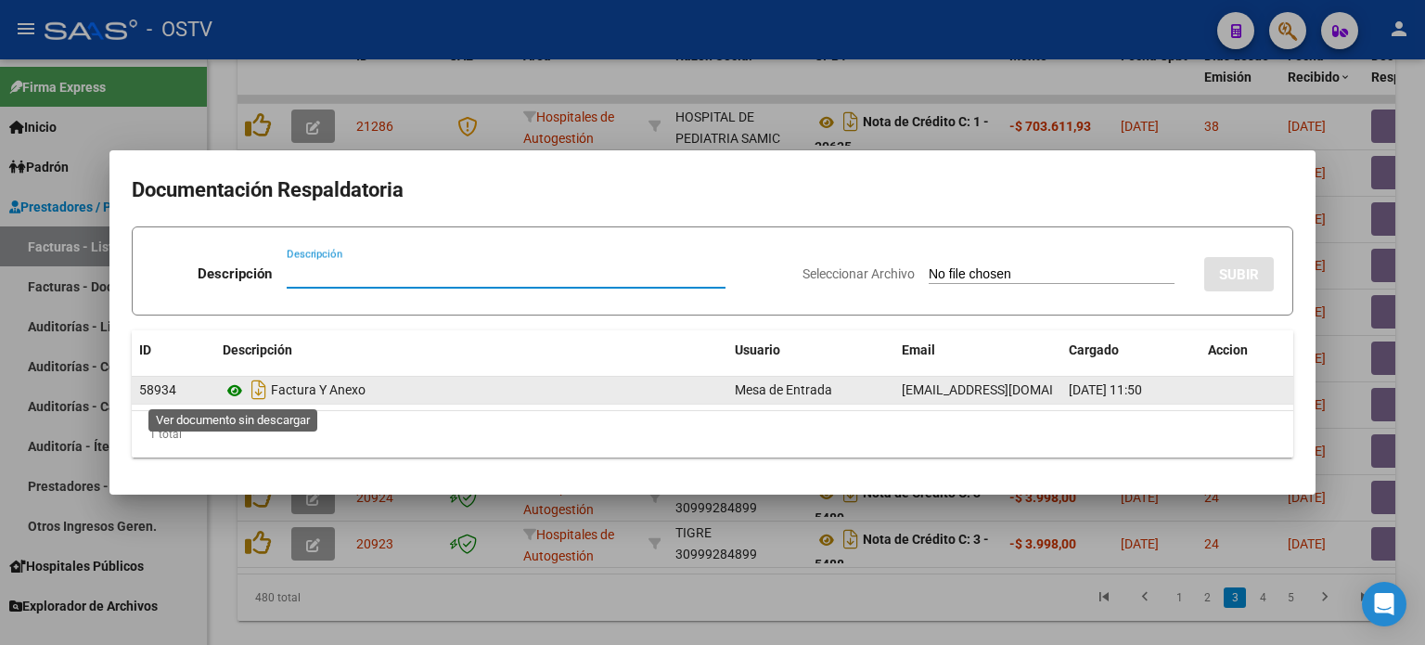
click at [230, 387] on icon at bounding box center [235, 390] width 24 height 22
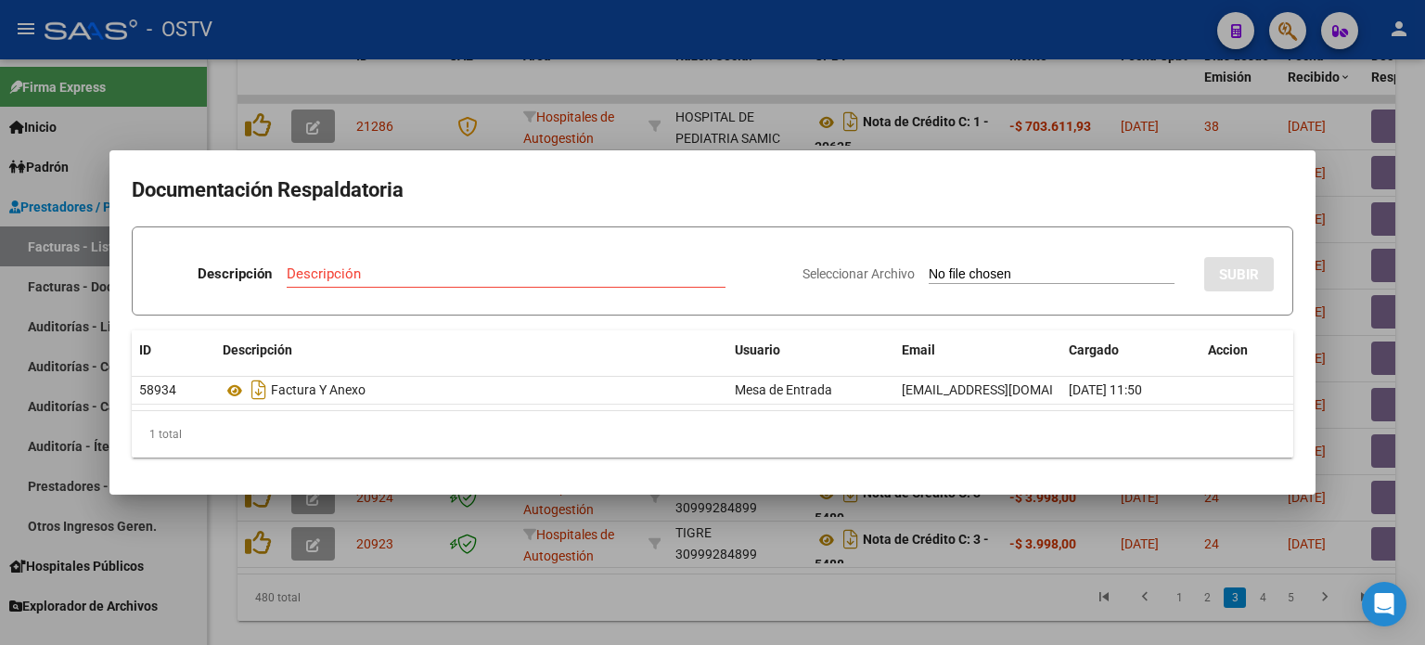
click at [450, 87] on div at bounding box center [712, 322] width 1425 height 645
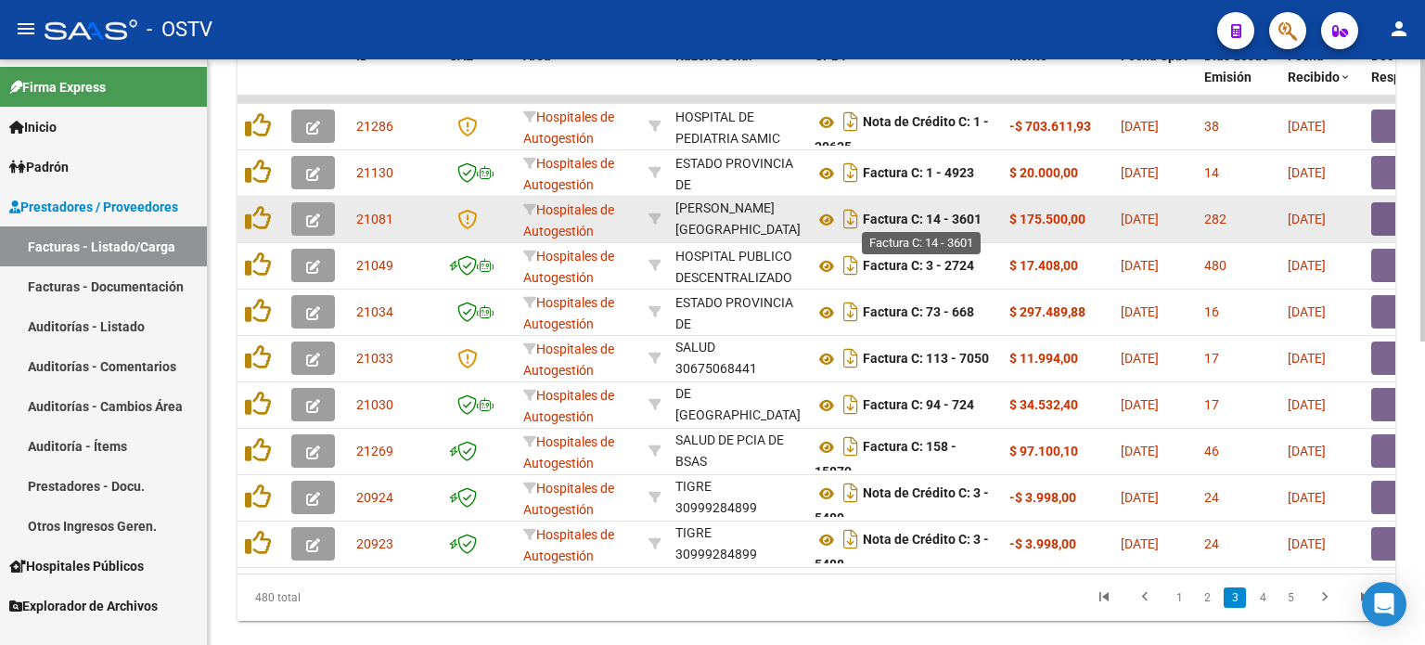
drag, startPoint x: 1054, startPoint y: 218, endPoint x: 953, endPoint y: 214, distance: 100.2
click at [1166, 215] on button "button" at bounding box center [1400, 218] width 59 height 33
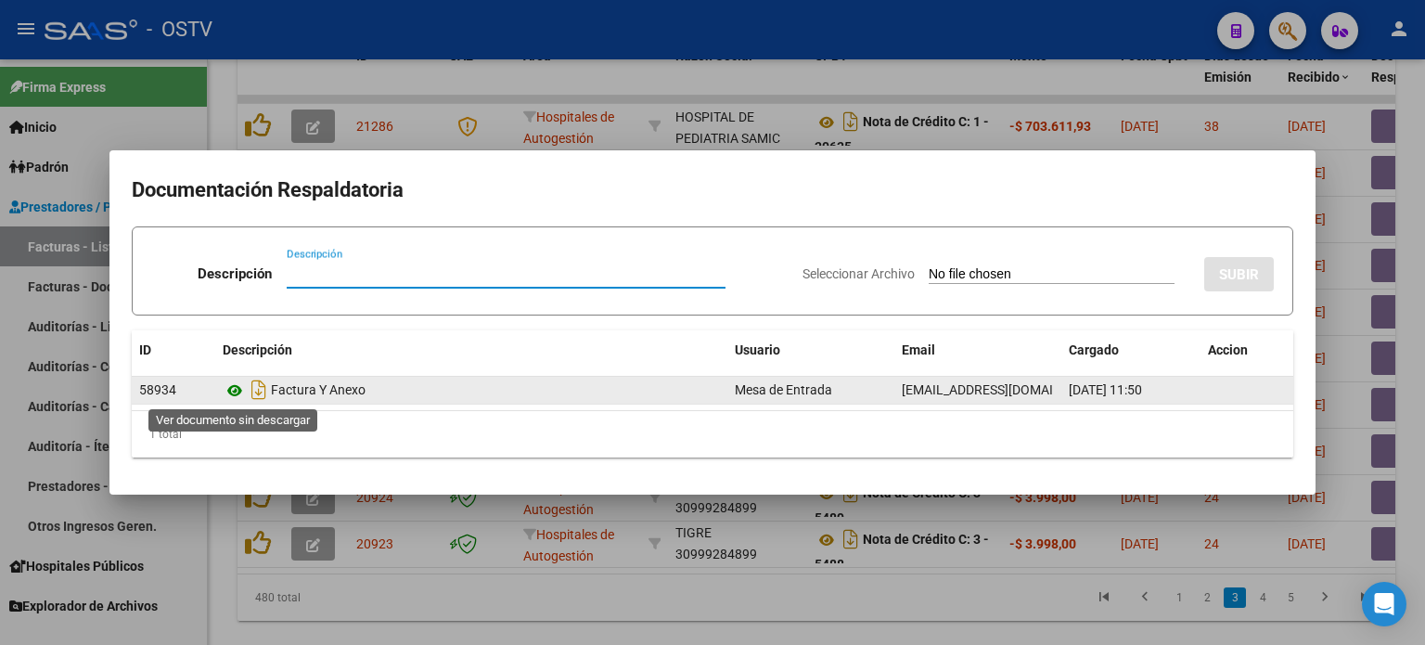
click at [237, 389] on icon at bounding box center [235, 390] width 24 height 22
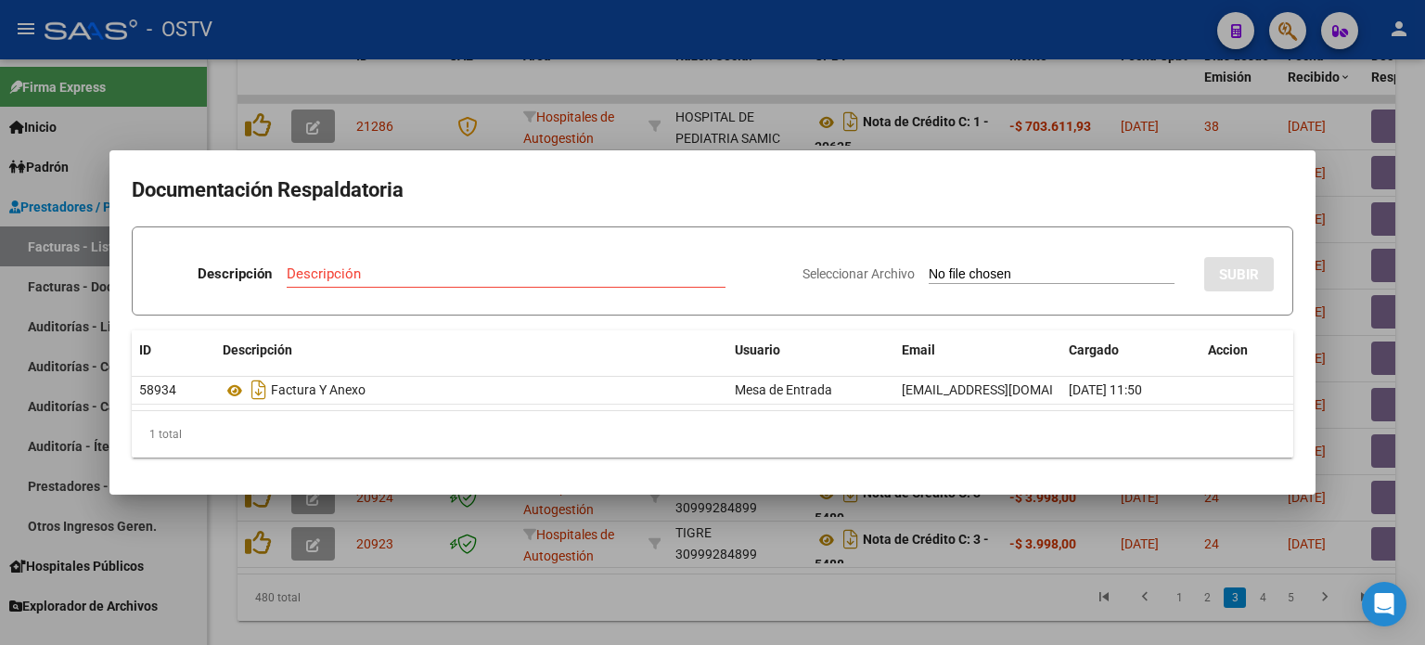
click at [464, 93] on div at bounding box center [712, 322] width 1425 height 645
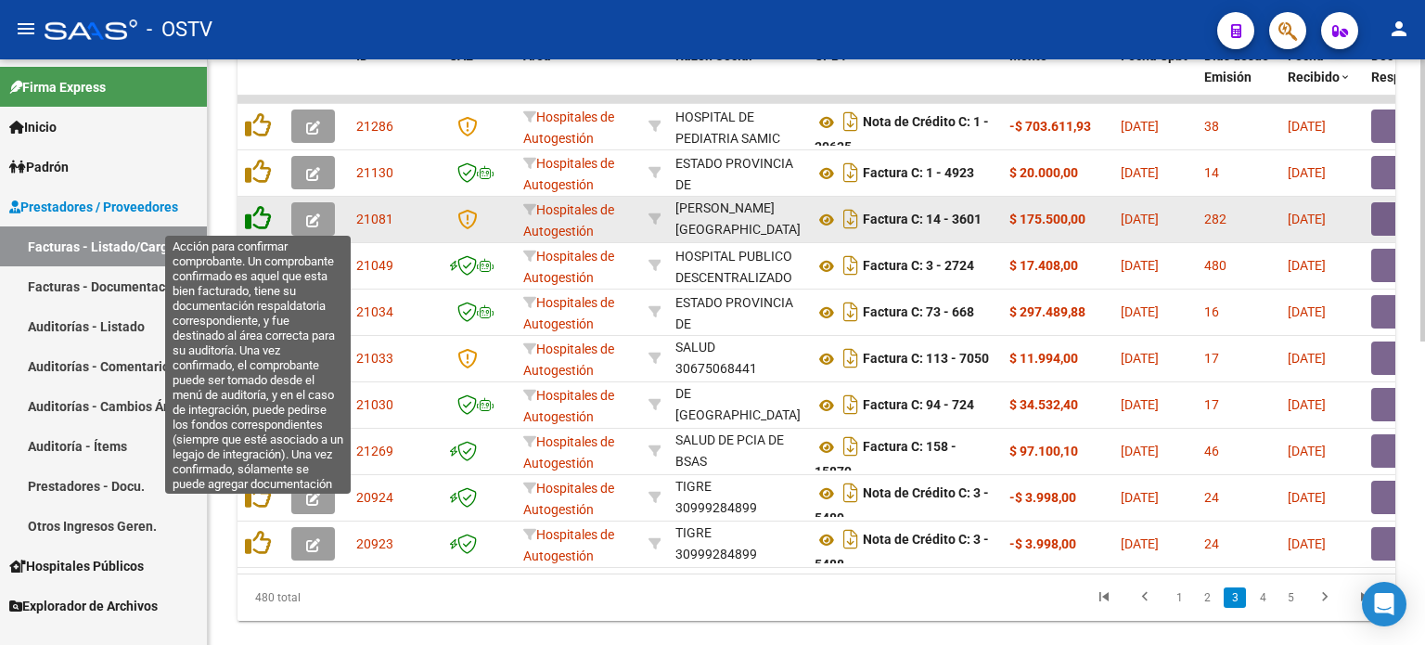
click at [258, 208] on icon at bounding box center [258, 218] width 26 height 26
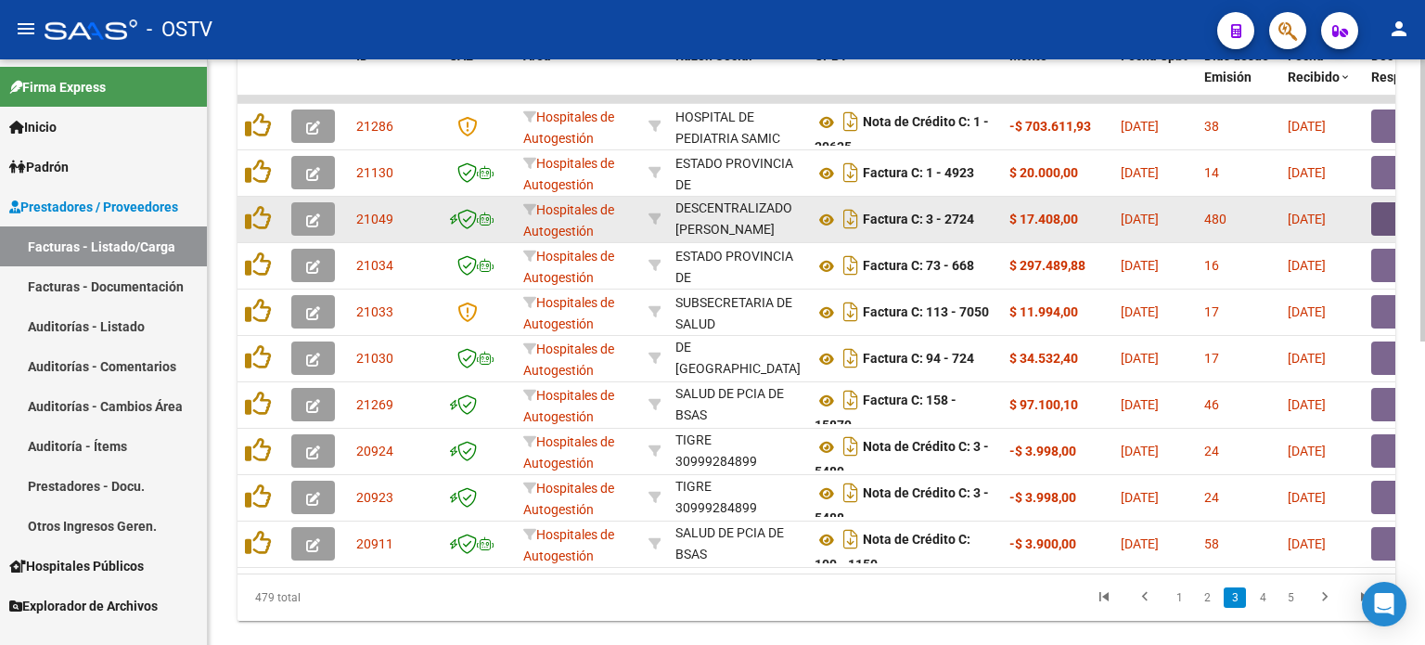
click at [1166, 222] on button "button" at bounding box center [1400, 218] width 59 height 33
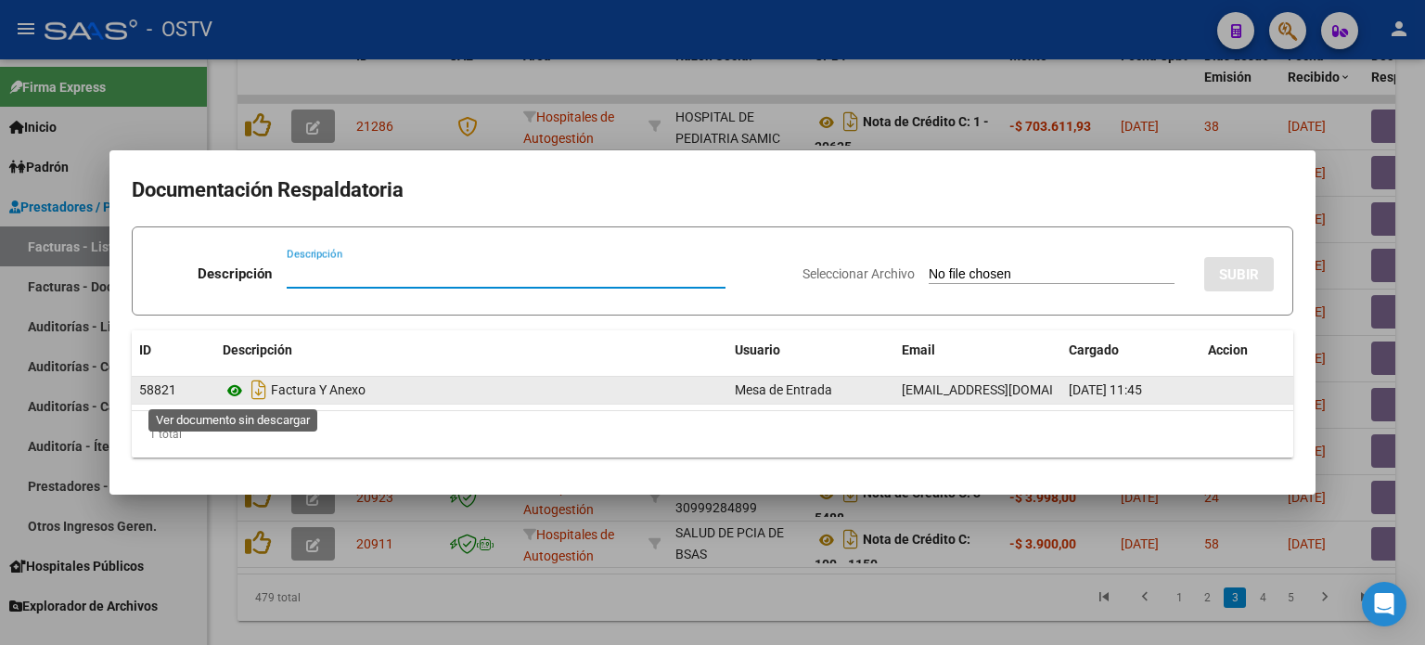
click at [235, 390] on icon at bounding box center [235, 390] width 24 height 22
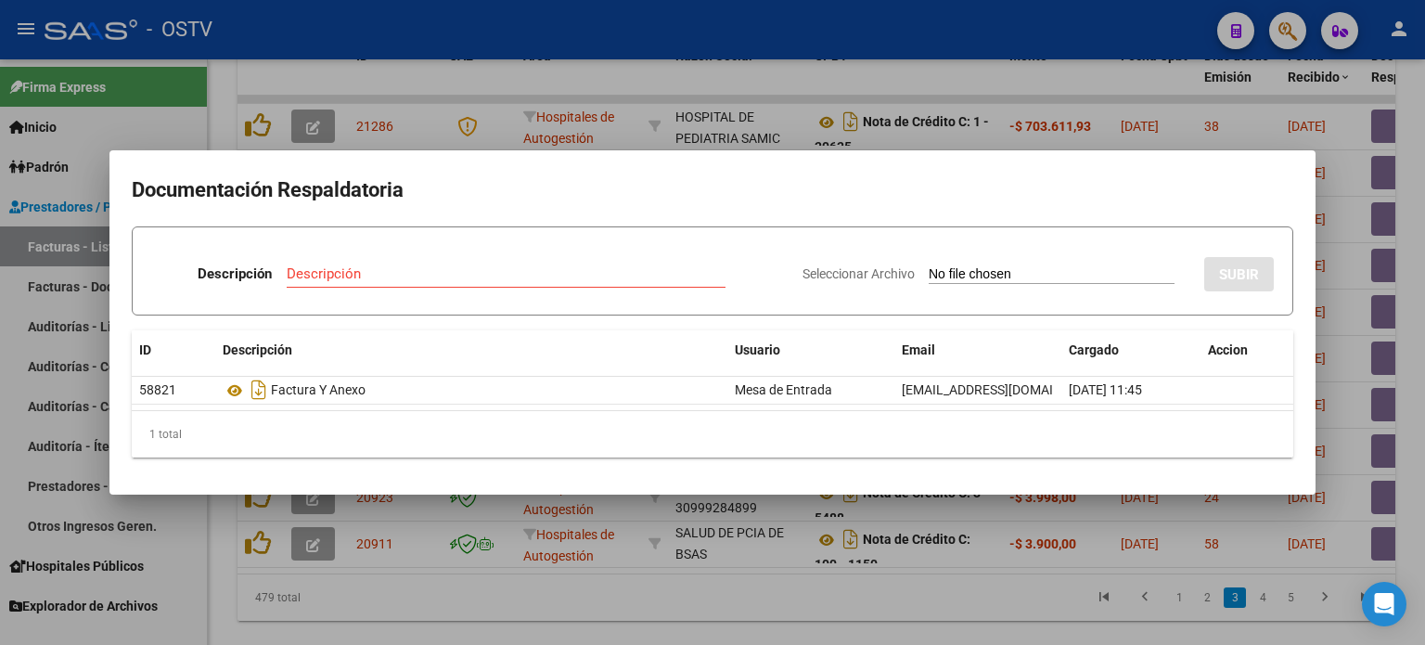
click at [419, 89] on div at bounding box center [712, 322] width 1425 height 645
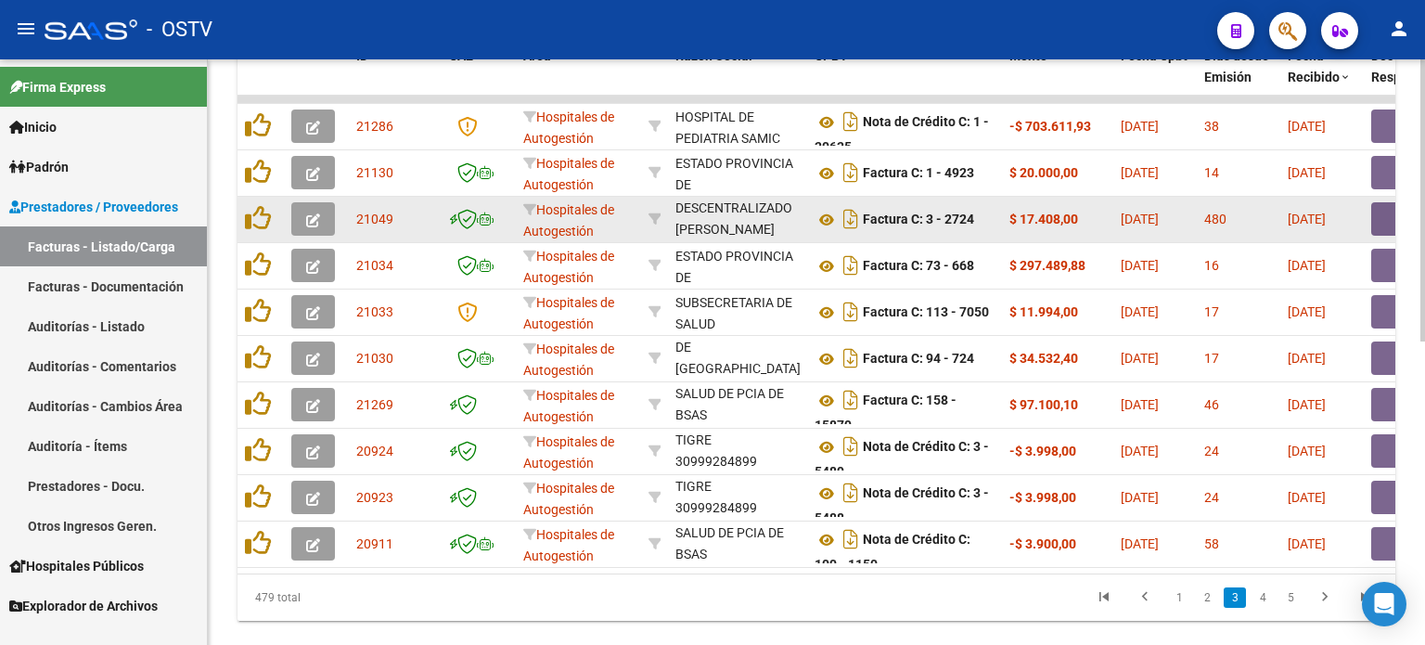
drag, startPoint x: 921, startPoint y: 215, endPoint x: 1033, endPoint y: 224, distance: 112.5
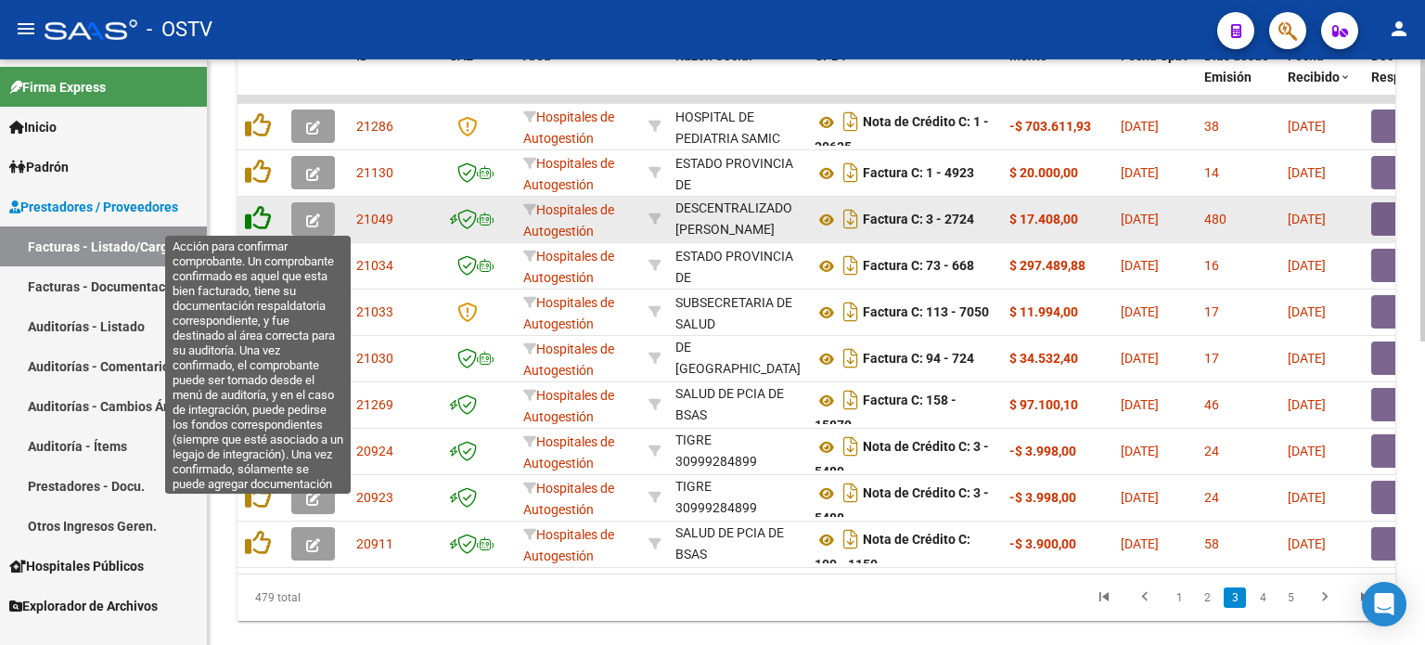
click at [258, 211] on icon at bounding box center [258, 218] width 26 height 26
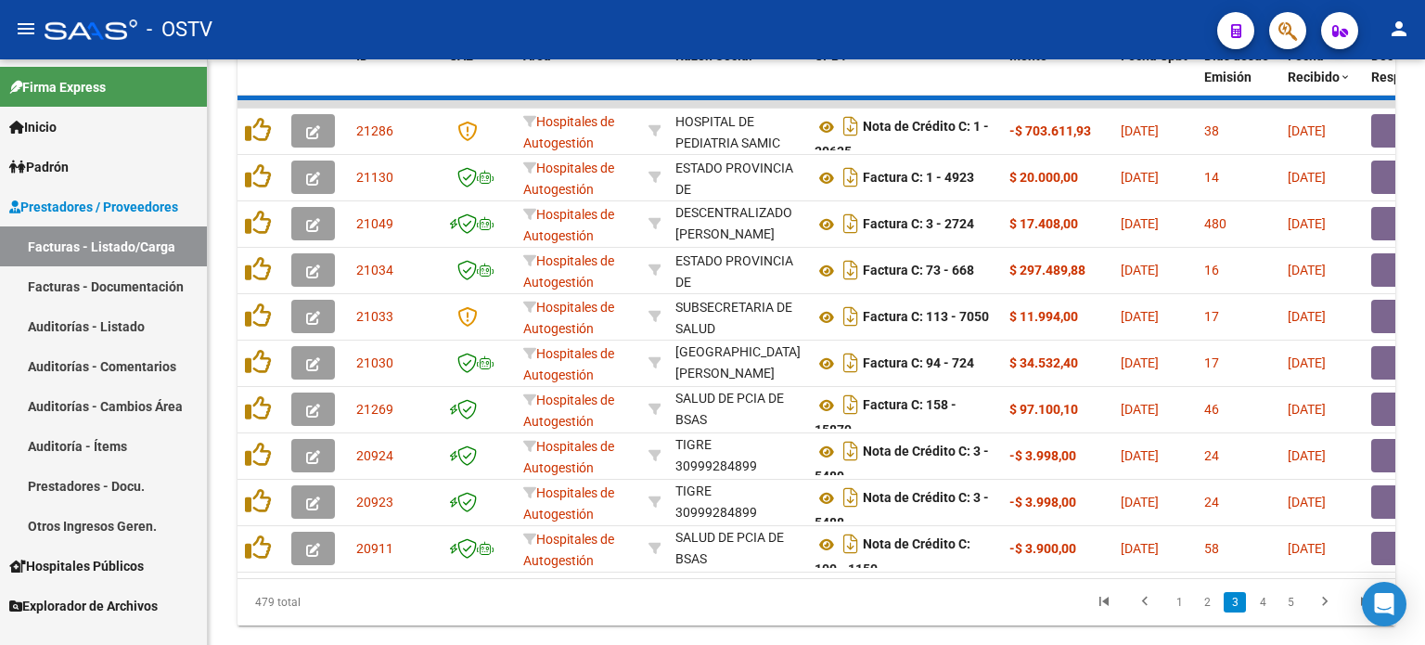
scroll to position [45, 0]
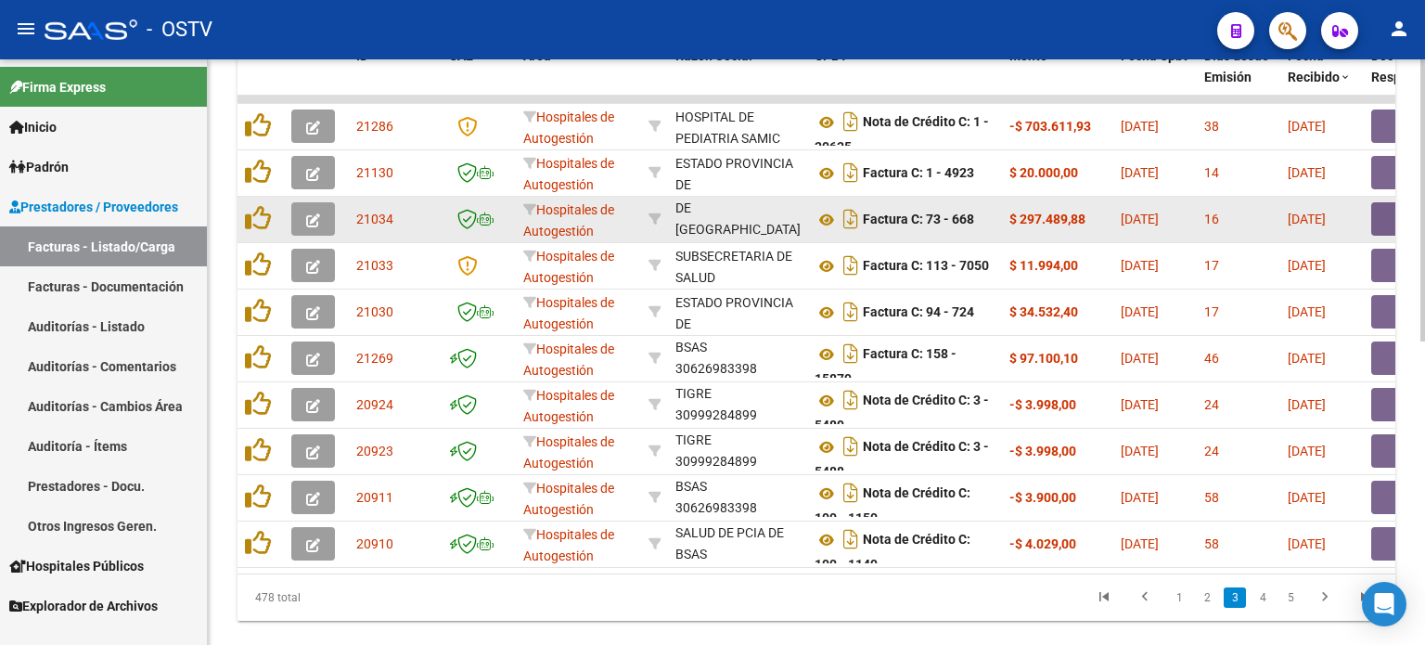
click at [1166, 219] on button "button" at bounding box center [1400, 218] width 59 height 33
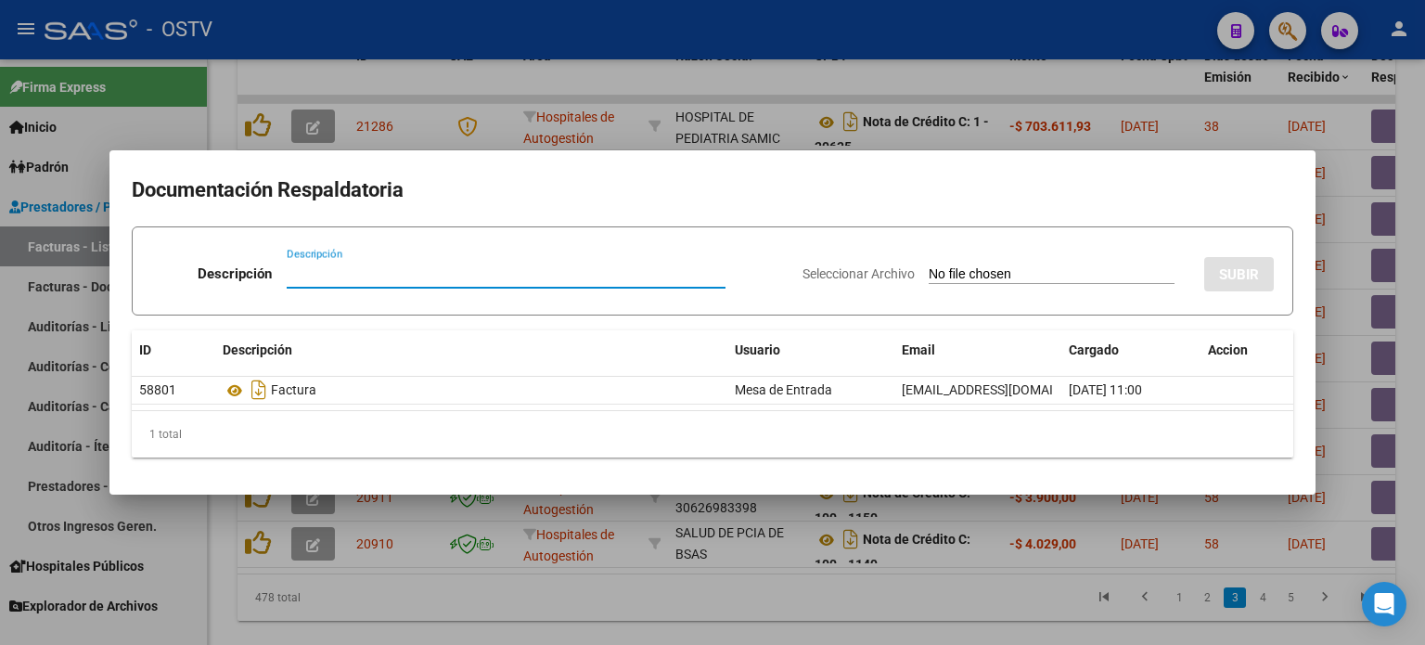
click at [1166, 217] on div at bounding box center [712, 322] width 1425 height 645
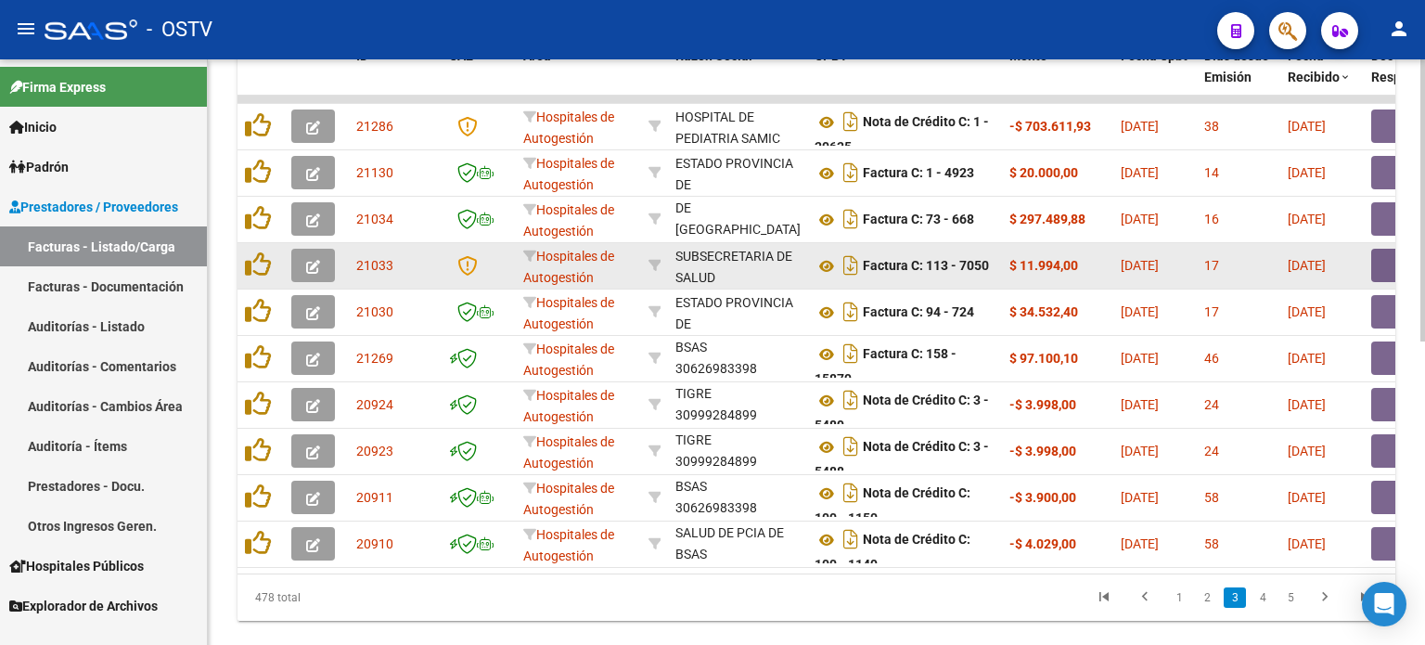
click at [1166, 257] on button "button" at bounding box center [1400, 265] width 59 height 33
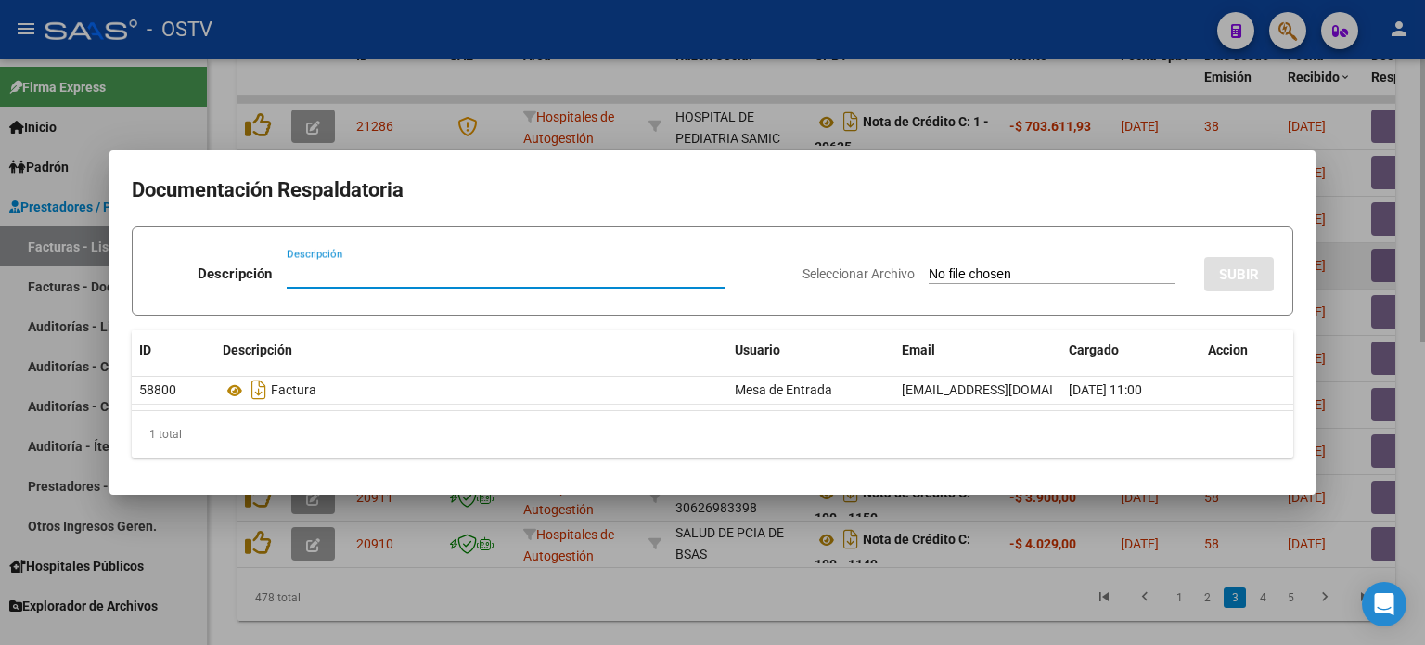
click at [1166, 257] on div at bounding box center [712, 322] width 1425 height 645
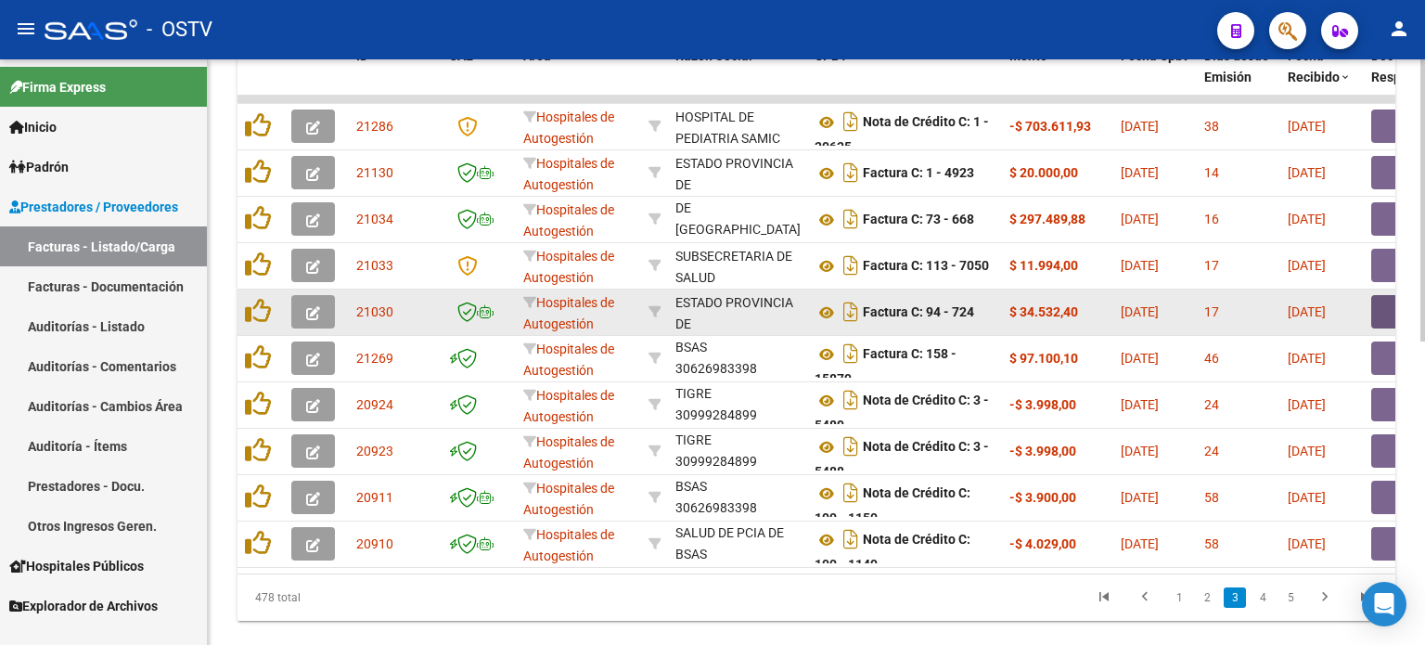
click at [1166, 298] on button "button" at bounding box center [1400, 311] width 59 height 33
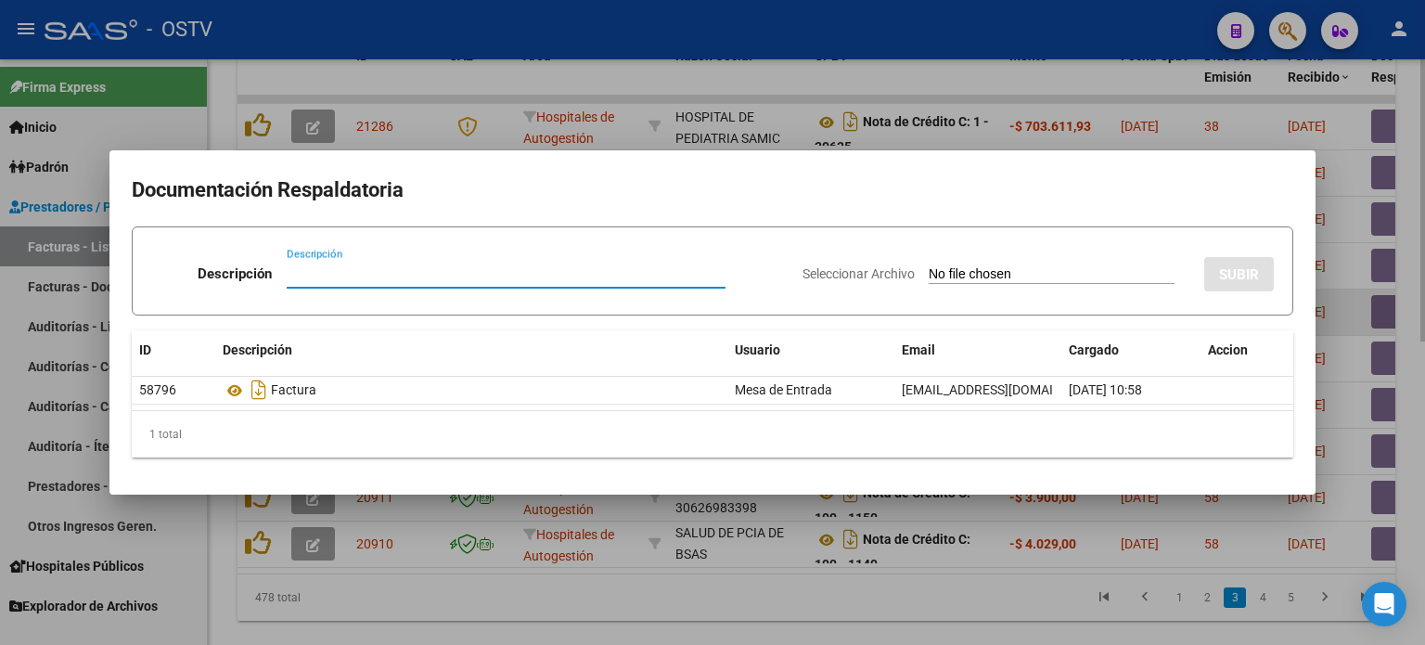
click at [1166, 298] on div at bounding box center [712, 322] width 1425 height 645
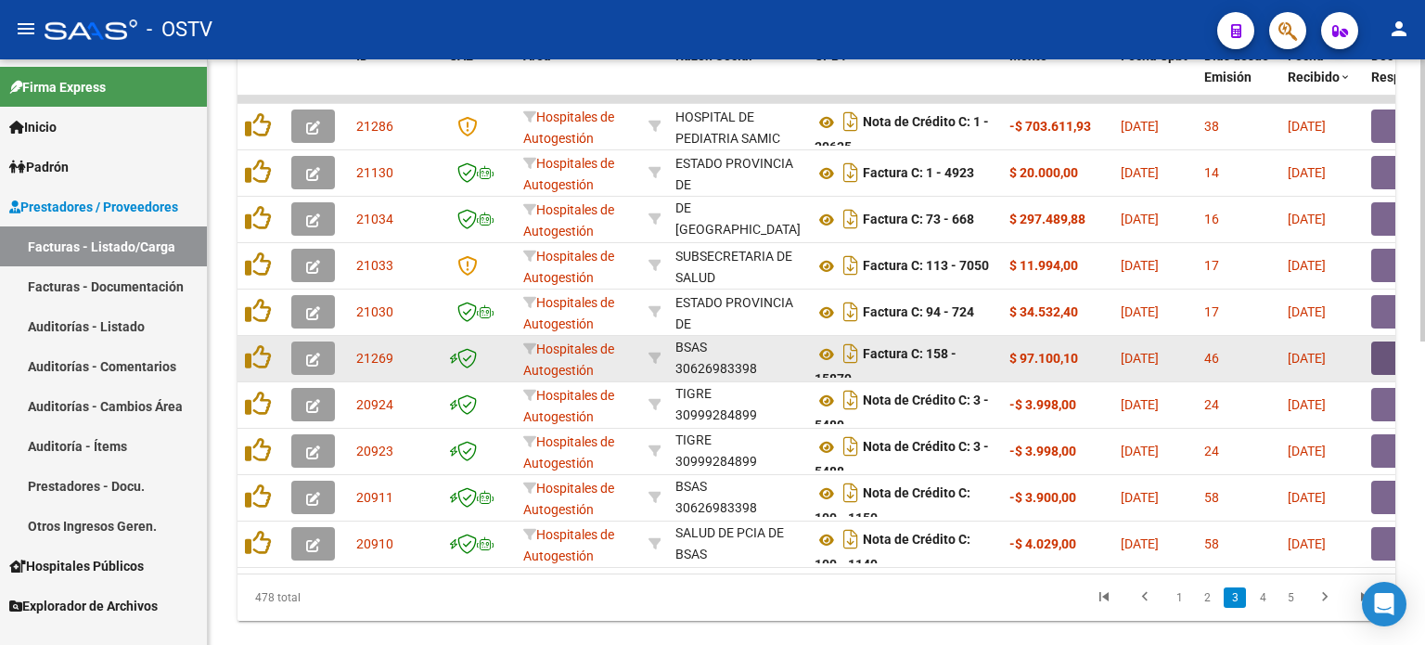
click at [1166, 344] on button "button" at bounding box center [1400, 357] width 59 height 33
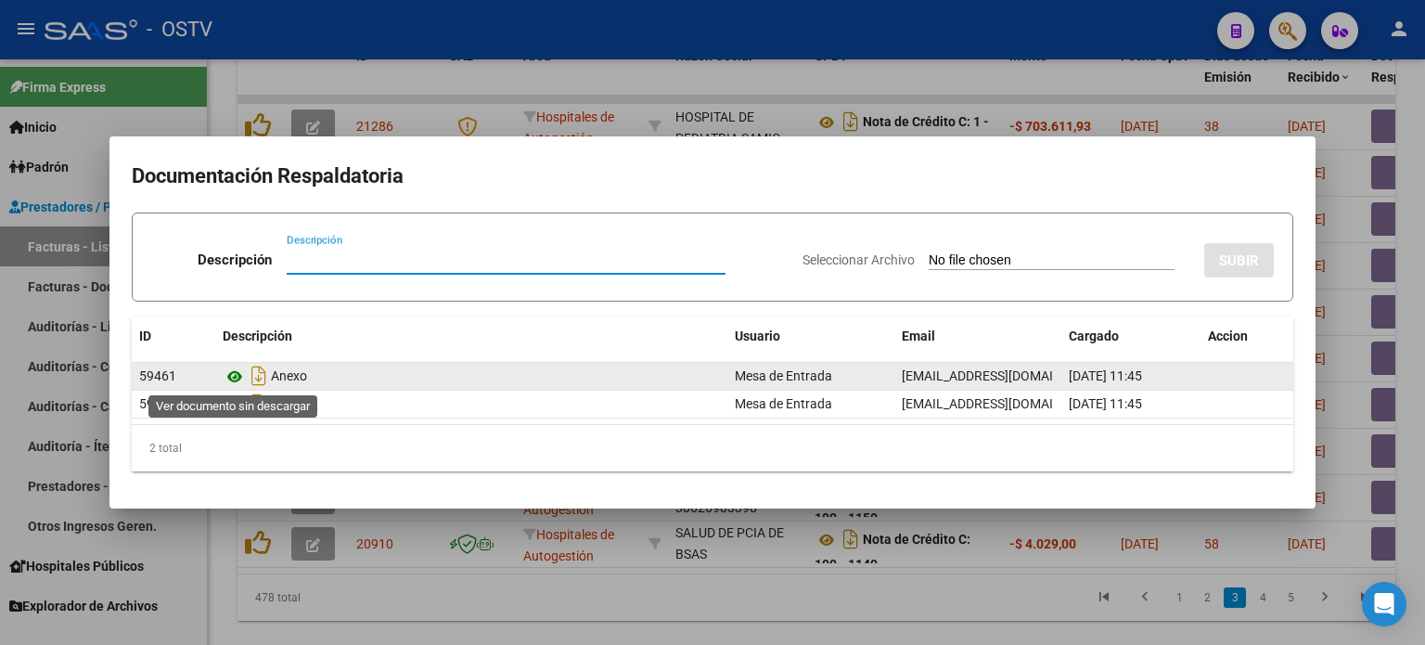
click at [236, 379] on icon at bounding box center [235, 376] width 24 height 22
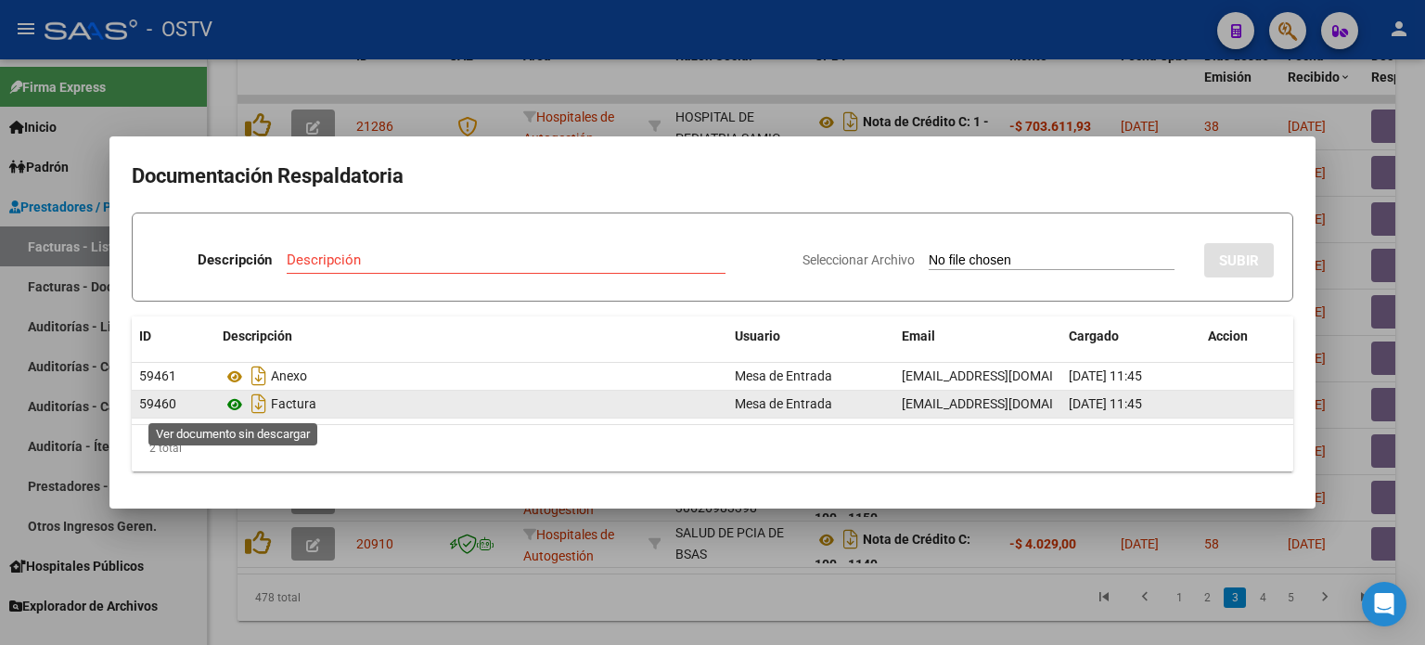
click at [234, 404] on icon at bounding box center [235, 404] width 24 height 22
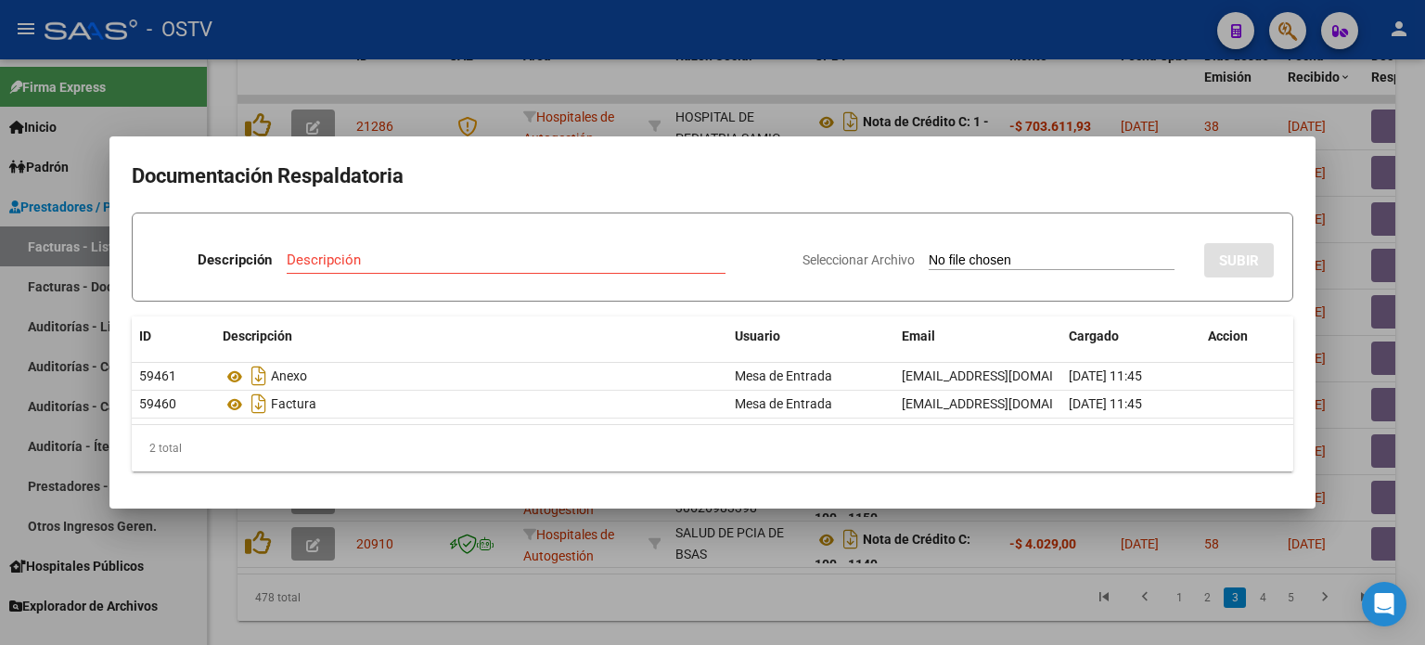
click at [1166, 355] on div at bounding box center [712, 322] width 1425 height 645
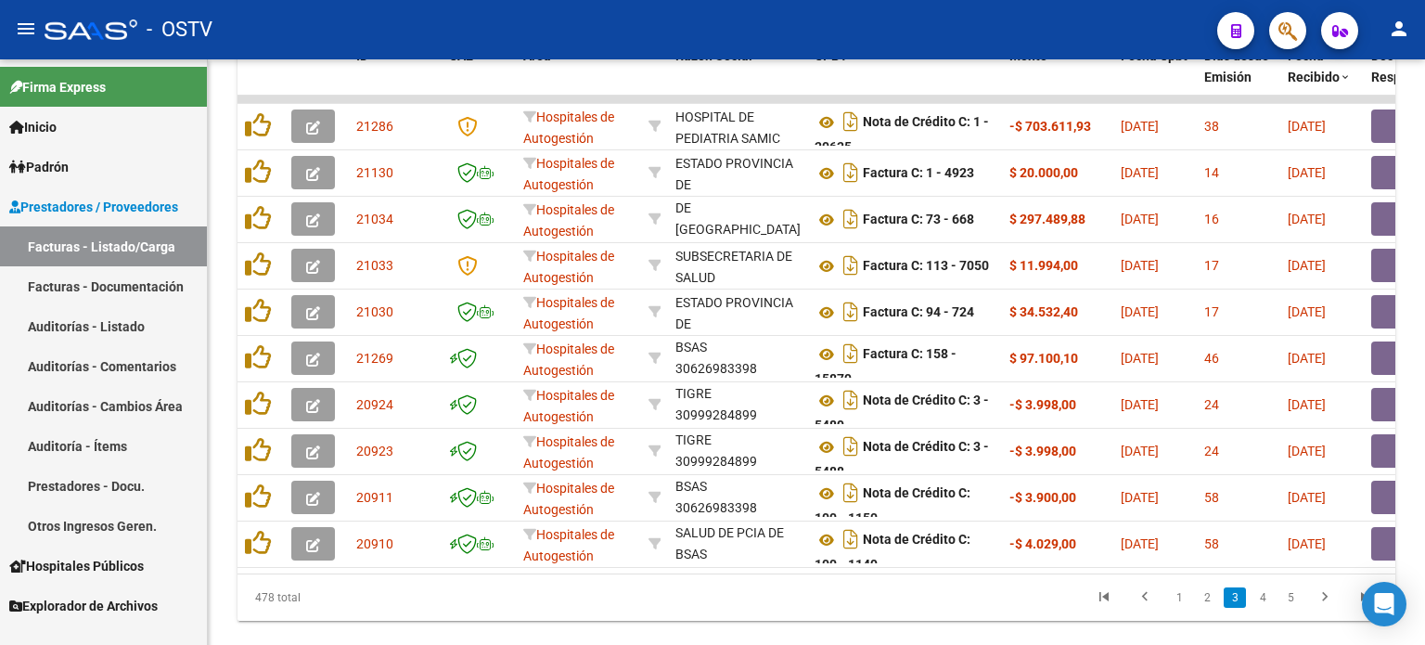
click at [1166, 355] on button "button" at bounding box center [1400, 357] width 59 height 33
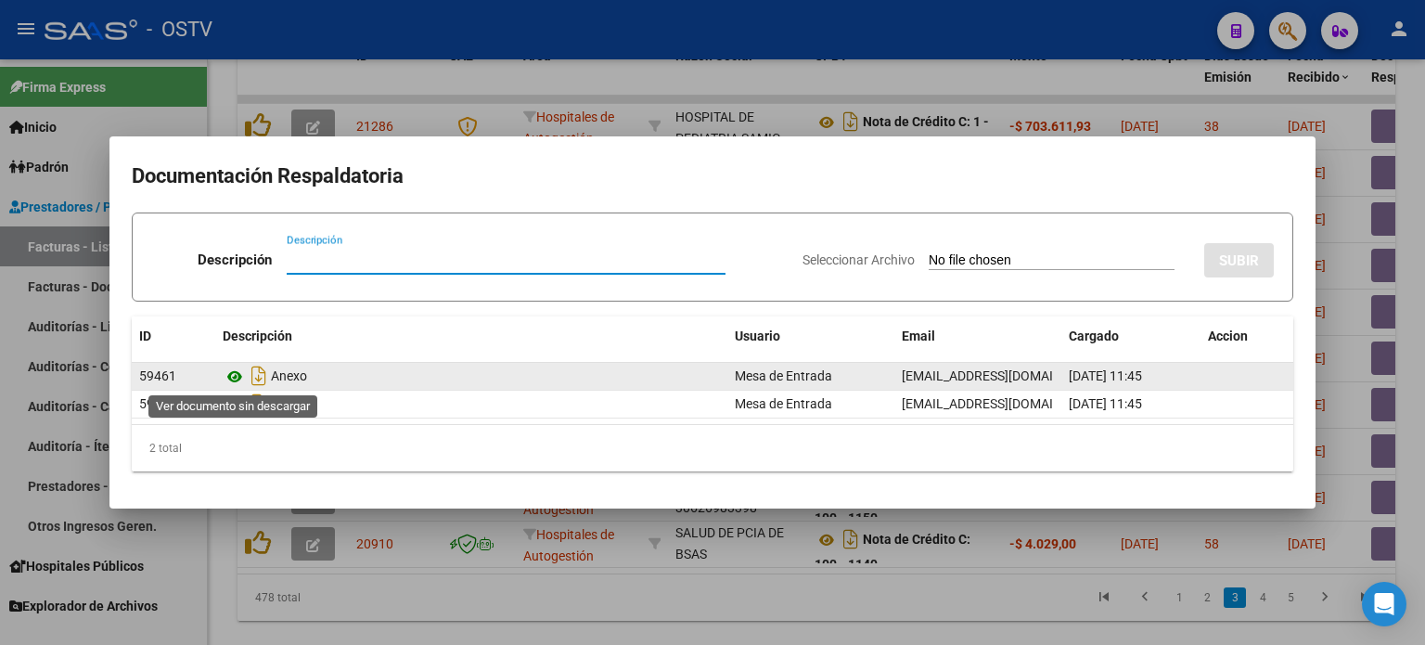
click at [237, 374] on icon at bounding box center [235, 376] width 24 height 22
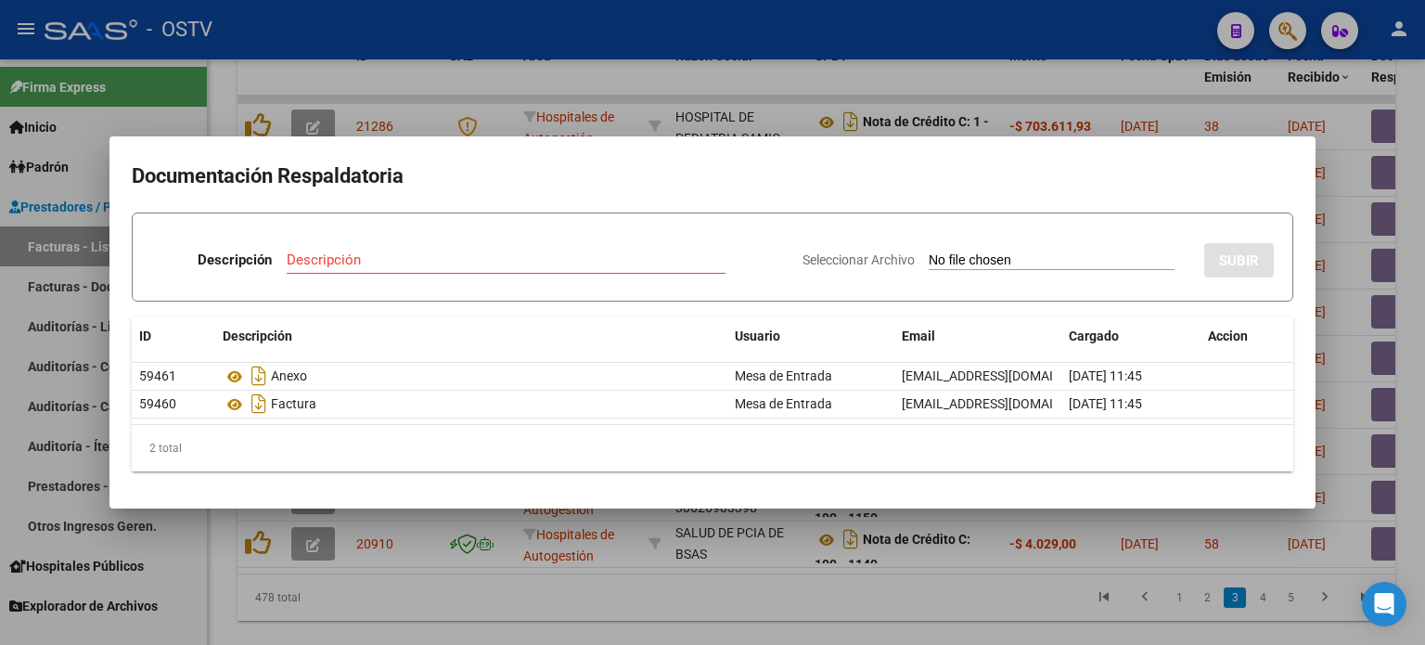
click at [1166, 363] on div at bounding box center [712, 322] width 1425 height 645
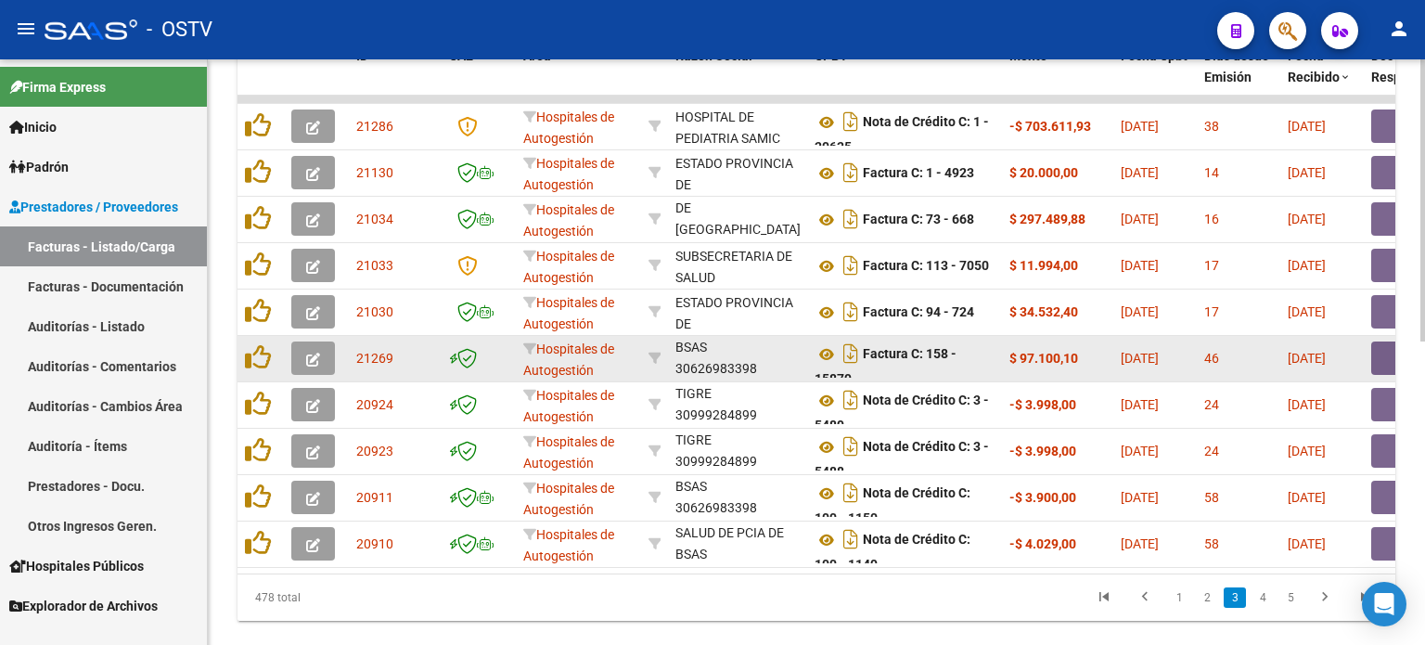
scroll to position [11, 0]
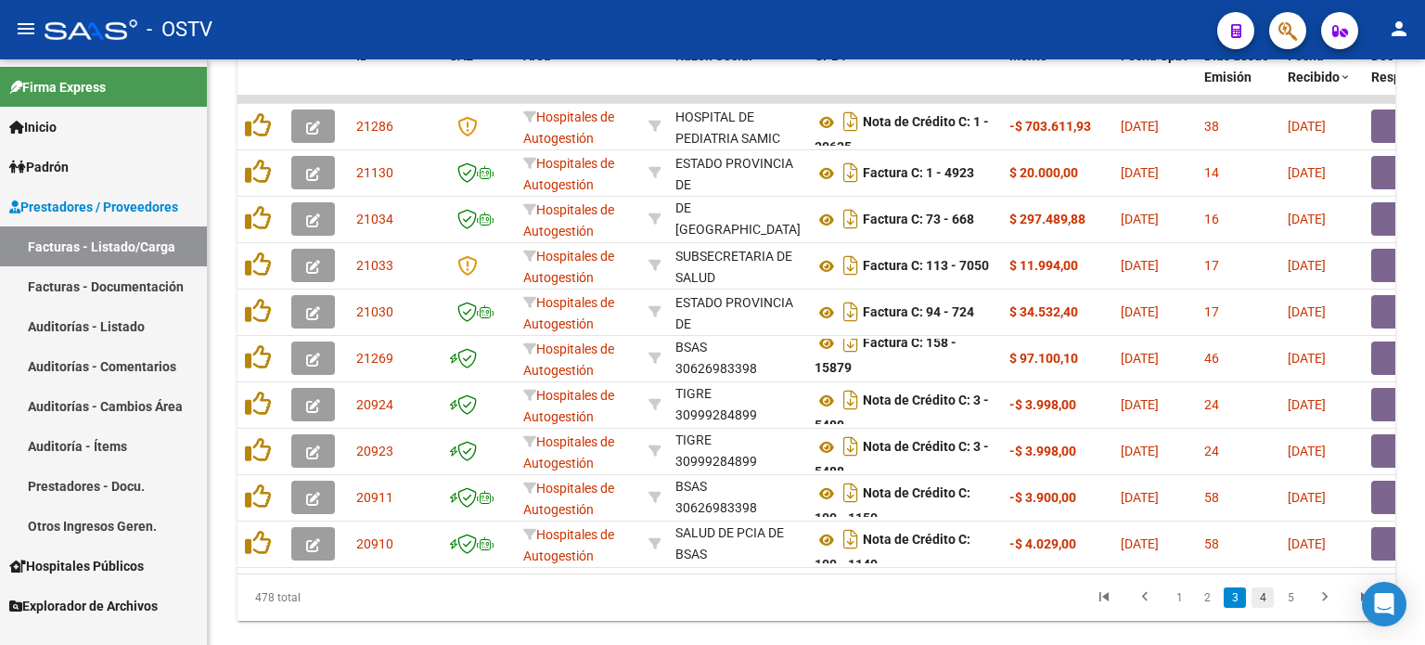
click at [1166, 604] on link "4" at bounding box center [1262, 597] width 22 height 20
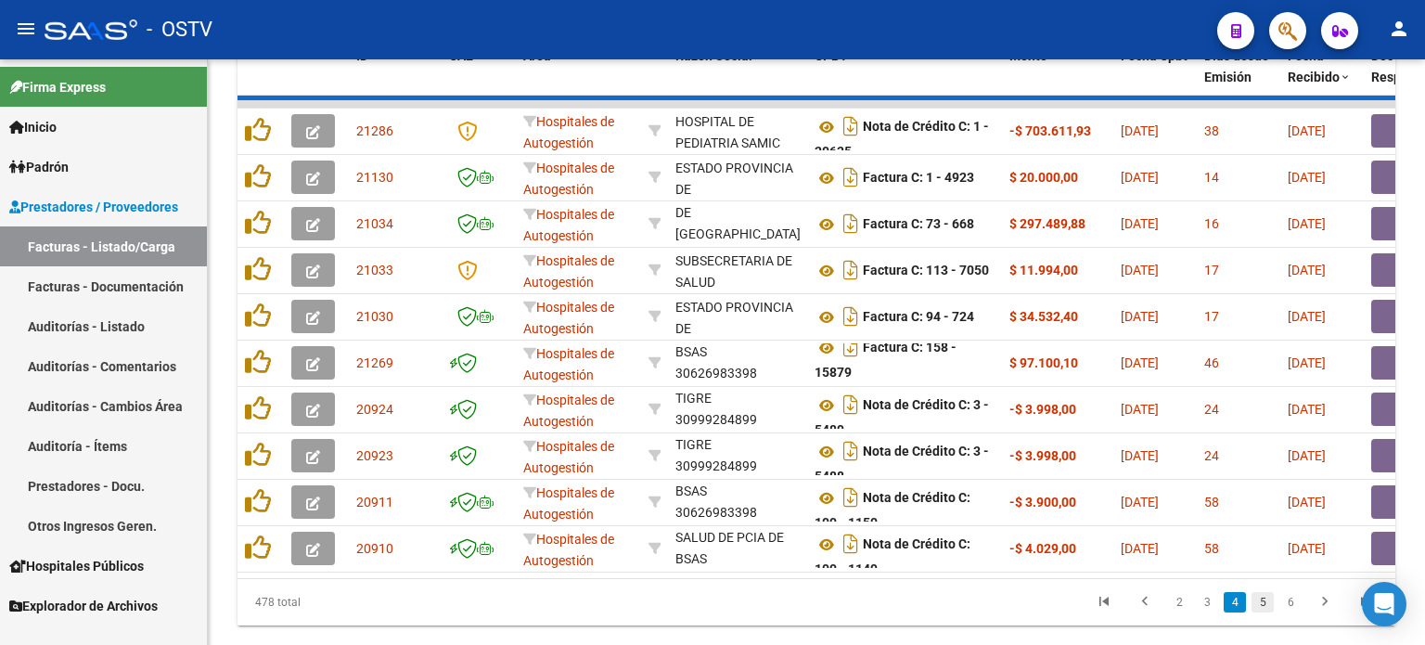
scroll to position [66, 0]
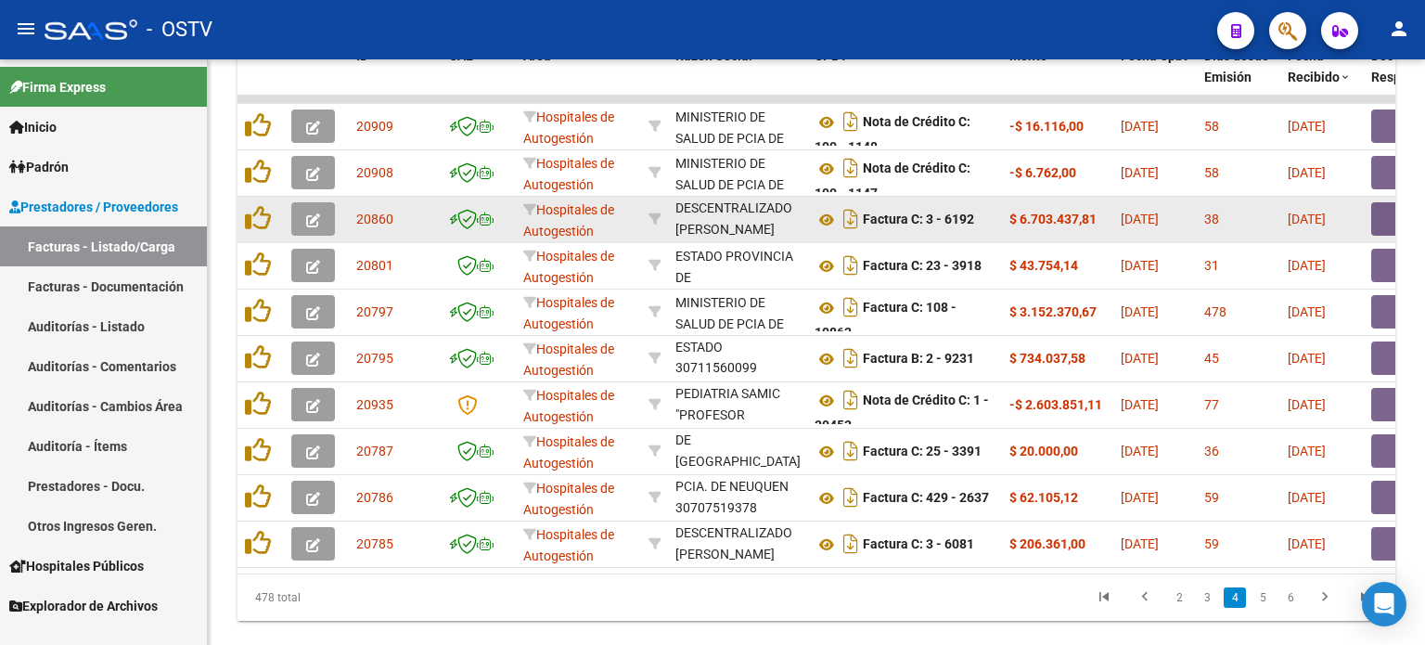
click at [1166, 217] on button "button" at bounding box center [1400, 218] width 59 height 33
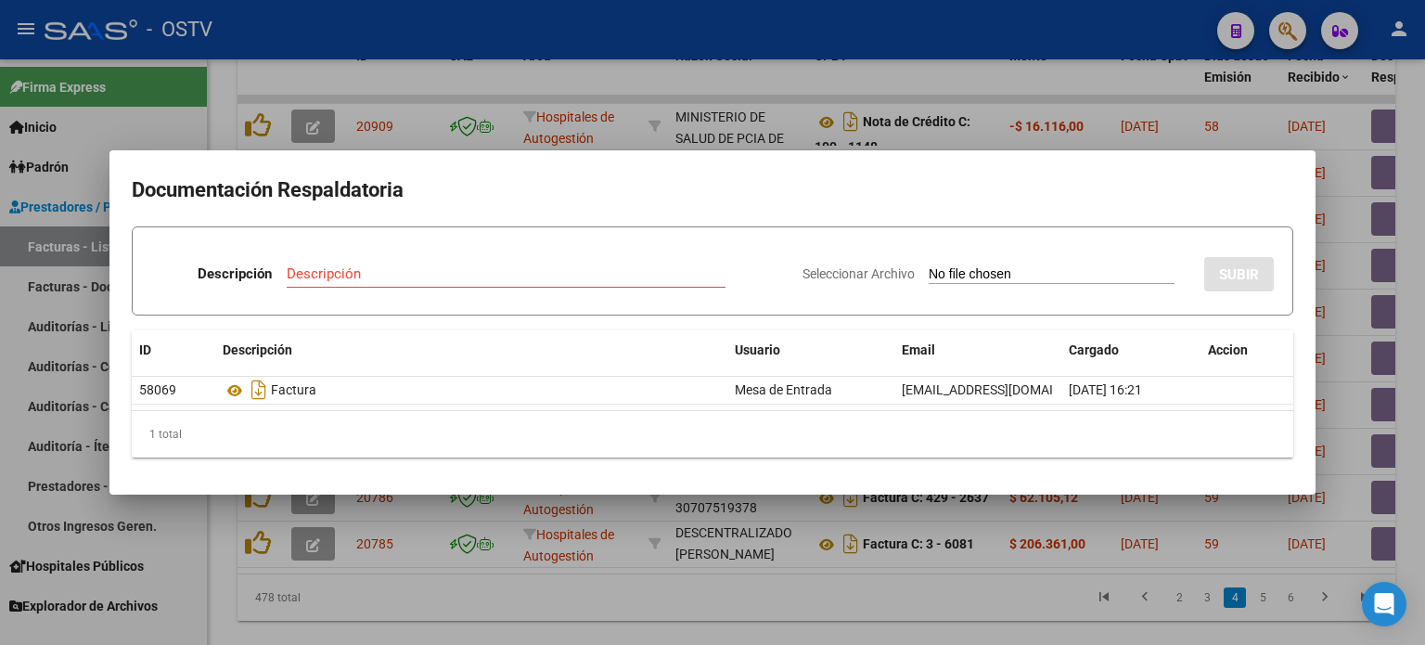
click at [1166, 218] on div at bounding box center [712, 322] width 1425 height 645
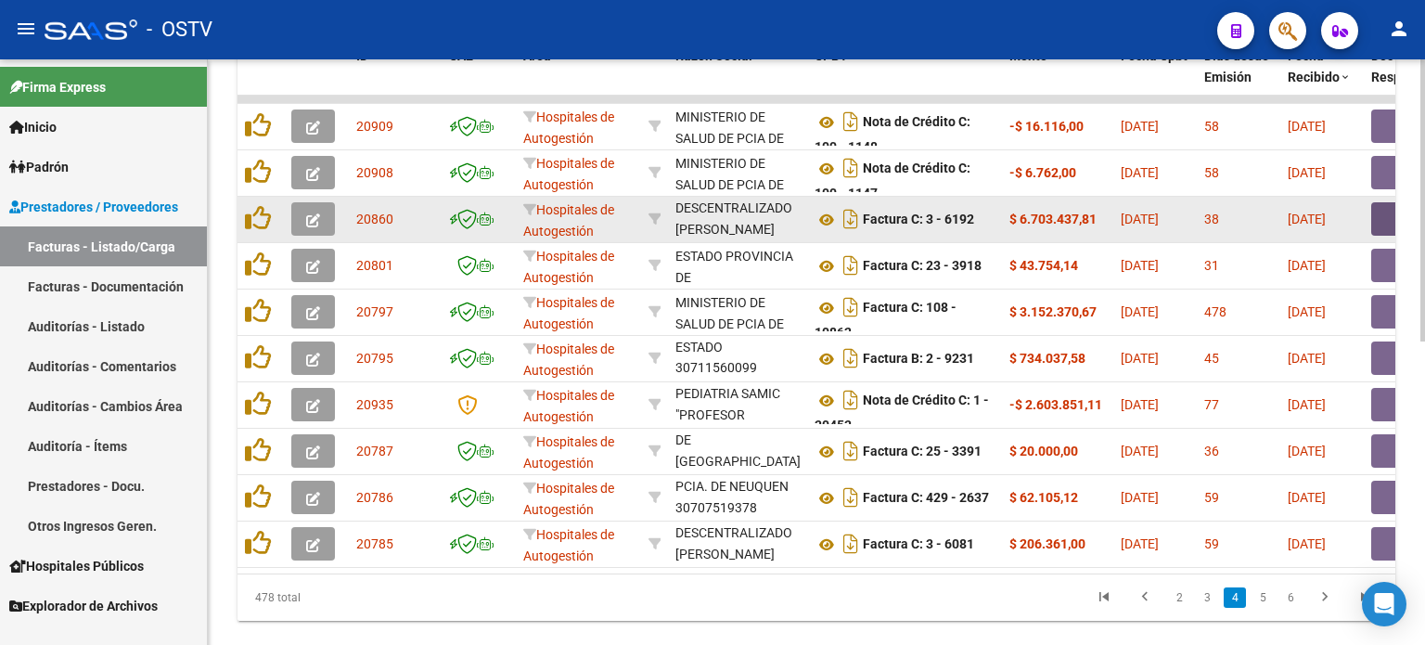
click at [1166, 210] on button "button" at bounding box center [1400, 218] width 59 height 33
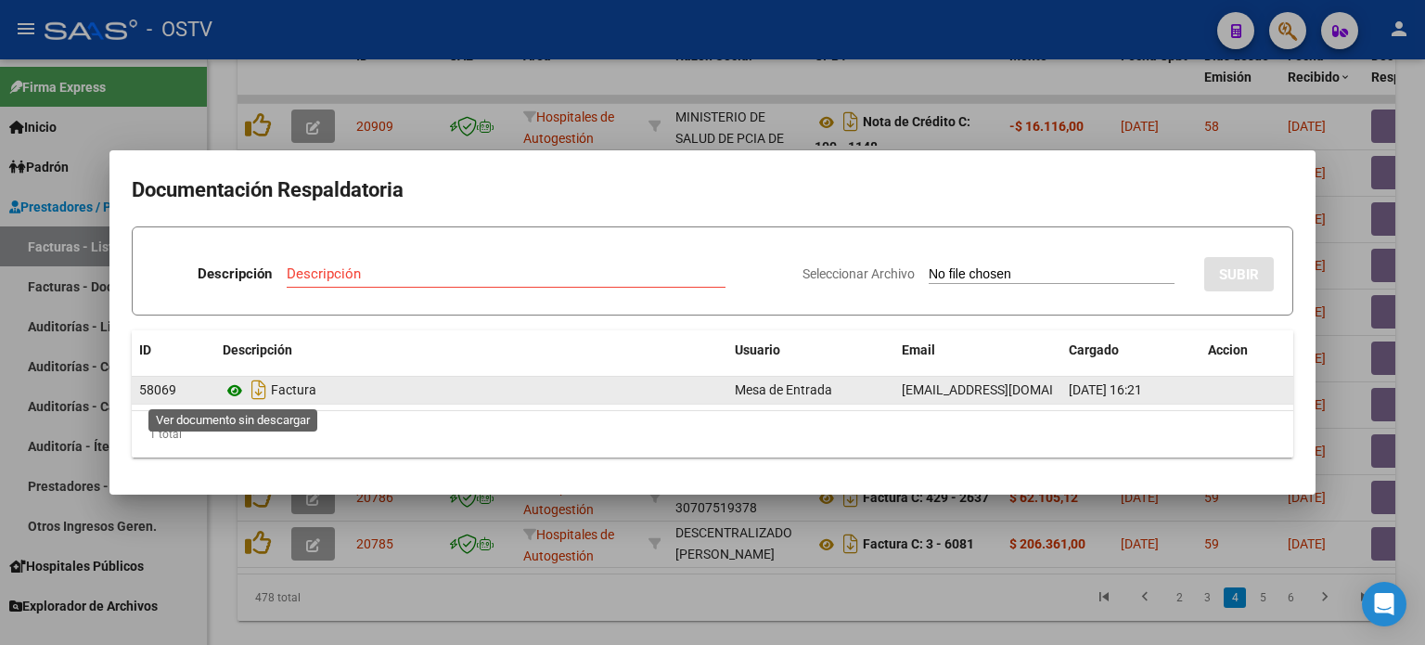
click at [232, 390] on icon at bounding box center [235, 390] width 24 height 22
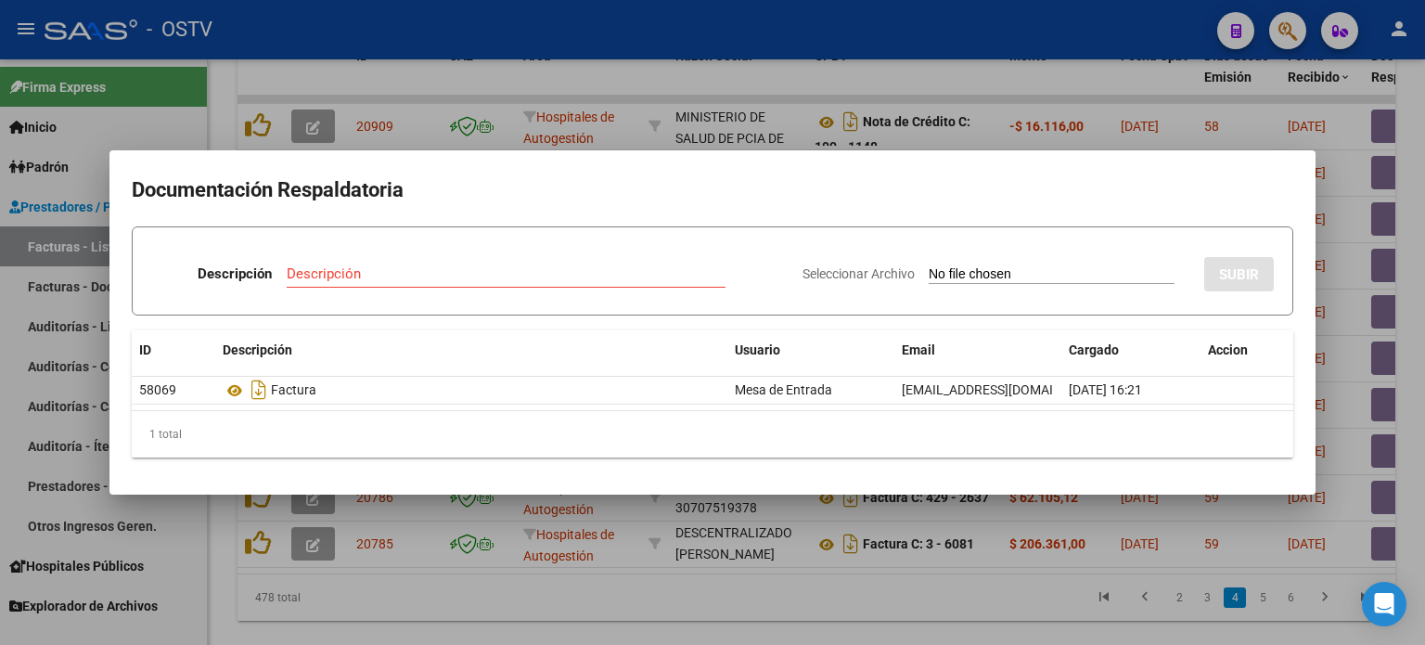
click at [1166, 215] on div at bounding box center [712, 322] width 1425 height 645
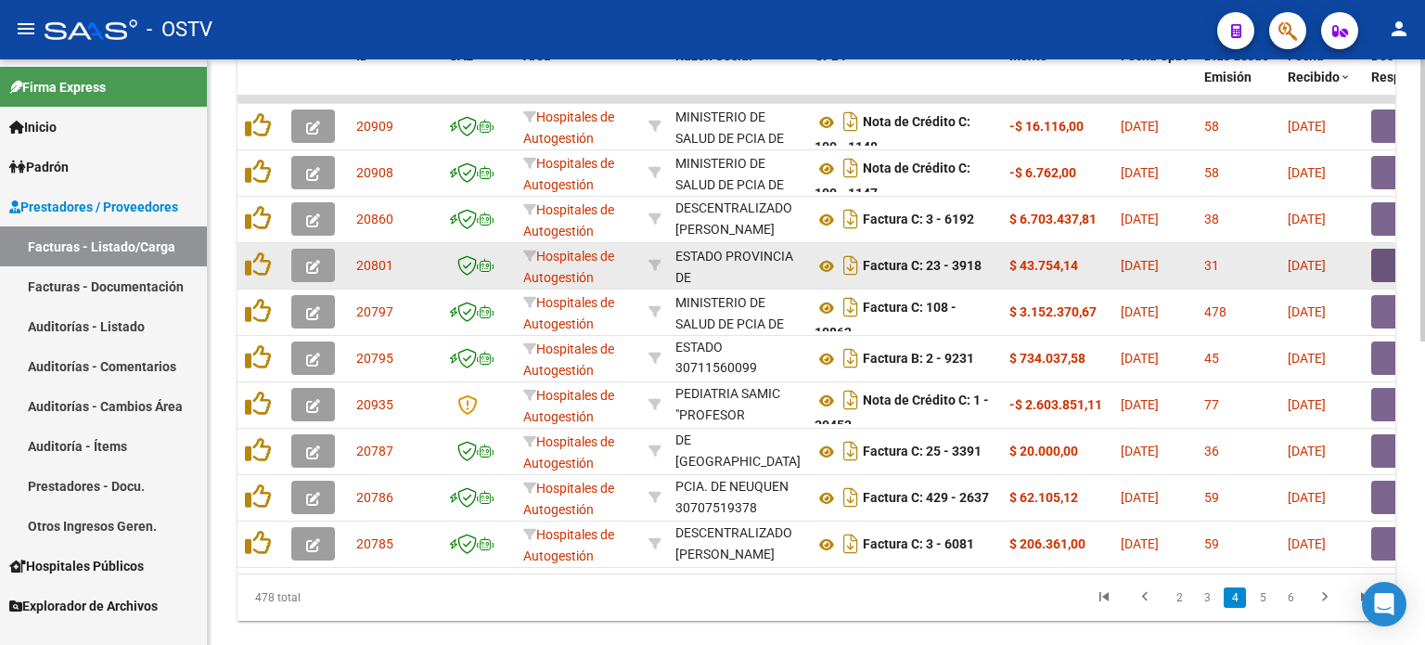
click at [1166, 268] on button "button" at bounding box center [1400, 265] width 59 height 33
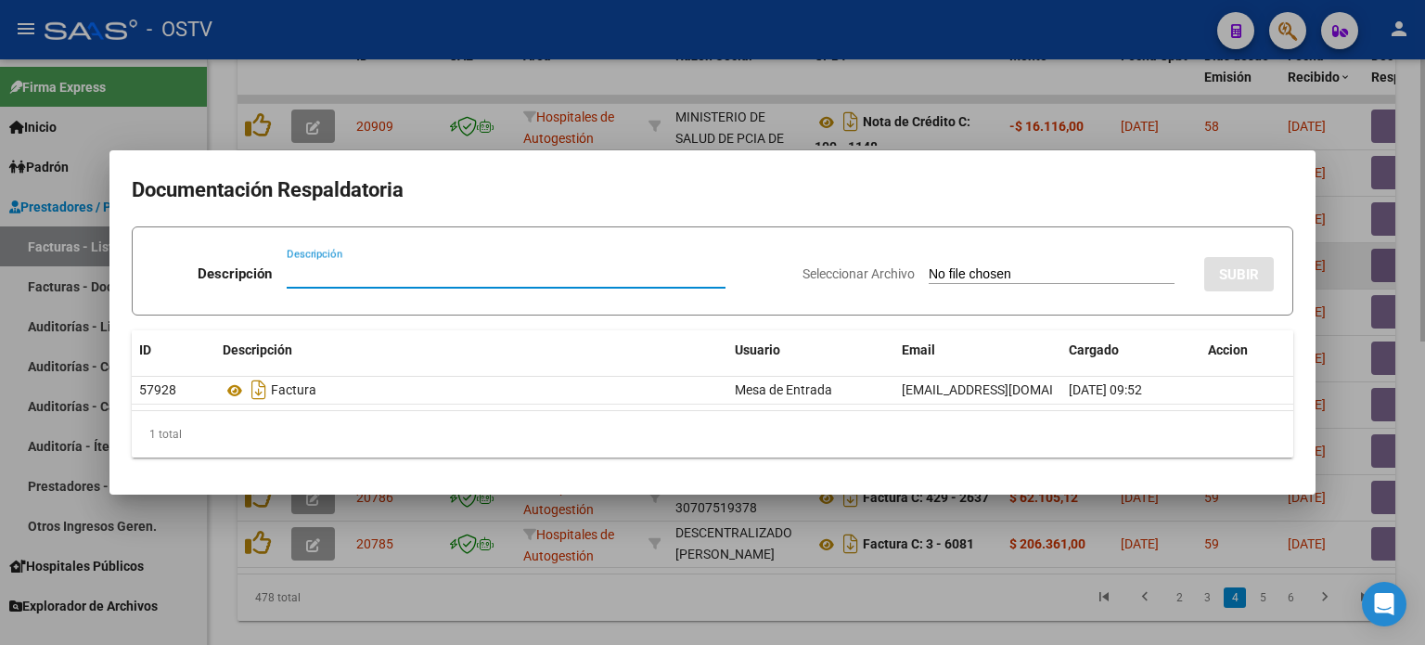
click at [1166, 268] on div at bounding box center [712, 322] width 1425 height 645
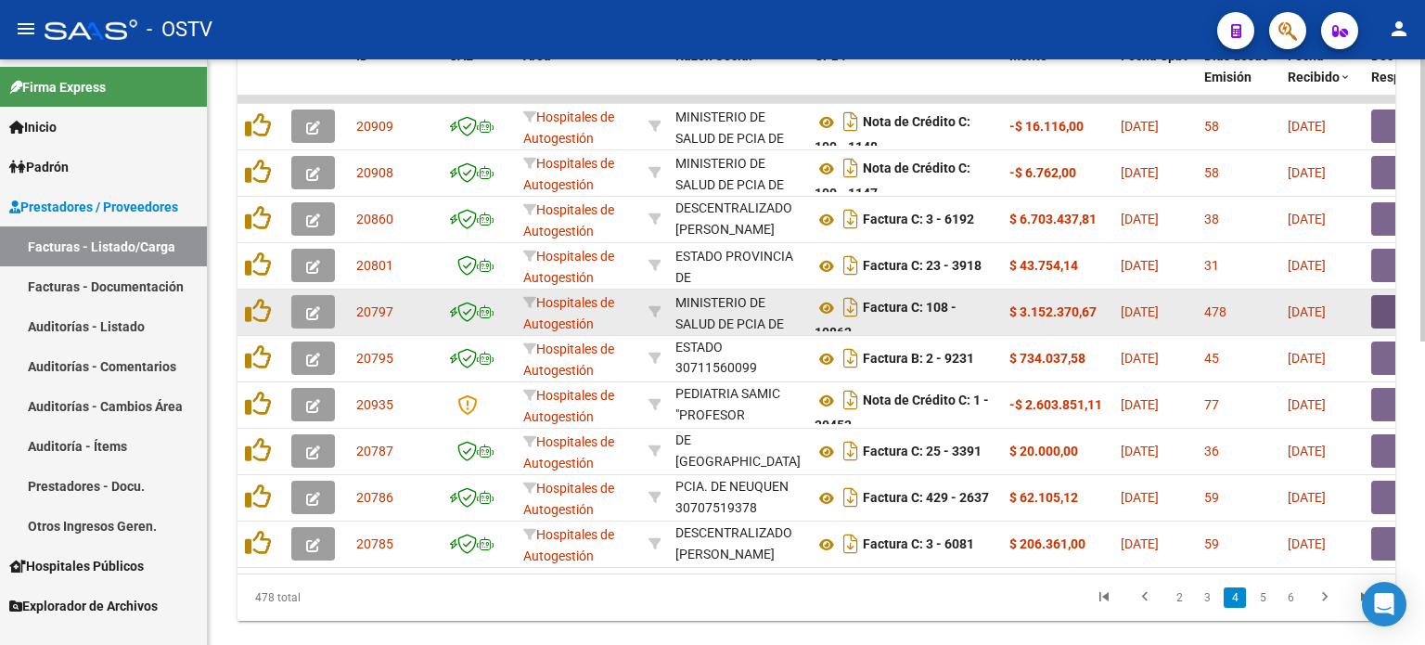
click at [1166, 307] on button "button" at bounding box center [1400, 311] width 59 height 33
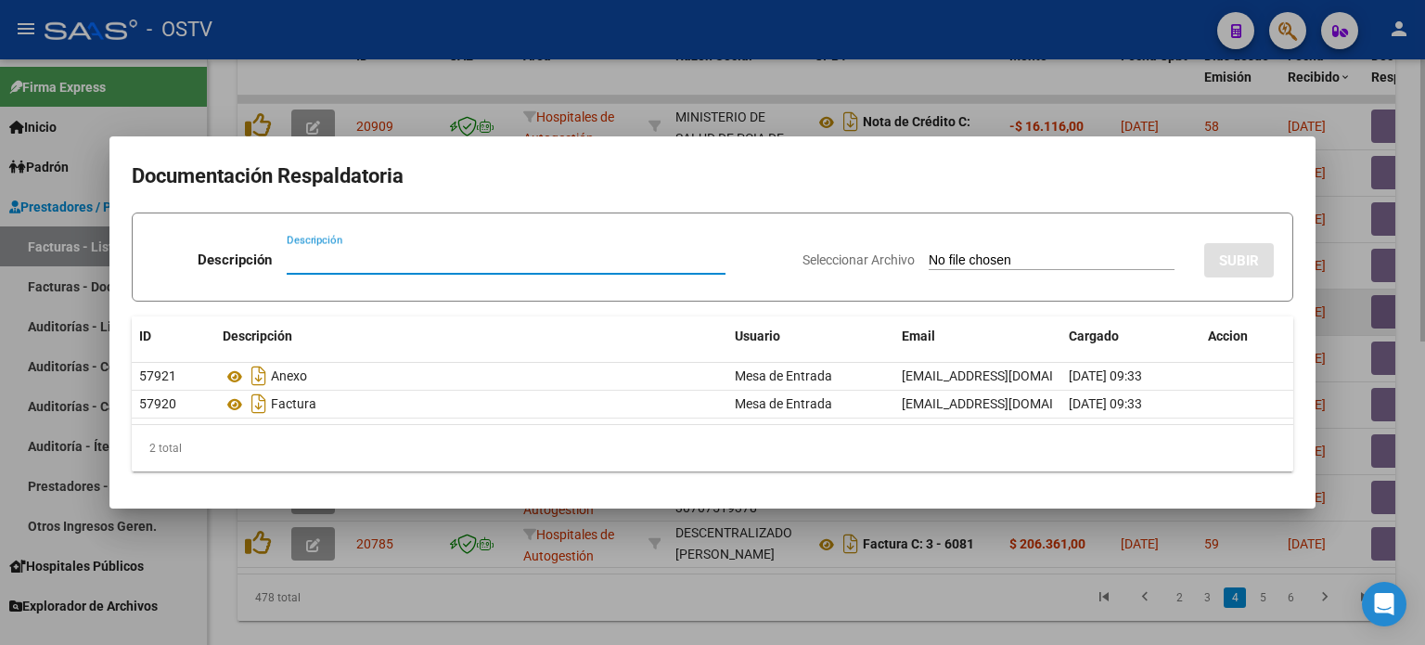
click at [1166, 306] on div at bounding box center [712, 322] width 1425 height 645
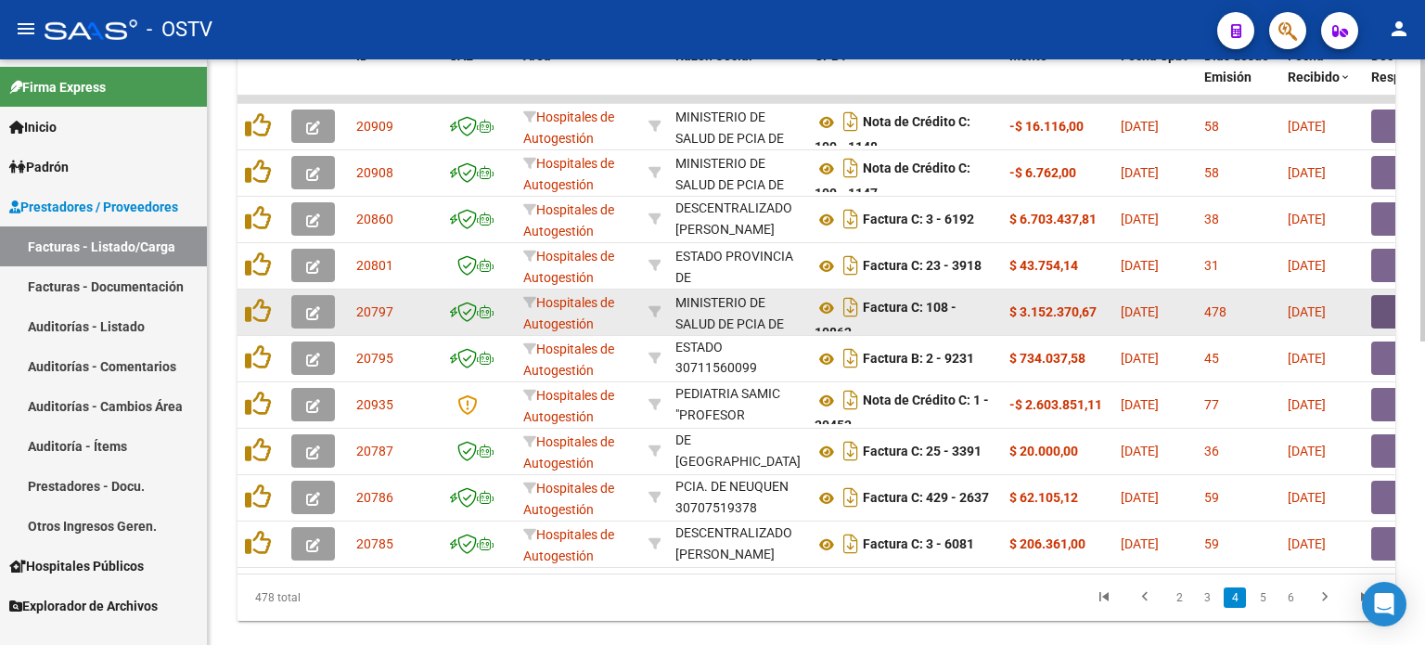
click at [1166, 306] on button "button" at bounding box center [1400, 311] width 59 height 33
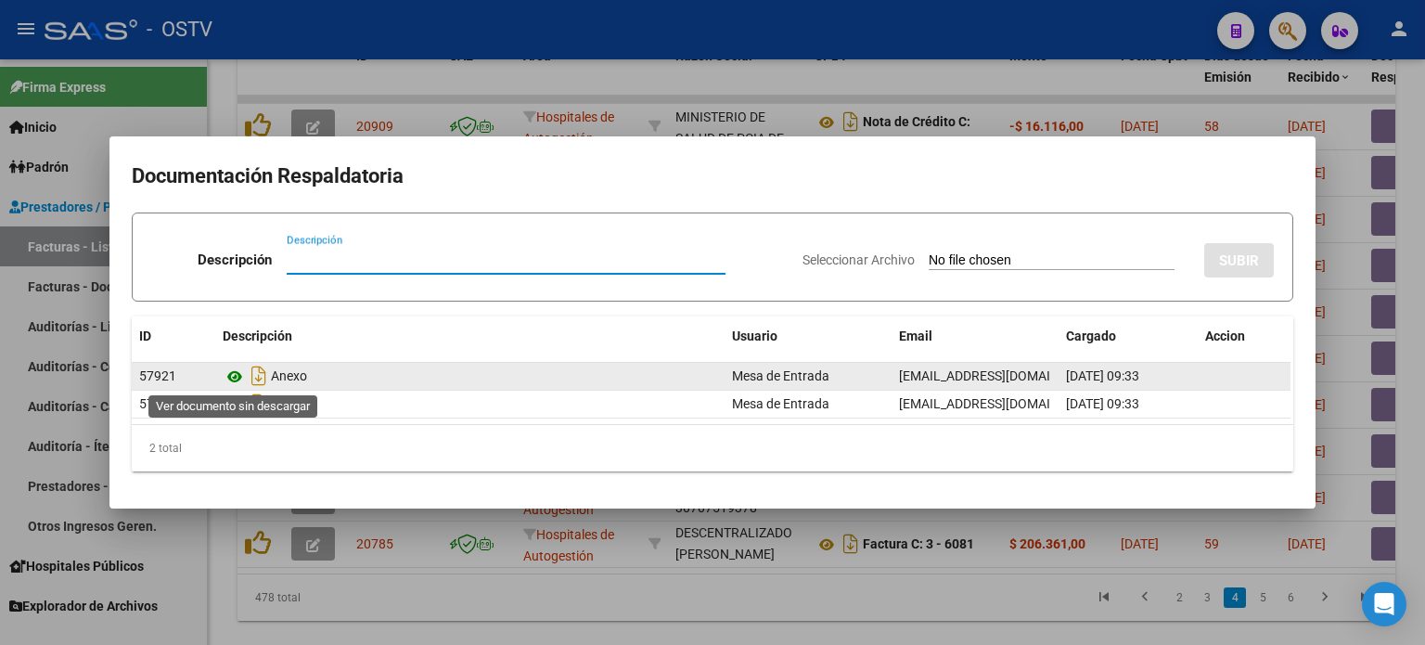
click at [230, 378] on icon at bounding box center [235, 376] width 24 height 22
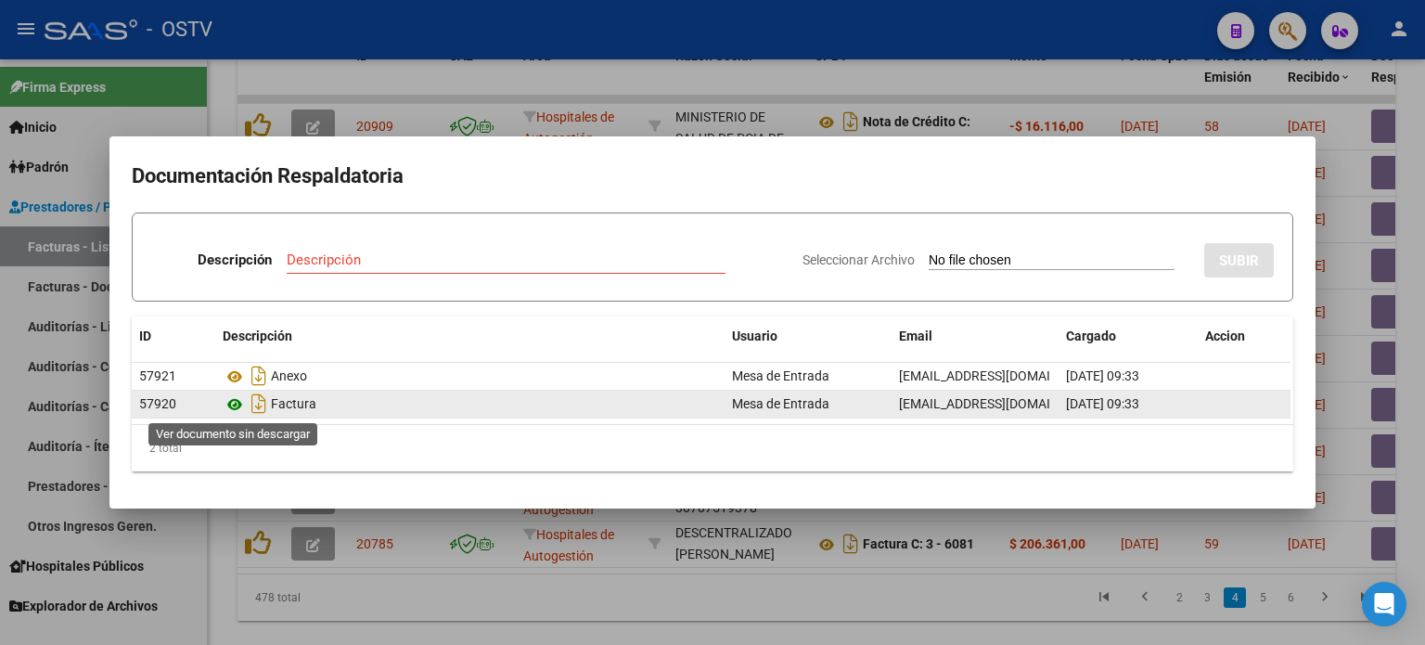
click at [234, 403] on icon at bounding box center [235, 404] width 24 height 22
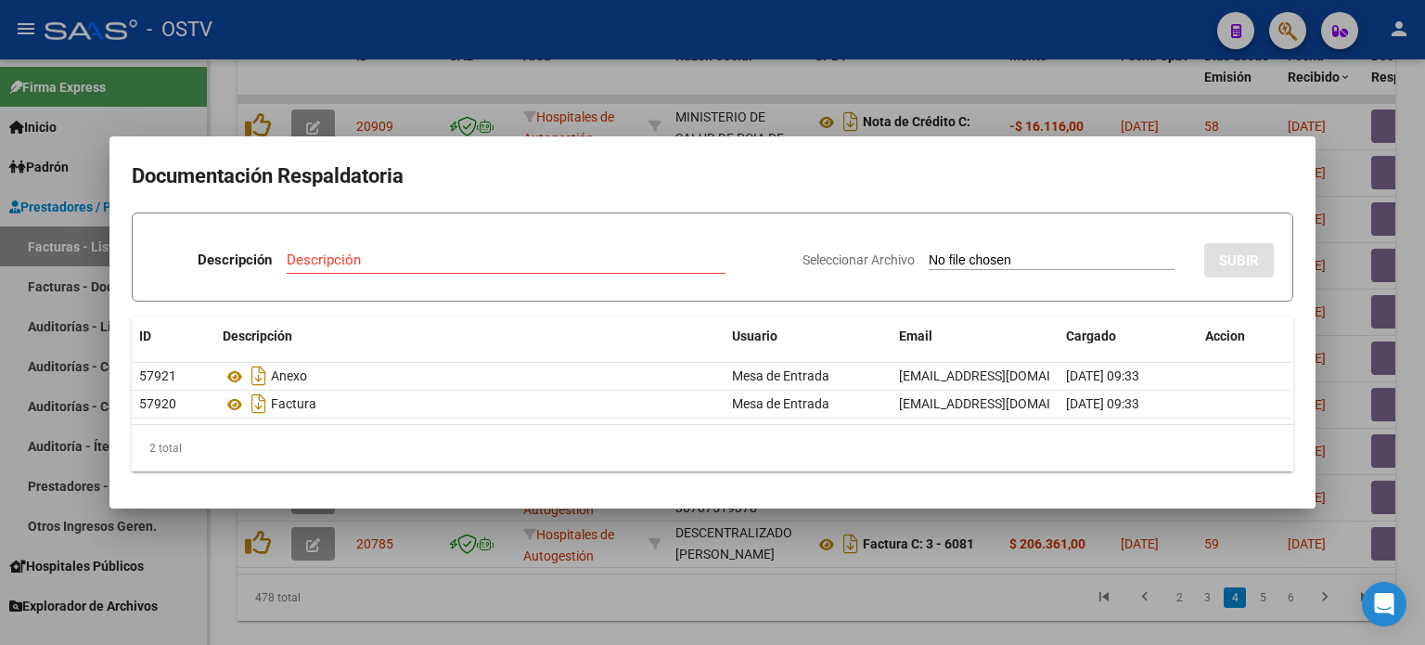
click at [1166, 211] on div at bounding box center [712, 322] width 1425 height 645
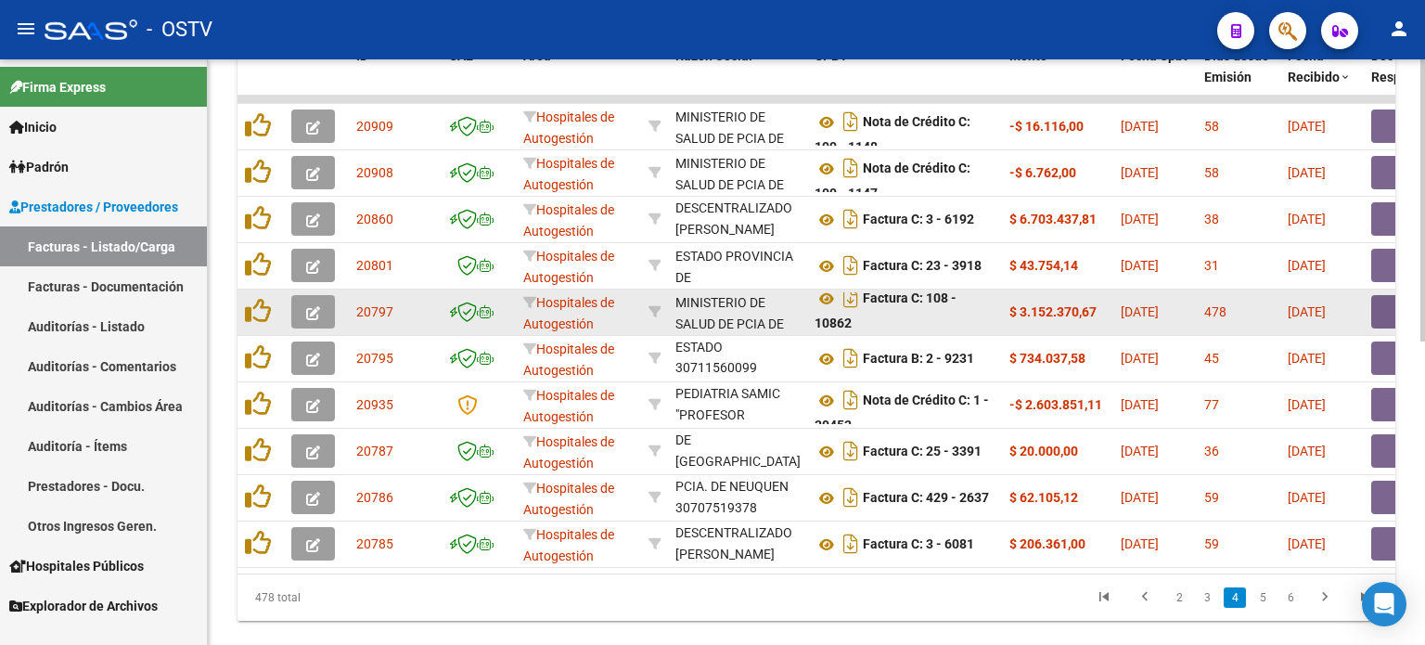
scroll to position [11, 0]
click at [697, 302] on div "MINISTERIO DE SALUD DE PCIA DE BSAS" at bounding box center [737, 323] width 124 height 63
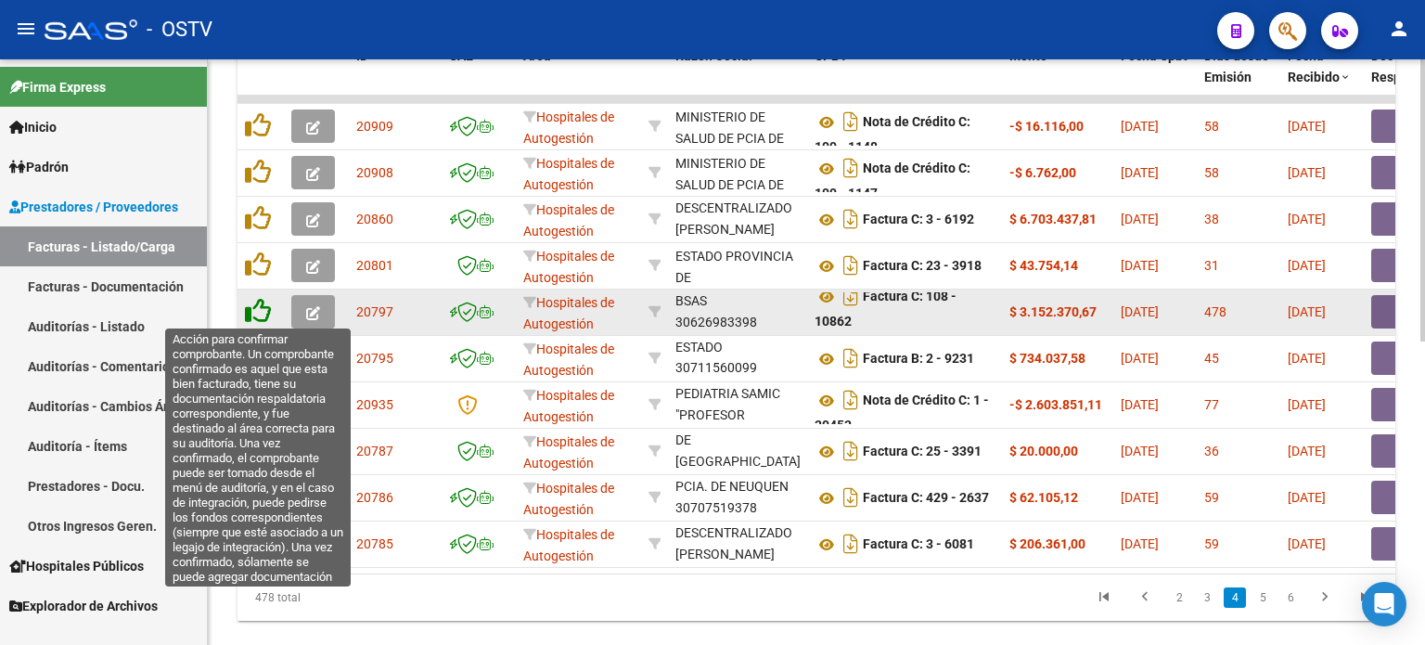
click at [265, 314] on icon at bounding box center [258, 311] width 26 height 26
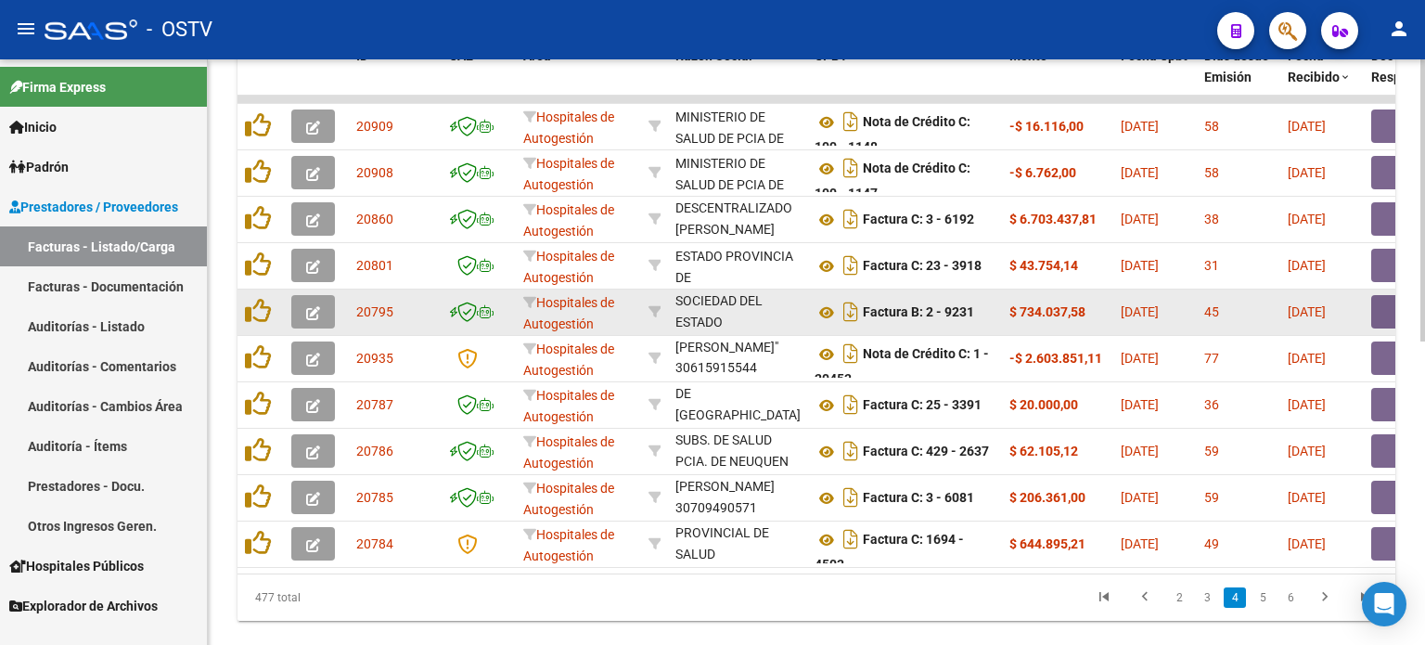
scroll to position [66, 0]
click at [1166, 307] on button "button" at bounding box center [1400, 311] width 59 height 33
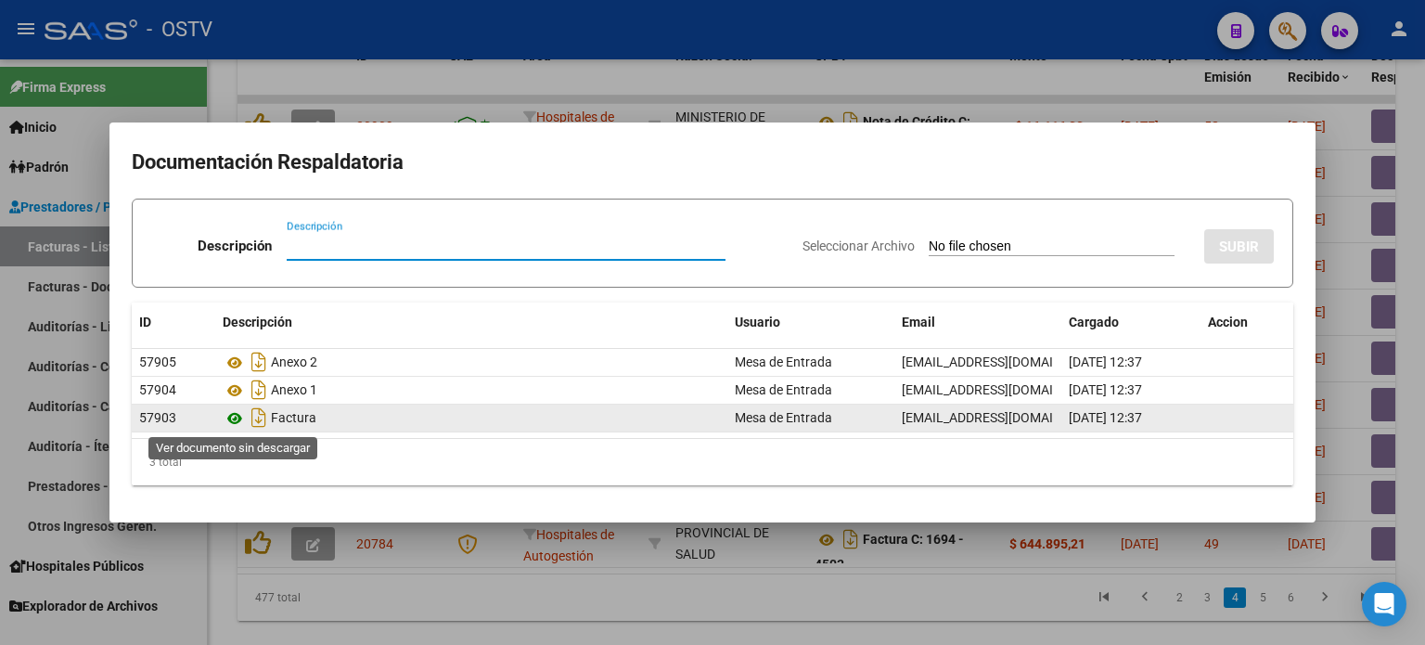
click at [235, 417] on icon at bounding box center [235, 418] width 24 height 22
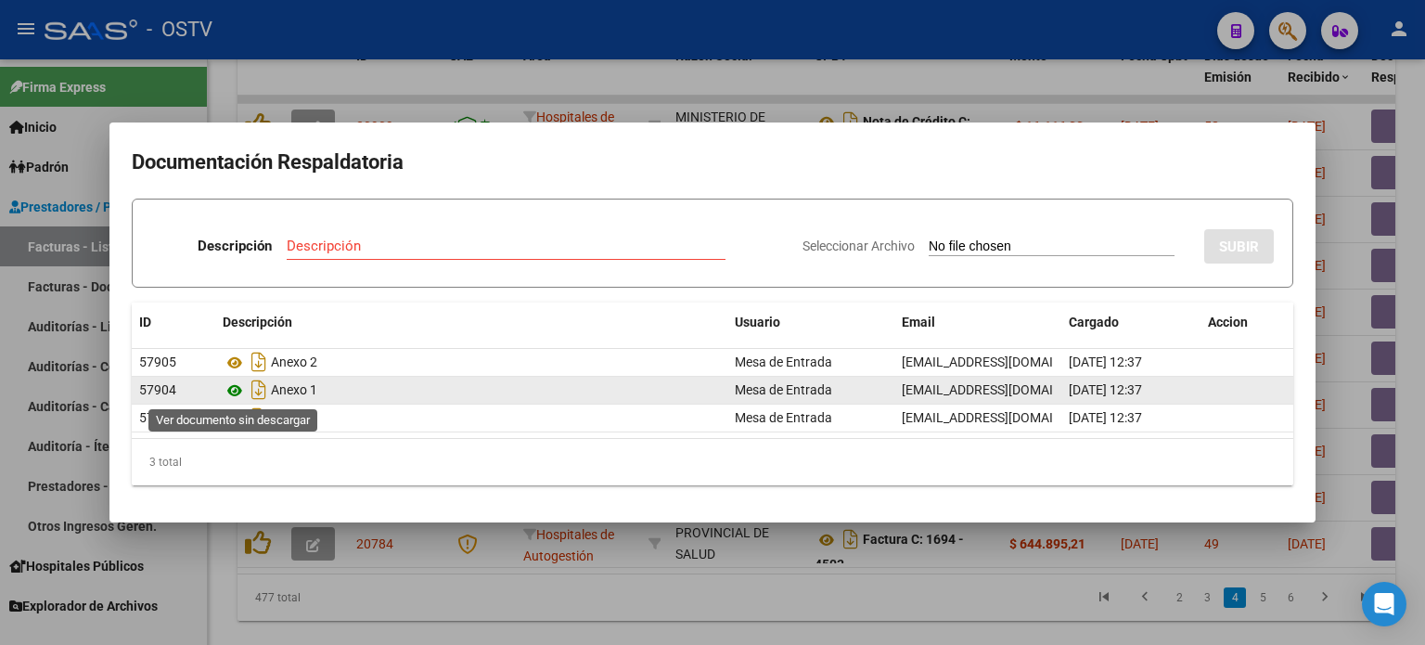
click at [239, 389] on icon at bounding box center [235, 390] width 24 height 22
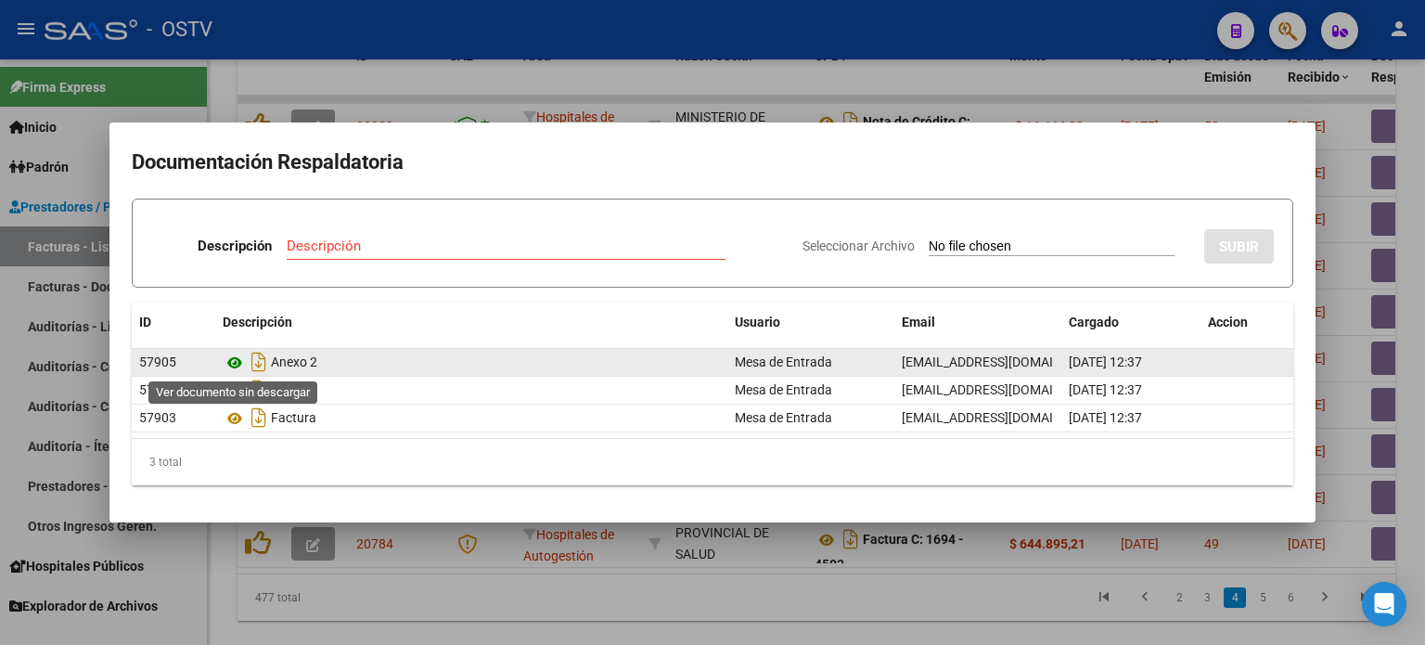
click at [236, 363] on icon at bounding box center [235, 363] width 24 height 22
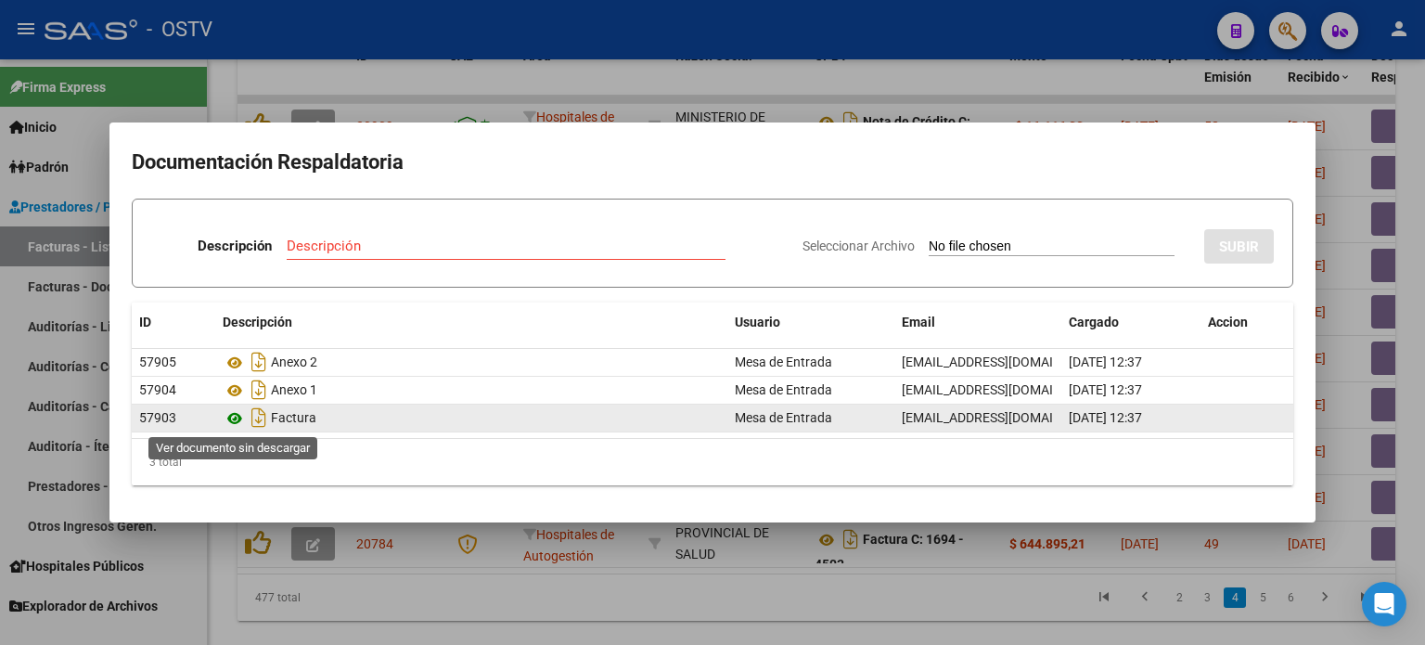
click at [241, 417] on icon at bounding box center [235, 418] width 24 height 22
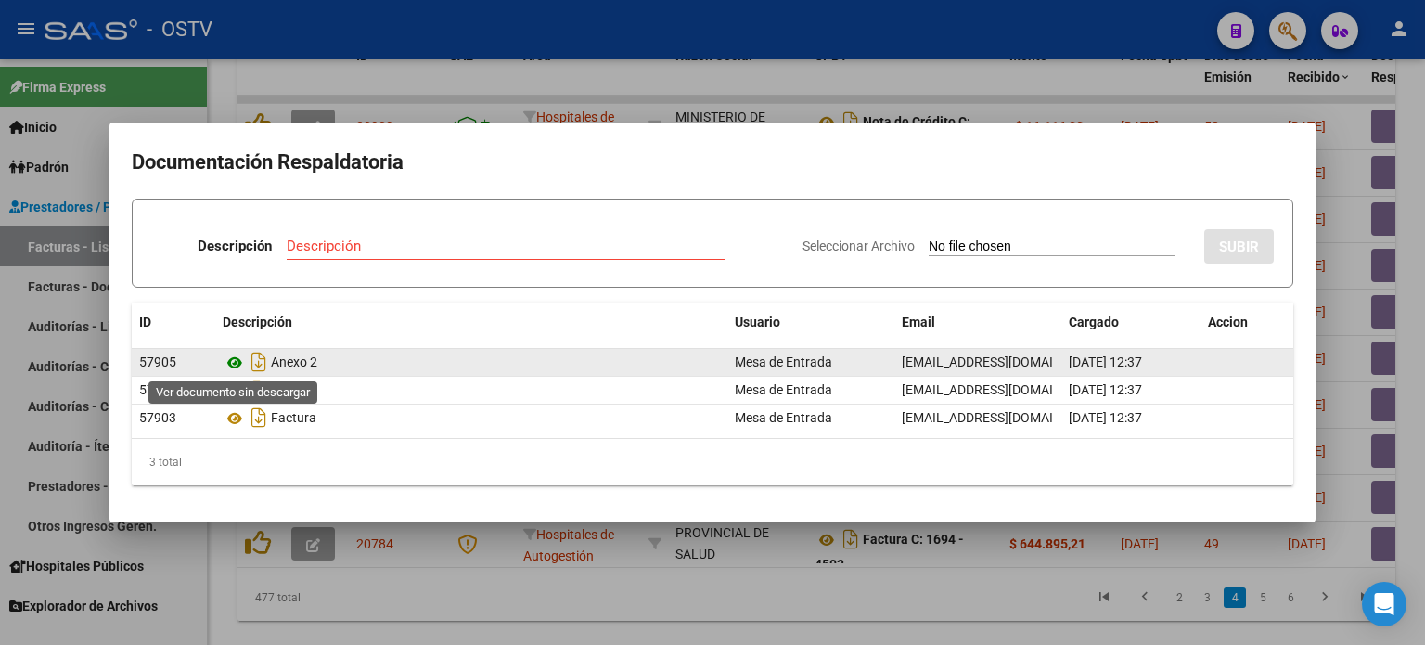
click at [234, 360] on icon at bounding box center [235, 363] width 24 height 22
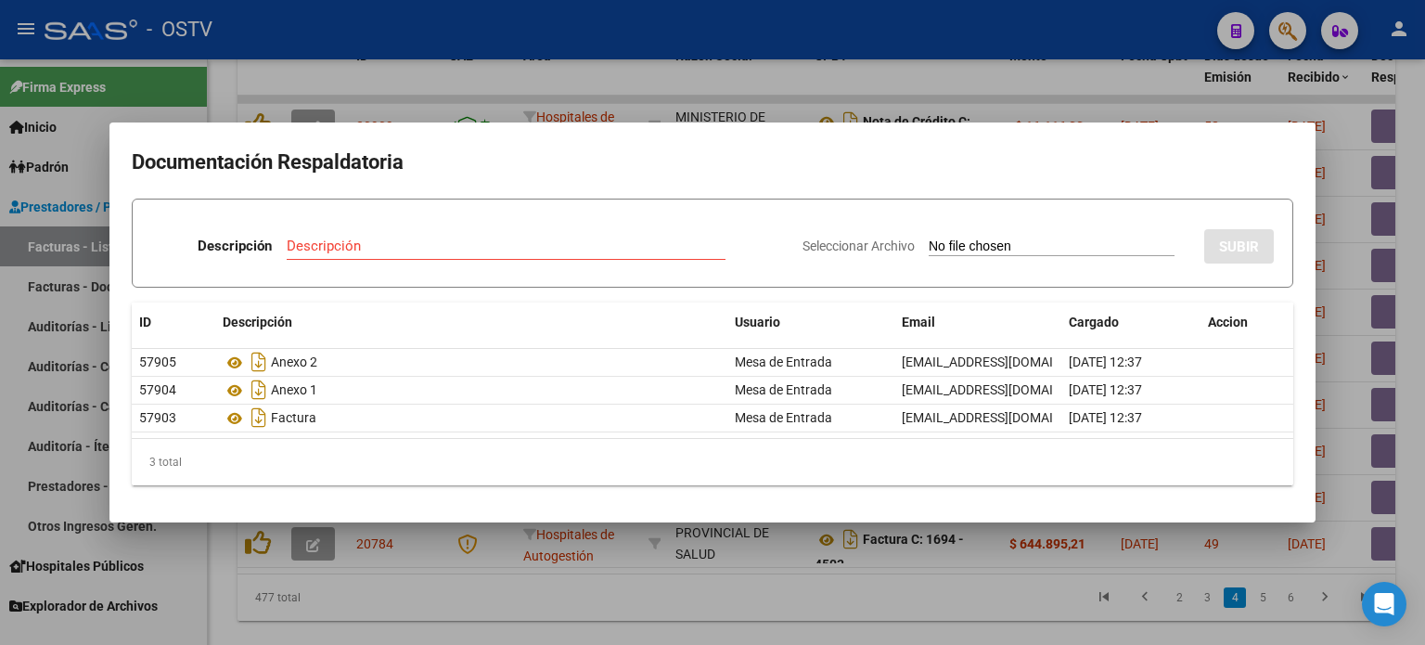
click at [569, 97] on div at bounding box center [712, 322] width 1425 height 645
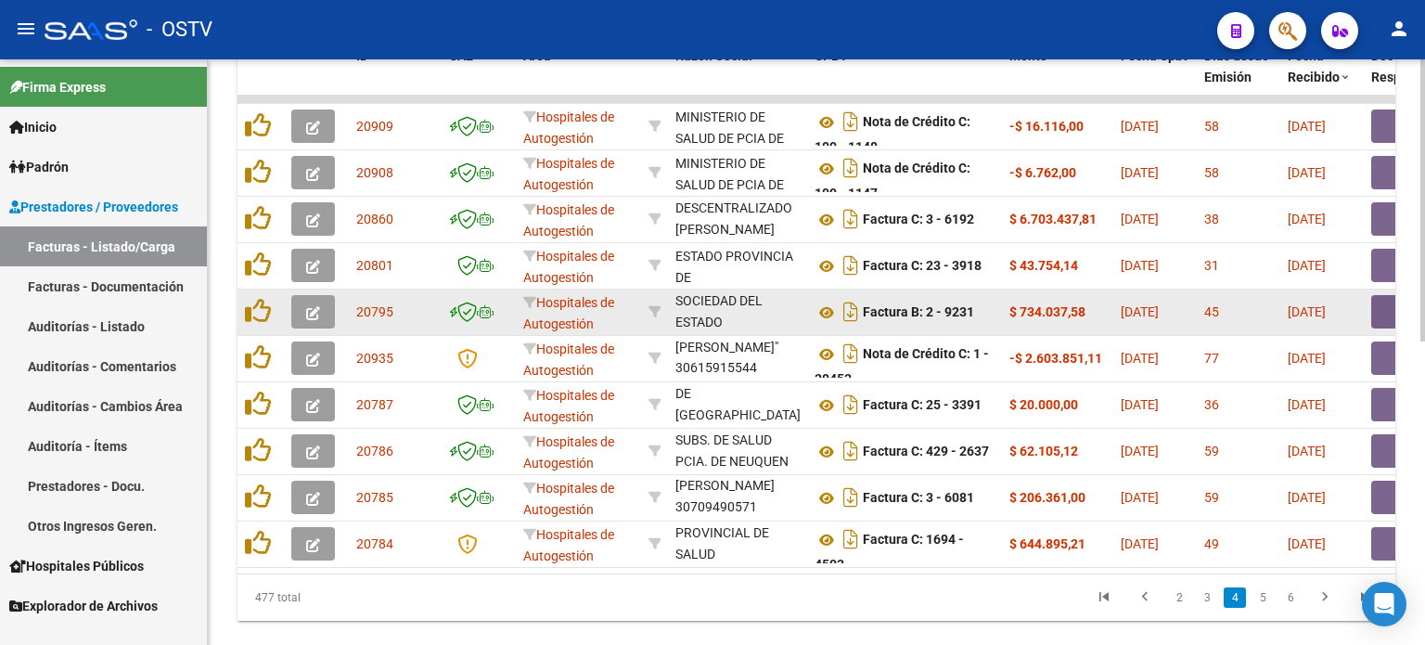
drag, startPoint x: 920, startPoint y: 304, endPoint x: 1035, endPoint y: 306, distance: 115.0
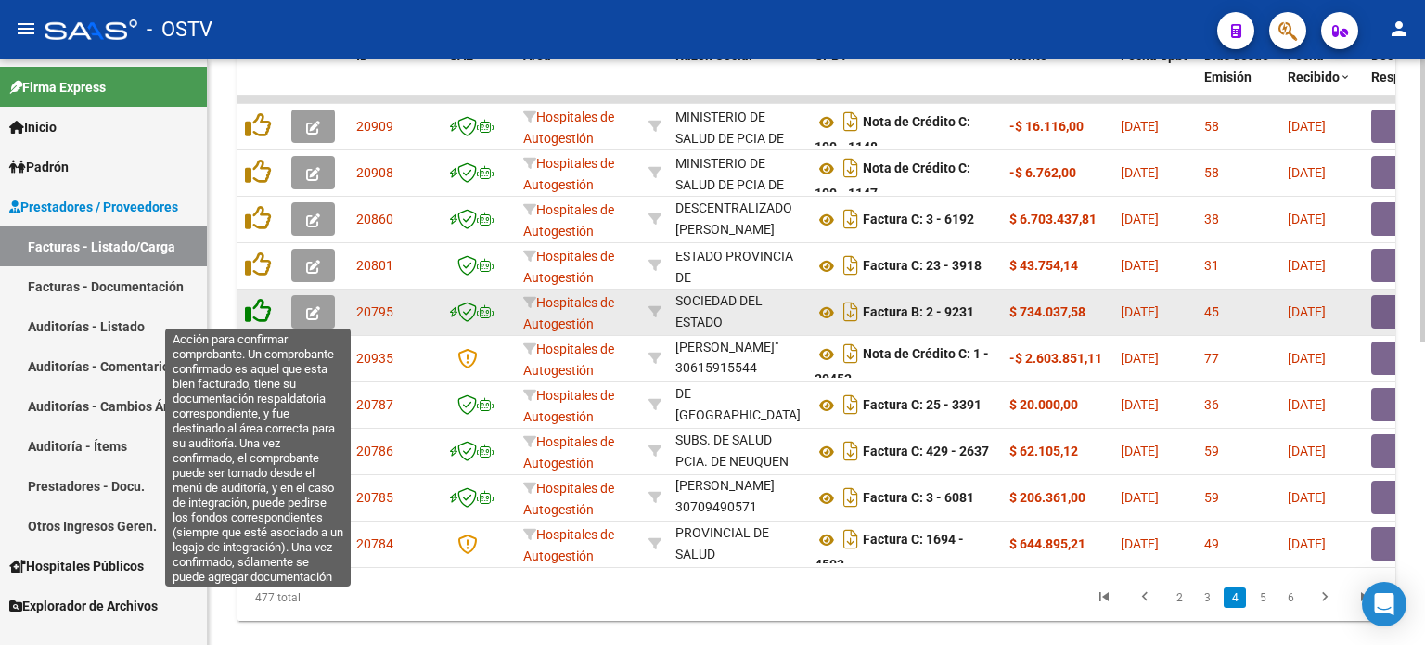
click at [264, 303] on icon at bounding box center [258, 311] width 26 height 26
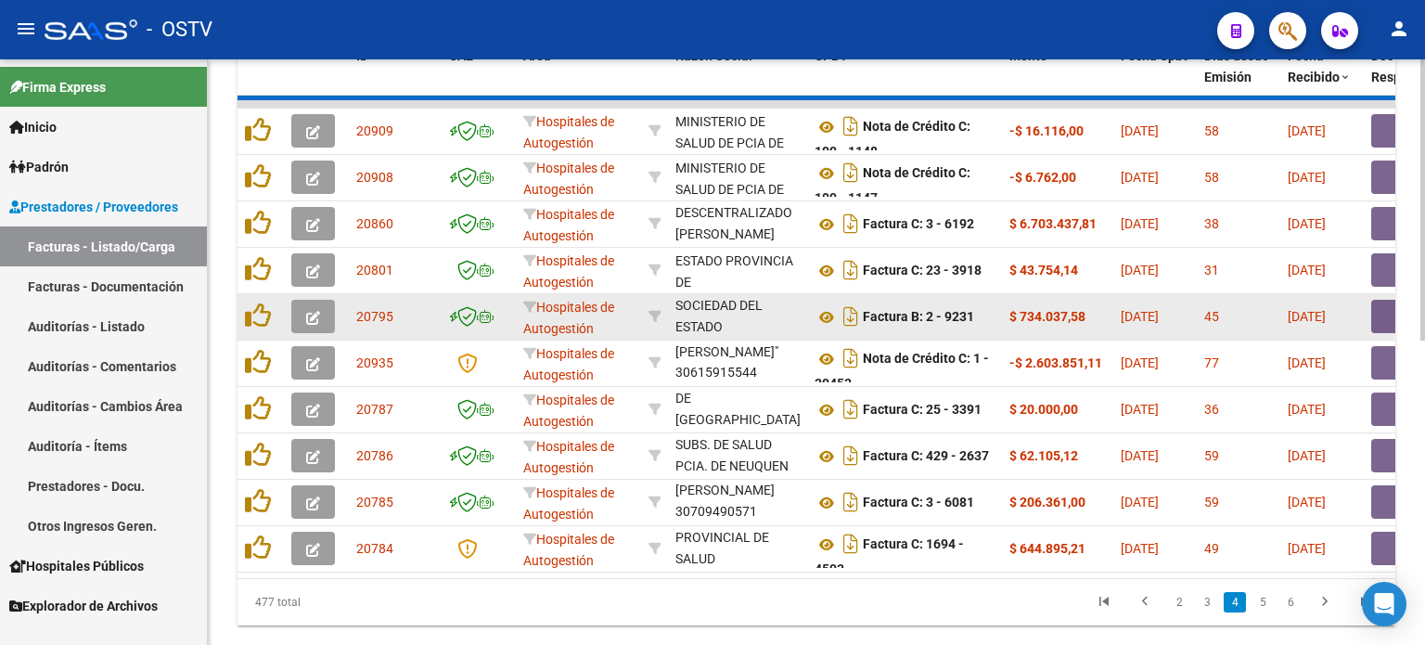
scroll to position [45, 0]
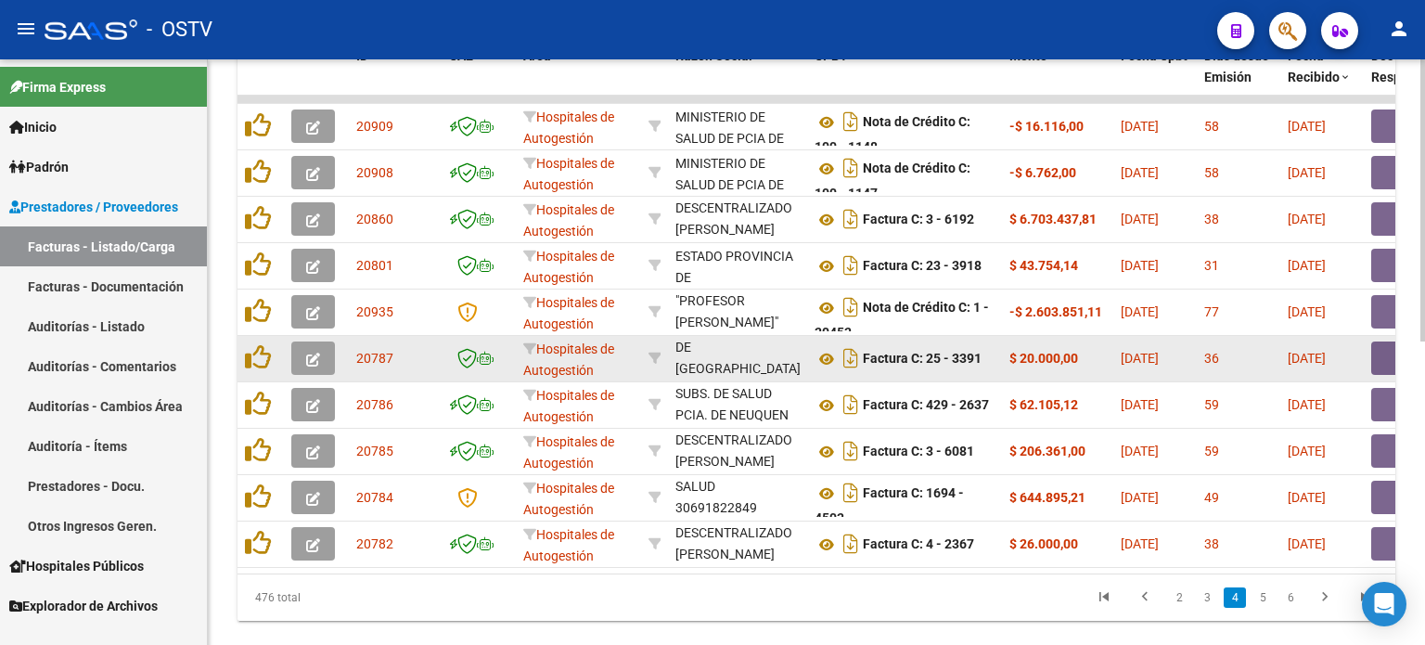
click at [1166, 358] on button "button" at bounding box center [1400, 357] width 59 height 33
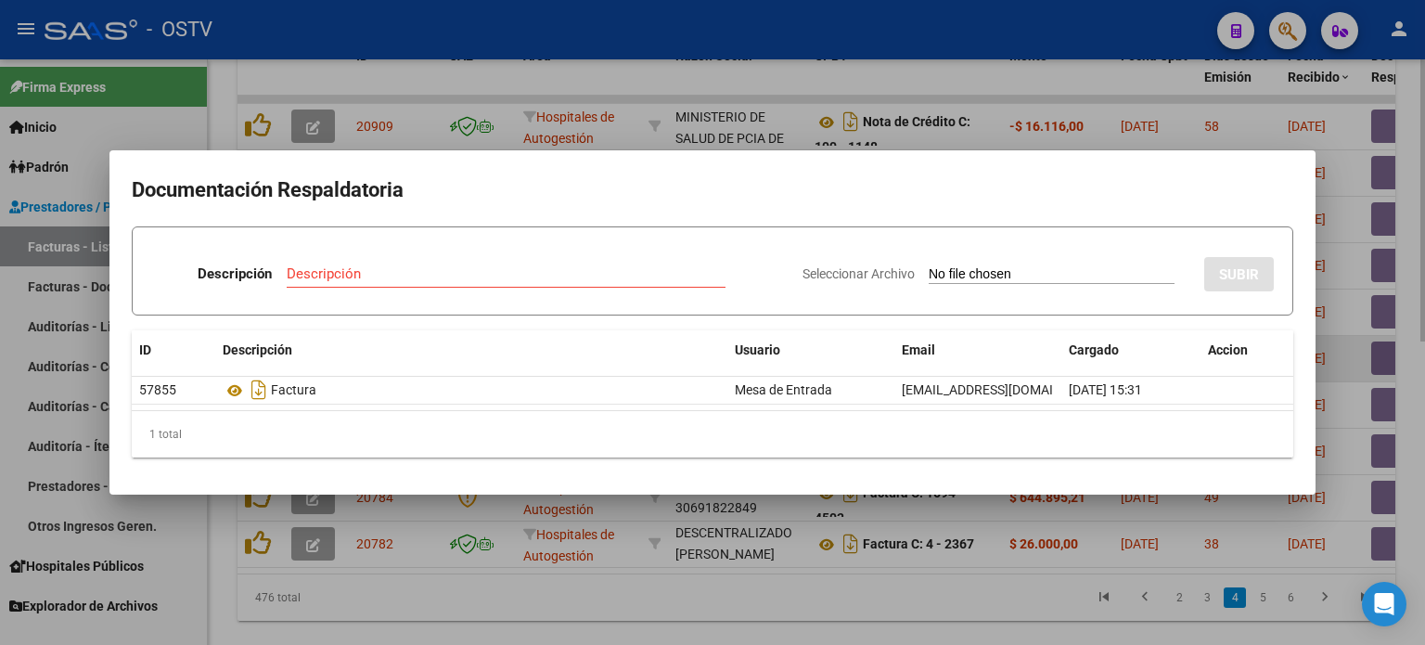
click at [1166, 358] on div at bounding box center [712, 322] width 1425 height 645
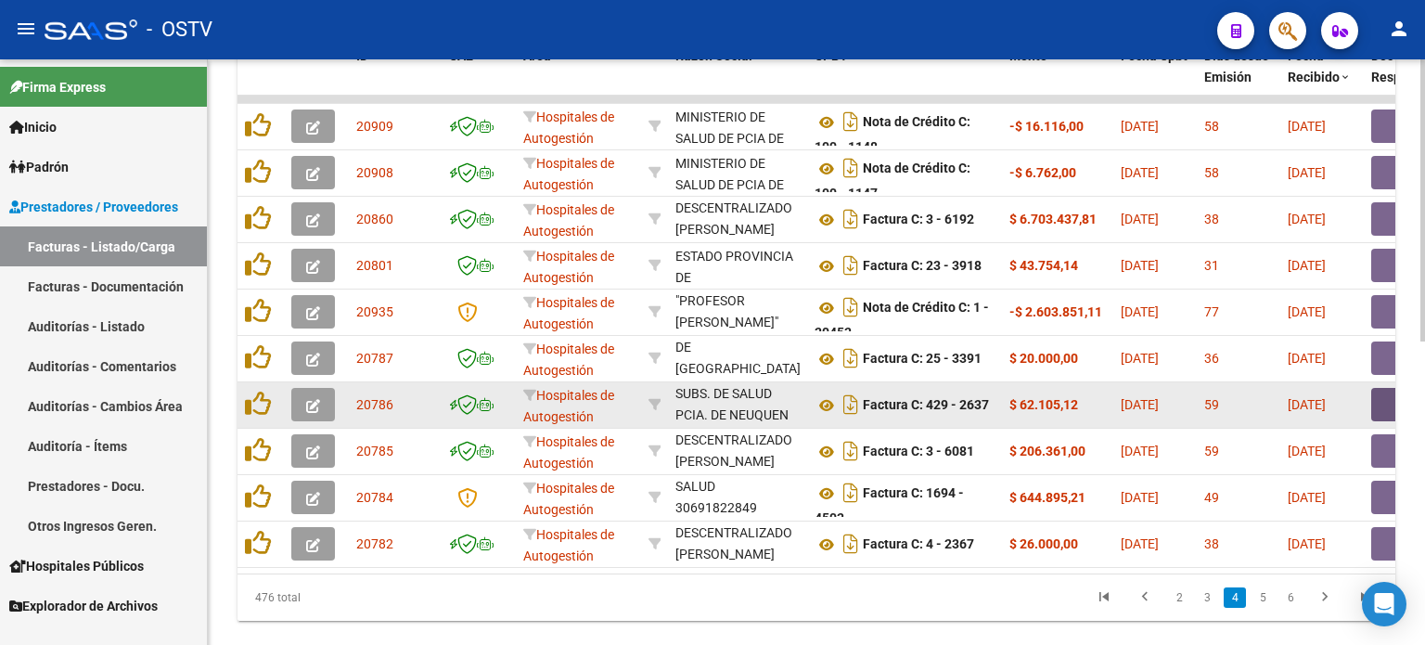
click at [1166, 402] on button "button" at bounding box center [1400, 404] width 59 height 33
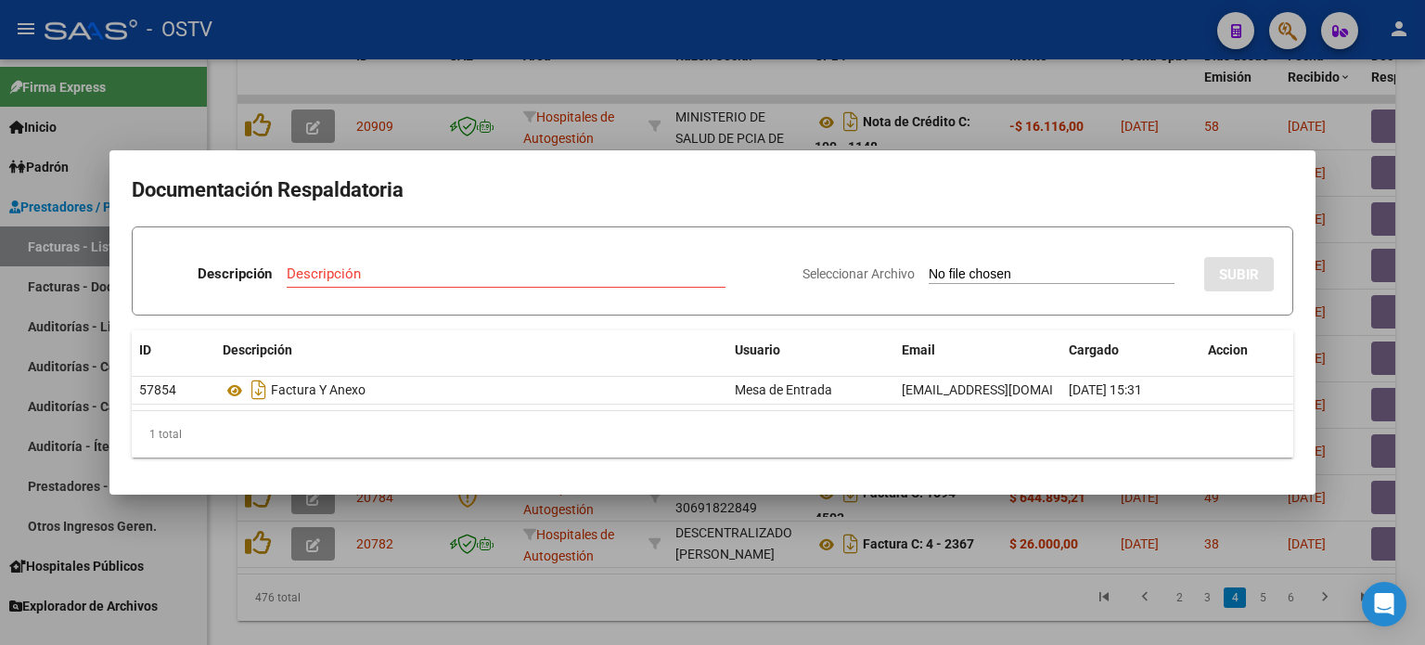
click at [1166, 402] on div at bounding box center [712, 322] width 1425 height 645
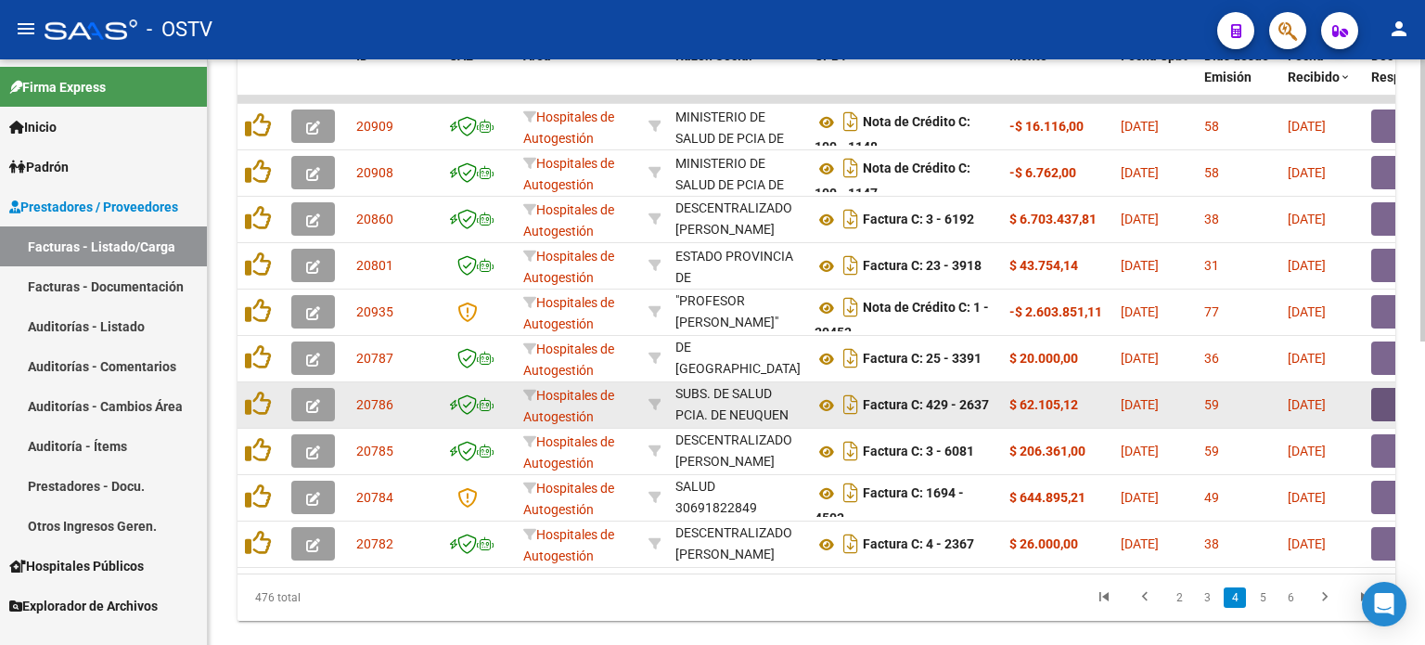
click at [1166, 399] on button "button" at bounding box center [1400, 404] width 59 height 33
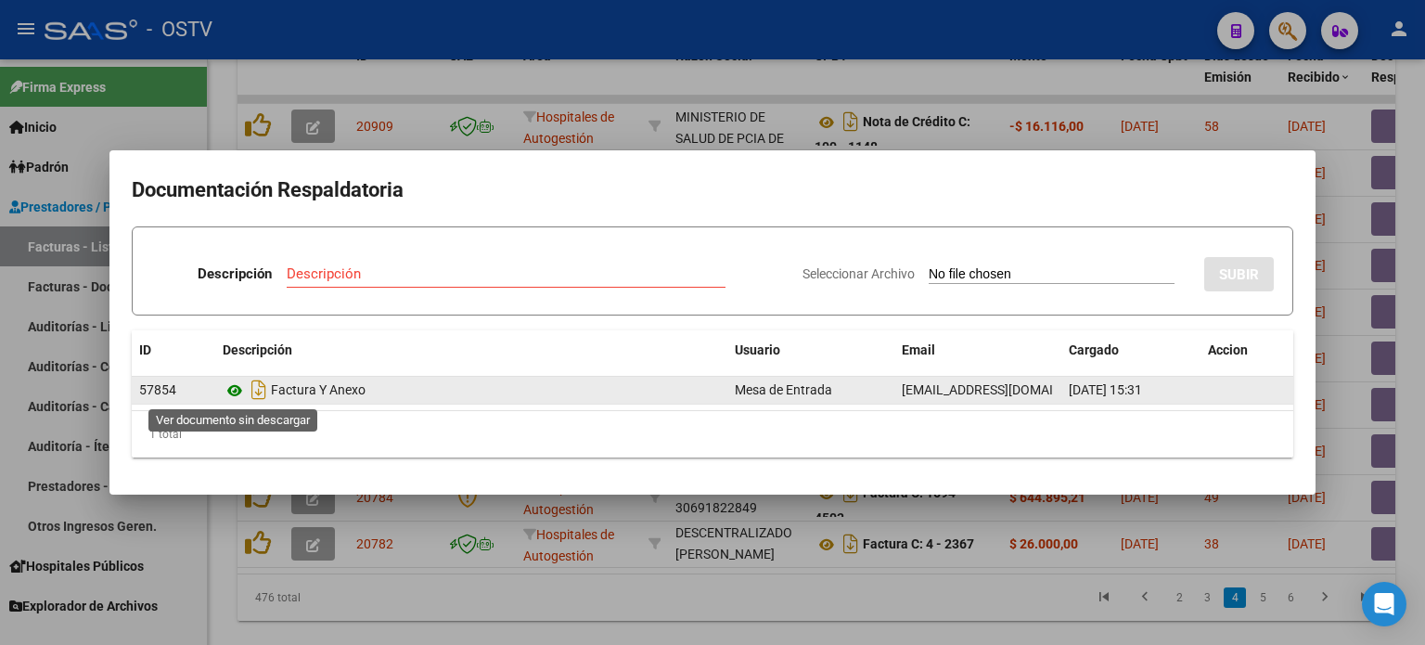
click at [235, 387] on icon at bounding box center [235, 390] width 24 height 22
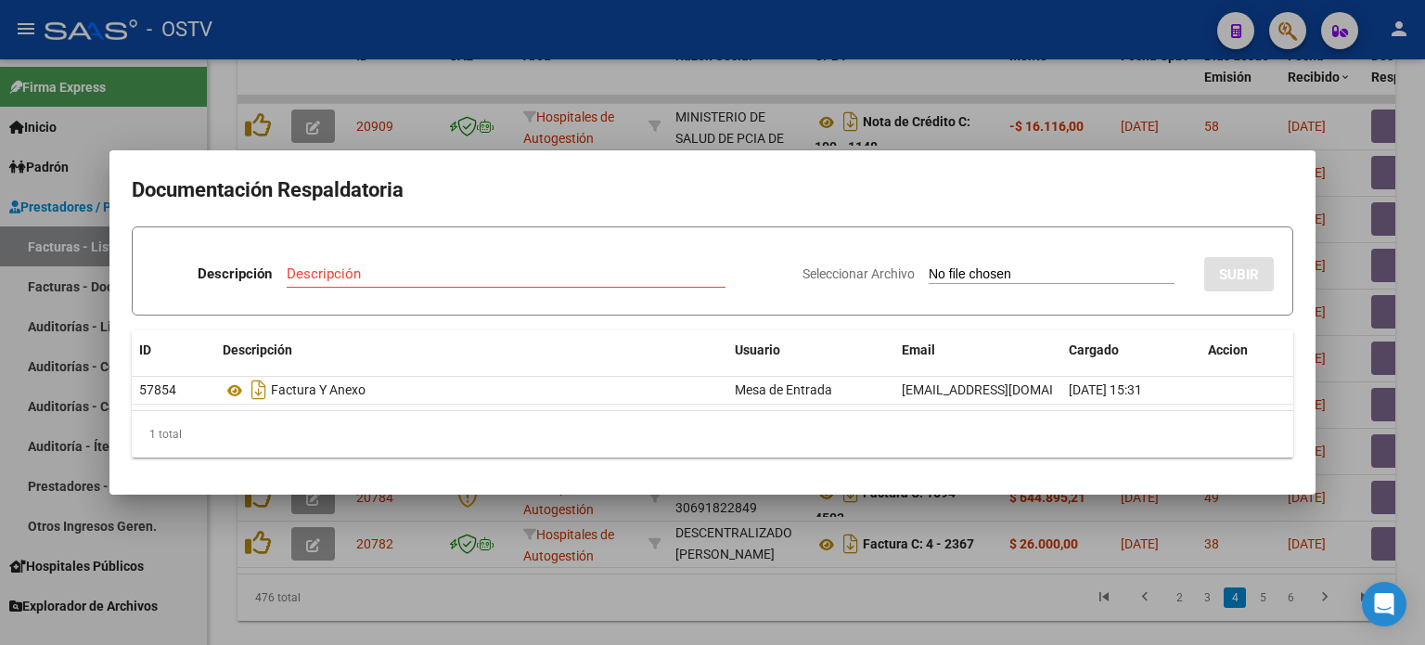
click at [665, 600] on div at bounding box center [712, 322] width 1425 height 645
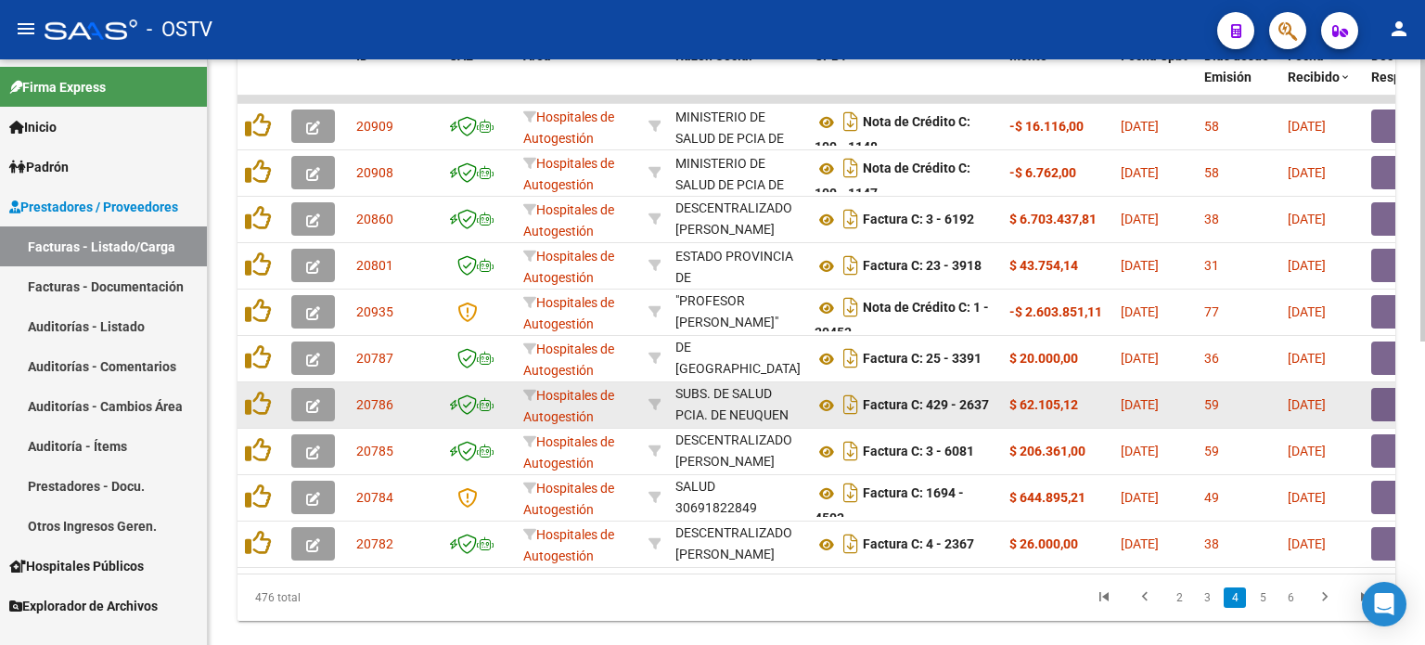
drag, startPoint x: 909, startPoint y: 404, endPoint x: 1024, endPoint y: 403, distance: 115.0
click at [1166, 400] on button "button" at bounding box center [1400, 404] width 59 height 33
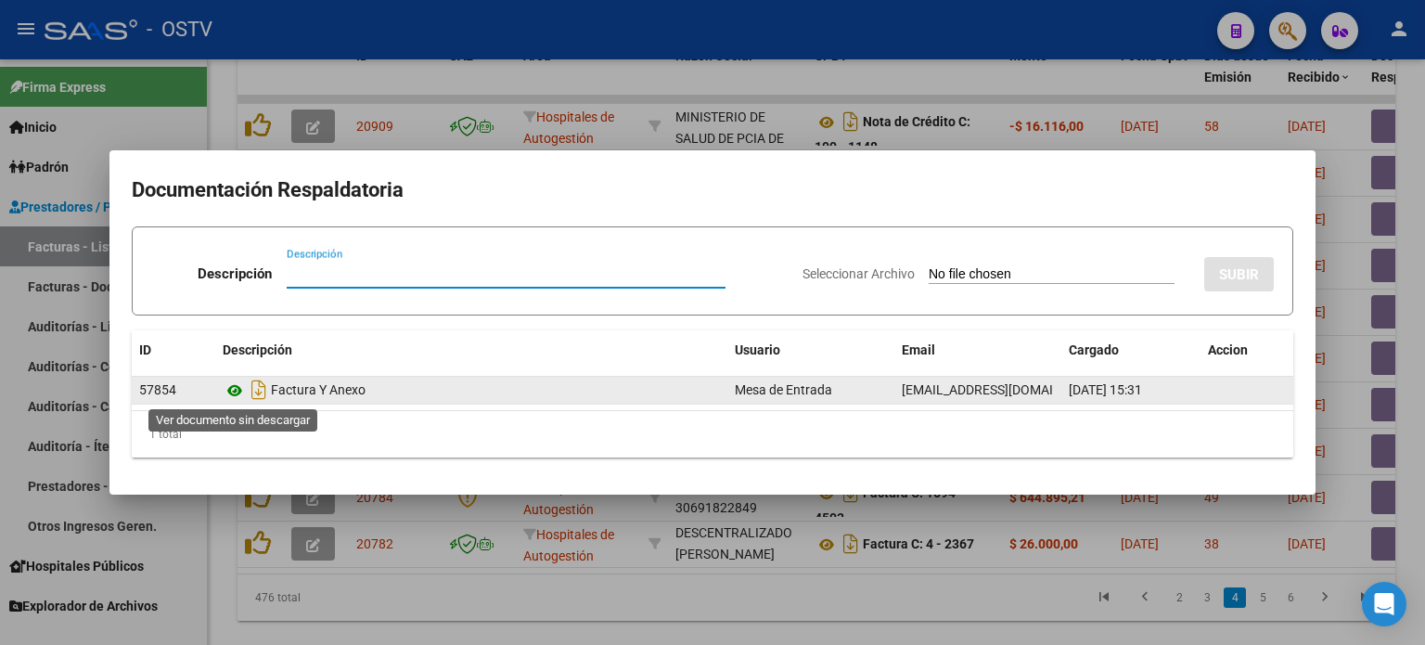
click at [232, 389] on icon at bounding box center [235, 390] width 24 height 22
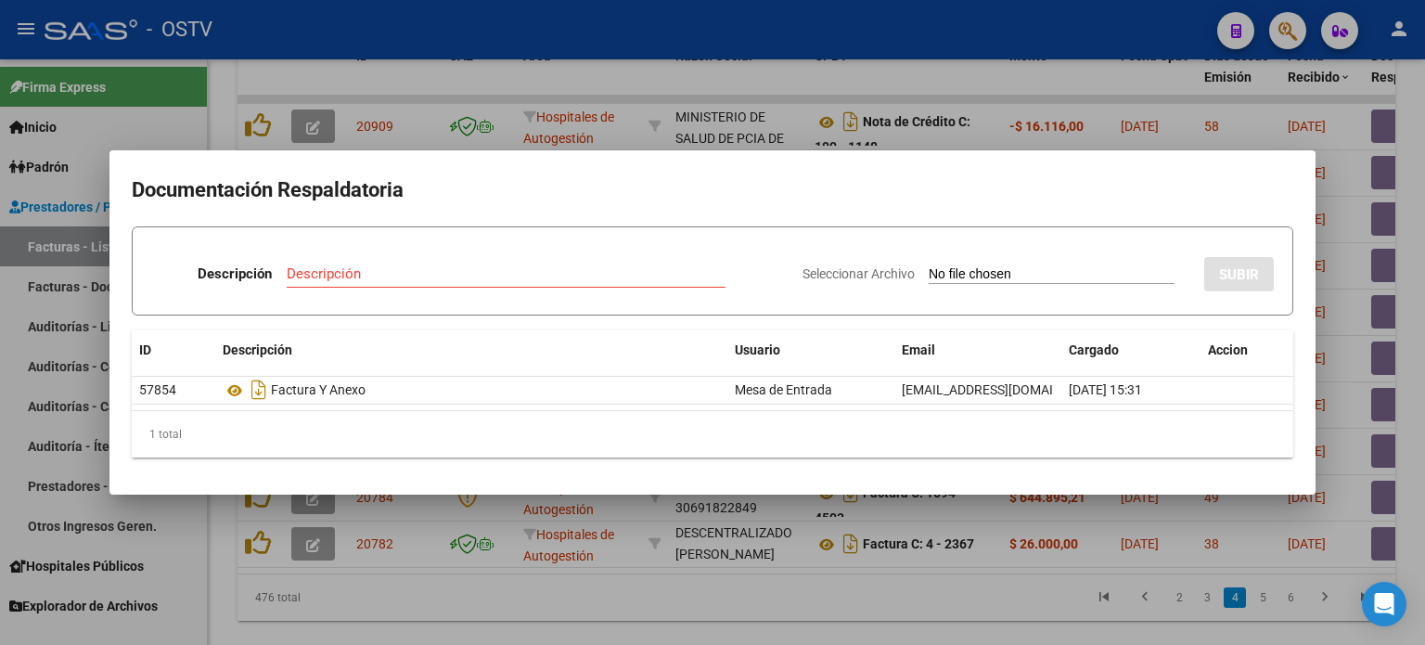
click at [1009, 513] on div at bounding box center [712, 322] width 1425 height 645
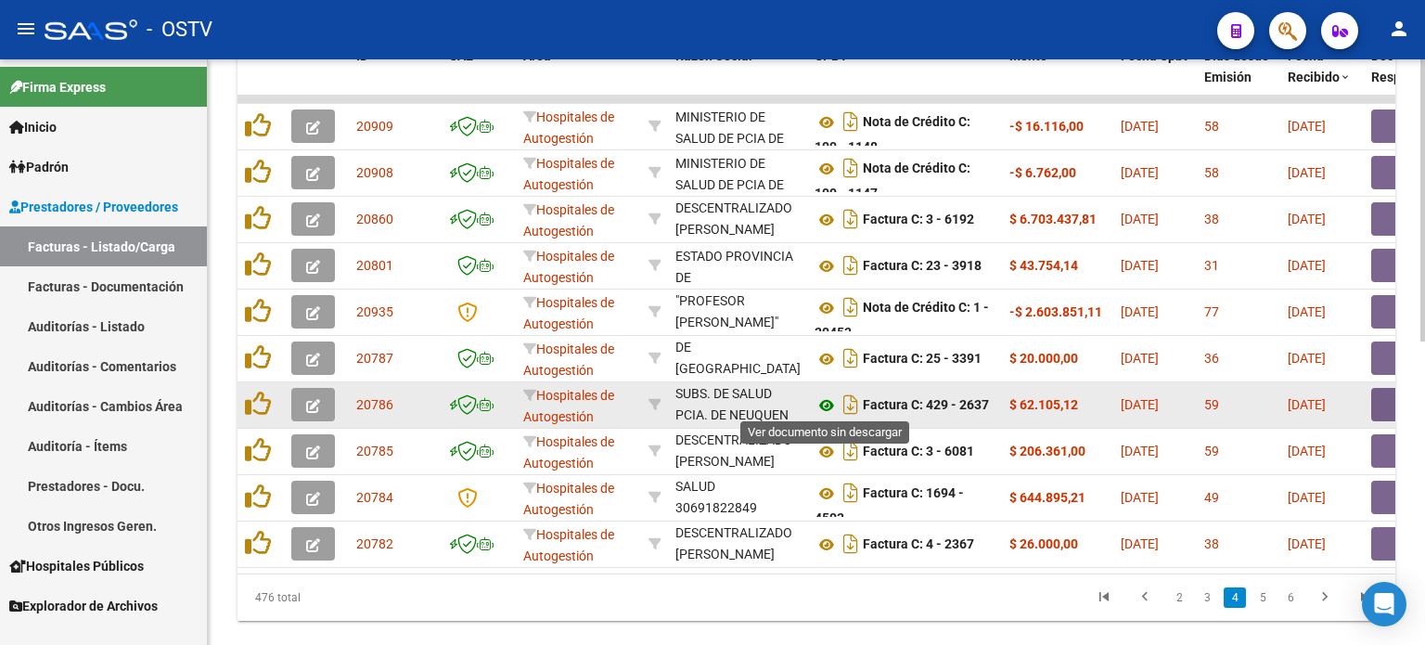
click at [830, 401] on icon at bounding box center [826, 405] width 24 height 22
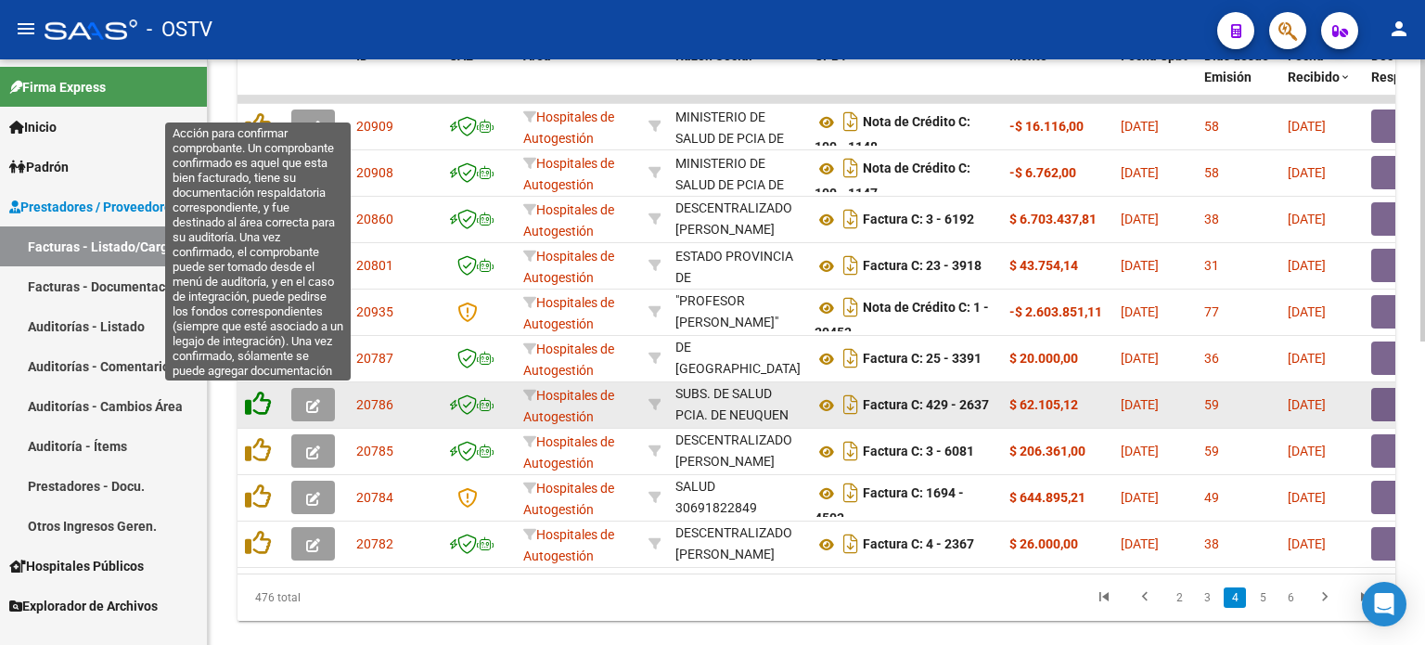
click at [252, 393] on icon at bounding box center [258, 403] width 26 height 26
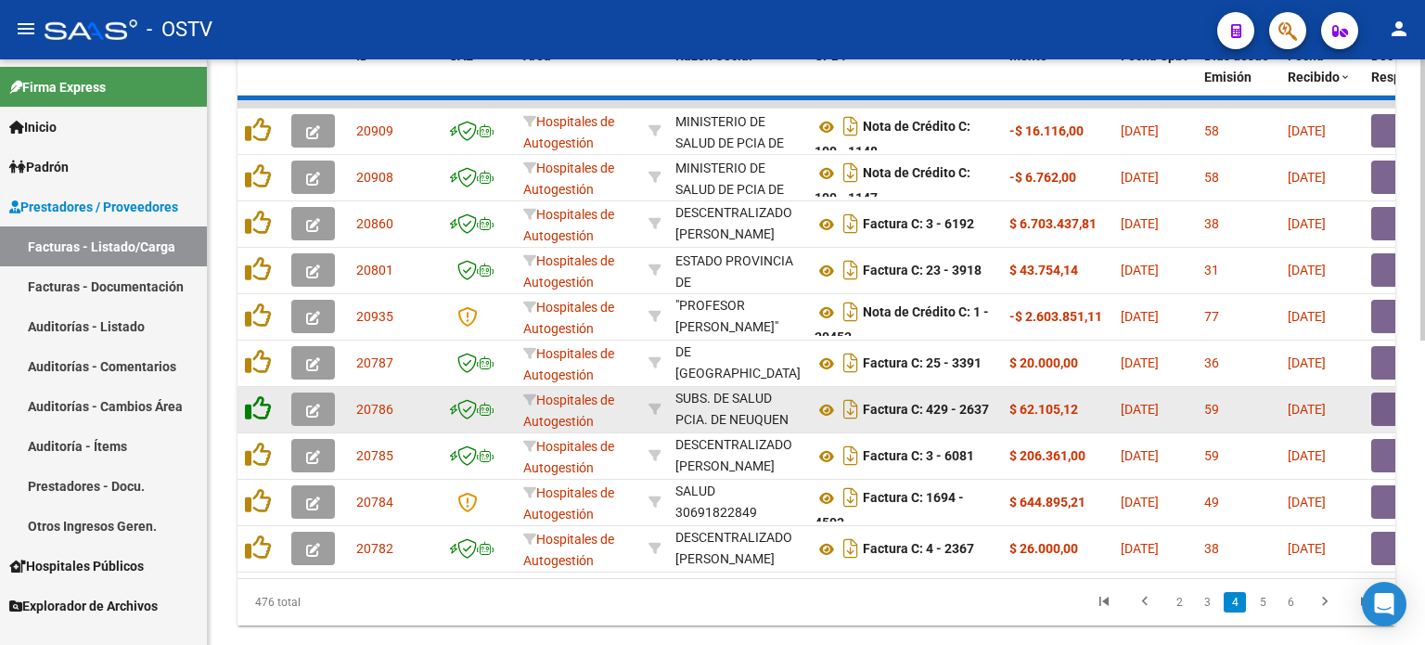
scroll to position [66, 0]
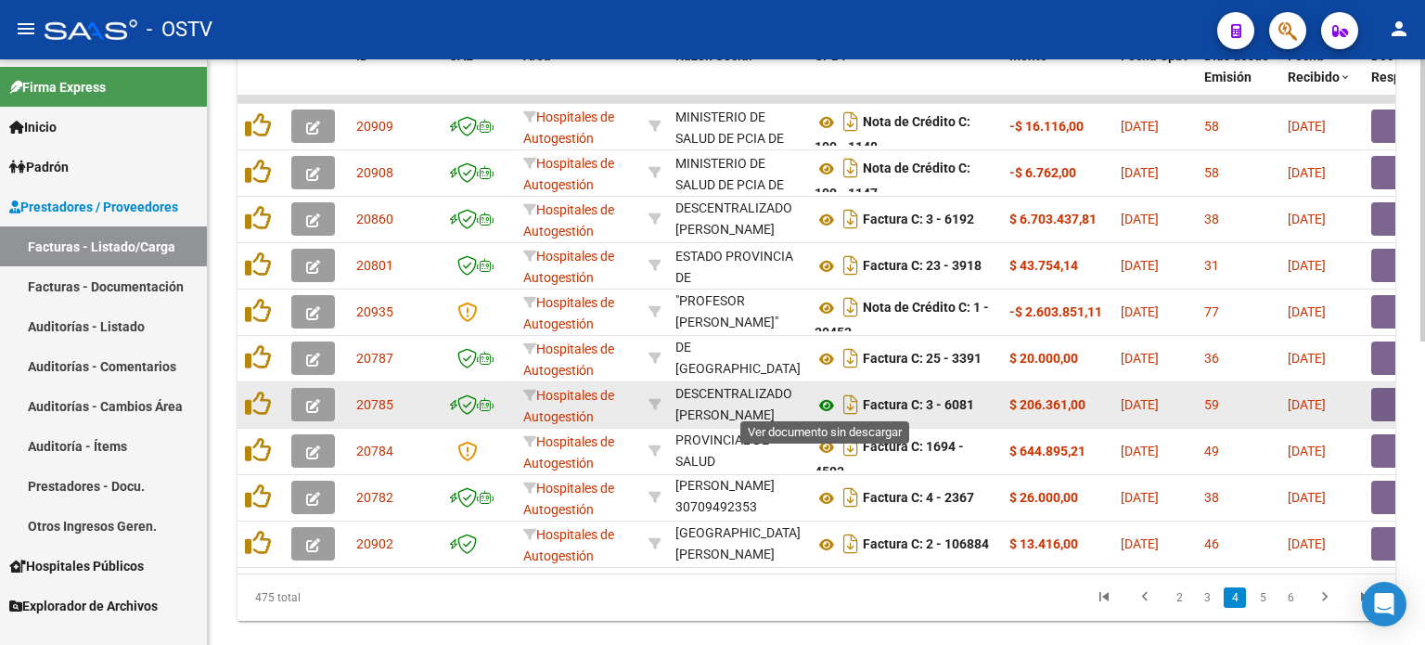
click at [827, 403] on icon at bounding box center [826, 405] width 24 height 22
drag, startPoint x: 1002, startPoint y: 397, endPoint x: 1146, endPoint y: 406, distance: 145.0
click at [1166, 403] on button "button" at bounding box center [1400, 404] width 59 height 33
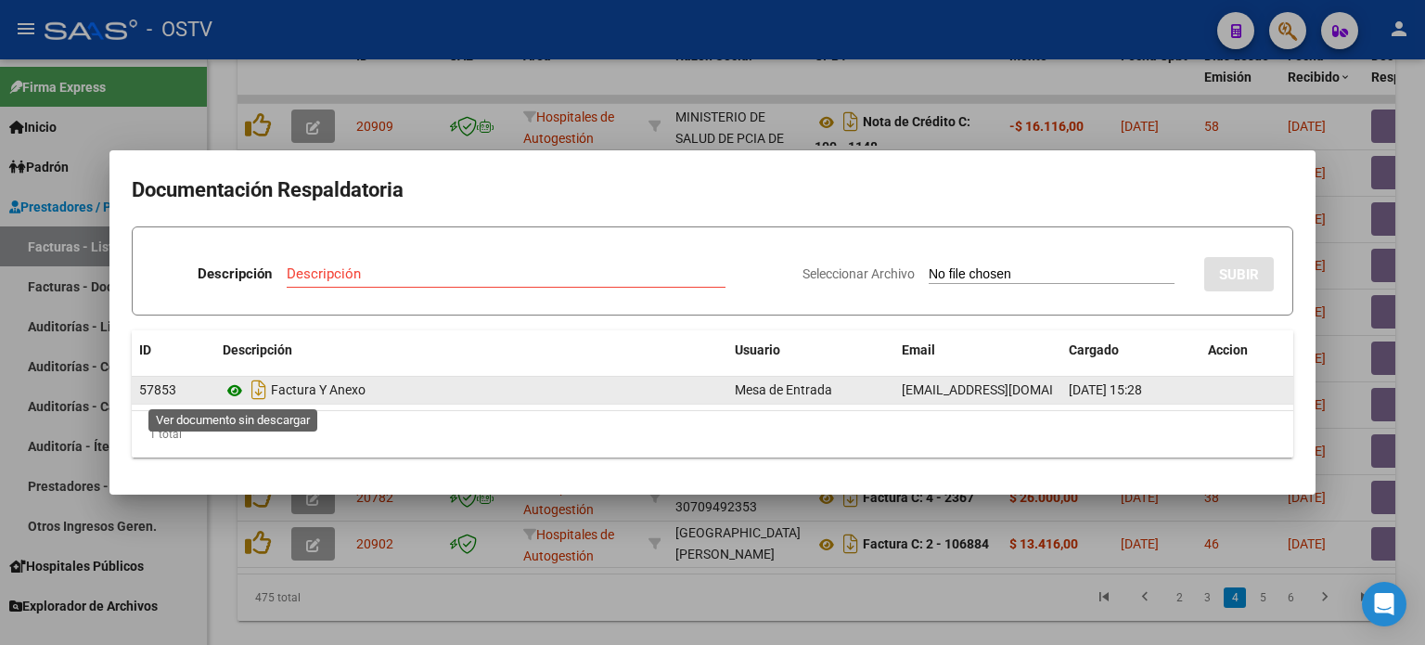
click at [237, 390] on icon at bounding box center [235, 390] width 24 height 22
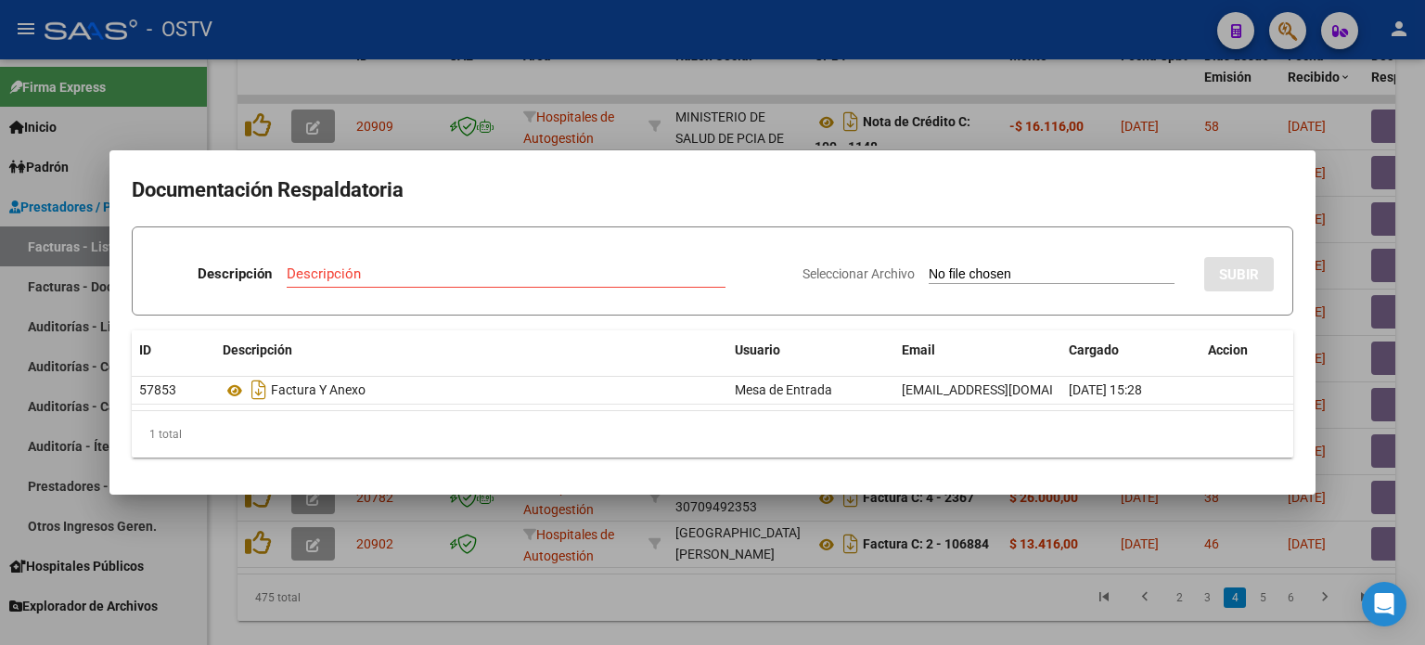
click at [751, 594] on div at bounding box center [712, 322] width 1425 height 645
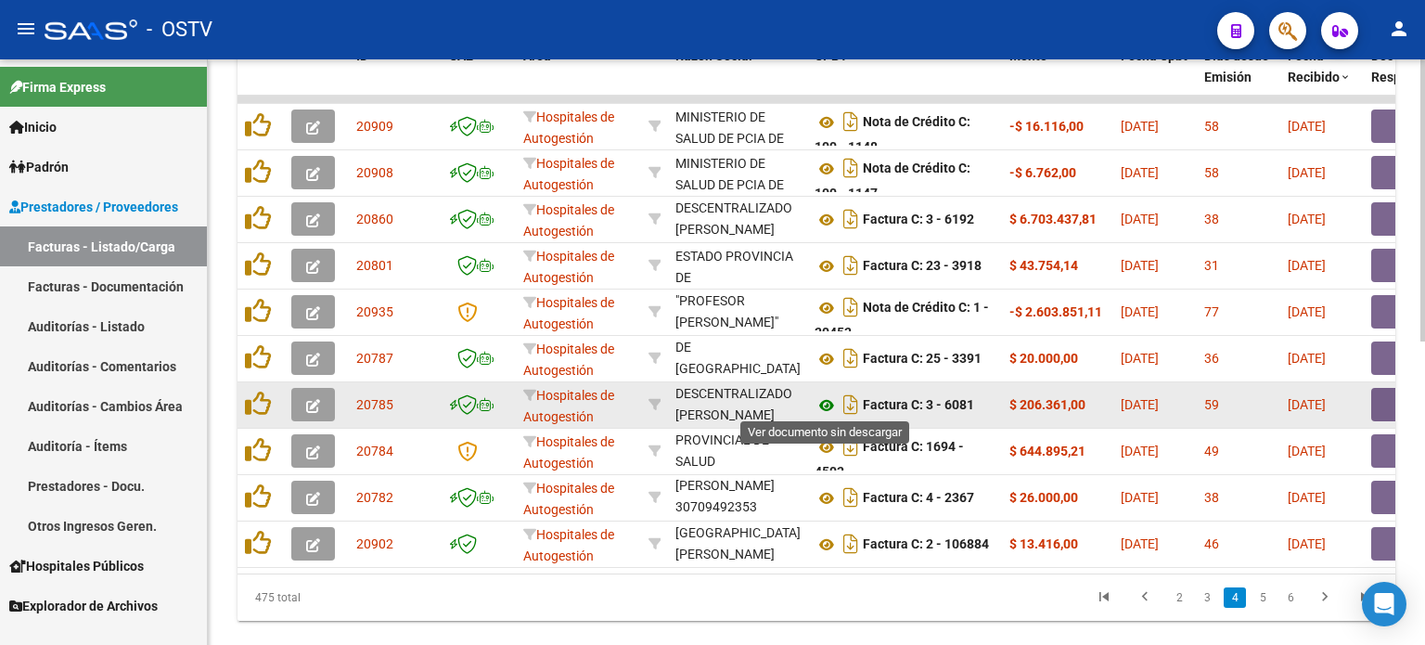
click at [828, 400] on icon at bounding box center [826, 405] width 24 height 22
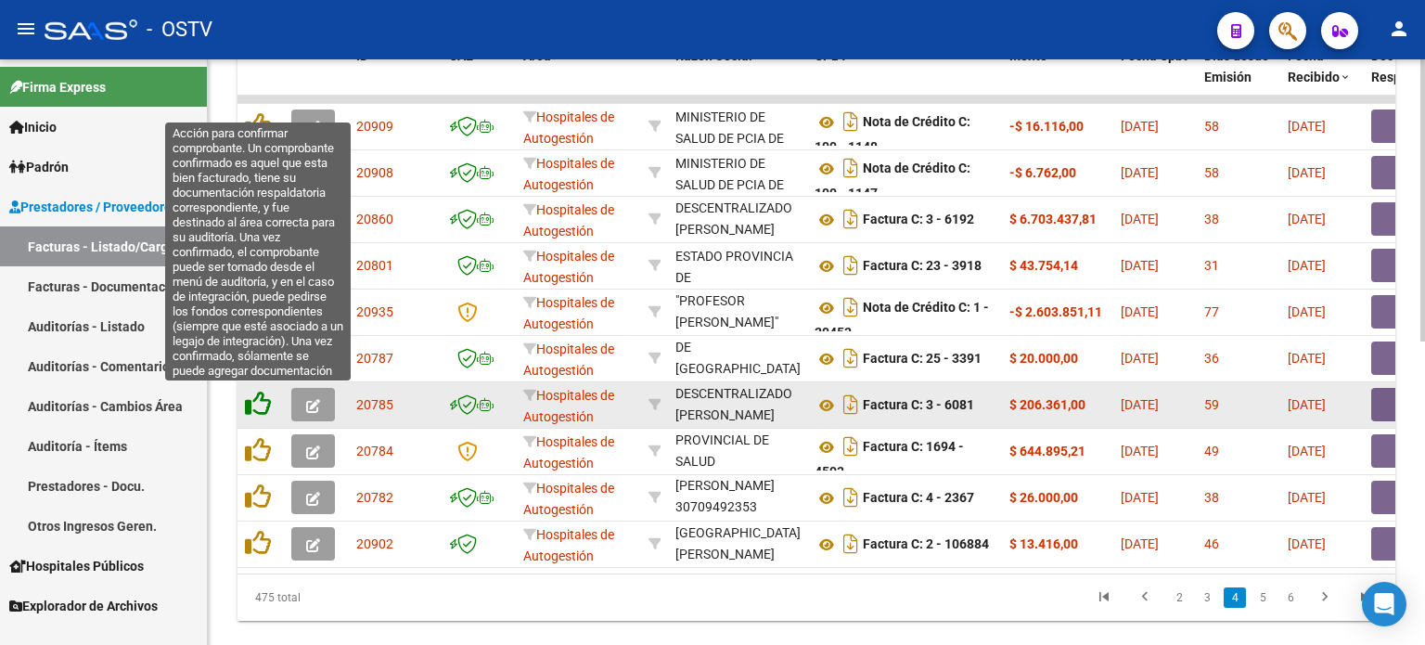
click at [253, 401] on icon at bounding box center [258, 403] width 26 height 26
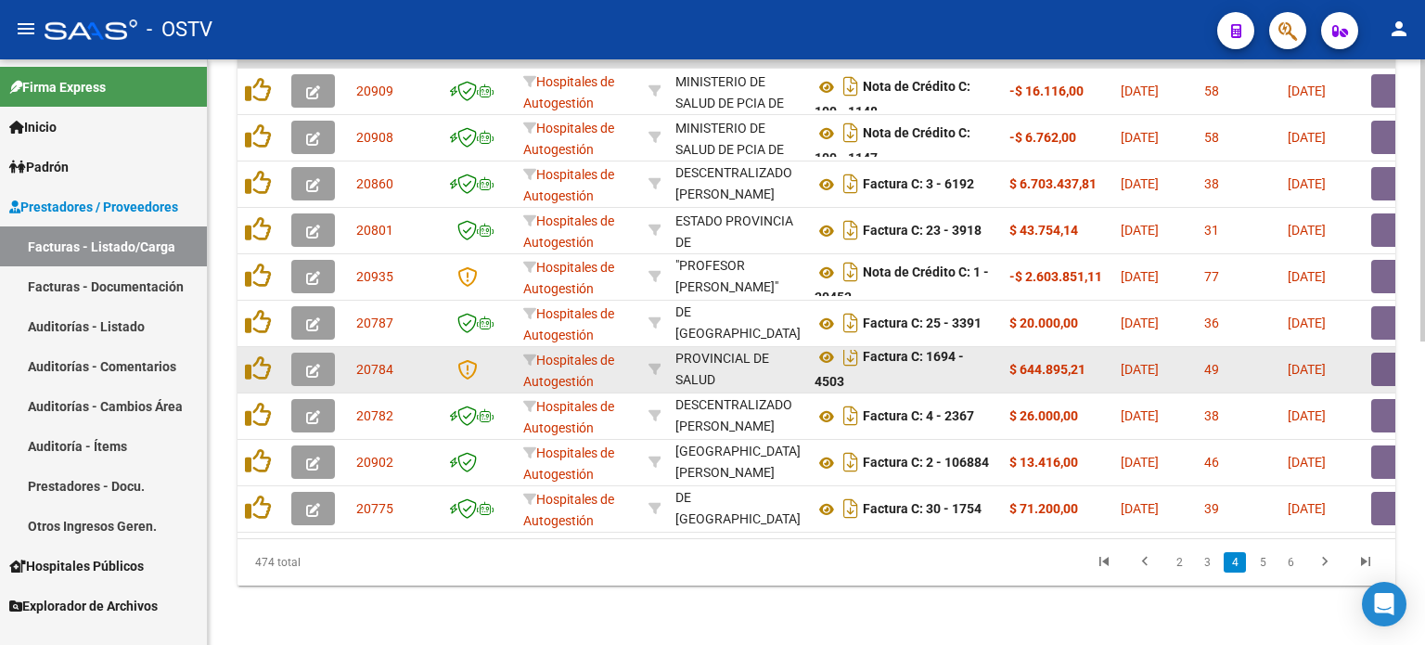
scroll to position [11, 0]
click at [1166, 353] on button "button" at bounding box center [1400, 368] width 59 height 33
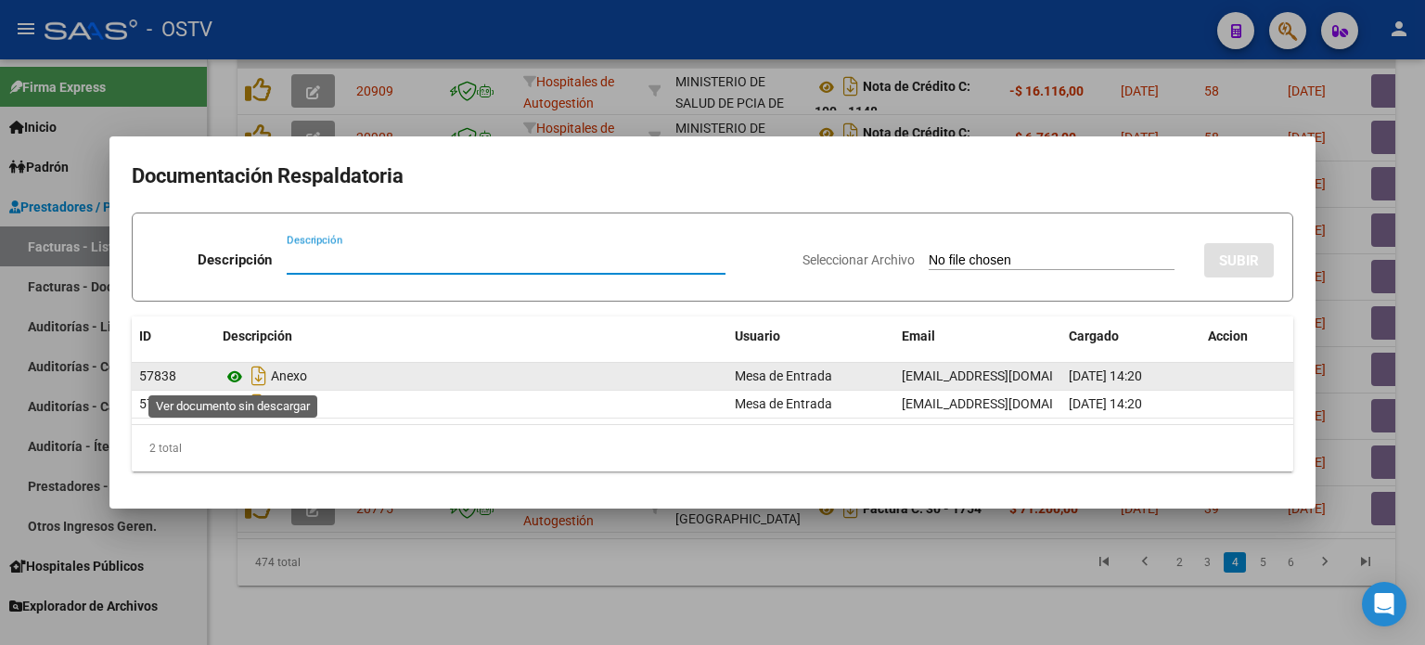
click at [235, 373] on icon at bounding box center [235, 376] width 24 height 22
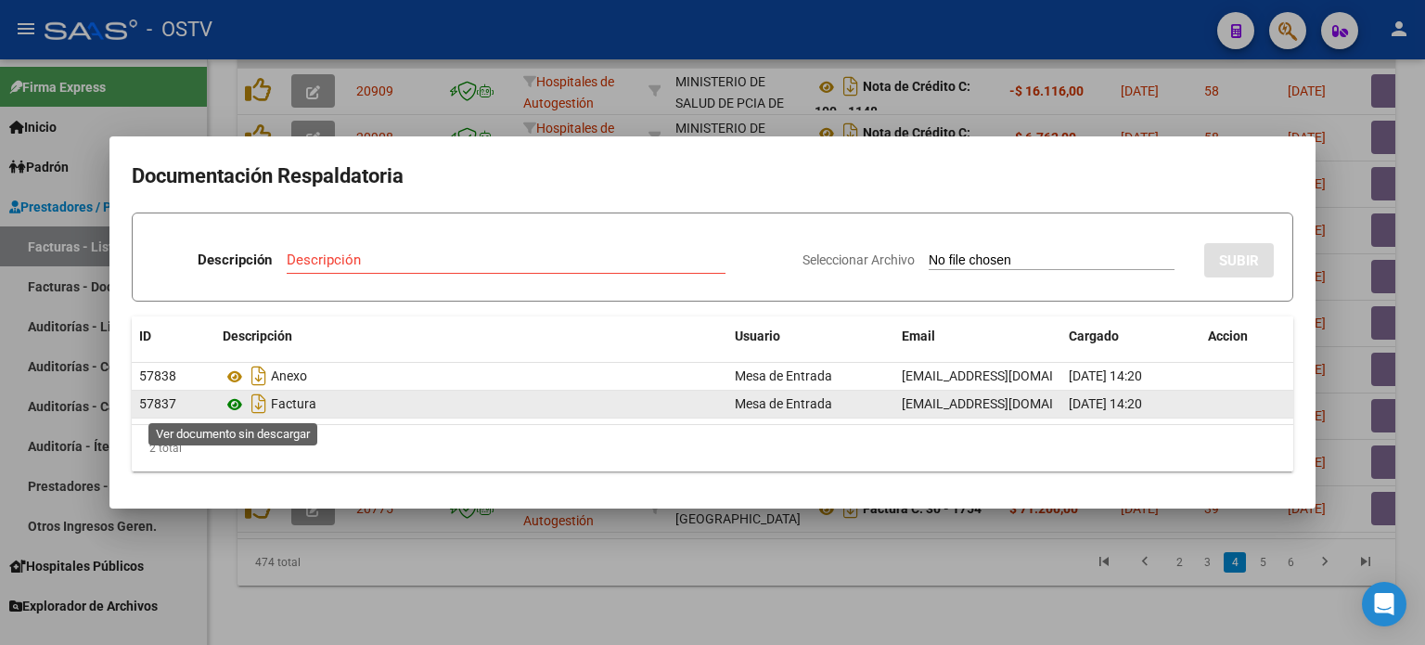
click at [232, 403] on icon at bounding box center [235, 404] width 24 height 22
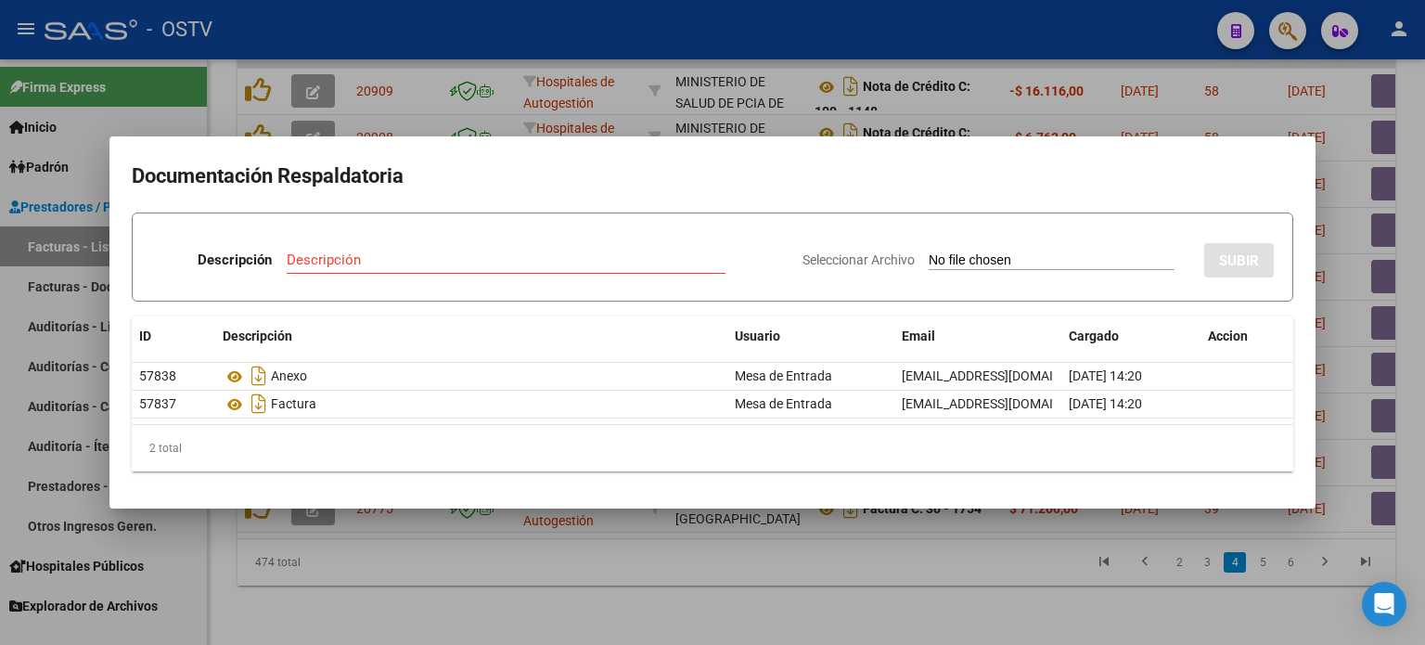
click at [605, 554] on div at bounding box center [712, 322] width 1425 height 645
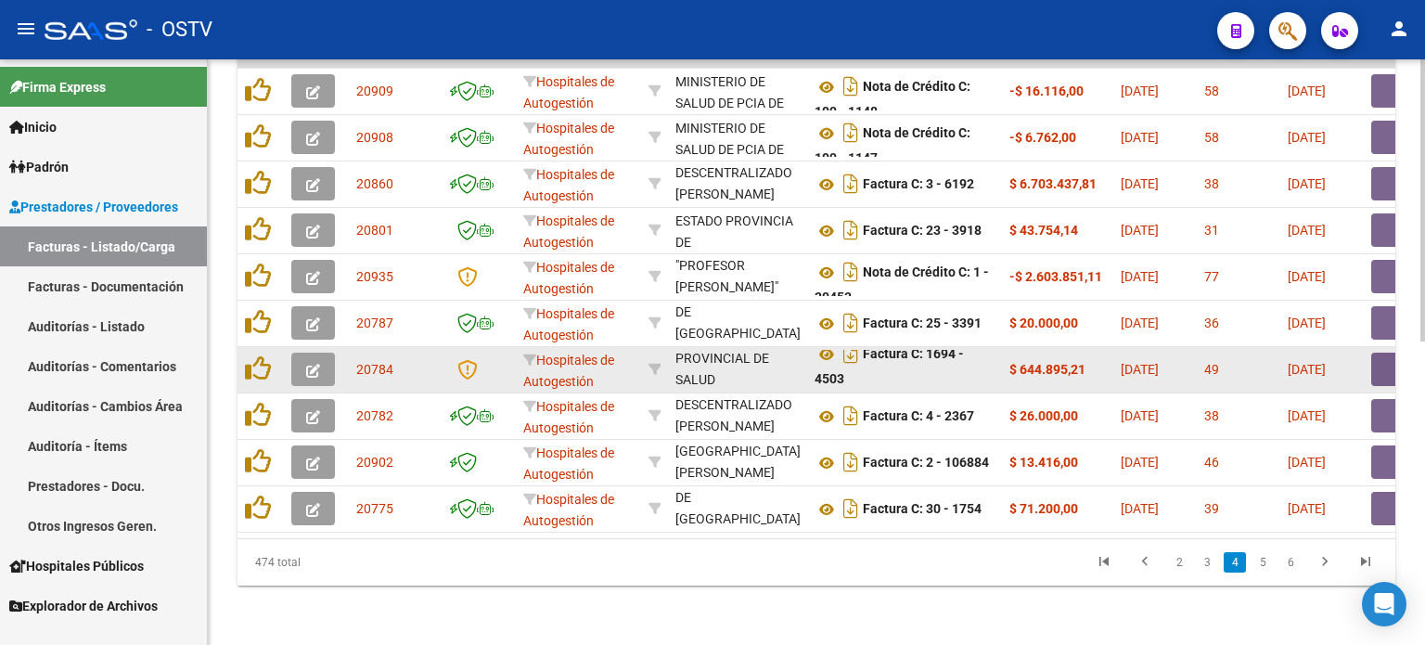
drag, startPoint x: 916, startPoint y: 344, endPoint x: 964, endPoint y: 366, distance: 52.3
click at [964, 366] on div "Factura C: 1694 - 4503" at bounding box center [904, 369] width 180 height 39
click at [824, 343] on icon at bounding box center [826, 354] width 24 height 22
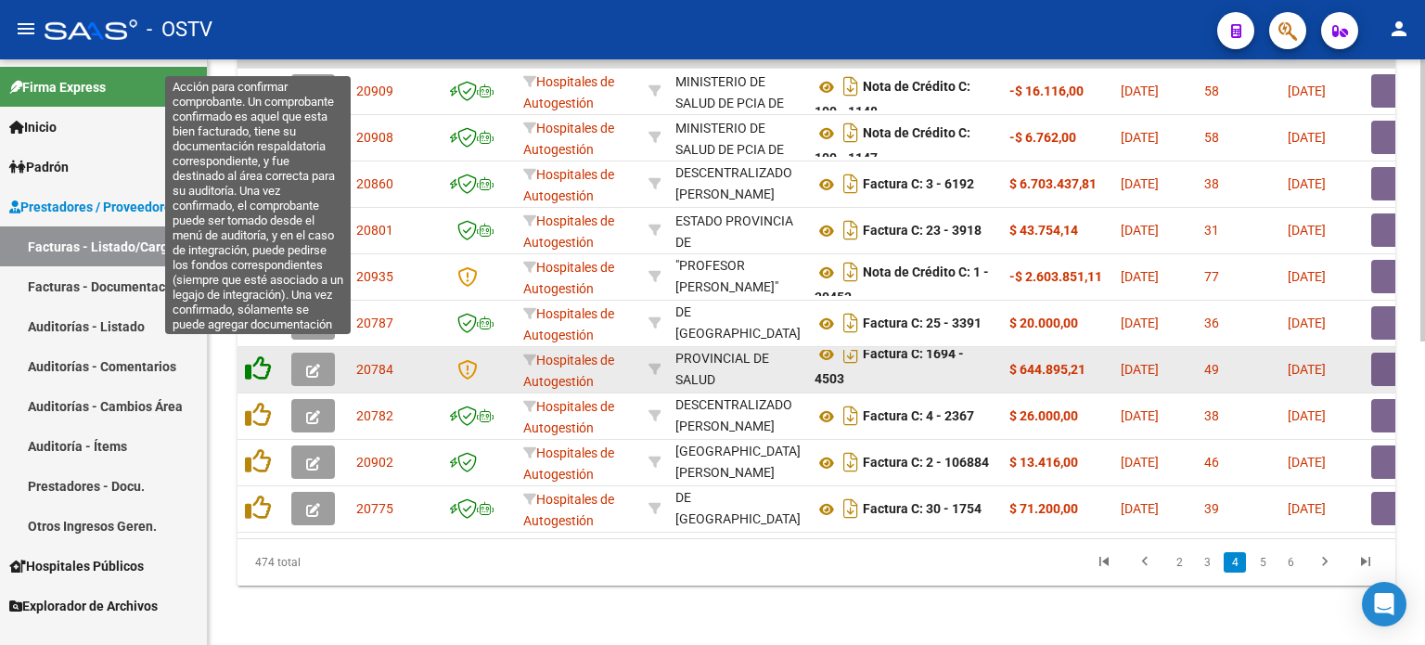
click at [252, 355] on icon at bounding box center [258, 368] width 26 height 26
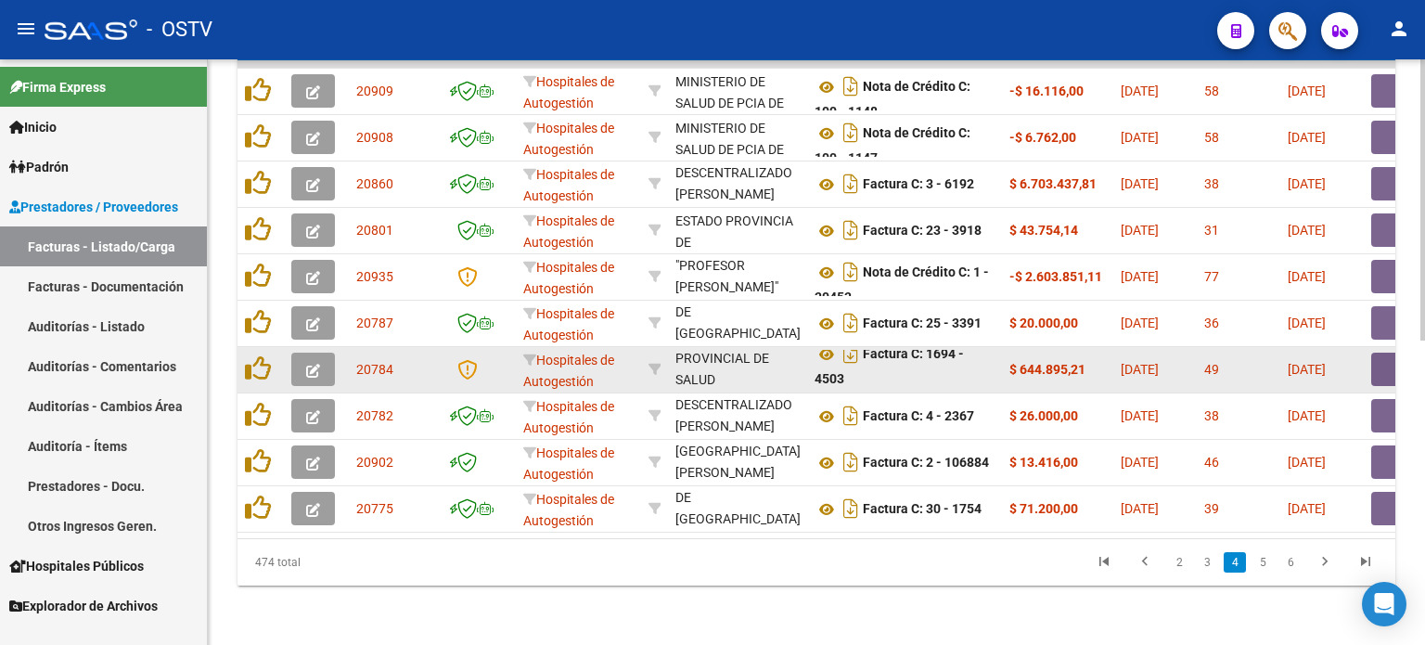
scroll to position [629, 0]
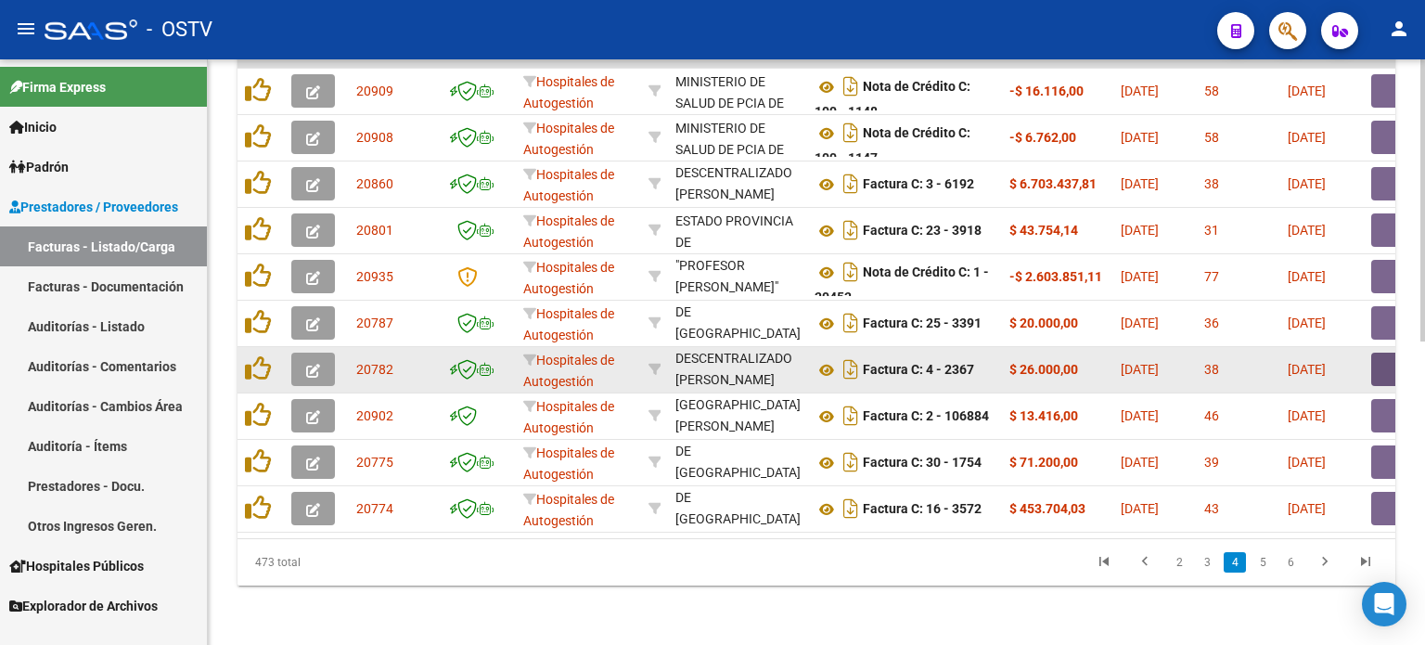
click at [1166, 354] on button "button" at bounding box center [1400, 368] width 59 height 33
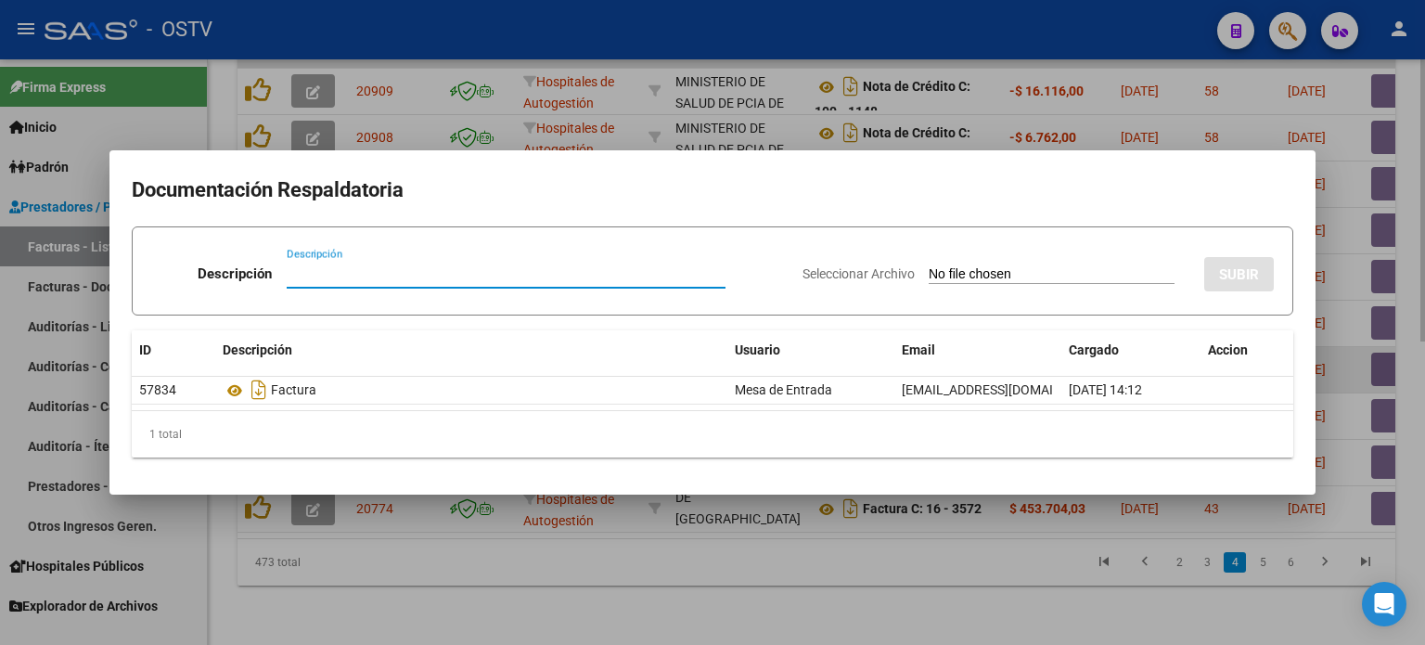
click at [1166, 354] on div at bounding box center [712, 322] width 1425 height 645
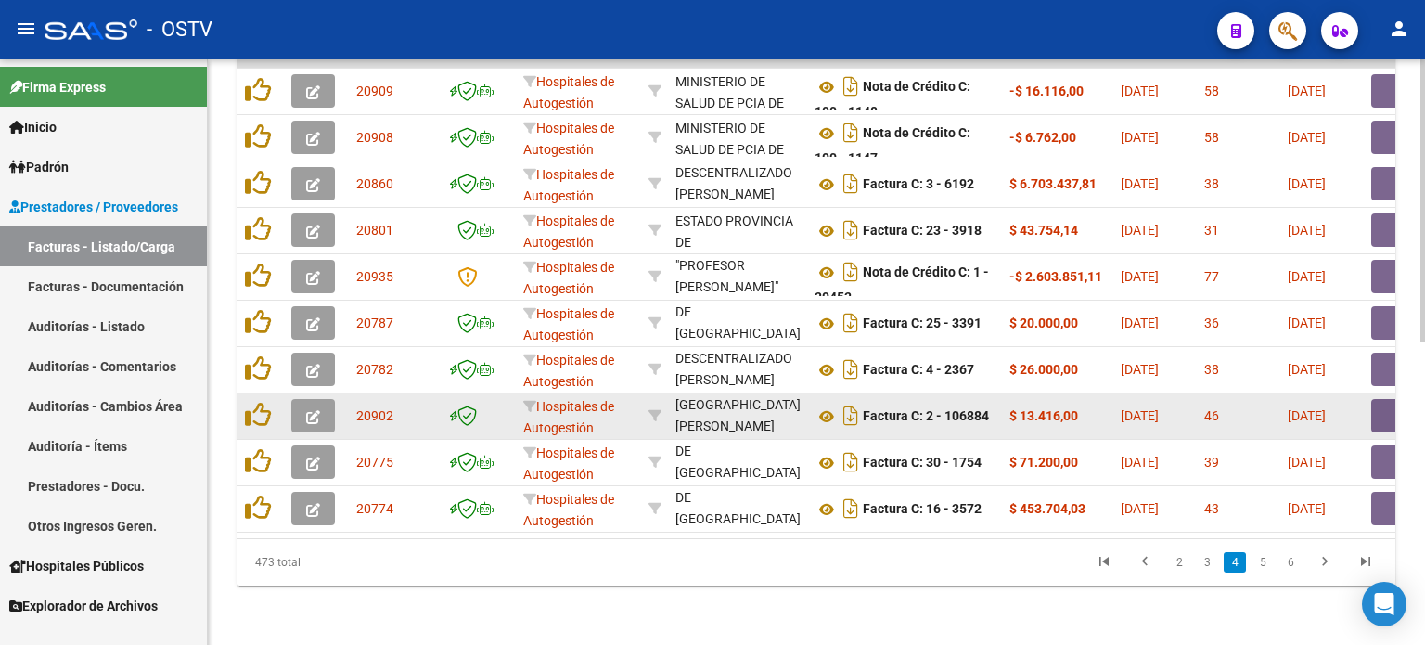
click at [1166, 399] on button "button" at bounding box center [1400, 415] width 59 height 33
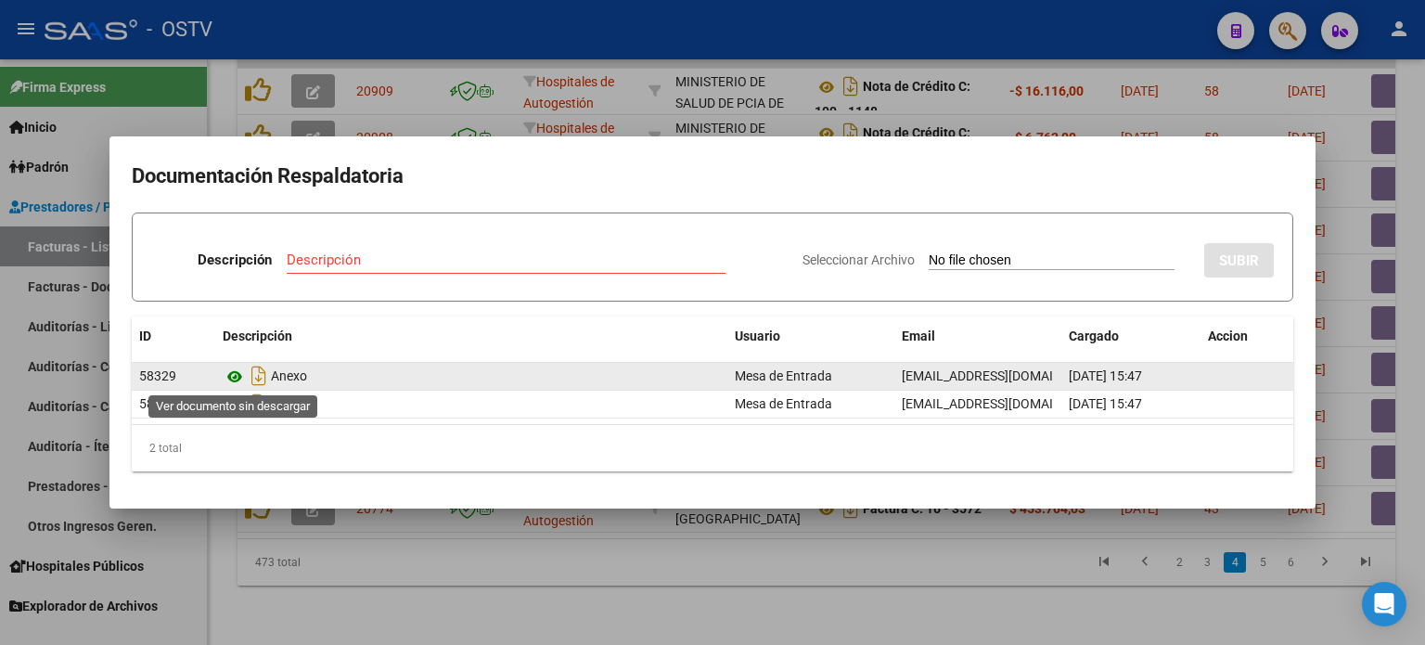
click at [237, 375] on icon at bounding box center [235, 376] width 24 height 22
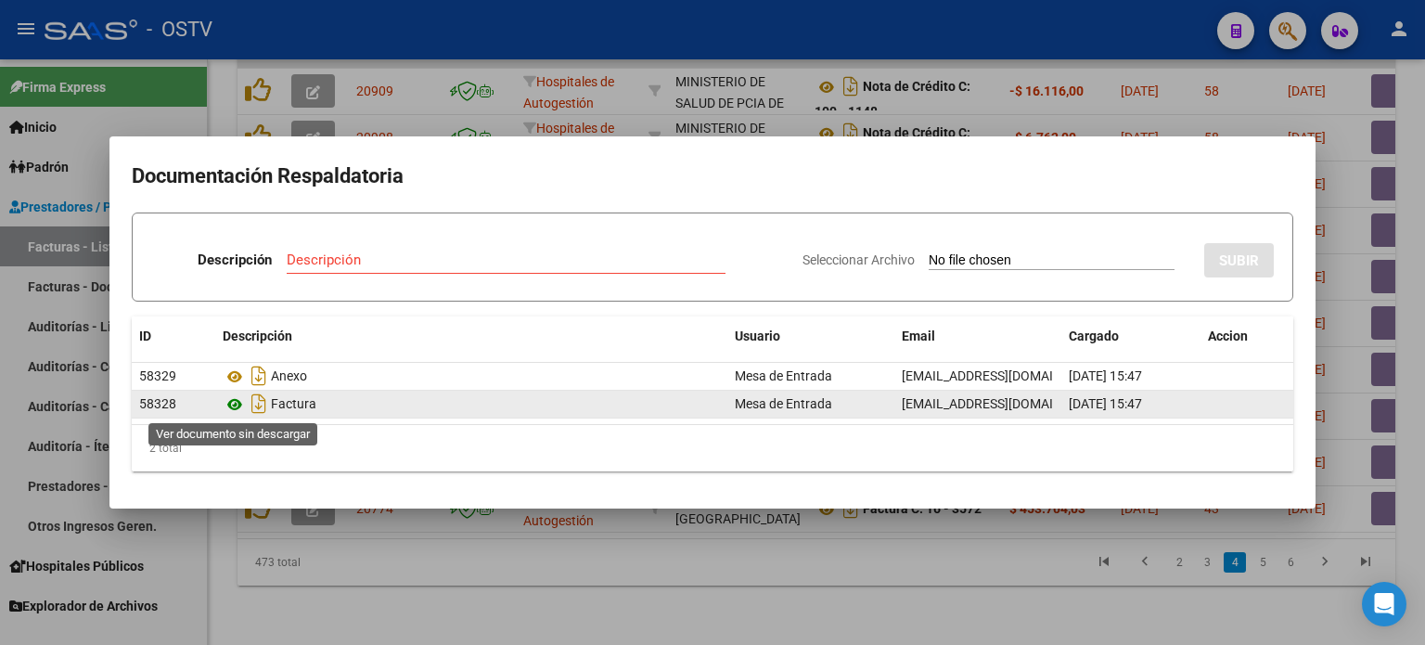
click at [234, 403] on icon at bounding box center [235, 404] width 24 height 22
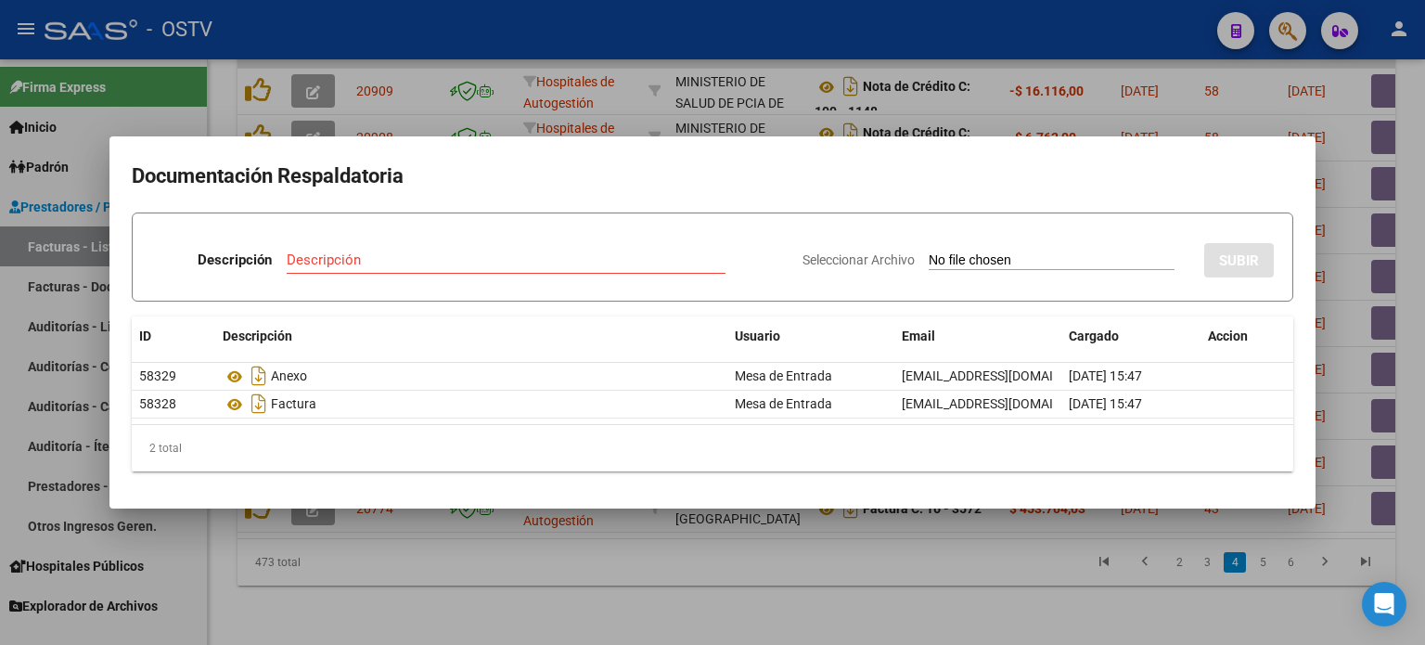
click at [454, 554] on div at bounding box center [712, 322] width 1425 height 645
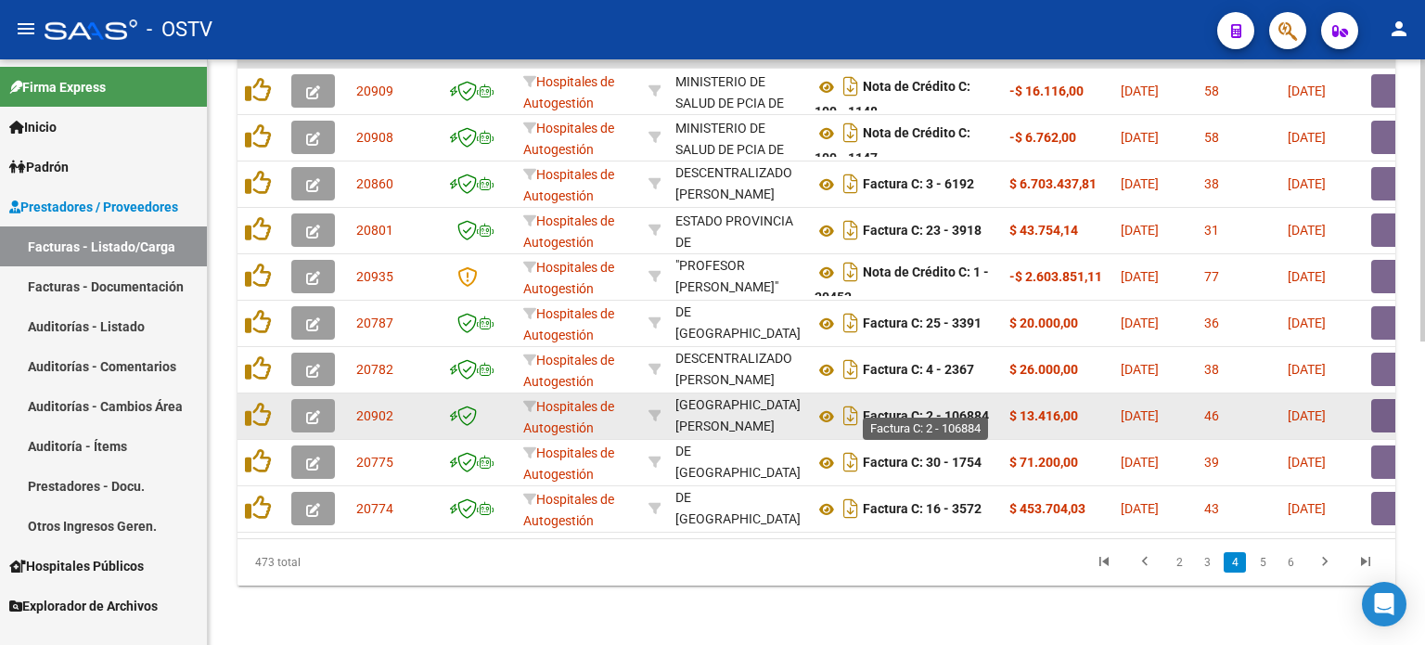
drag, startPoint x: 907, startPoint y: 399, endPoint x: 971, endPoint y: 401, distance: 64.0
click at [971, 409] on strong "Factura C: 2 - 106884" at bounding box center [926, 416] width 126 height 15
click at [1166, 406] on button "button" at bounding box center [1400, 415] width 59 height 33
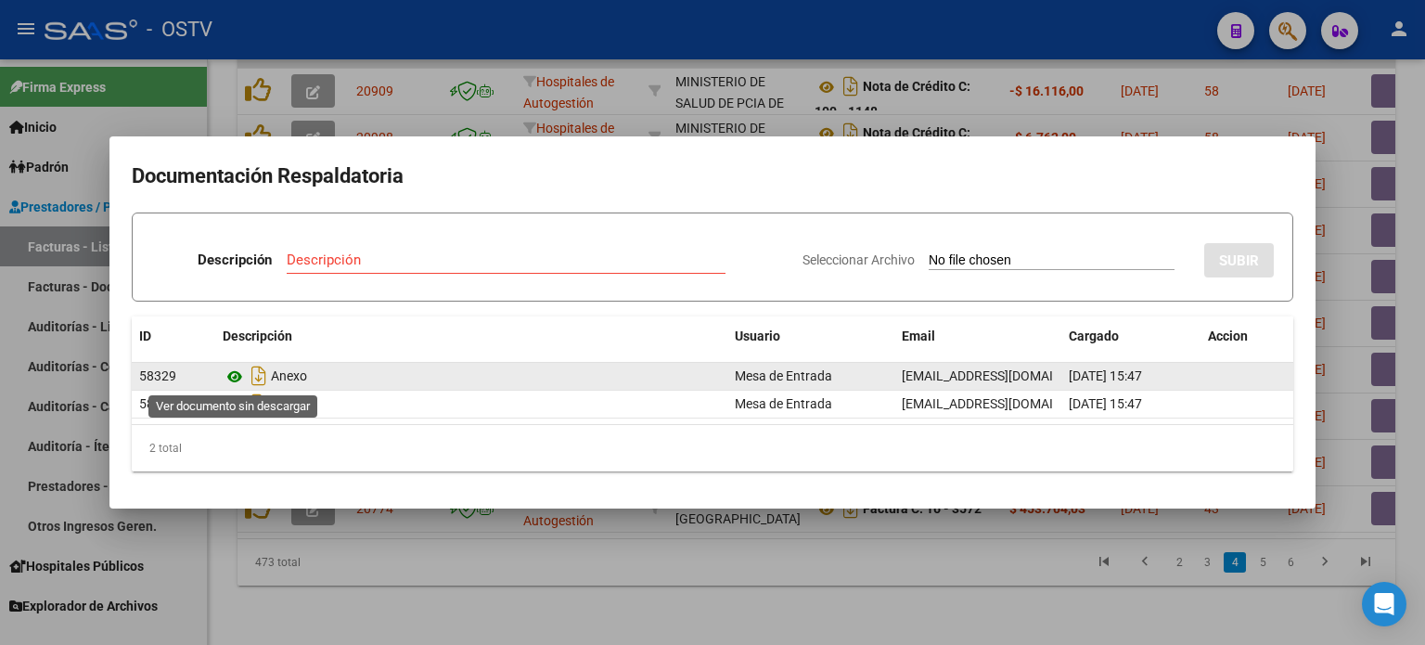
click at [234, 379] on icon at bounding box center [235, 376] width 24 height 22
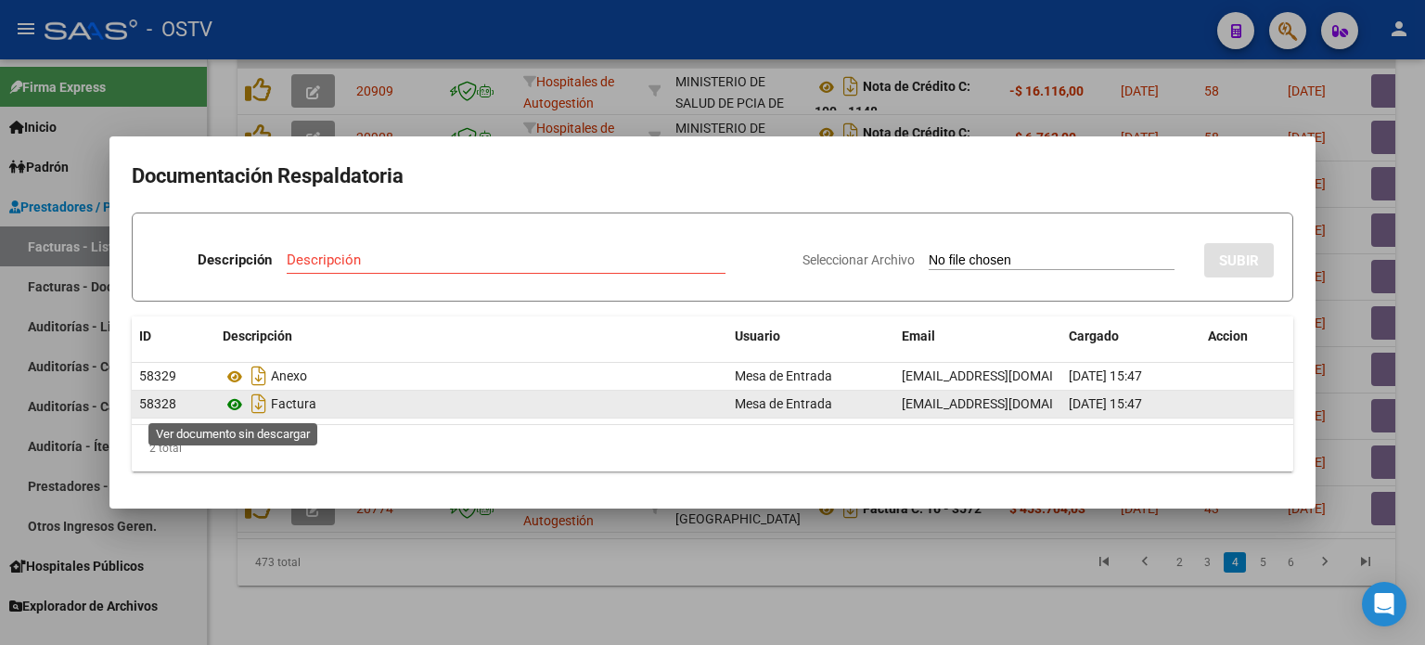
click at [236, 403] on icon at bounding box center [235, 404] width 24 height 22
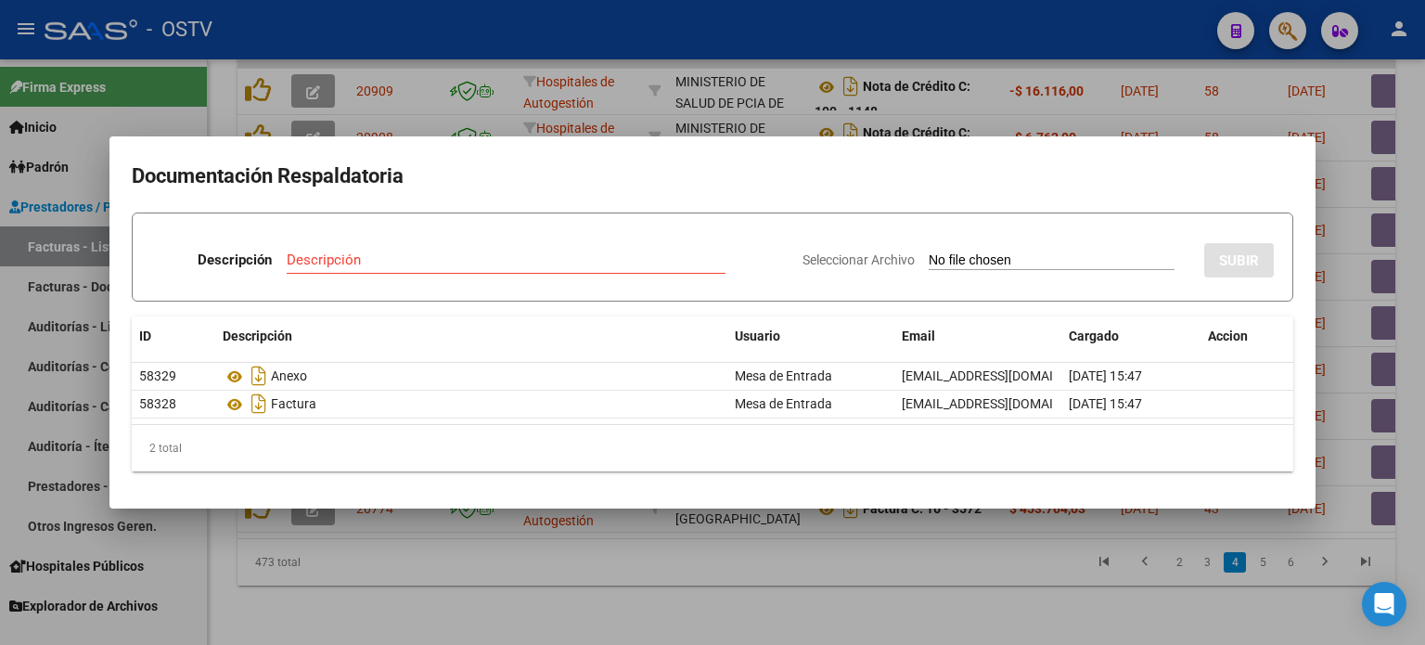
click at [812, 578] on div at bounding box center [712, 322] width 1425 height 645
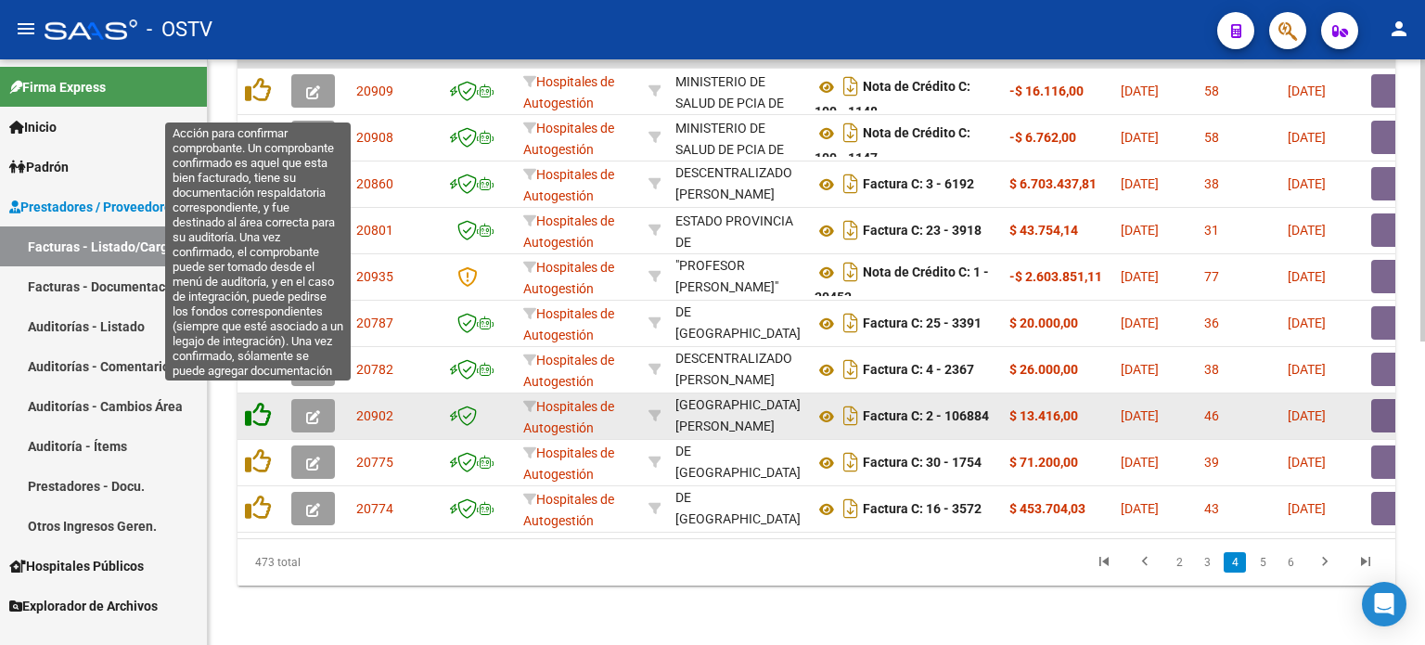
click at [252, 402] on icon at bounding box center [258, 415] width 26 height 26
